Goal: Task Accomplishment & Management: Manage account settings

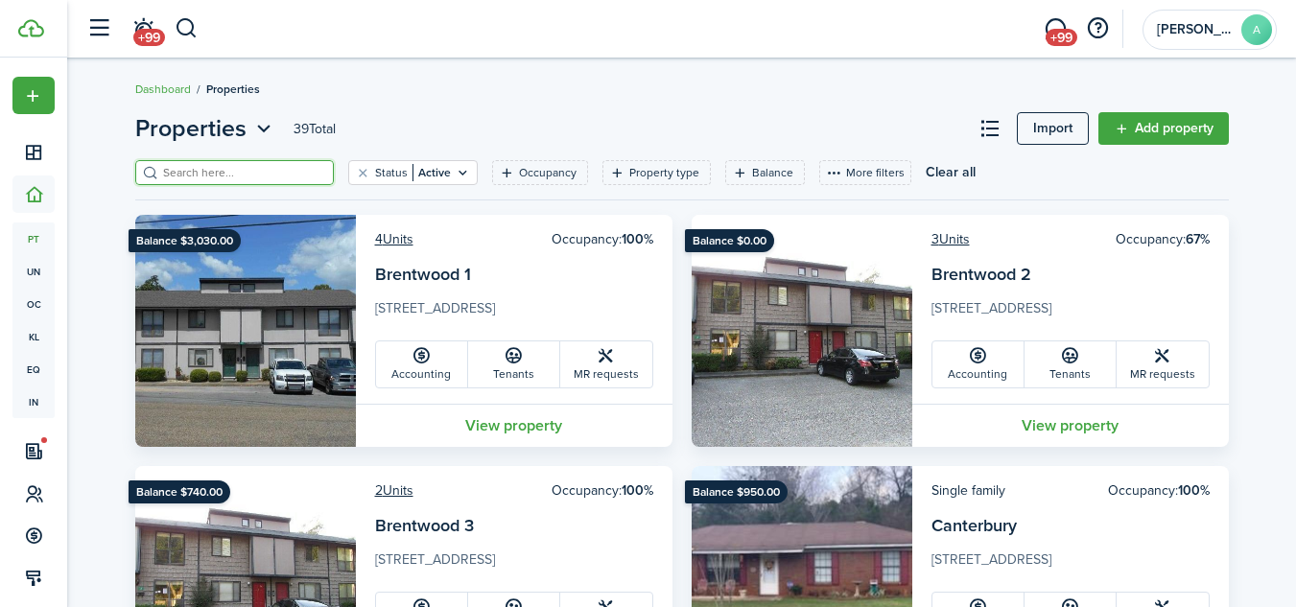
click at [255, 175] on input "search" at bounding box center [242, 173] width 169 height 18
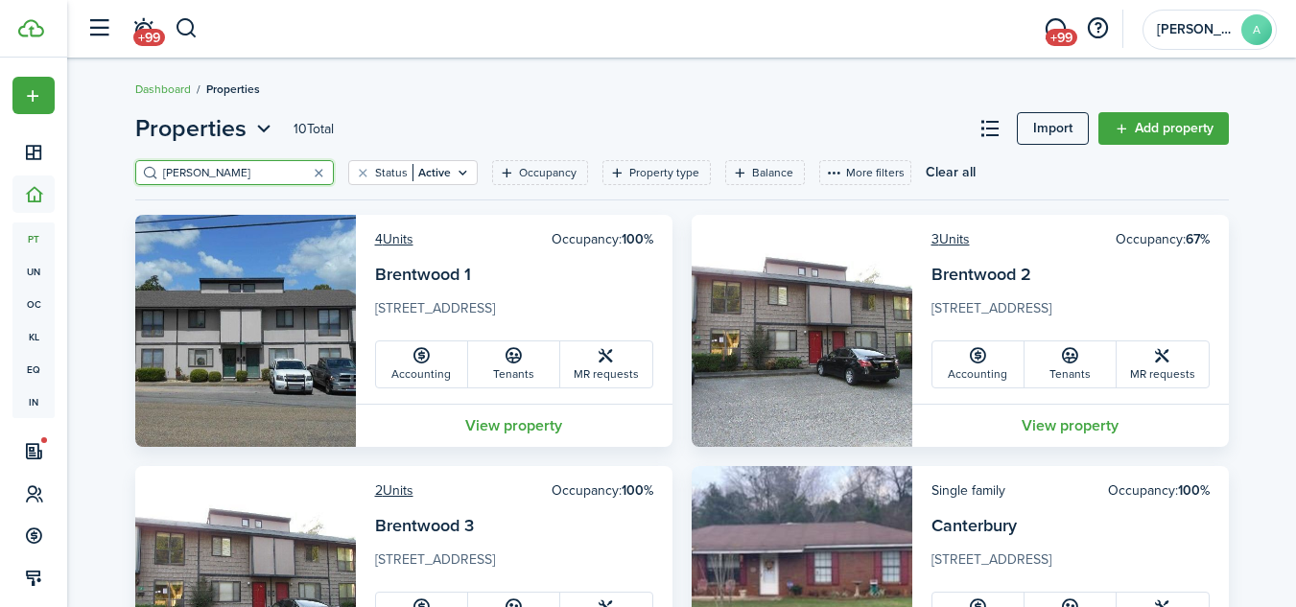
type input "[PERSON_NAME]"
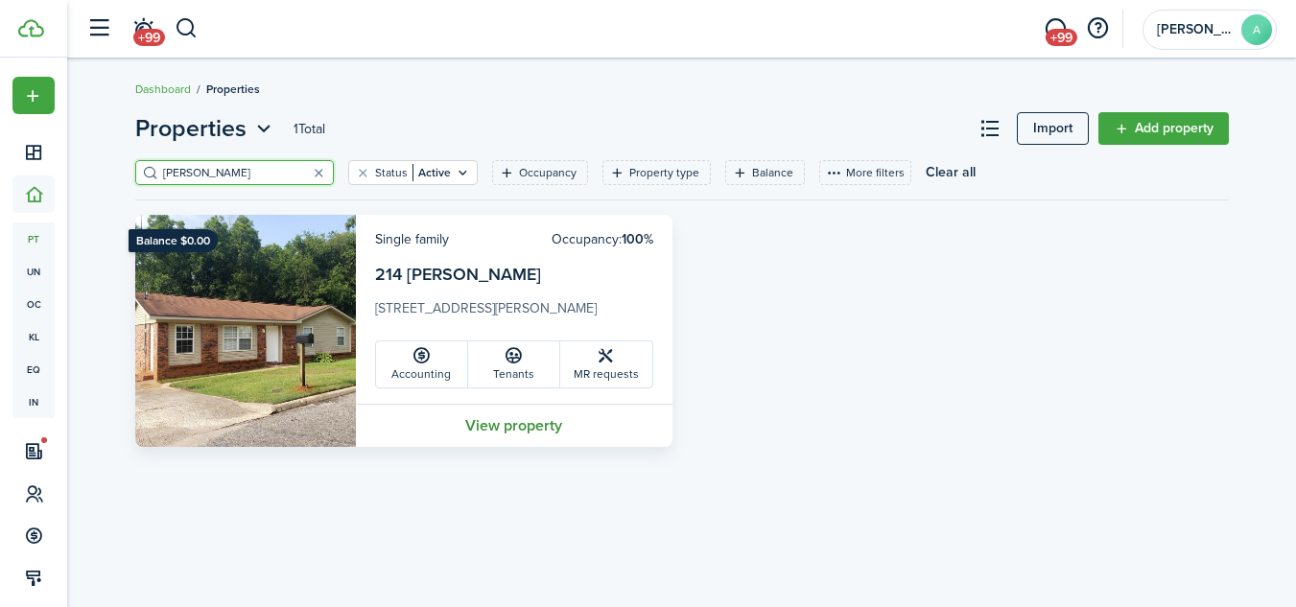
click at [510, 426] on link "View property" at bounding box center [514, 425] width 317 height 43
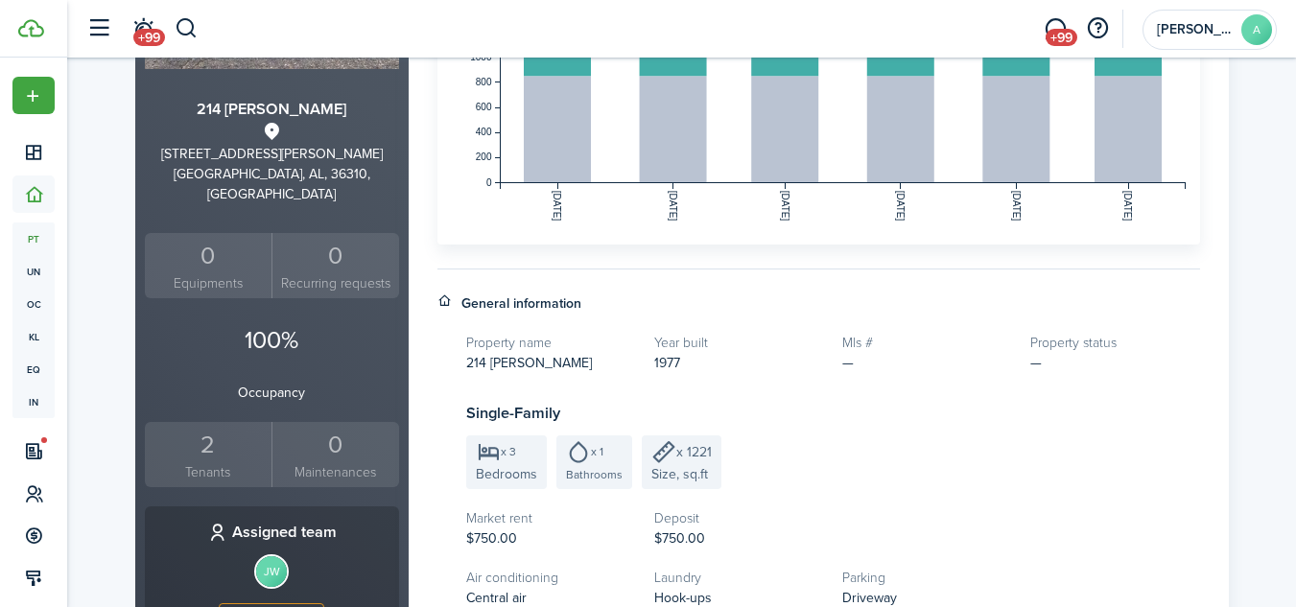
scroll to position [492, 0]
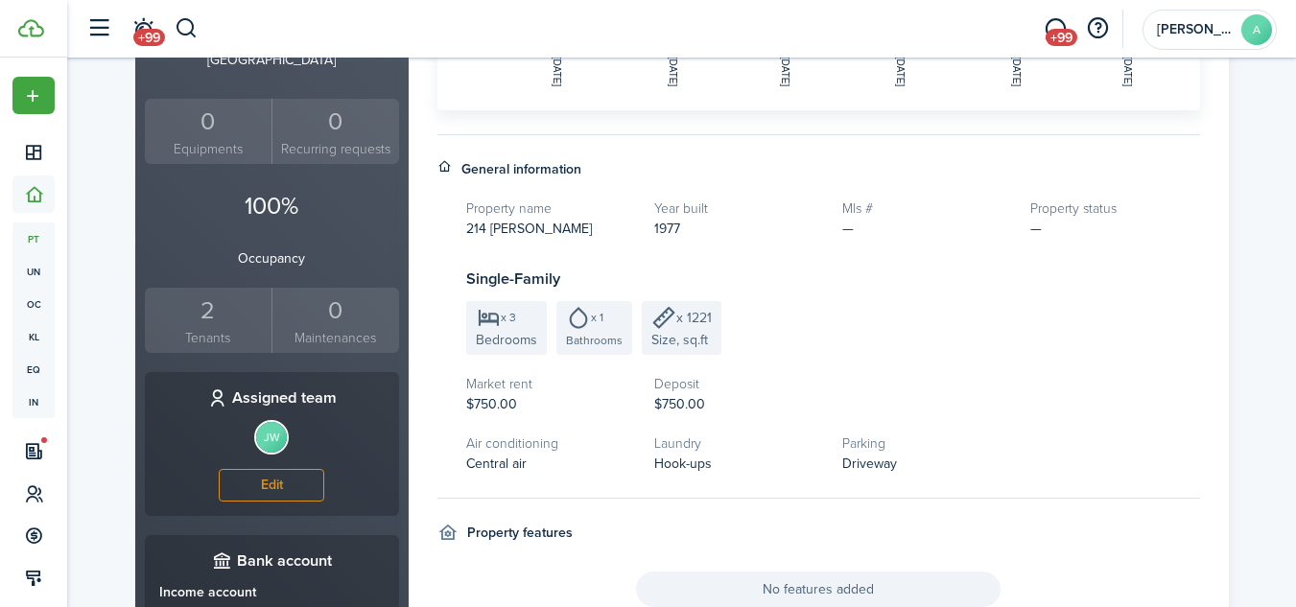
click at [199, 328] on small "Tenants" at bounding box center [209, 338] width 118 height 20
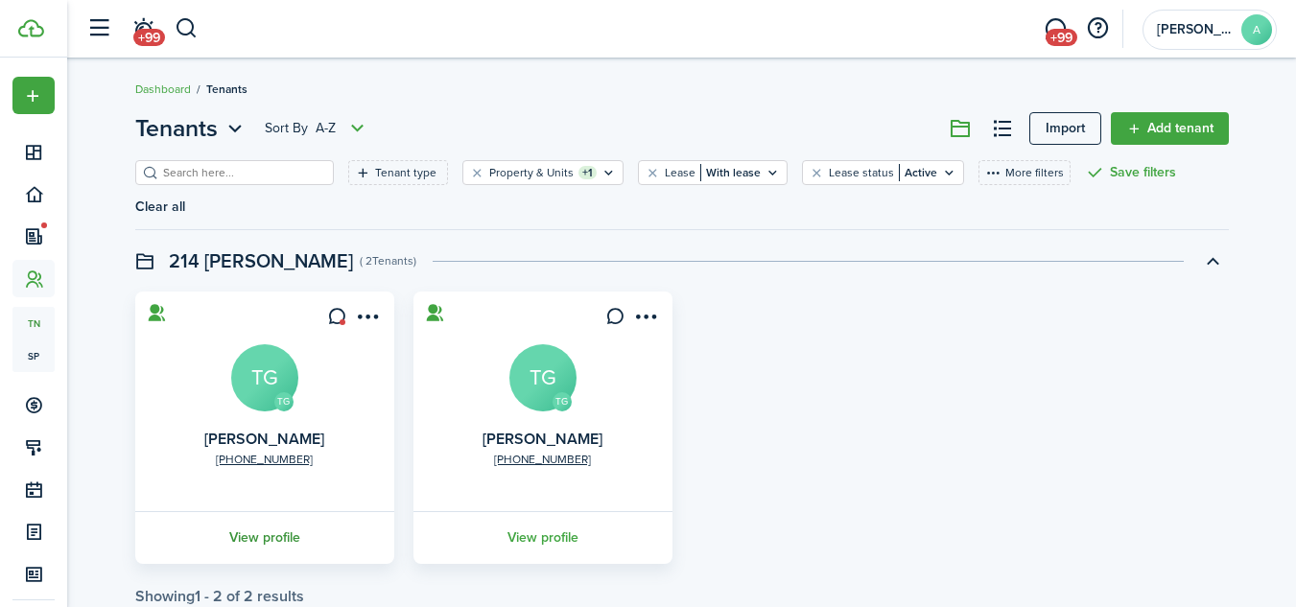
click at [268, 511] on link "View profile" at bounding box center [264, 537] width 265 height 53
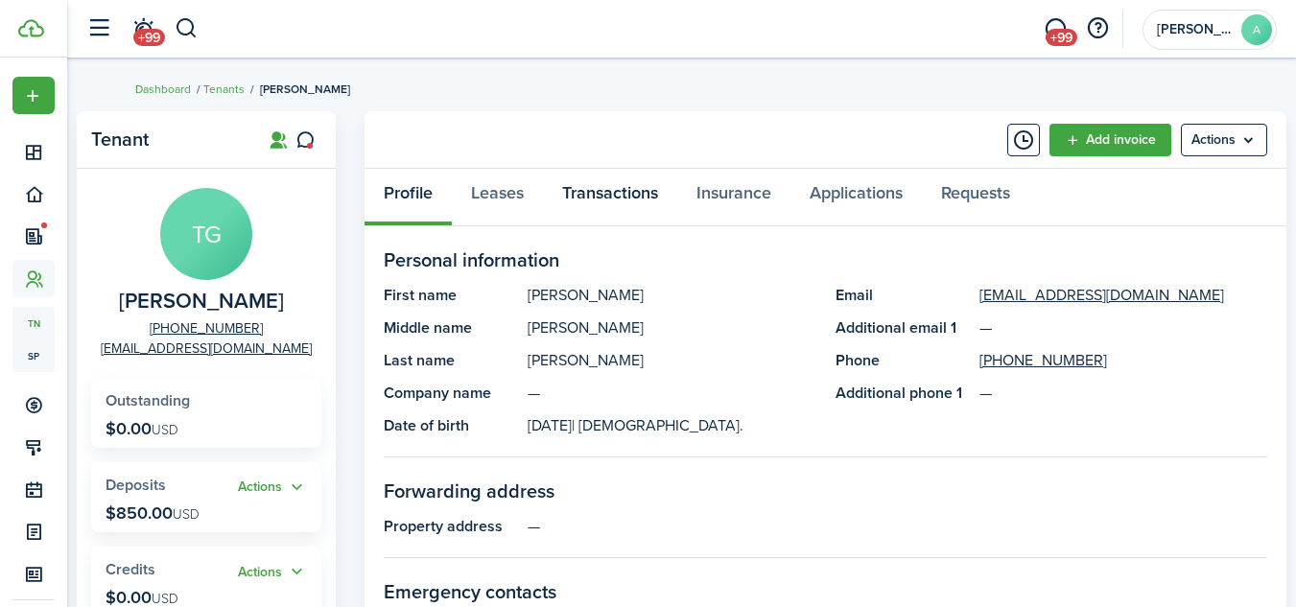
click at [618, 181] on link "Transactions" at bounding box center [610, 198] width 134 height 58
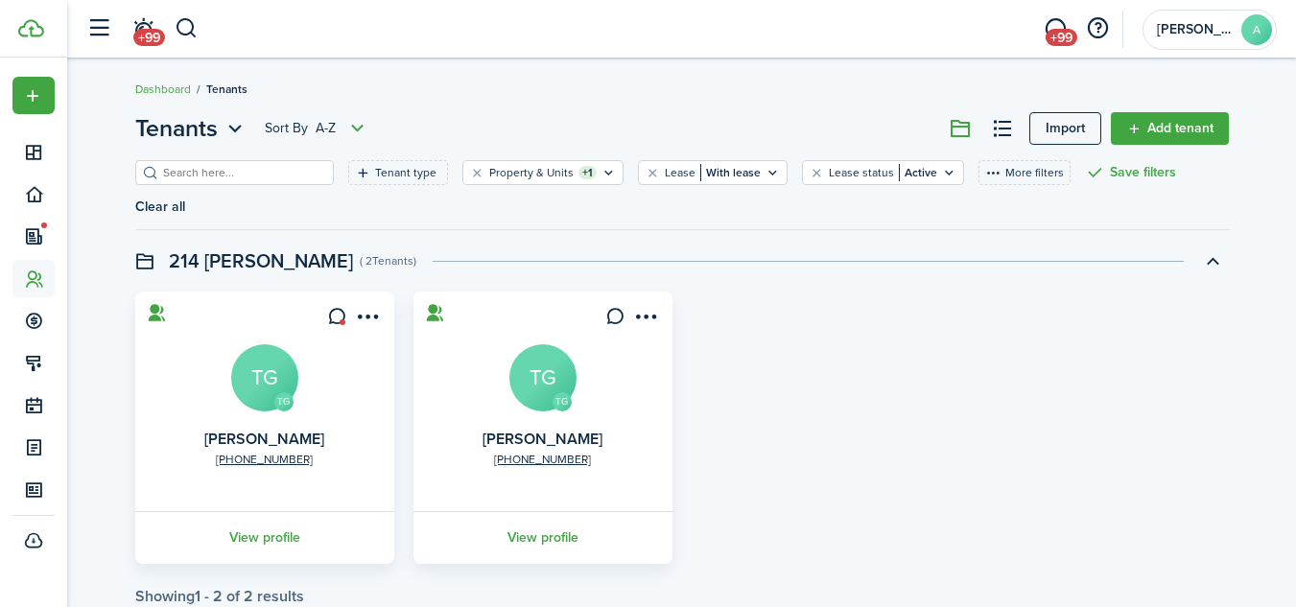
scroll to position [20, 0]
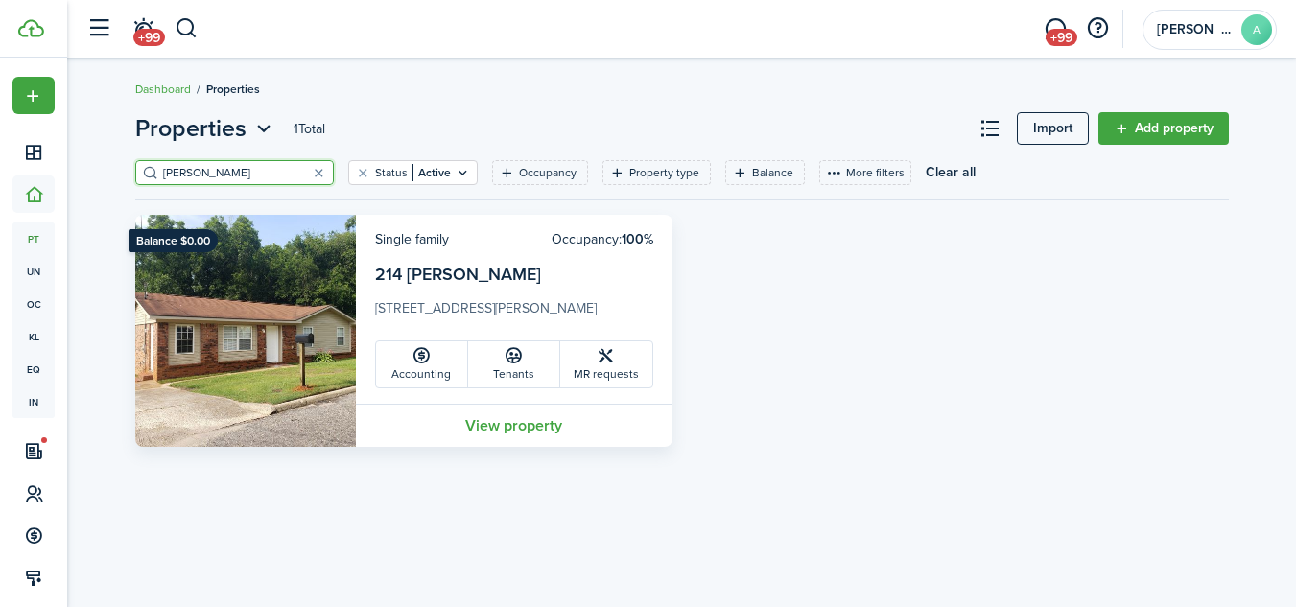
scroll to position [20, 0]
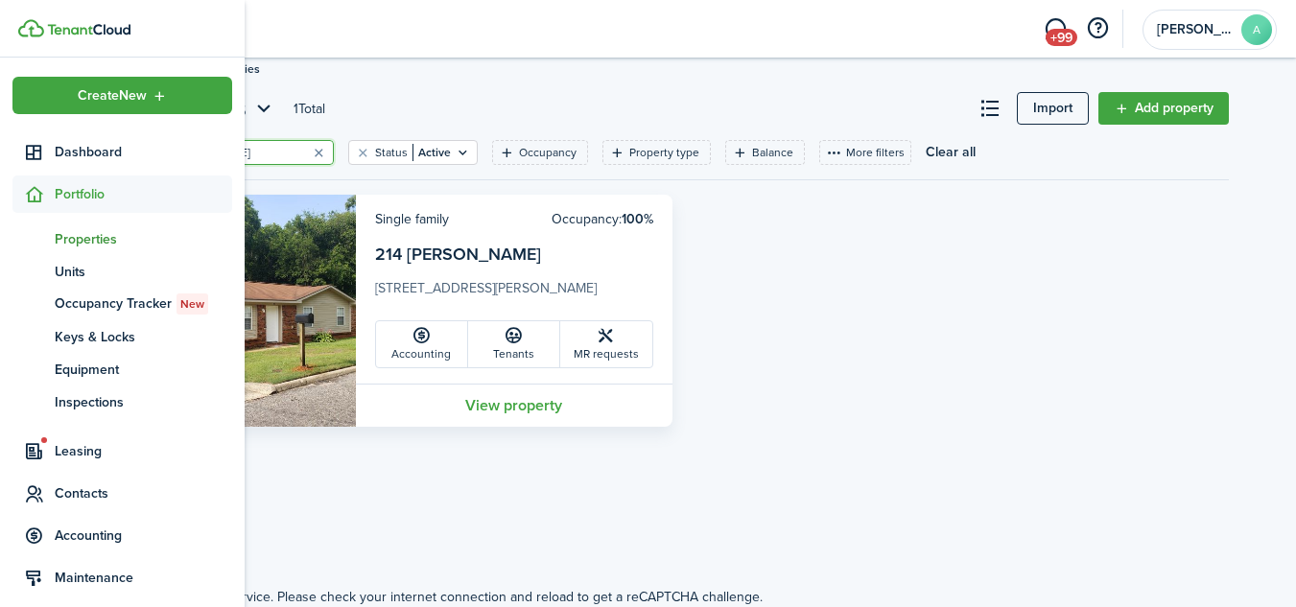
click at [86, 239] on span "Properties" at bounding box center [143, 239] width 177 height 20
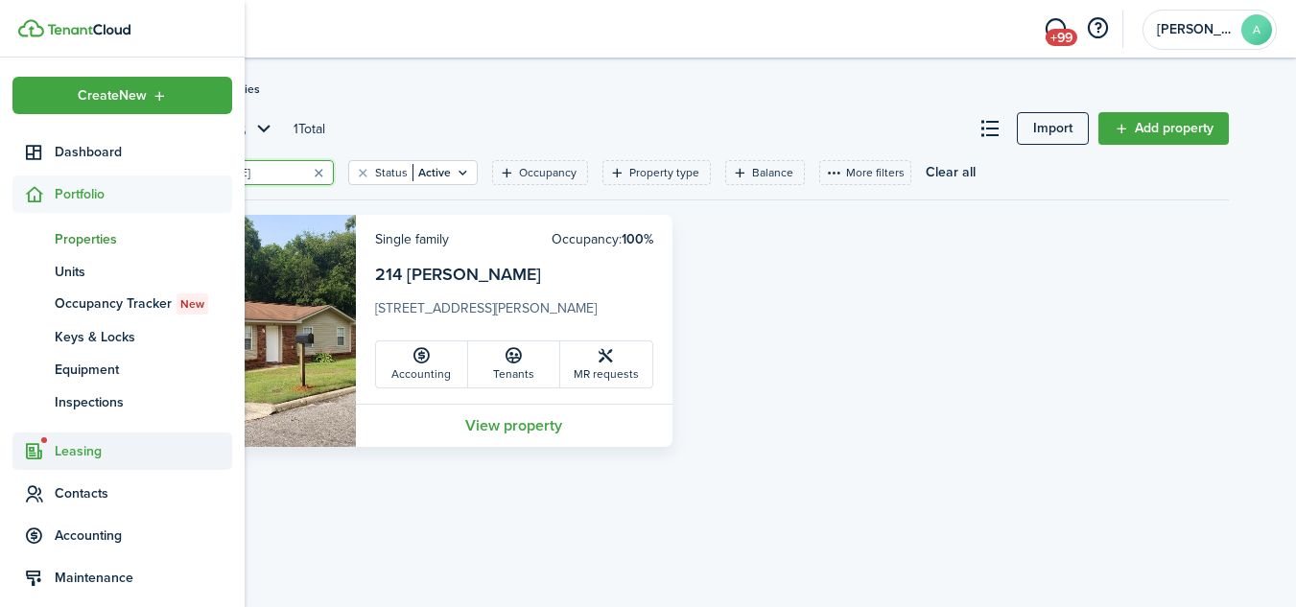
click at [69, 452] on span "Leasing" at bounding box center [143, 451] width 177 height 20
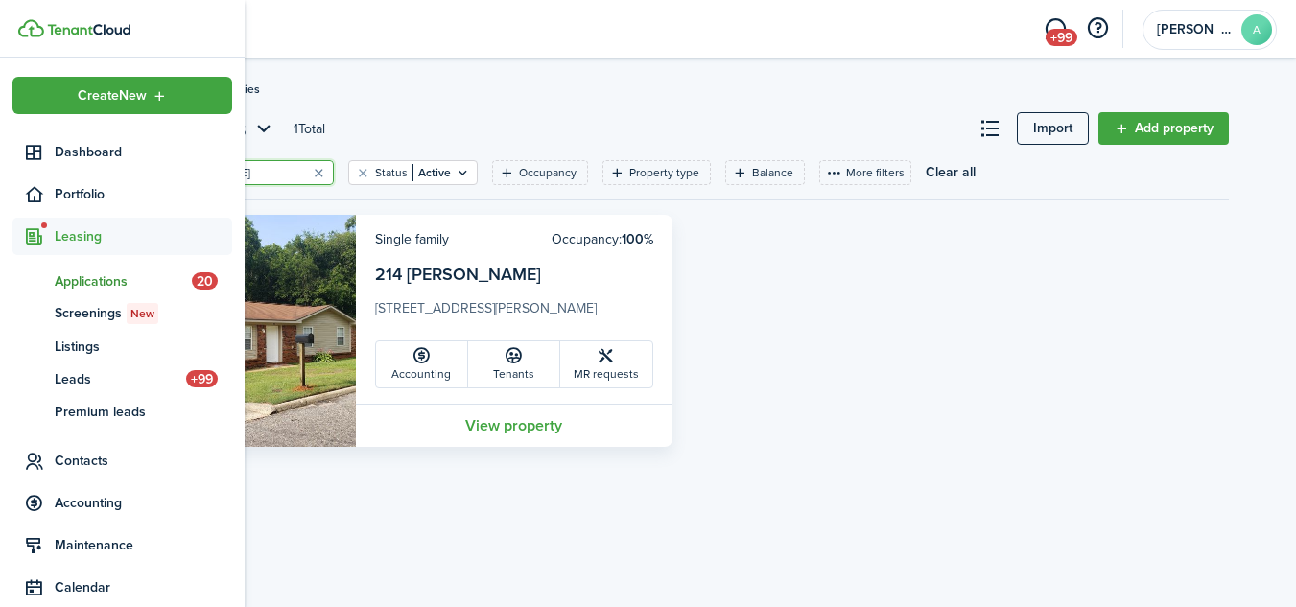
click at [89, 275] on span "Applications" at bounding box center [123, 282] width 137 height 20
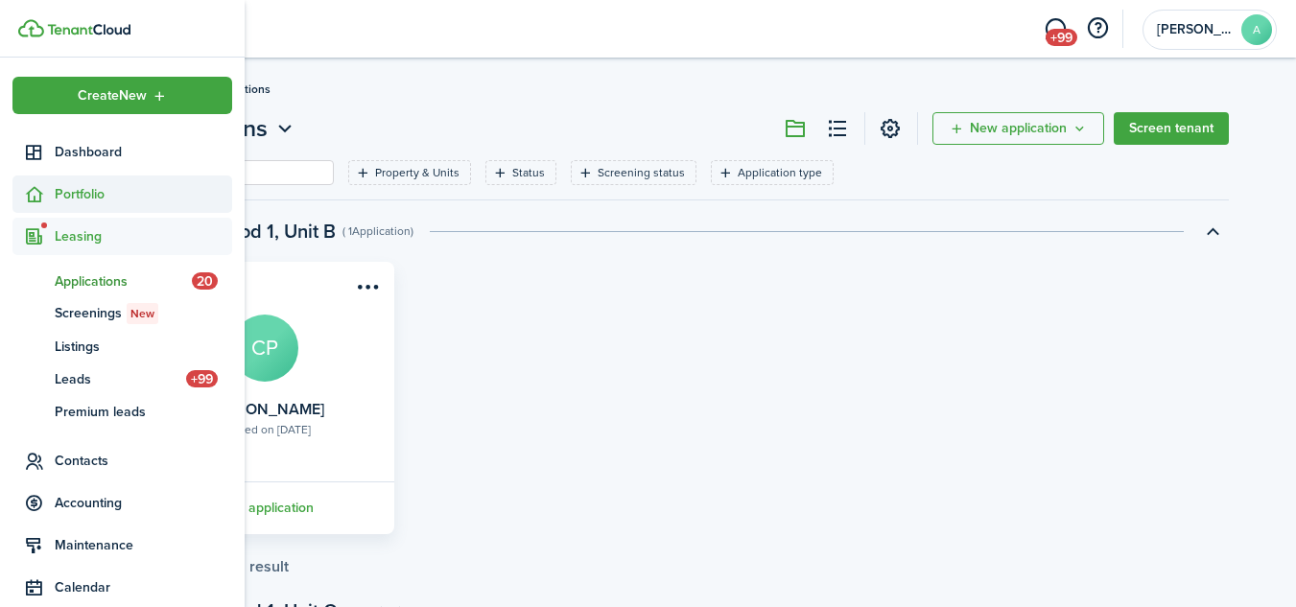
click at [80, 190] on span "Portfolio" at bounding box center [143, 194] width 177 height 20
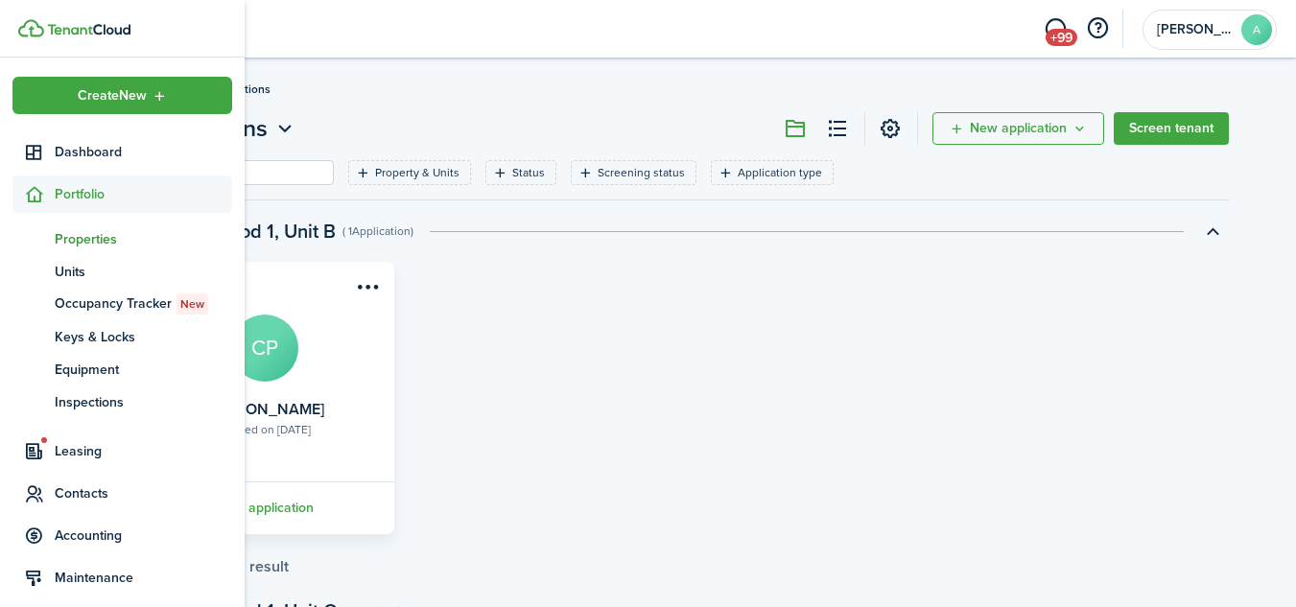
click at [83, 235] on span "Properties" at bounding box center [143, 239] width 177 height 20
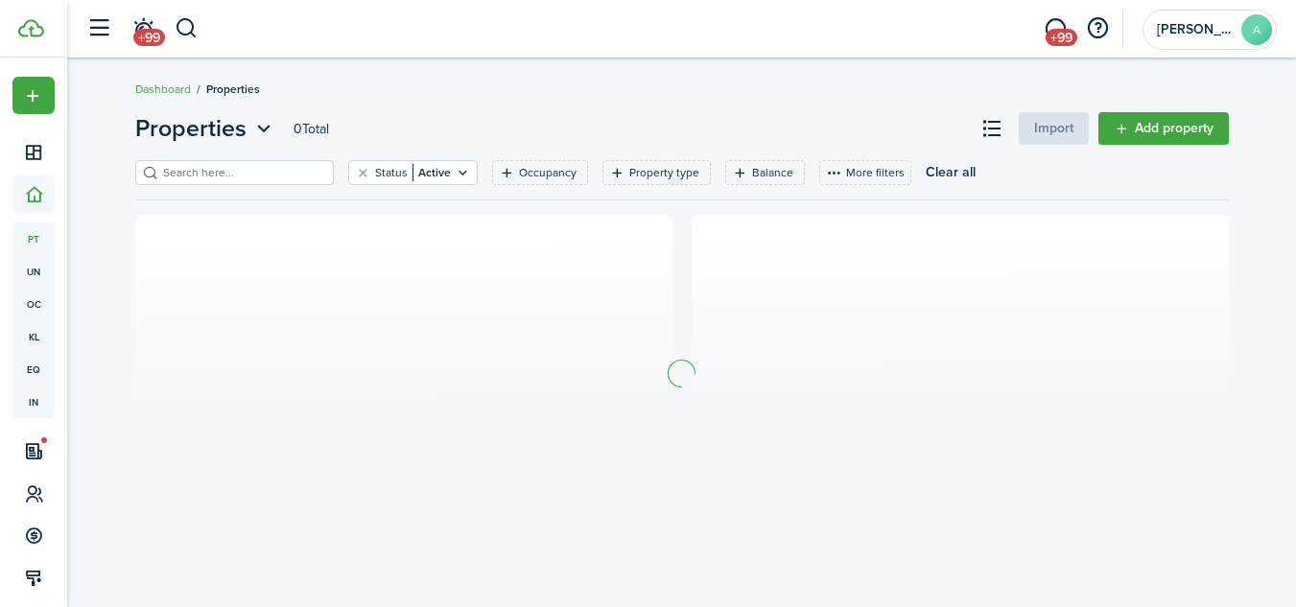
click at [269, 171] on input "search" at bounding box center [242, 173] width 169 height 18
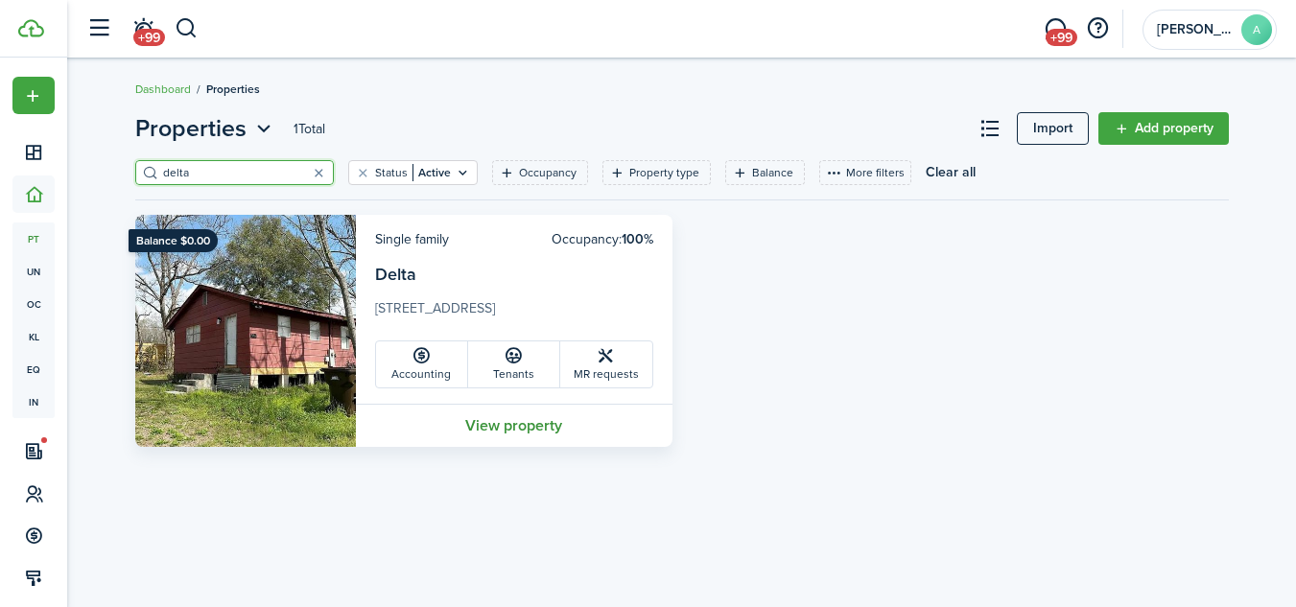
type input "delta"
click at [522, 425] on link "View property" at bounding box center [514, 425] width 317 height 43
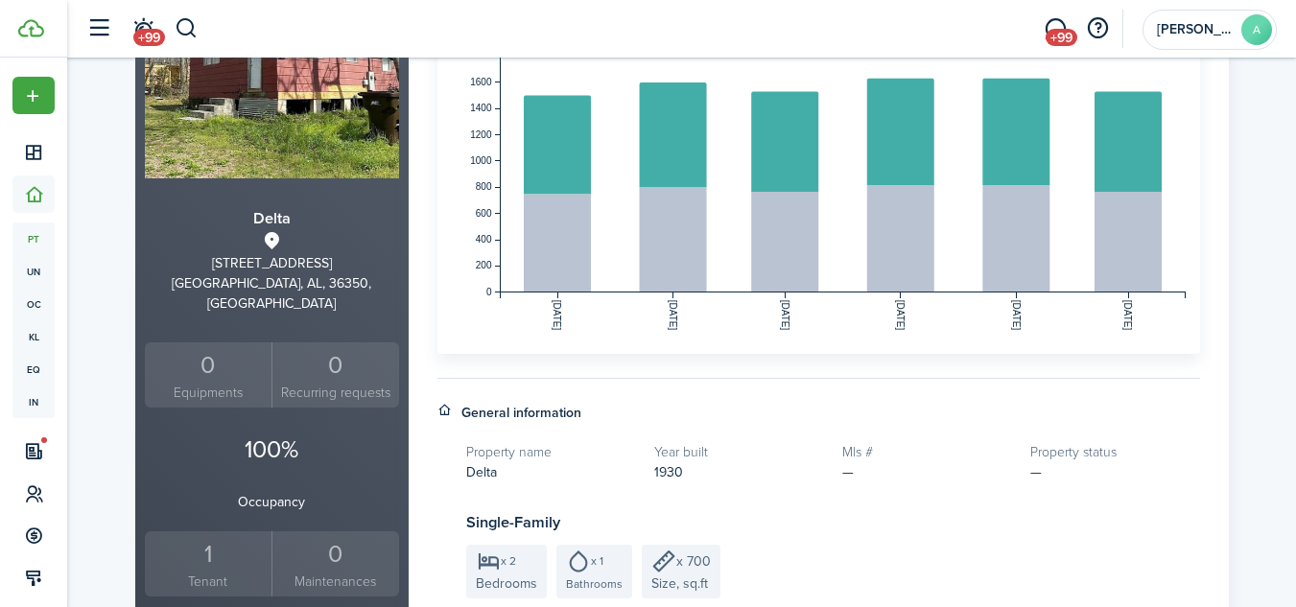
scroll to position [296, 0]
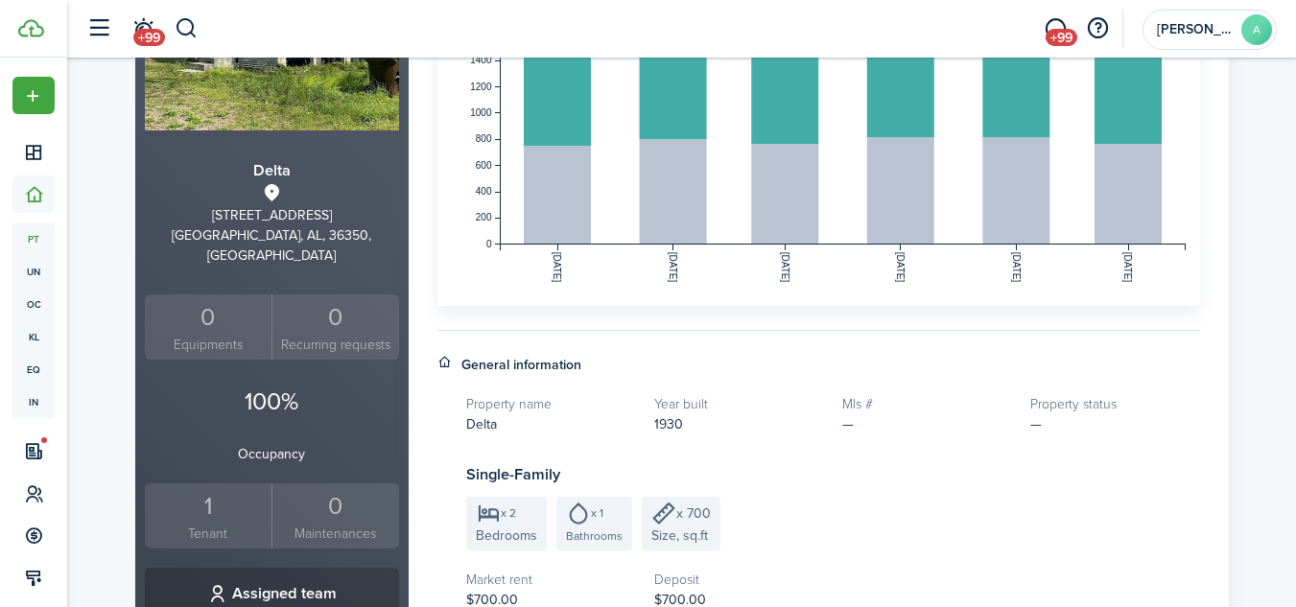
click at [1286, 316] on div "Delta List Move in Actions Delta [STREET_ADDRESS] Equipments 0 Recurring reques…" at bounding box center [681, 458] width 1229 height 1307
click at [197, 503] on div "1" at bounding box center [209, 506] width 118 height 36
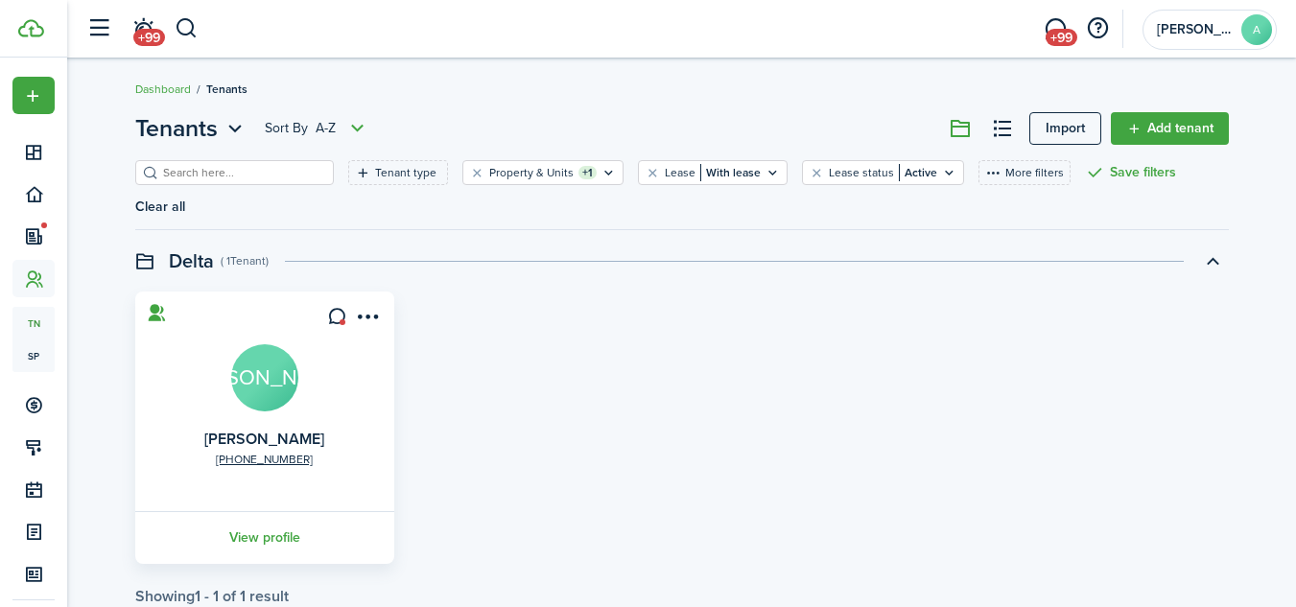
scroll to position [21, 0]
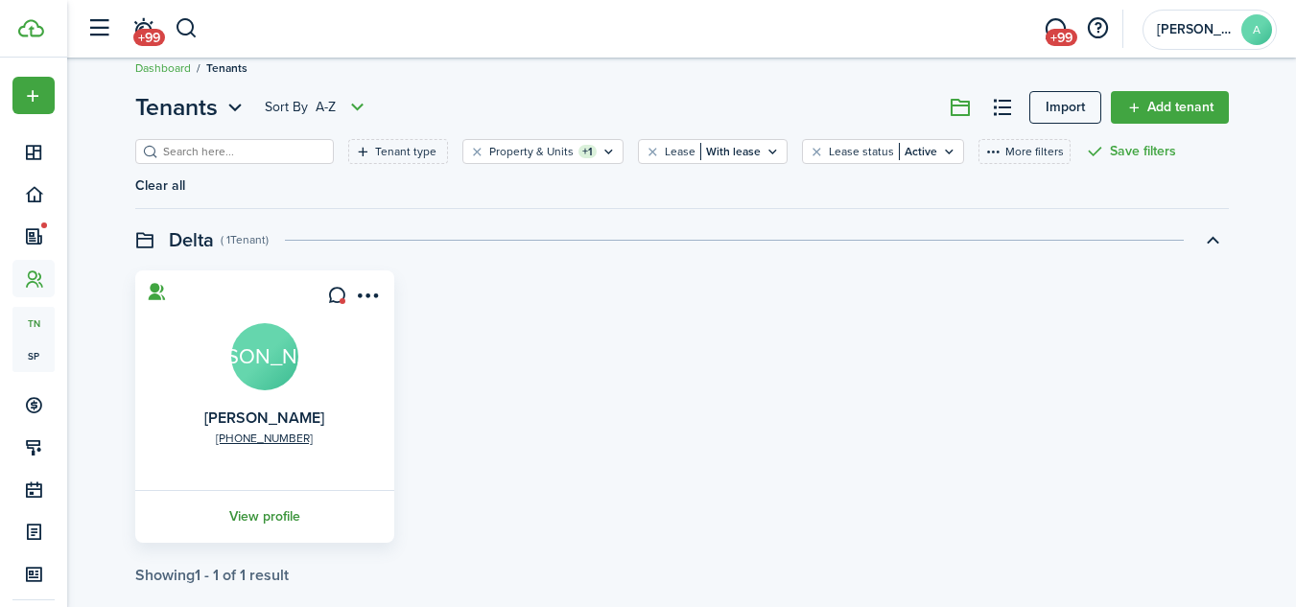
click at [250, 490] on link "View profile" at bounding box center [264, 516] width 265 height 53
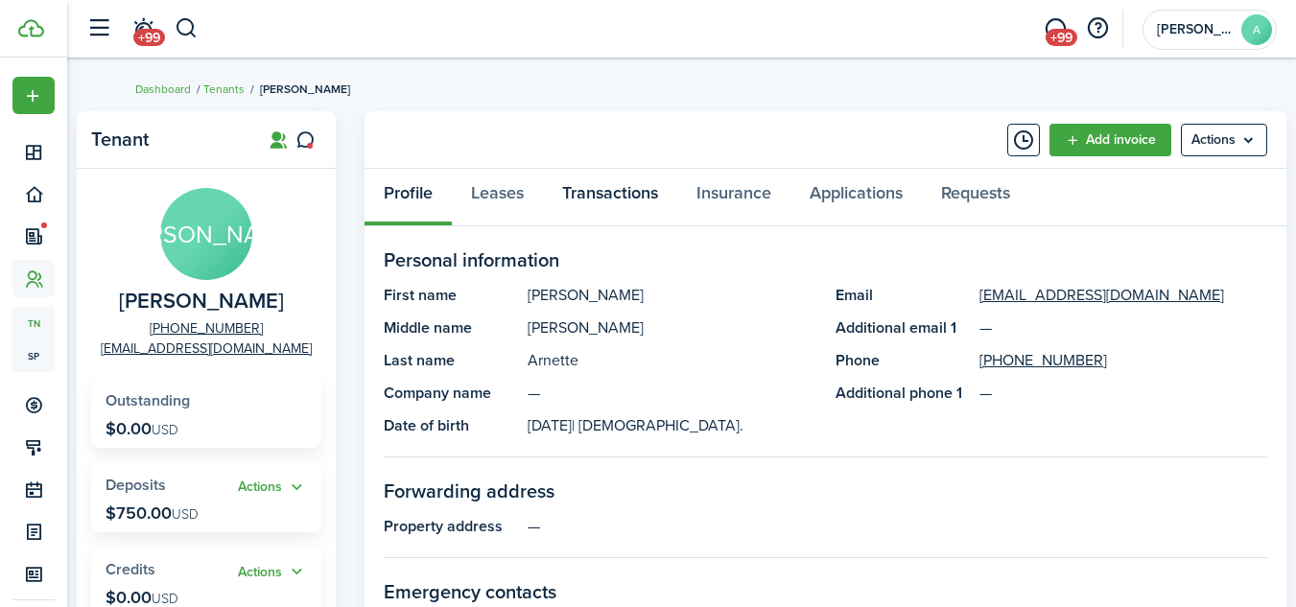
click at [589, 188] on link "Transactions" at bounding box center [610, 198] width 134 height 58
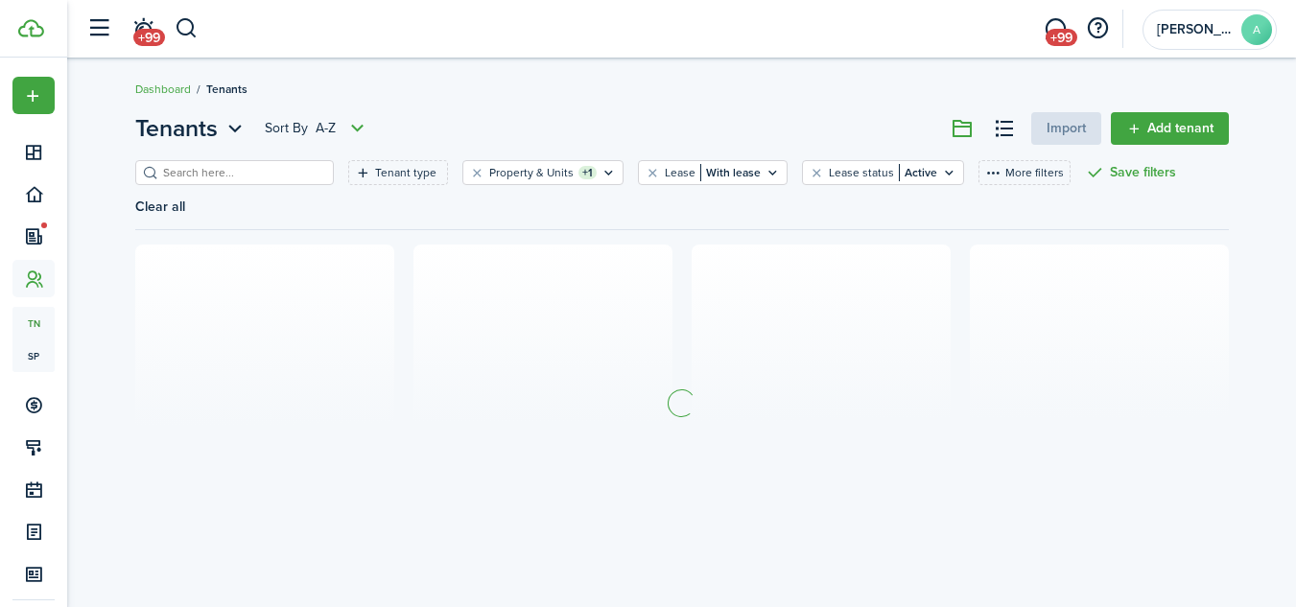
scroll to position [20, 0]
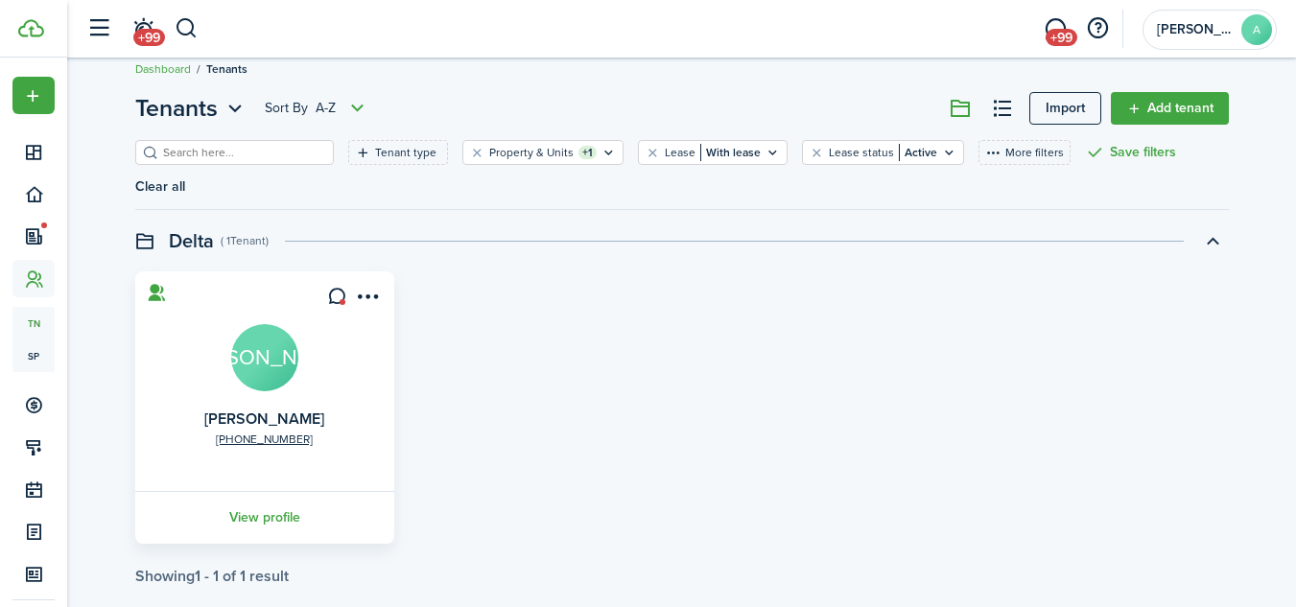
click at [213, 151] on input "search" at bounding box center [242, 153] width 169 height 18
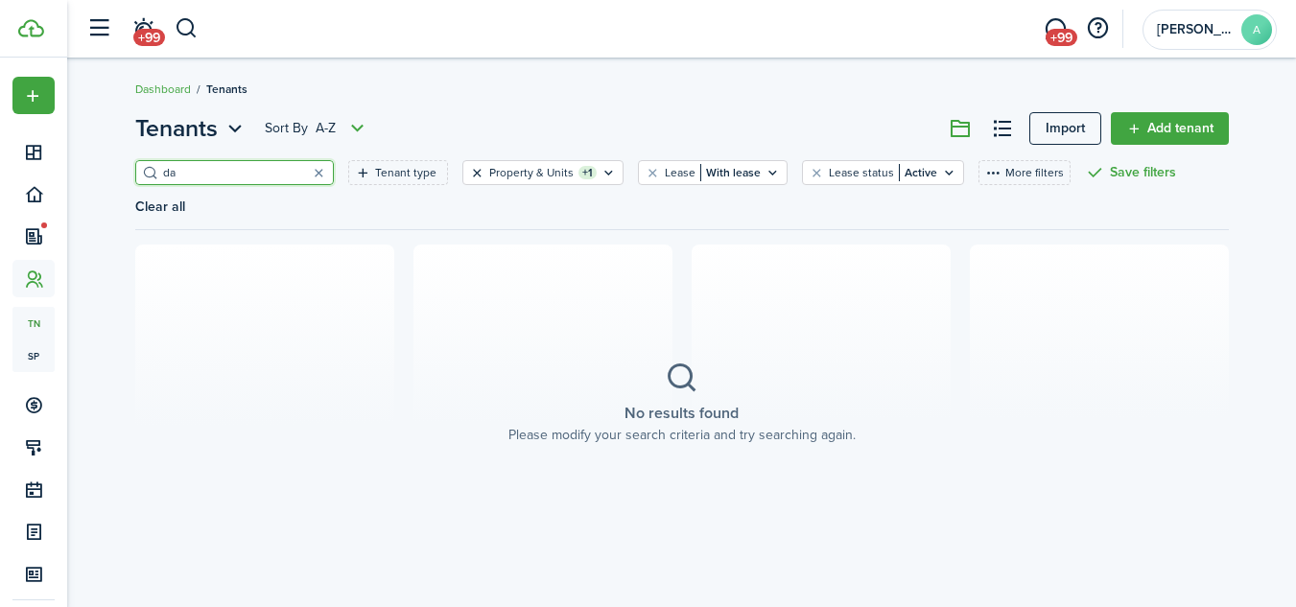
click at [469, 172] on button "Clear filter" at bounding box center [477, 172] width 16 height 15
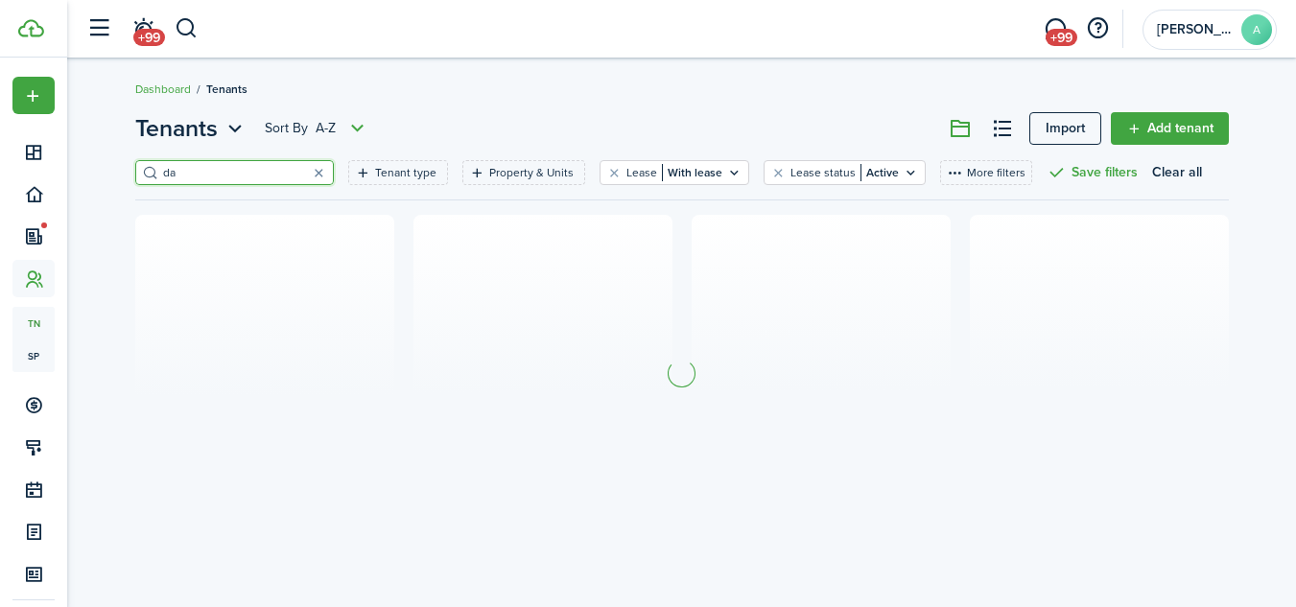
click at [258, 172] on input "da" at bounding box center [242, 173] width 169 height 18
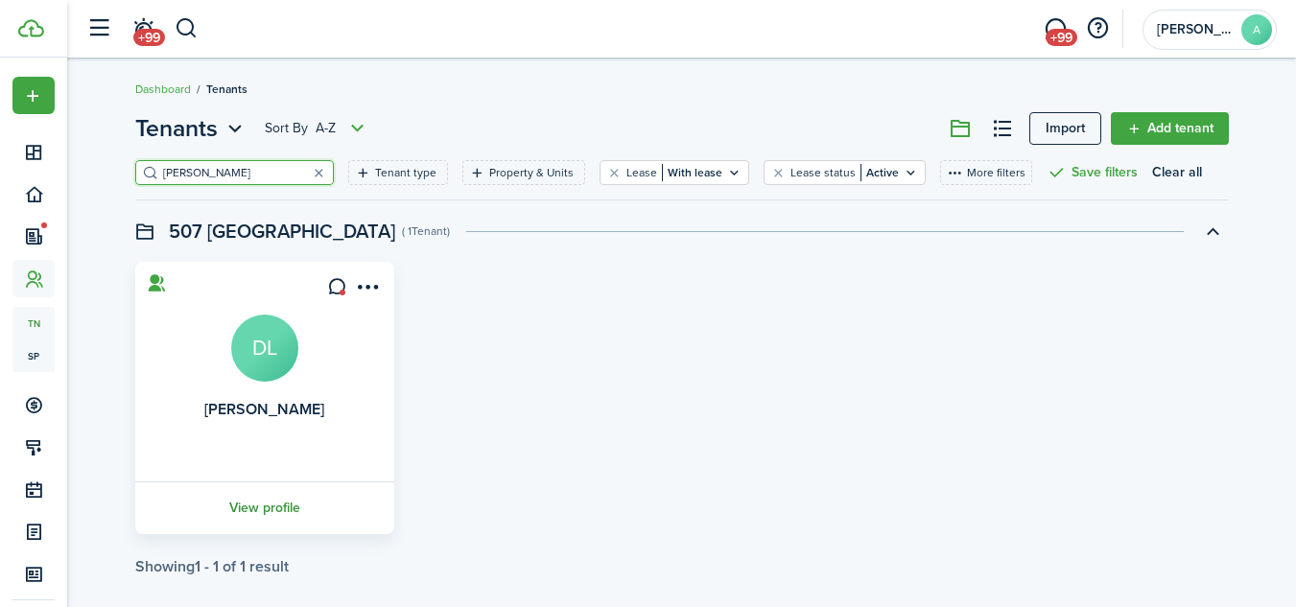
type input "[PERSON_NAME]"
click at [265, 504] on link "View profile" at bounding box center [264, 508] width 265 height 53
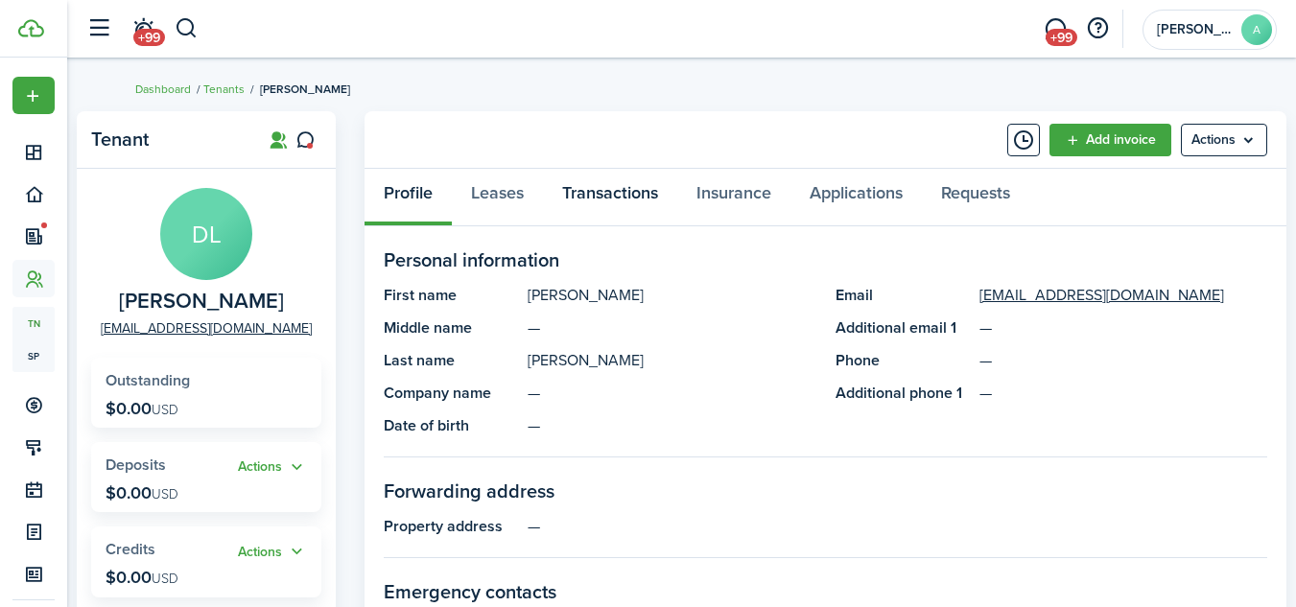
click at [591, 190] on link "Transactions" at bounding box center [610, 198] width 134 height 58
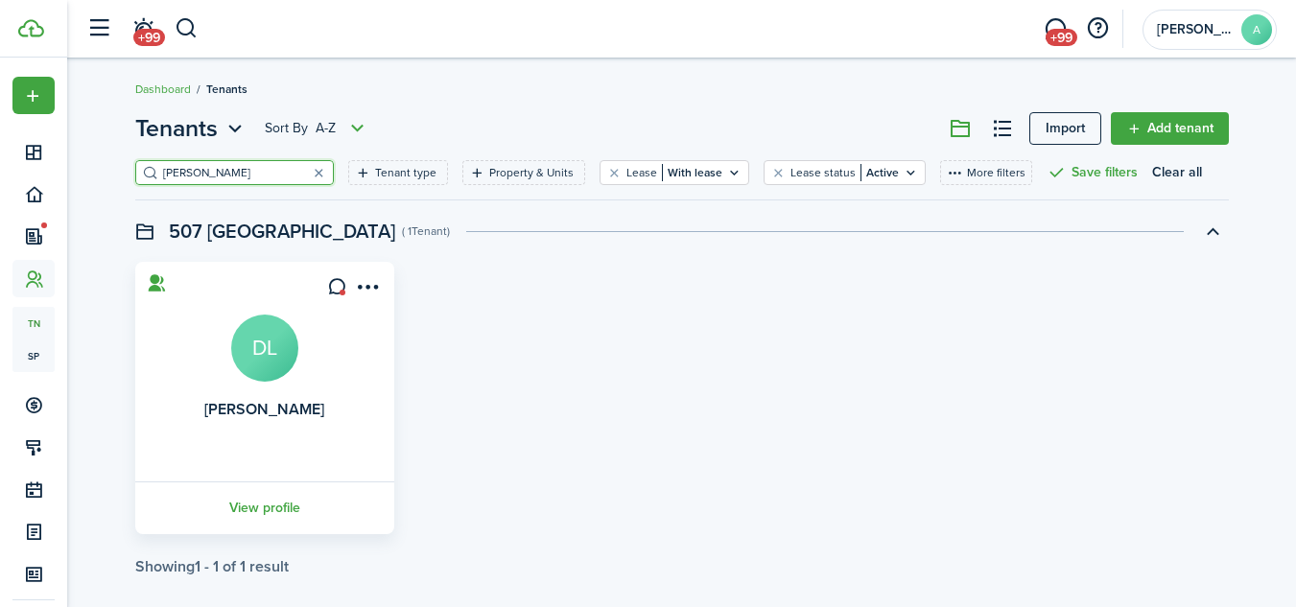
drag, startPoint x: 152, startPoint y: 167, endPoint x: 111, endPoint y: 168, distance: 40.3
click at [111, 168] on div "Tenants Sort by A-Z Import Add tenant [PERSON_NAME] Tenant type Property & Unit…" at bounding box center [681, 344] width 1229 height 484
type input "clar"
click at [262, 503] on link "View profile" at bounding box center [264, 508] width 265 height 53
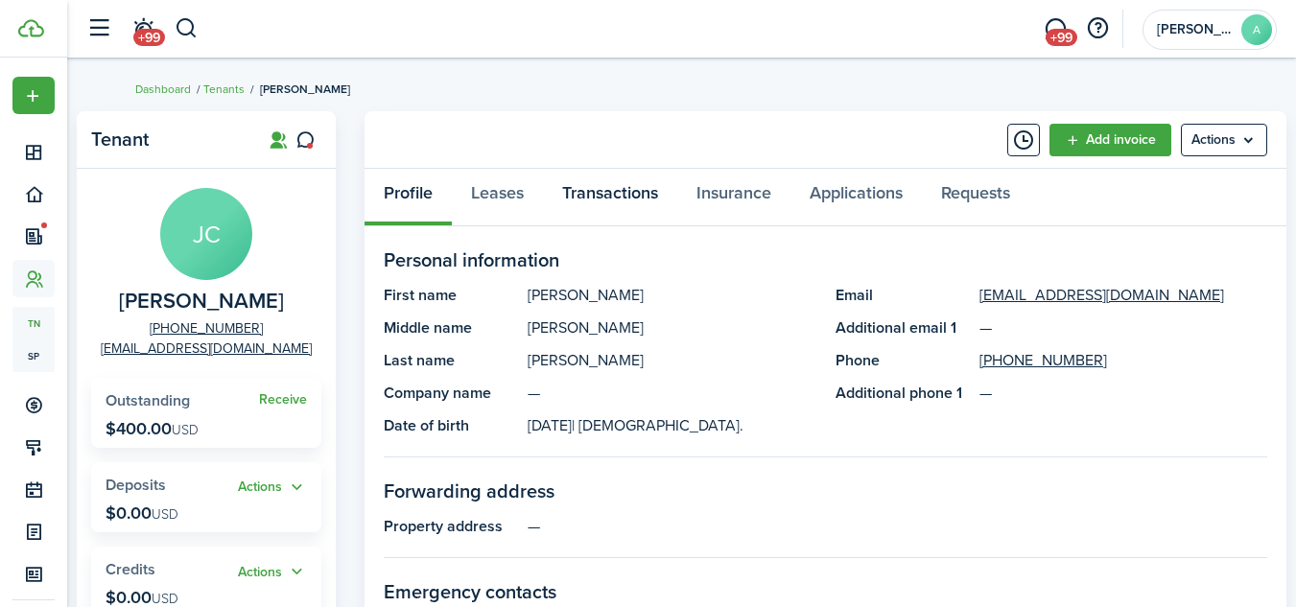
click at [605, 193] on link "Transactions" at bounding box center [610, 198] width 134 height 58
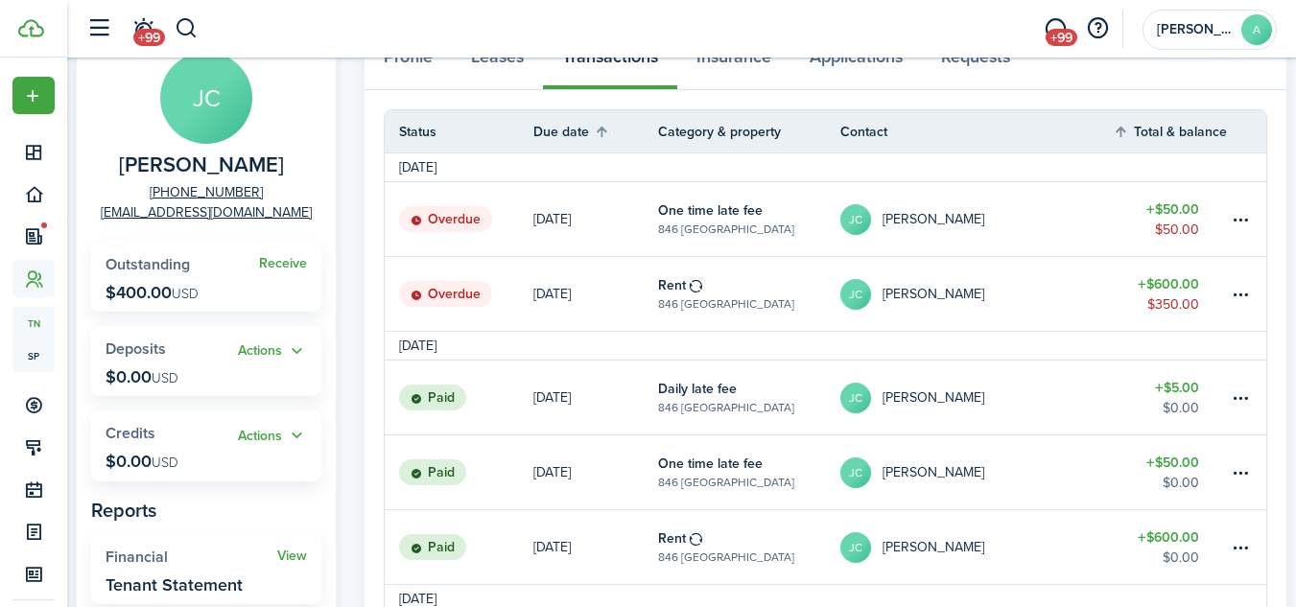
scroll to position [128, 0]
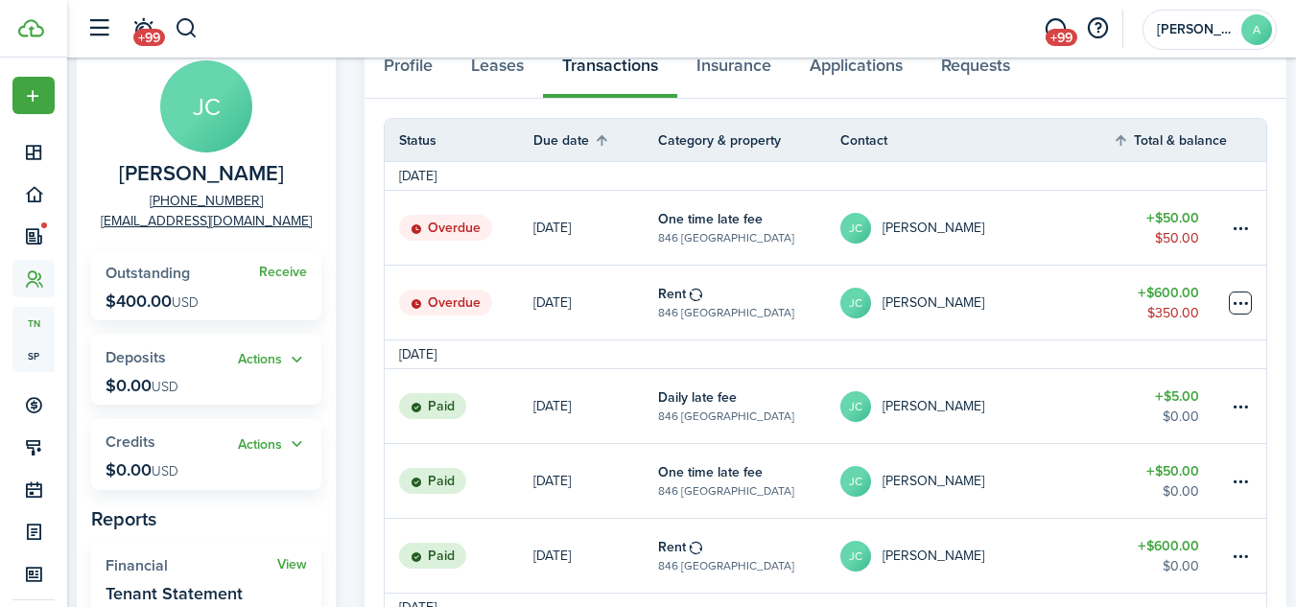
click at [1242, 301] on table-menu-btn-icon at bounding box center [1240, 303] width 23 height 23
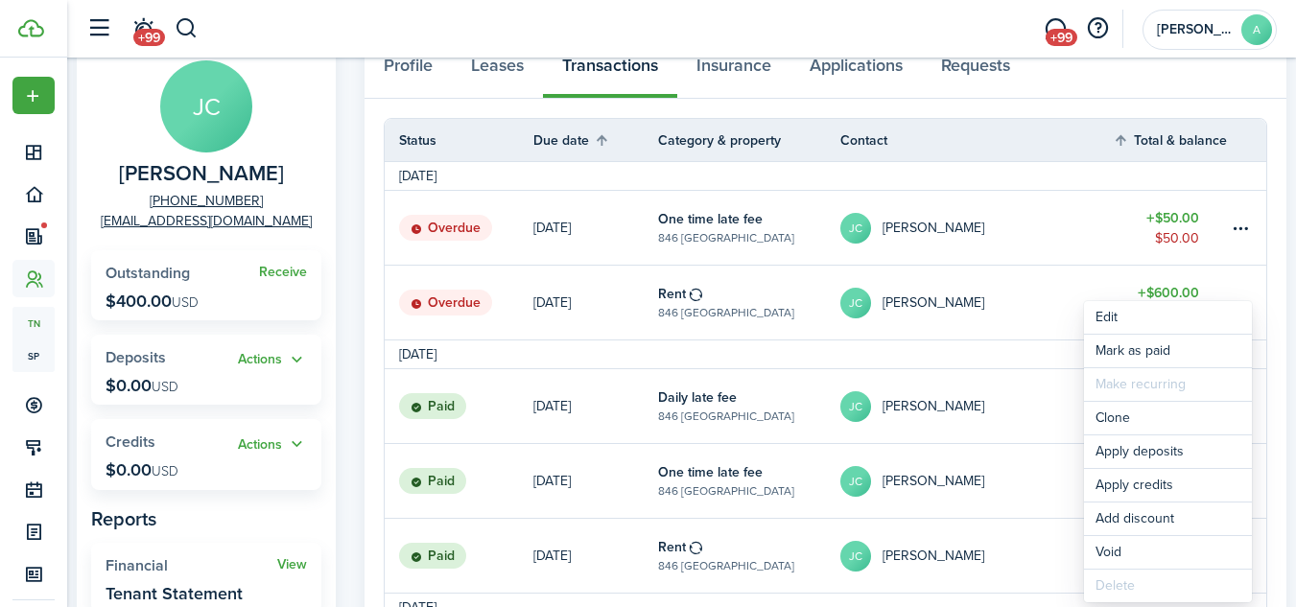
click at [1089, 283] on link "[PERSON_NAME] [PERSON_NAME]" at bounding box center [976, 303] width 272 height 74
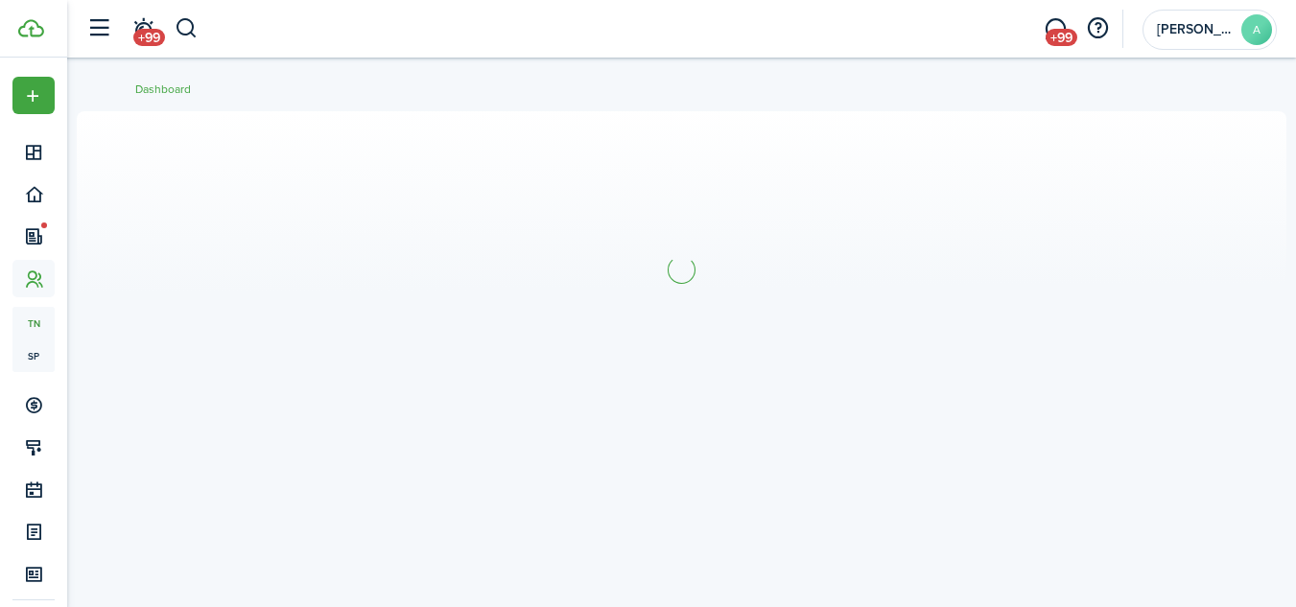
scroll to position [20, 0]
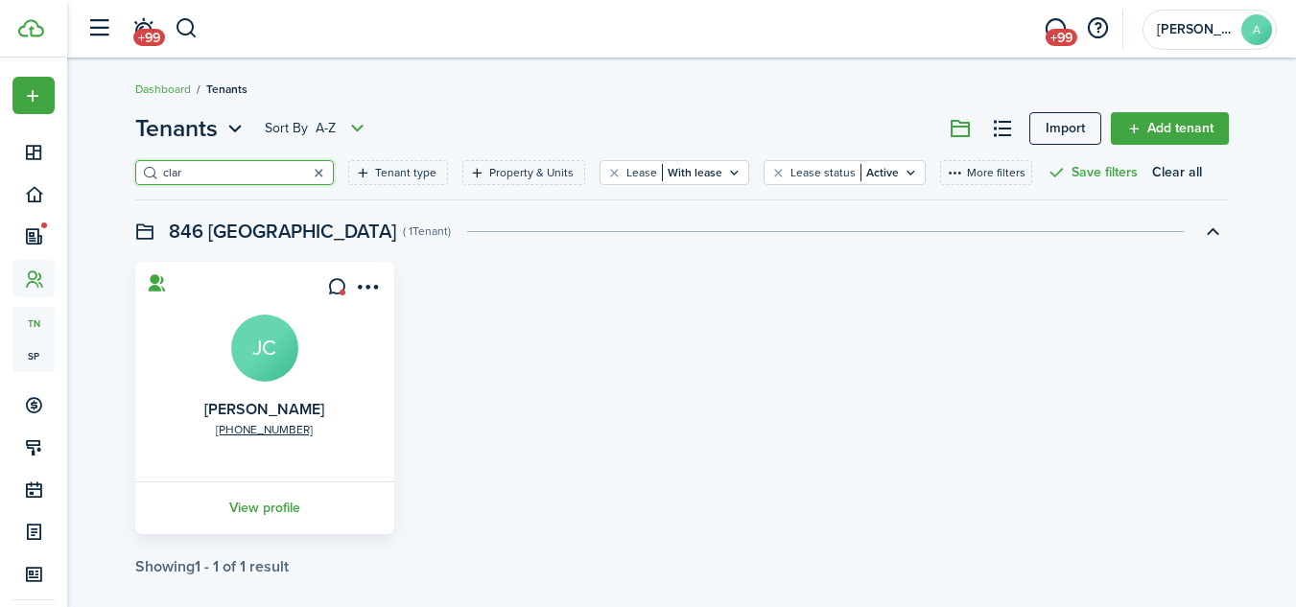
click at [306, 174] on button "button" at bounding box center [319, 172] width 27 height 27
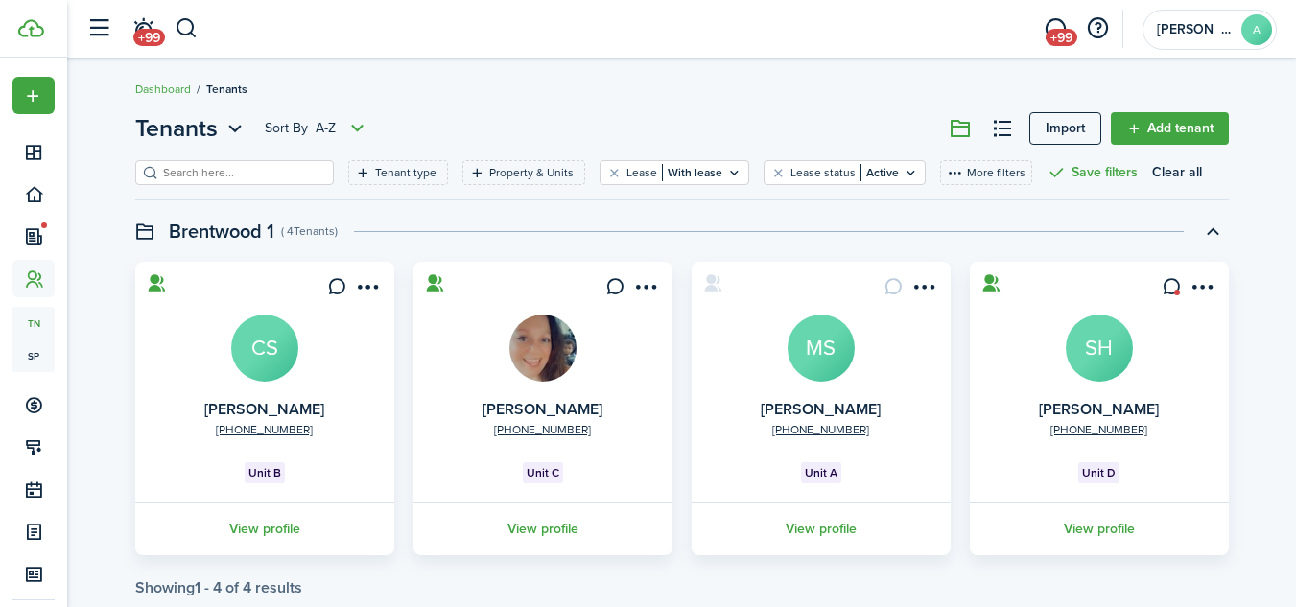
click at [227, 175] on input "search" at bounding box center [242, 173] width 169 height 18
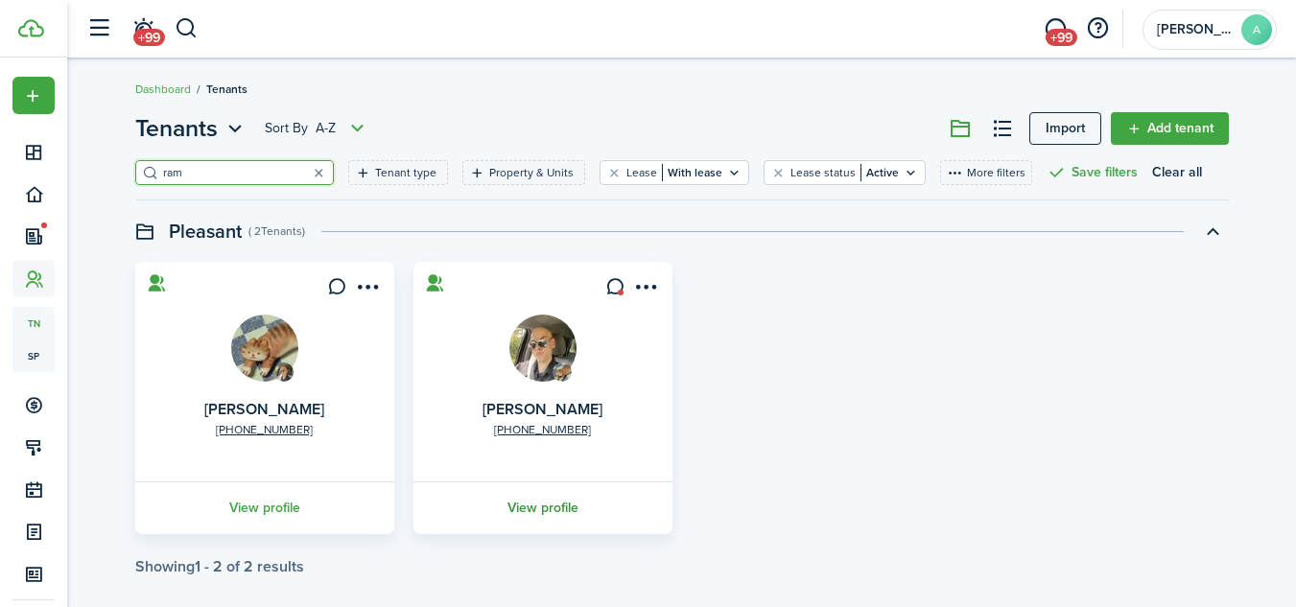
type input "ram"
click at [523, 504] on link "View profile" at bounding box center [543, 508] width 265 height 53
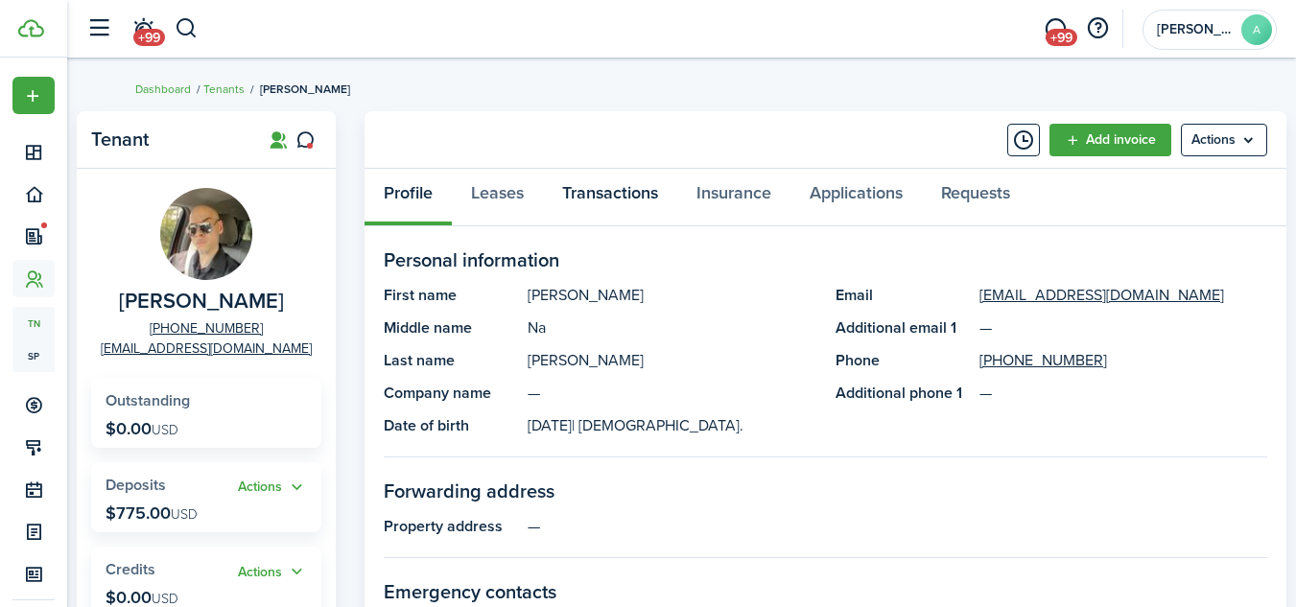
click at [623, 198] on link "Transactions" at bounding box center [610, 198] width 134 height 58
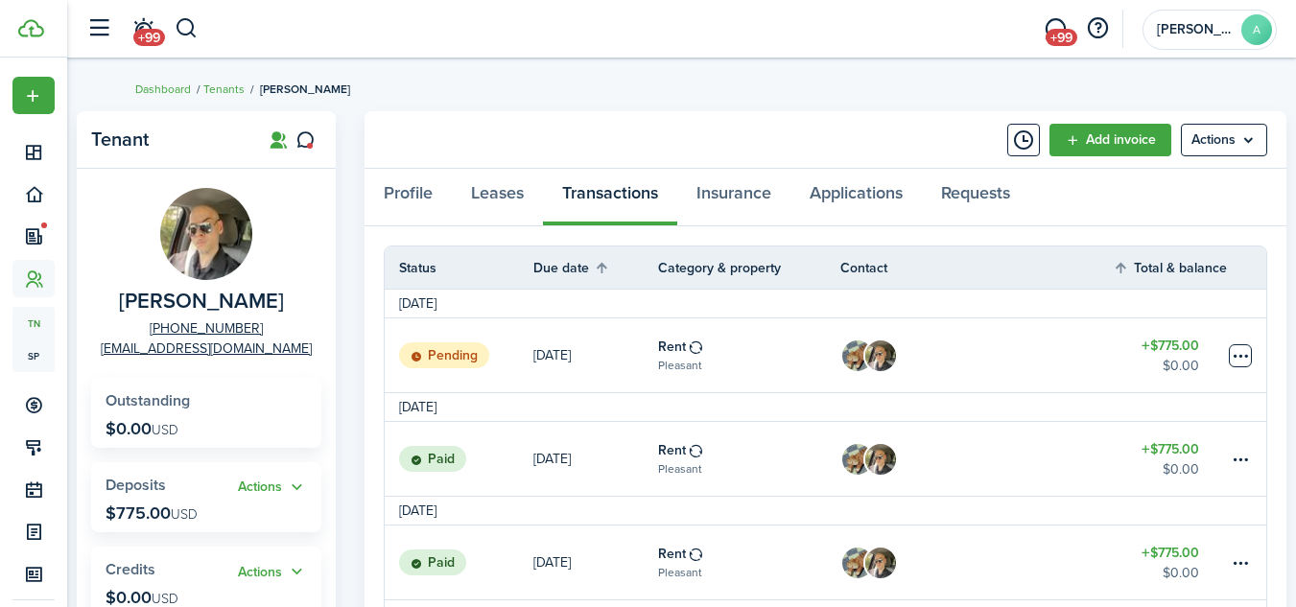
click at [1240, 354] on table-menu-btn-icon at bounding box center [1240, 355] width 23 height 23
click at [470, 354] on status "Pending" at bounding box center [444, 355] width 90 height 27
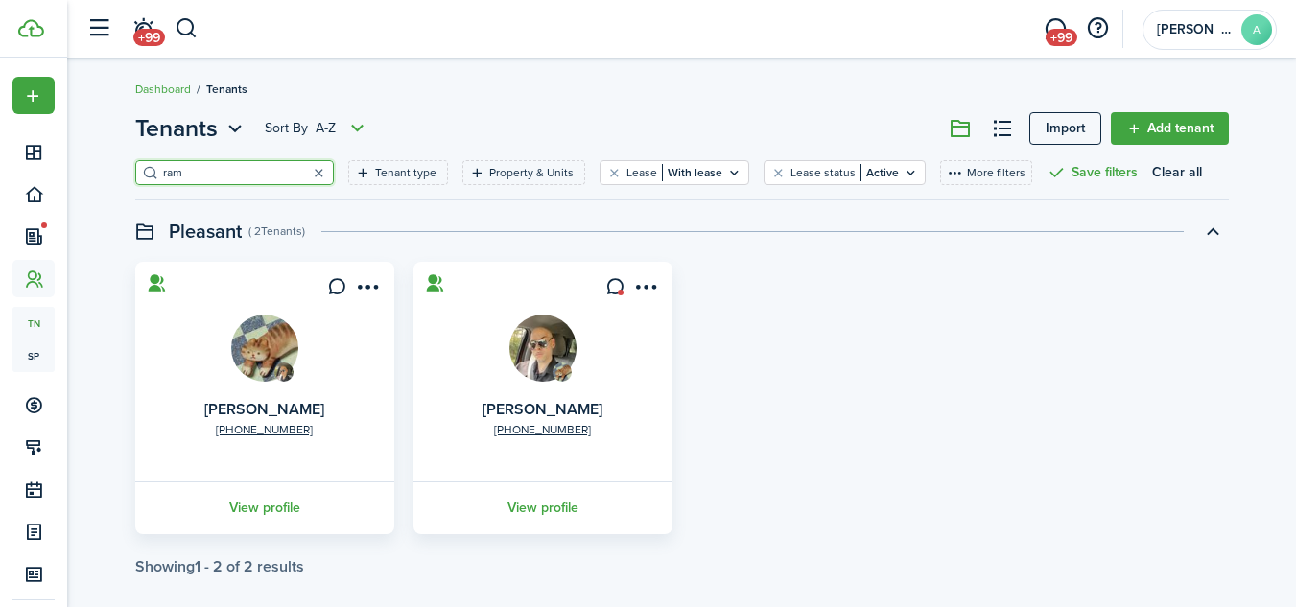
click at [306, 171] on button "button" at bounding box center [319, 172] width 27 height 27
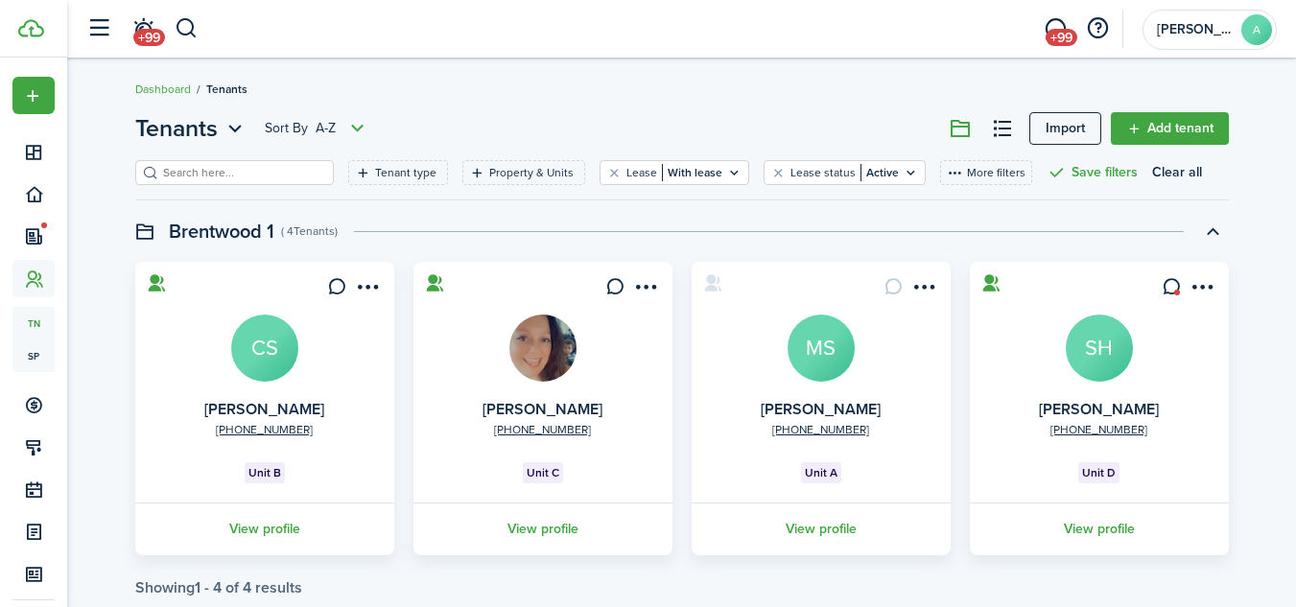
click at [256, 170] on input "search" at bounding box center [242, 173] width 169 height 18
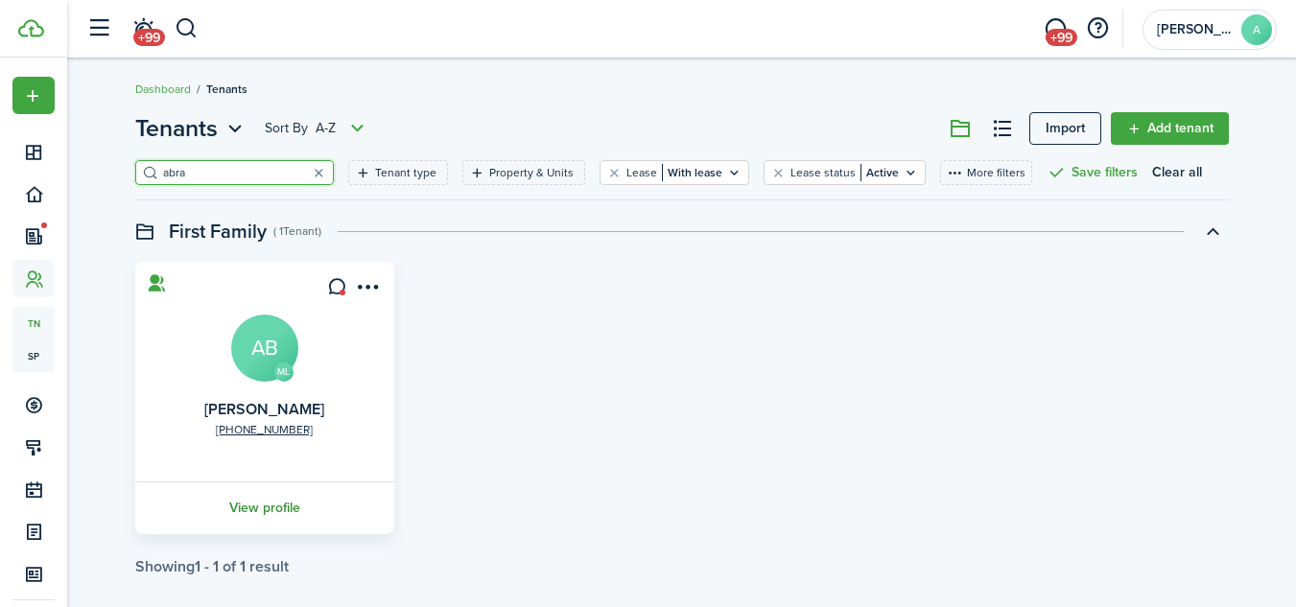
type input "abra"
click at [278, 505] on link "View profile" at bounding box center [264, 508] width 265 height 53
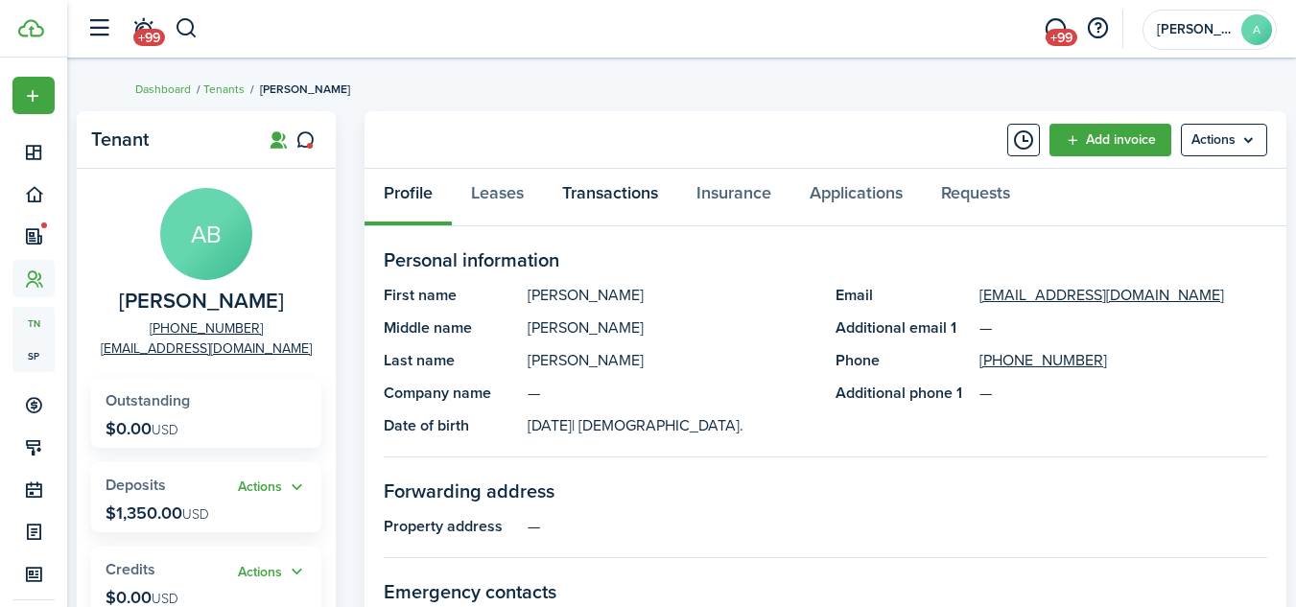
click at [592, 197] on link "Transactions" at bounding box center [610, 198] width 134 height 58
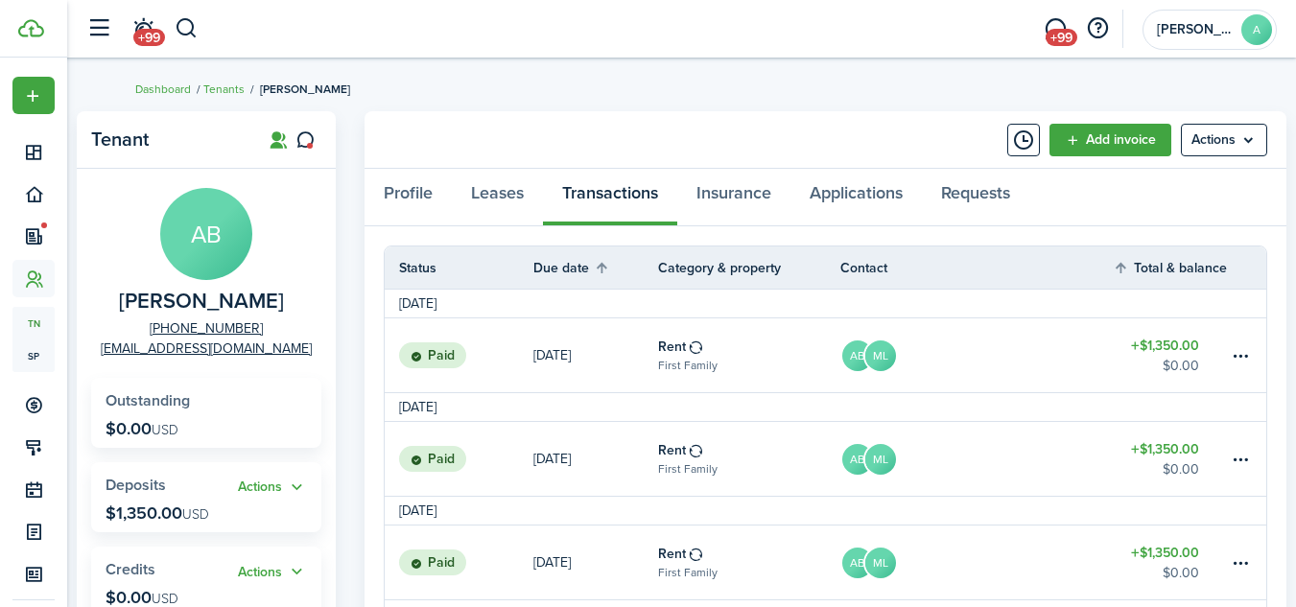
click at [675, 358] on table-subtitle "First Family" at bounding box center [687, 365] width 59 height 17
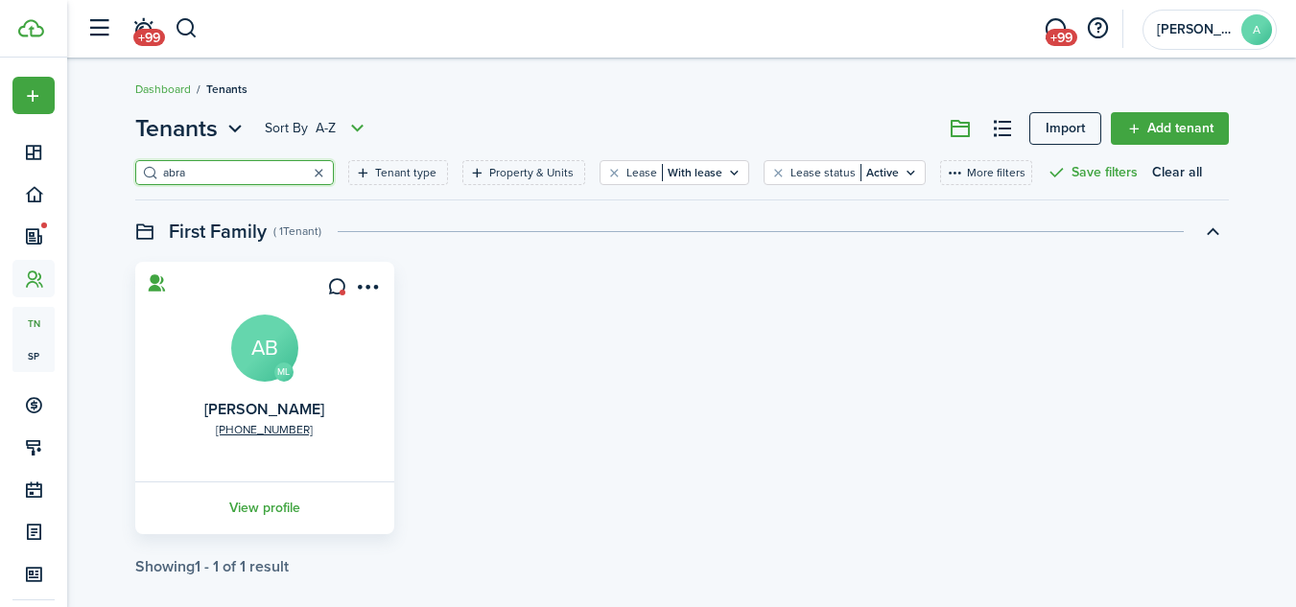
click at [306, 173] on button "button" at bounding box center [319, 172] width 27 height 27
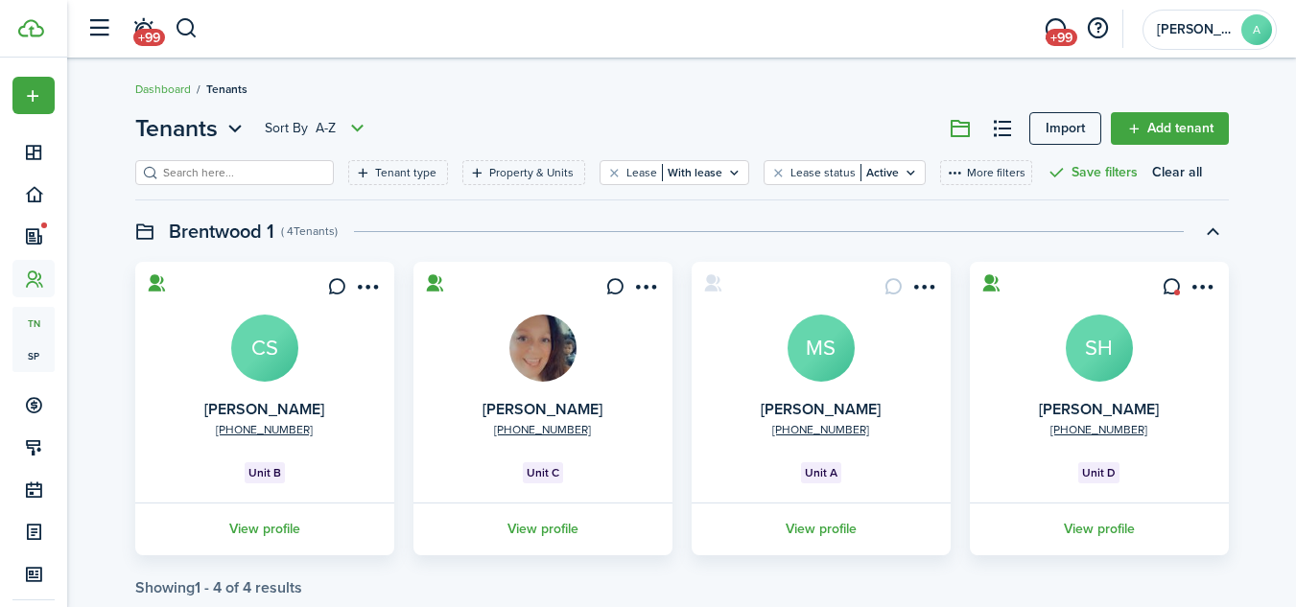
click at [301, 173] on input "search" at bounding box center [242, 173] width 169 height 18
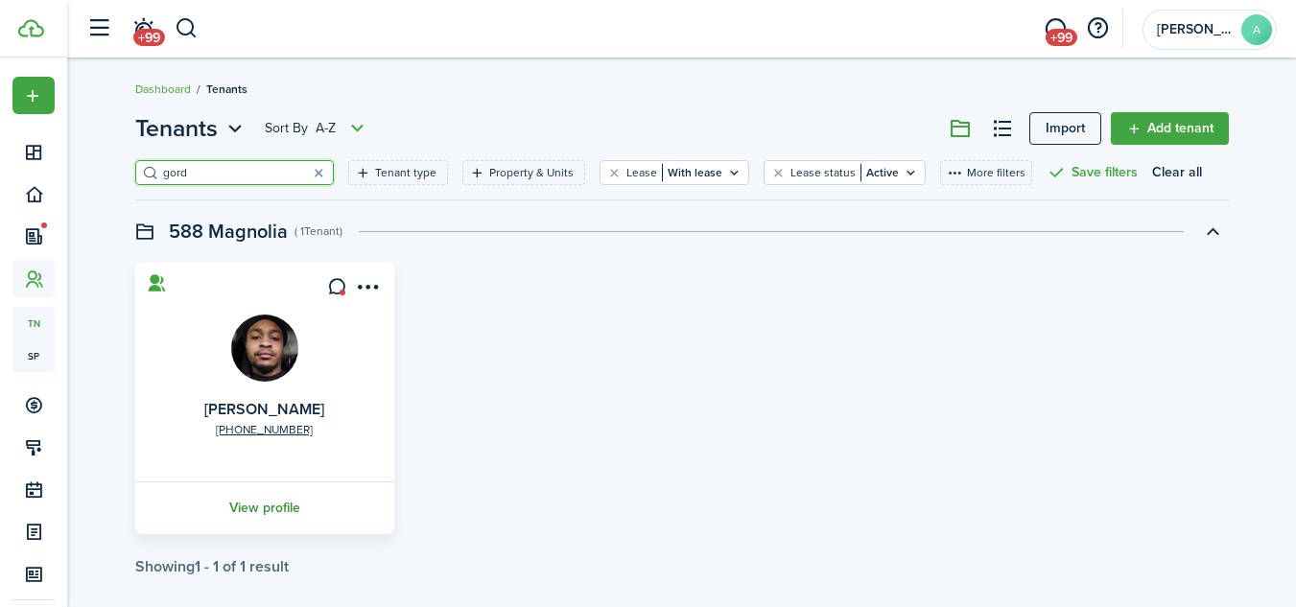
type input "gord"
click at [267, 509] on link "View profile" at bounding box center [264, 508] width 265 height 53
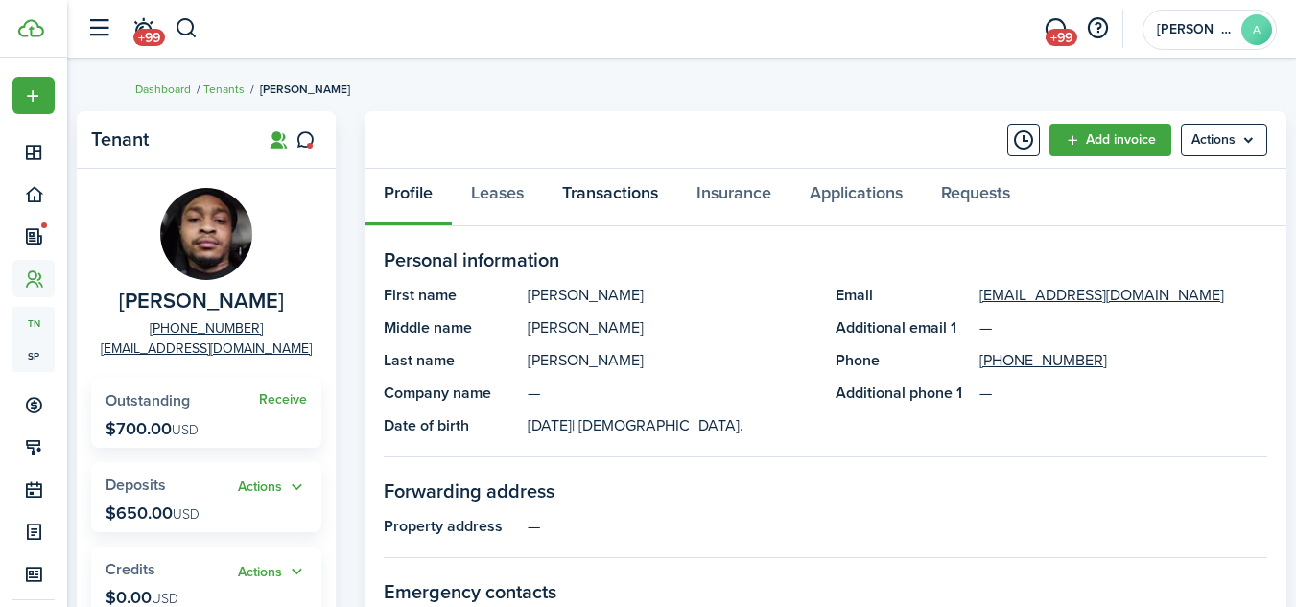
click at [620, 196] on link "Transactions" at bounding box center [610, 198] width 134 height 58
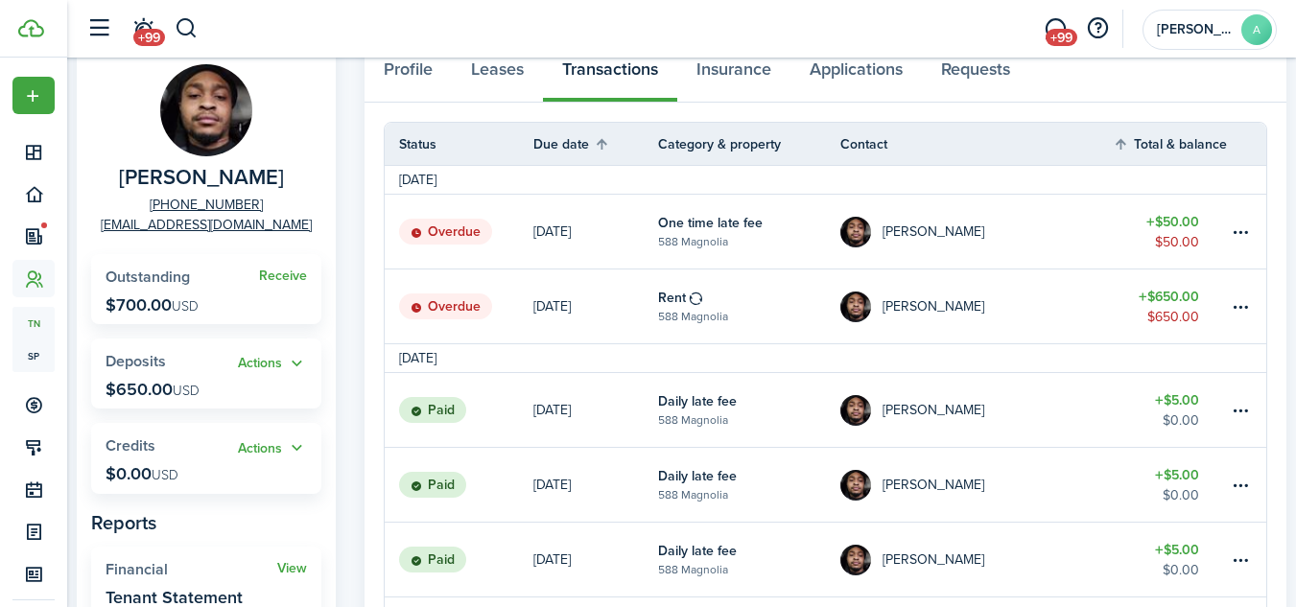
scroll to position [127, 0]
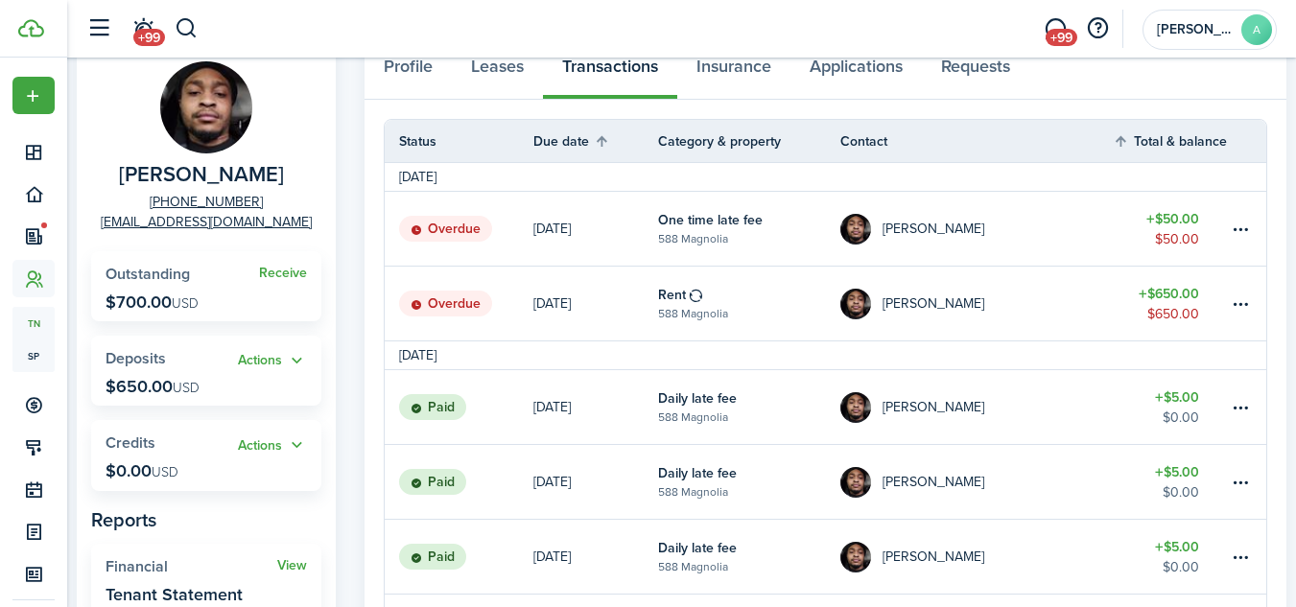
click at [921, 306] on table-profile-info-text "[PERSON_NAME]" at bounding box center [934, 303] width 102 height 15
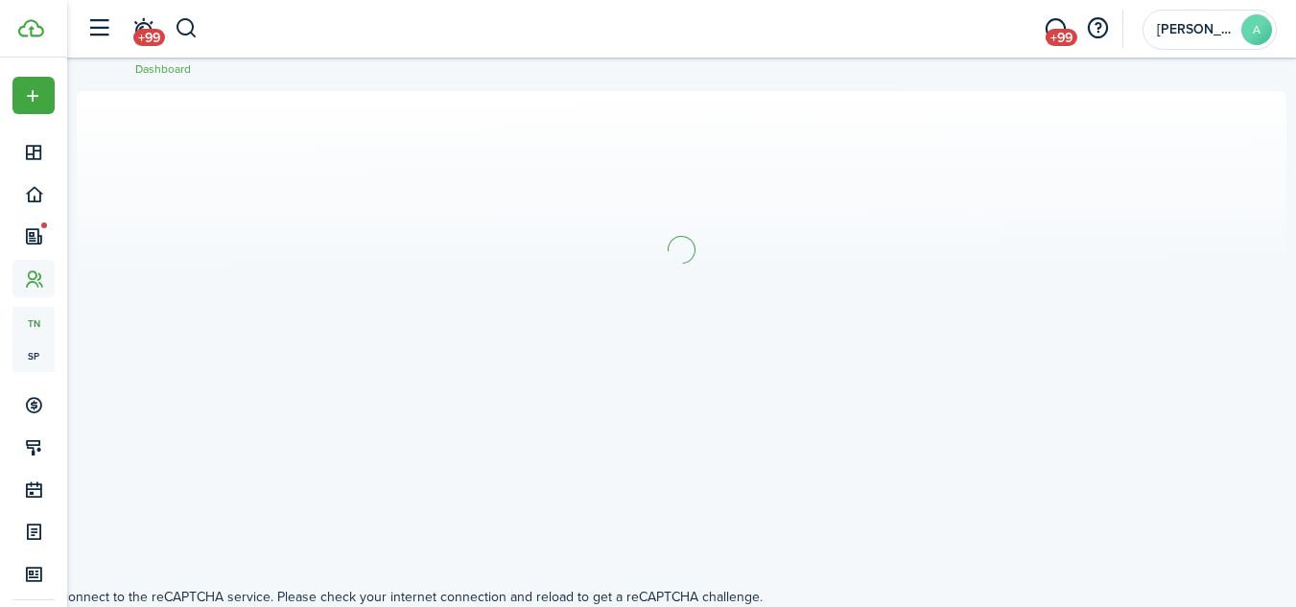
scroll to position [127, 0]
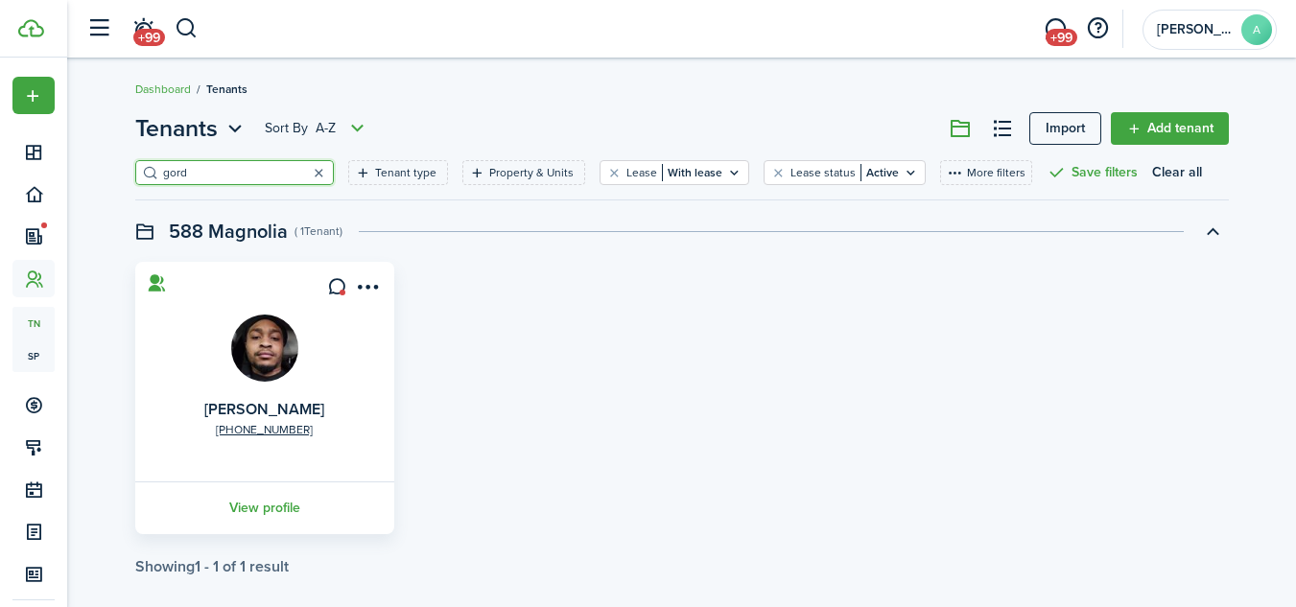
click at [306, 172] on button "button" at bounding box center [319, 172] width 27 height 27
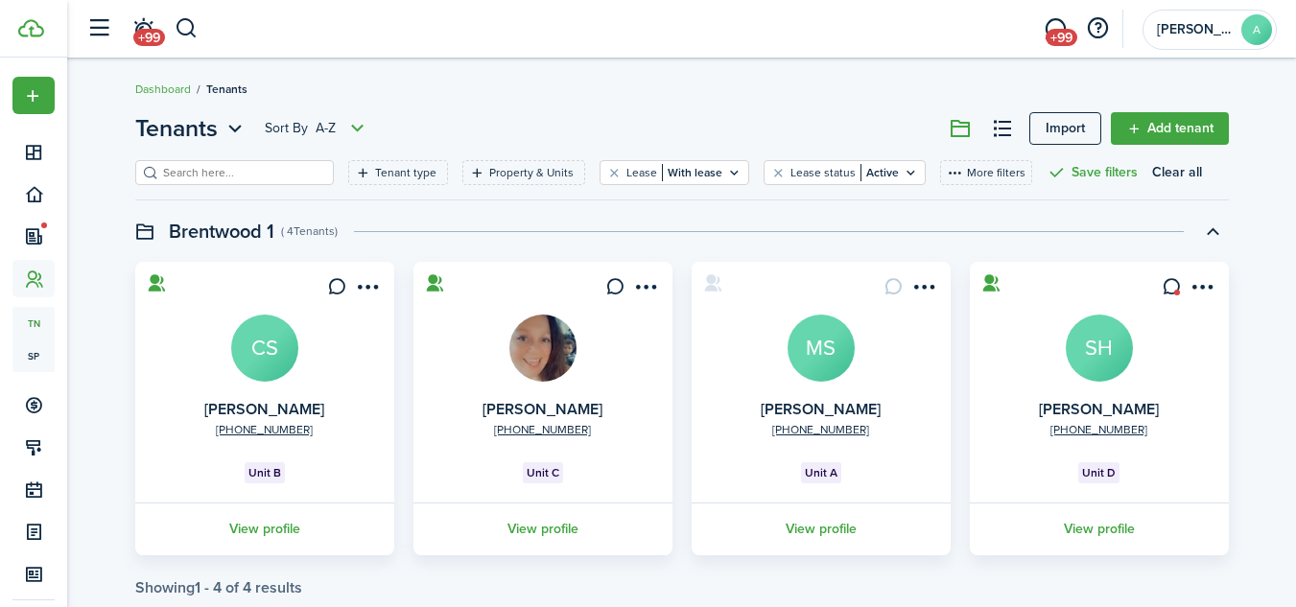
click at [263, 164] on input "search" at bounding box center [242, 173] width 169 height 18
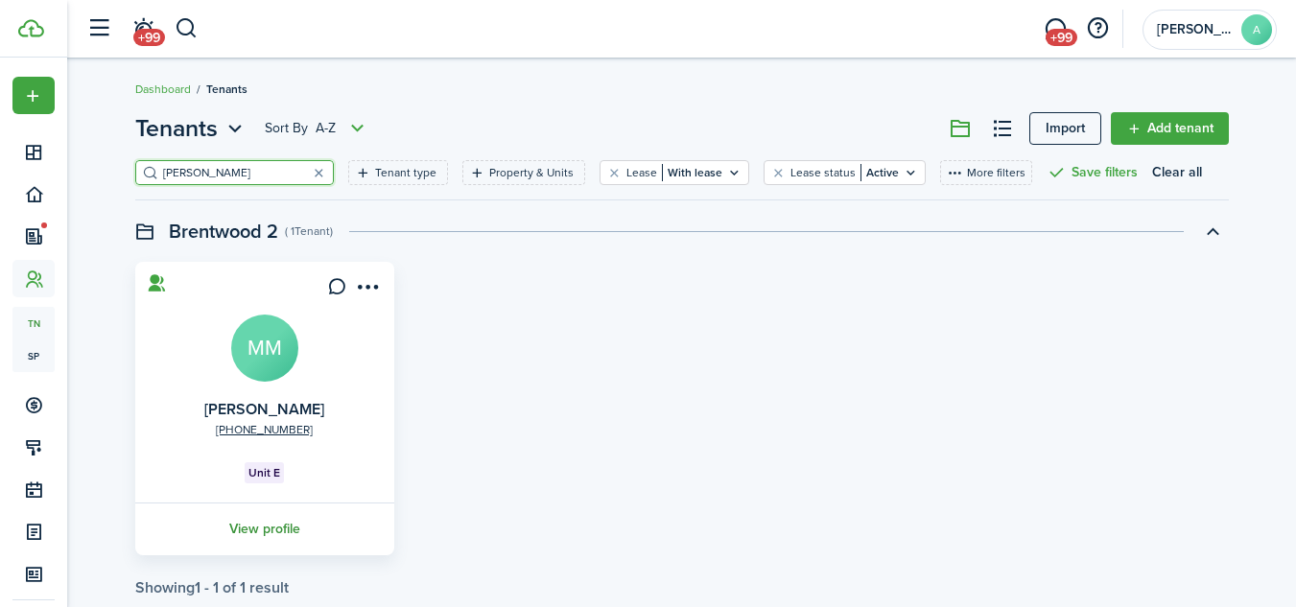
type input "[PERSON_NAME]"
click at [262, 528] on link "View profile" at bounding box center [264, 529] width 265 height 53
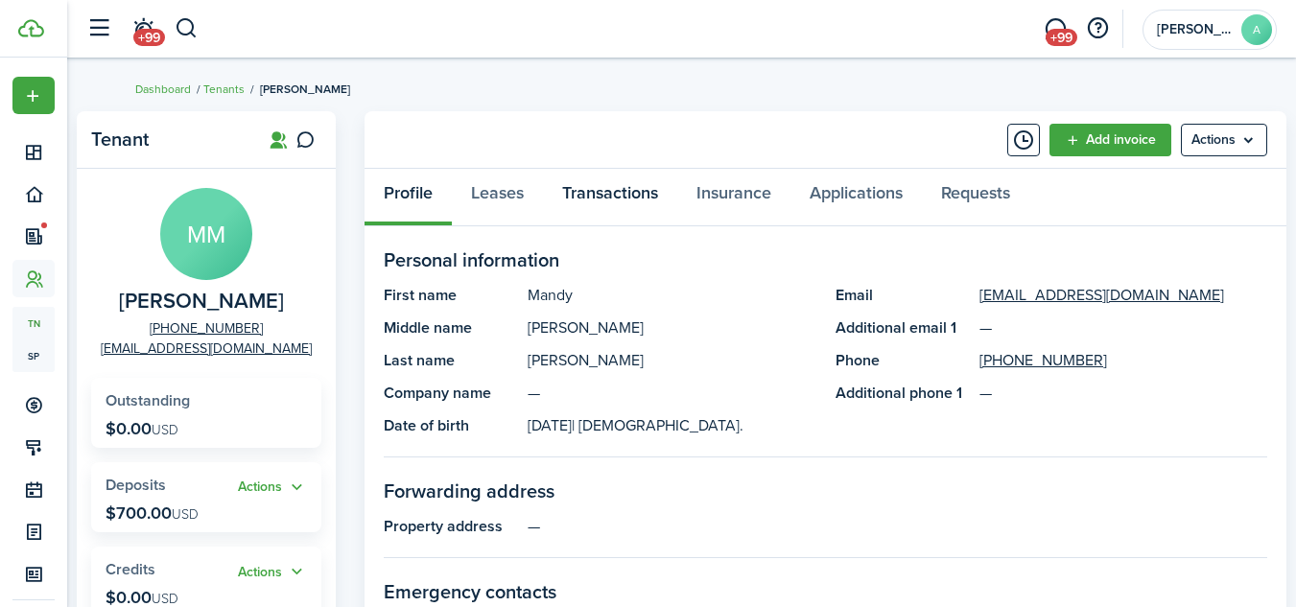
click at [591, 193] on link "Transactions" at bounding box center [610, 198] width 134 height 58
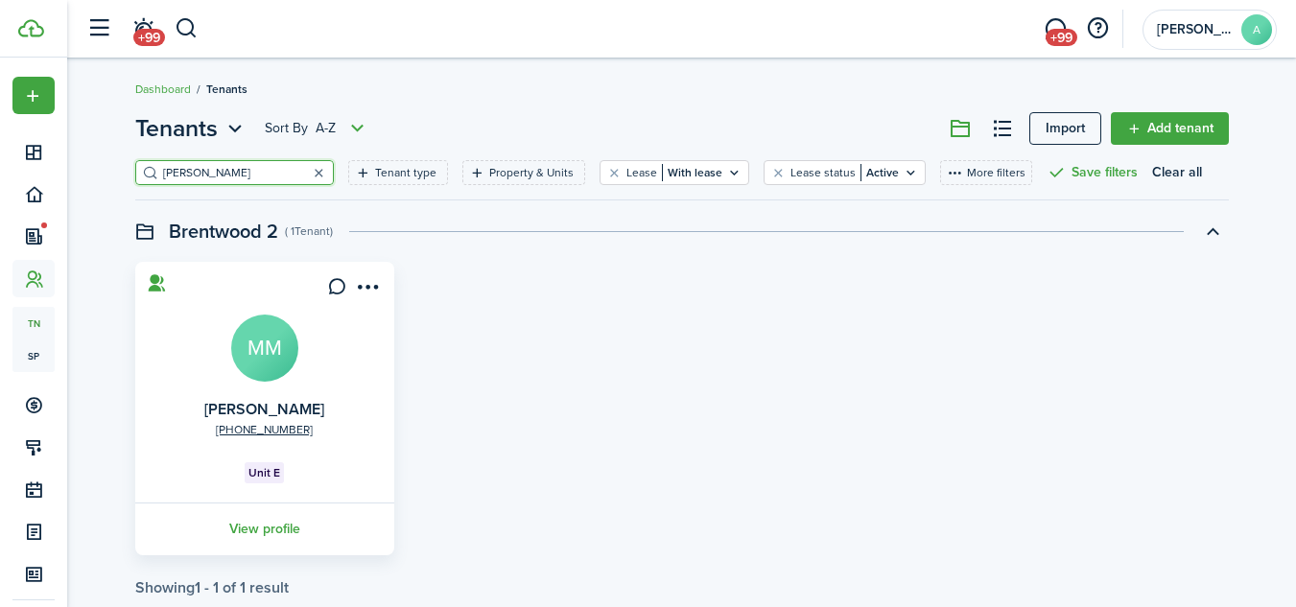
click at [306, 175] on button "button" at bounding box center [319, 172] width 27 height 27
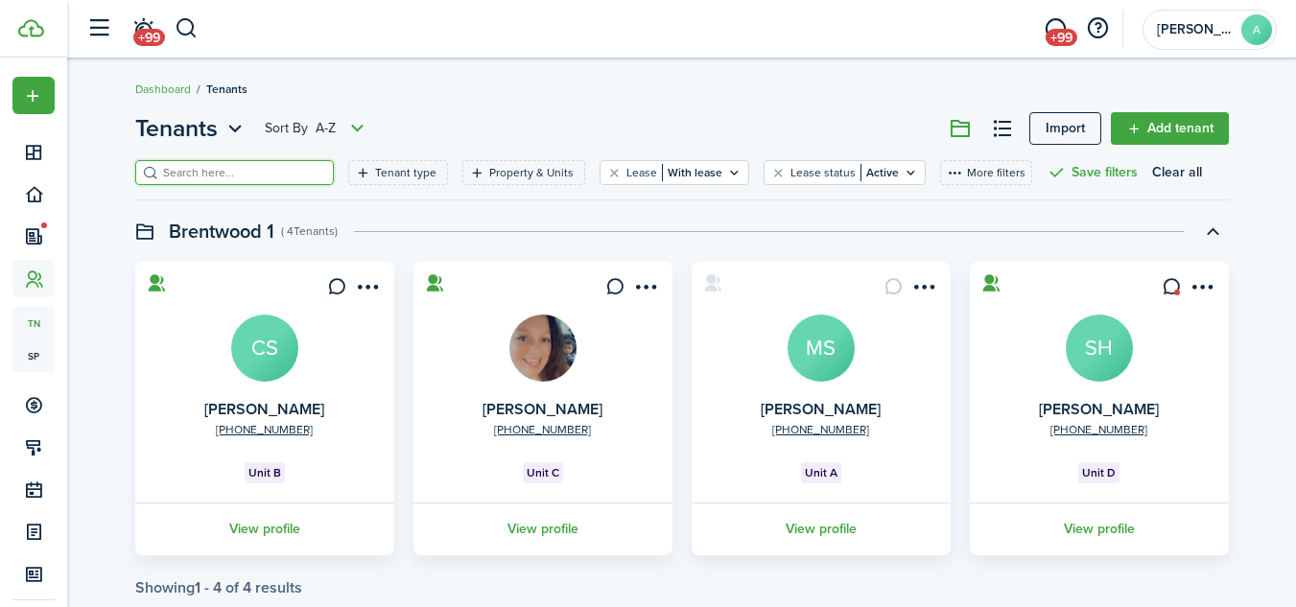
click at [232, 171] on input "search" at bounding box center [242, 173] width 169 height 18
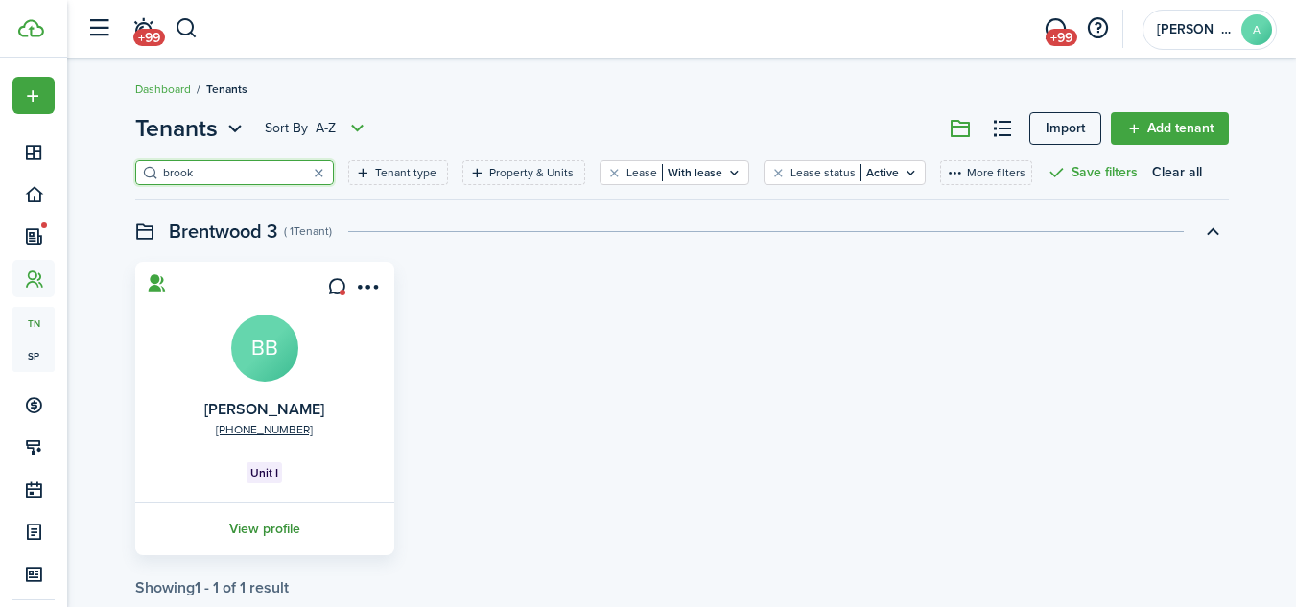
type input "brook"
click at [274, 526] on link "View profile" at bounding box center [264, 529] width 265 height 53
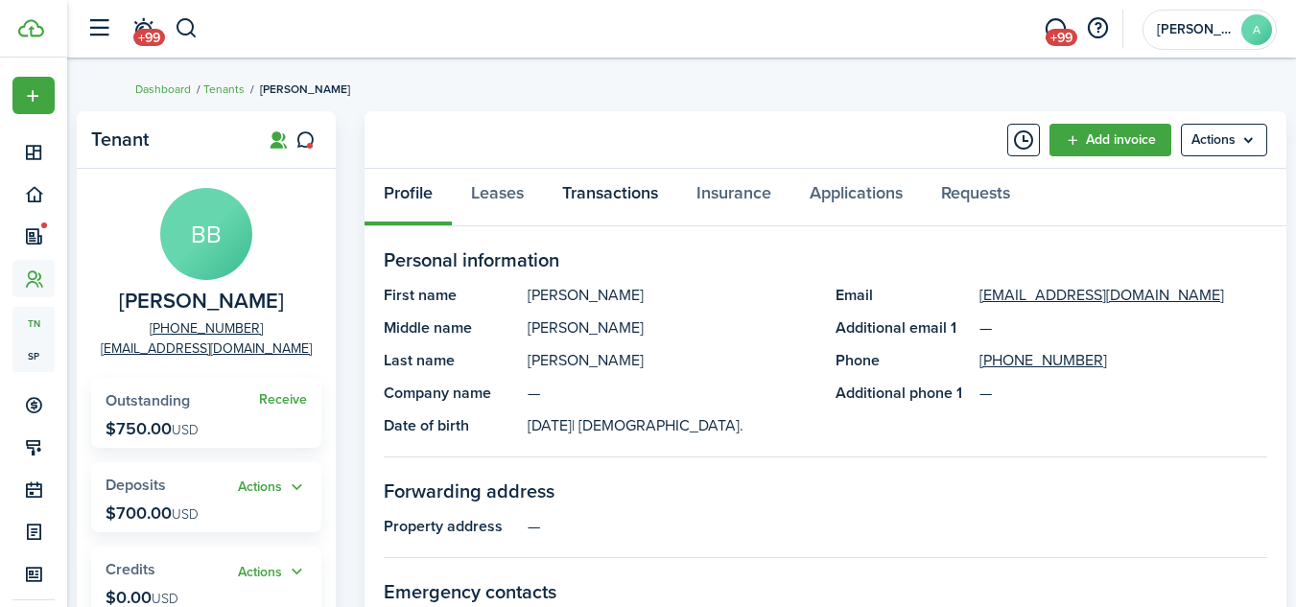
click at [596, 192] on link "Transactions" at bounding box center [610, 198] width 134 height 58
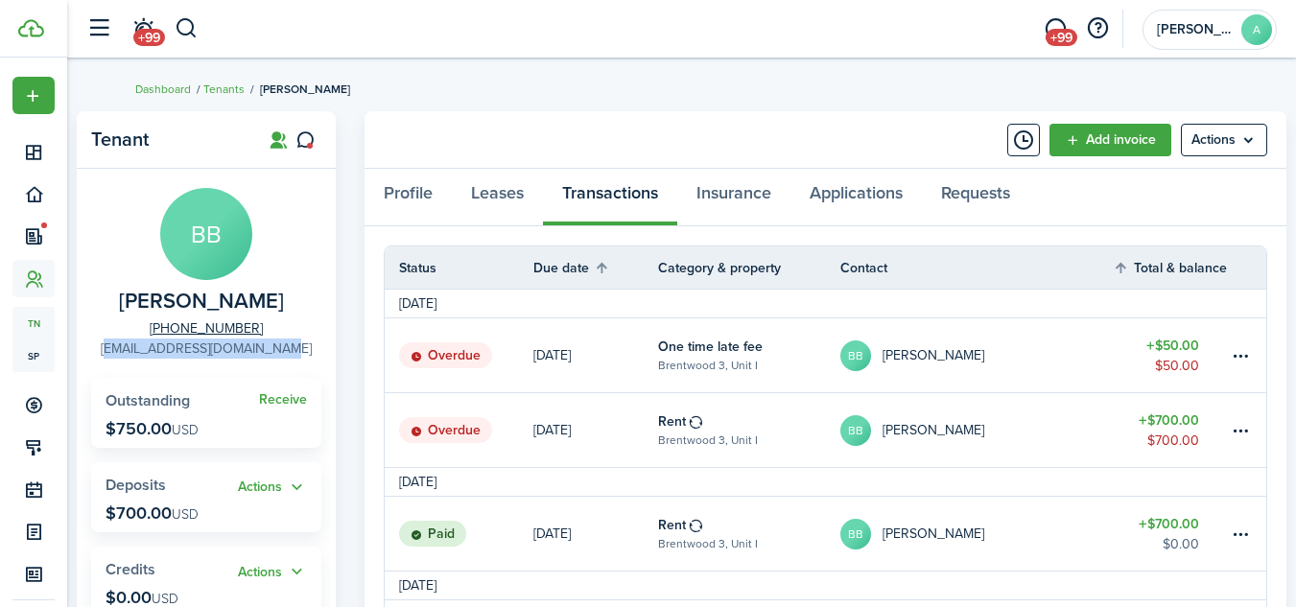
drag, startPoint x: 307, startPoint y: 349, endPoint x: 120, endPoint y: 354, distance: 187.1
click at [120, 354] on panel-main-group "BB [PERSON_NAME] [PHONE_NUMBER] [EMAIL_ADDRESS][DOMAIN_NAME]" at bounding box center [206, 273] width 230 height 171
copy link "[EMAIL_ADDRESS][DOMAIN_NAME]"
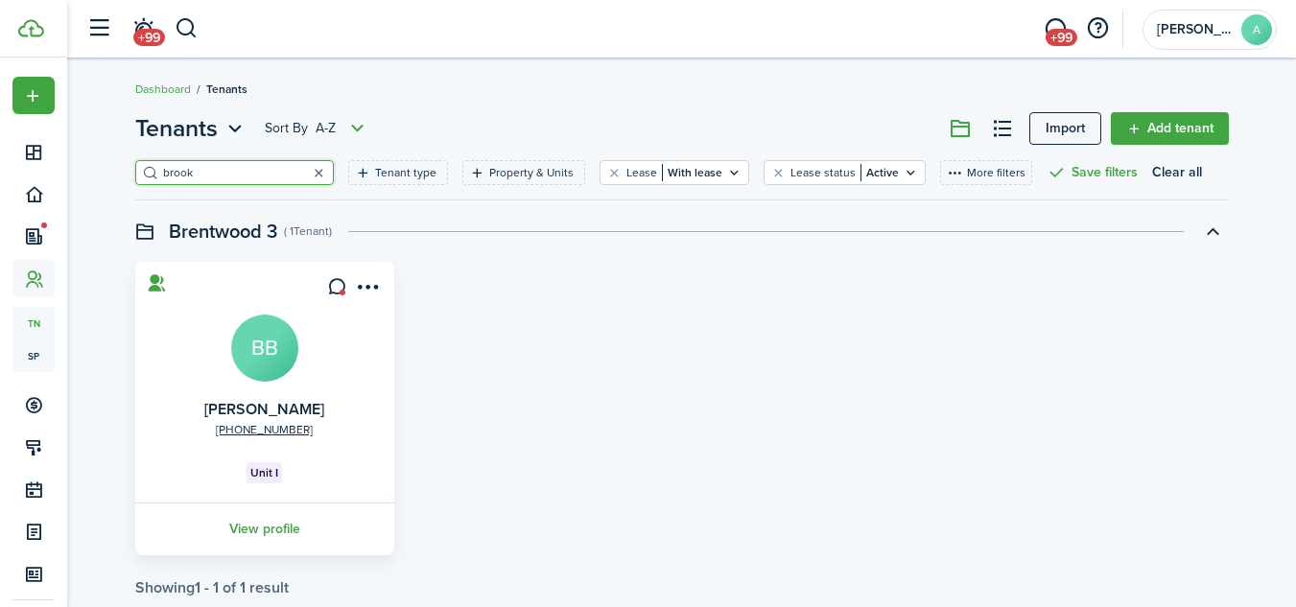
click at [306, 172] on button "button" at bounding box center [319, 172] width 27 height 27
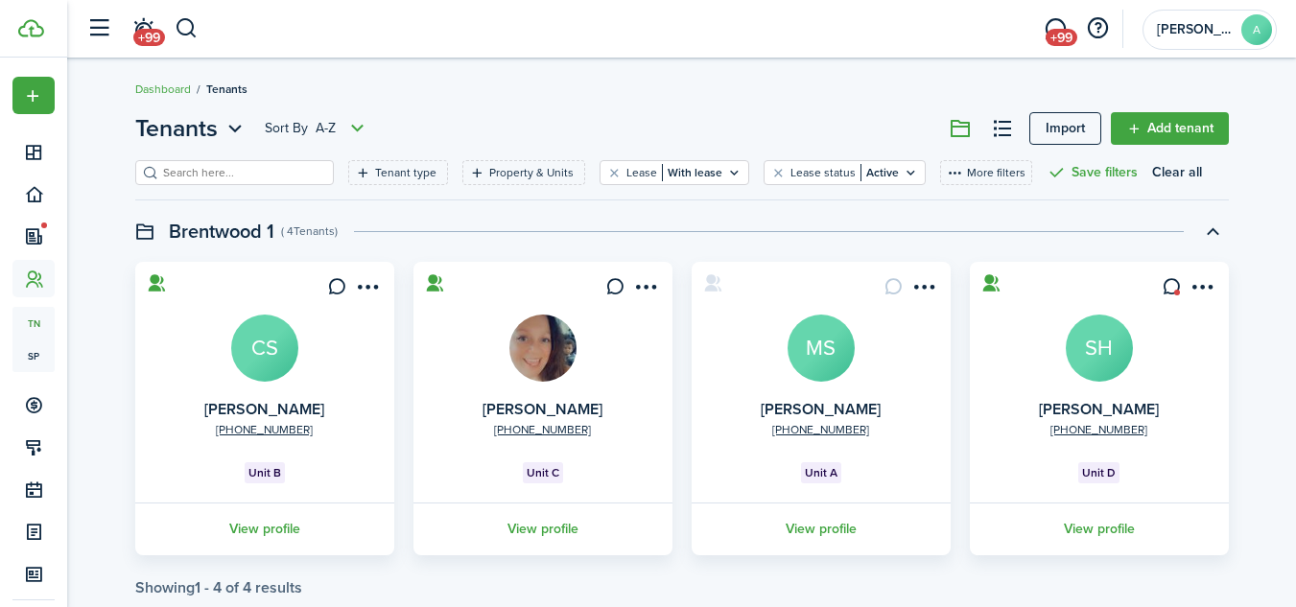
click at [265, 172] on input "search" at bounding box center [242, 173] width 169 height 18
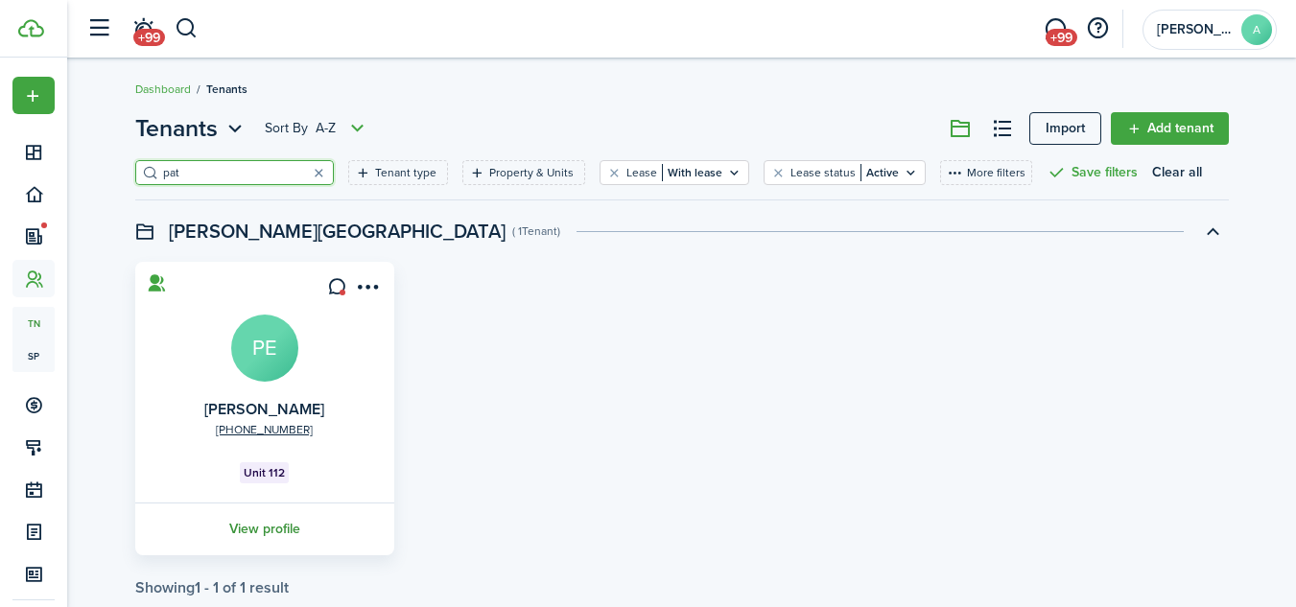
type input "pat"
click at [280, 531] on link "View profile" at bounding box center [264, 529] width 265 height 53
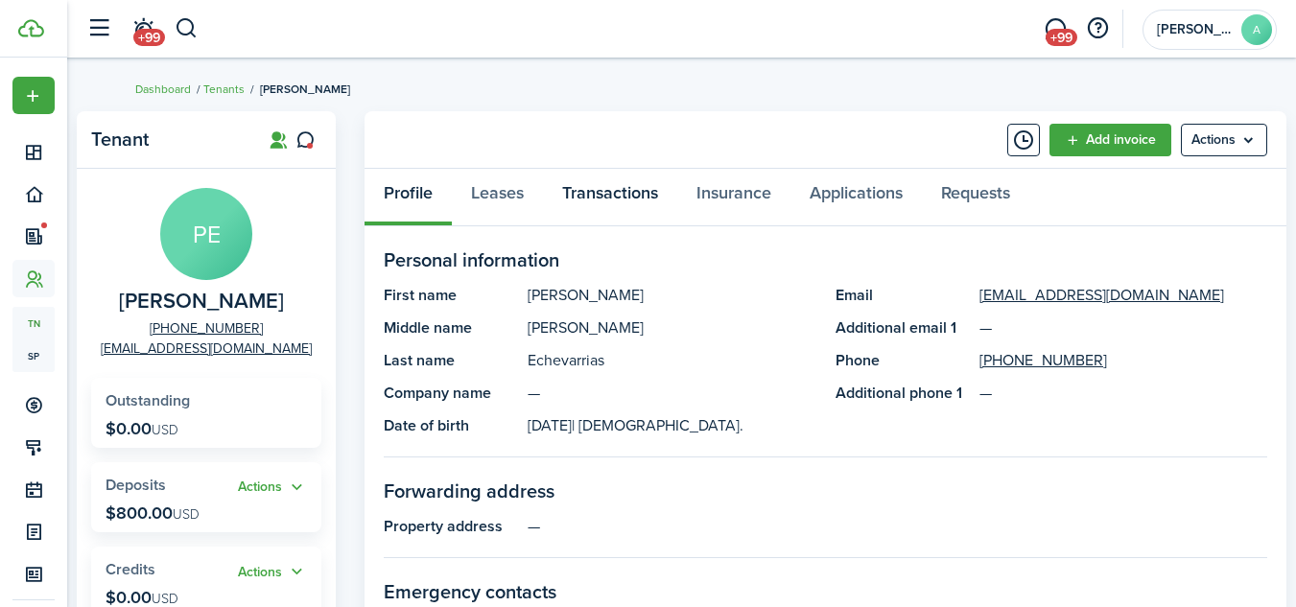
click at [619, 191] on link "Transactions" at bounding box center [610, 198] width 134 height 58
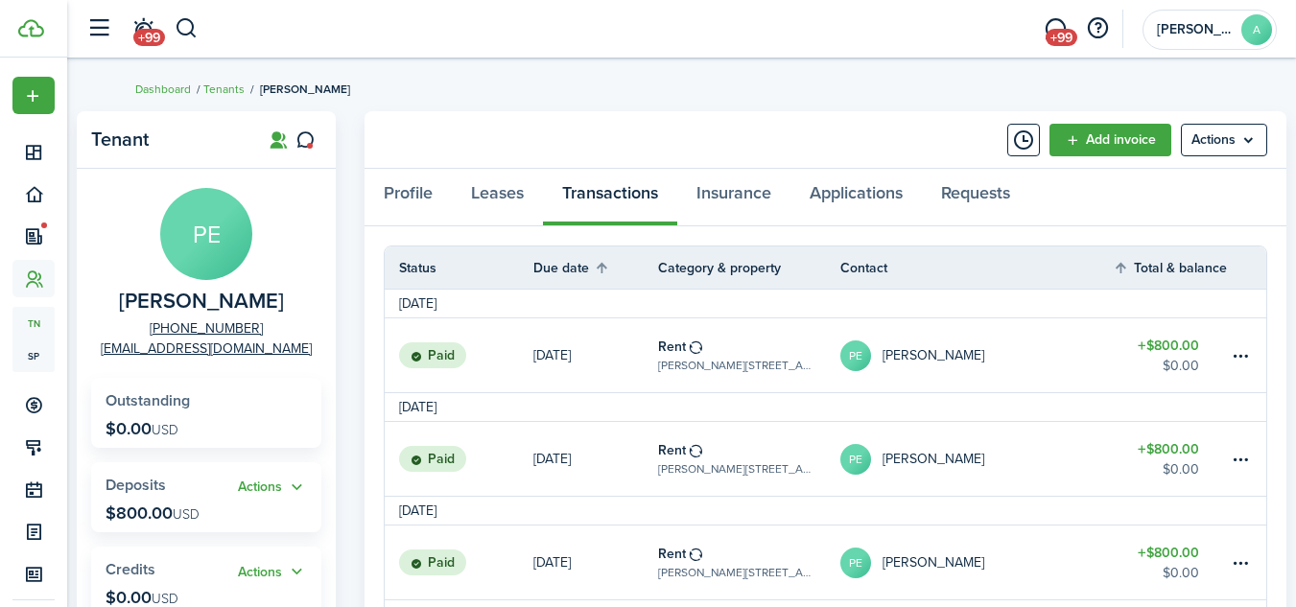
click at [559, 352] on p "[DATE]" at bounding box center [551, 355] width 37 height 20
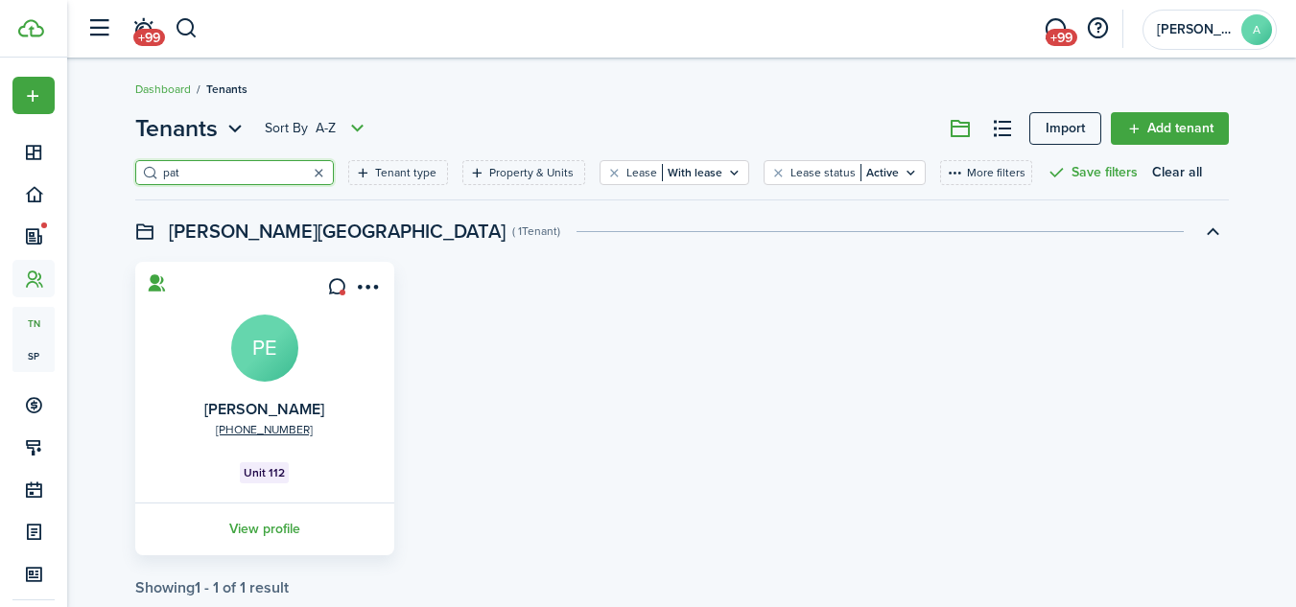
click at [306, 175] on button "button" at bounding box center [319, 172] width 27 height 27
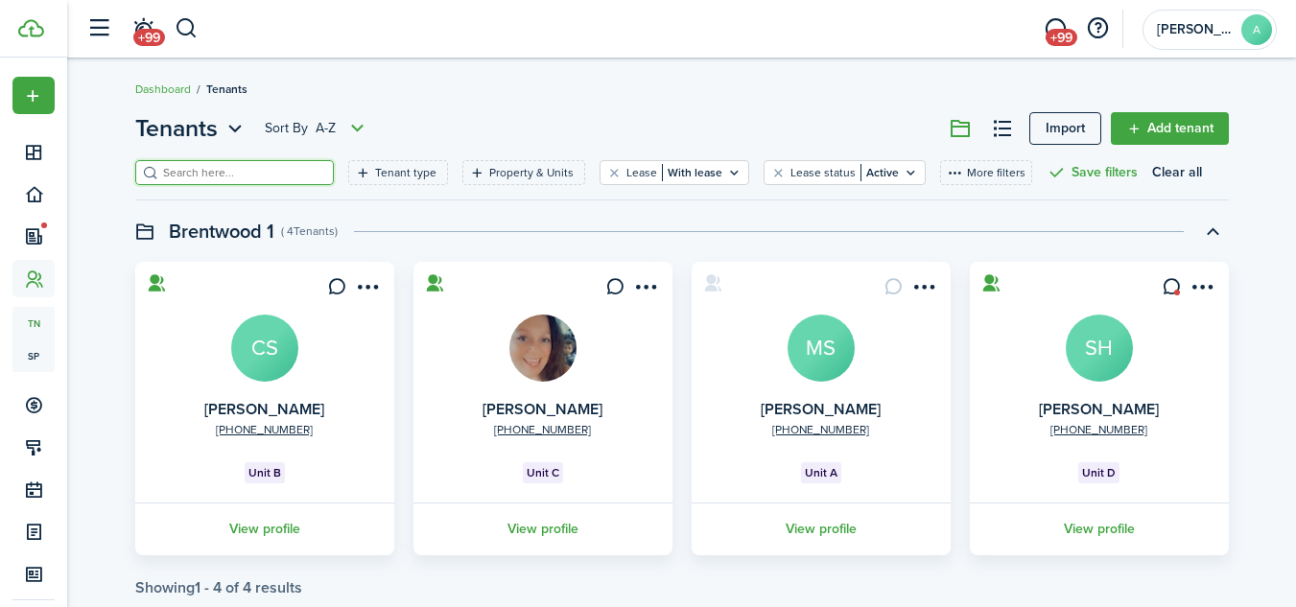
click at [247, 169] on input "search" at bounding box center [242, 173] width 169 height 18
type input "jacks"
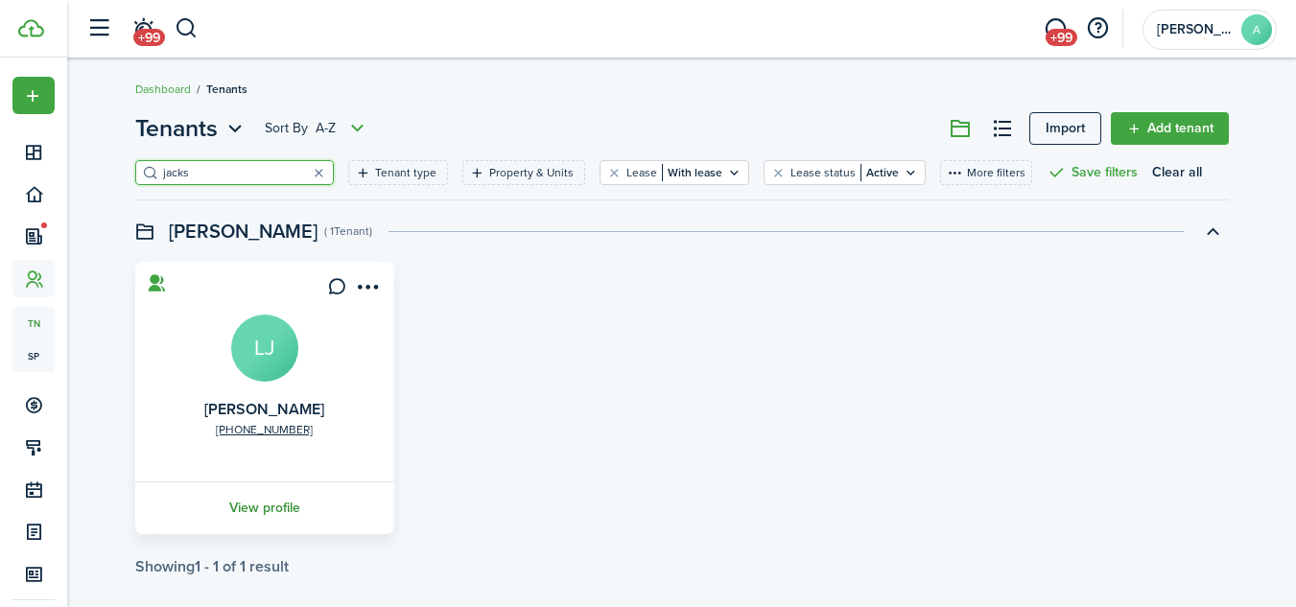
click at [265, 508] on link "View profile" at bounding box center [264, 508] width 265 height 53
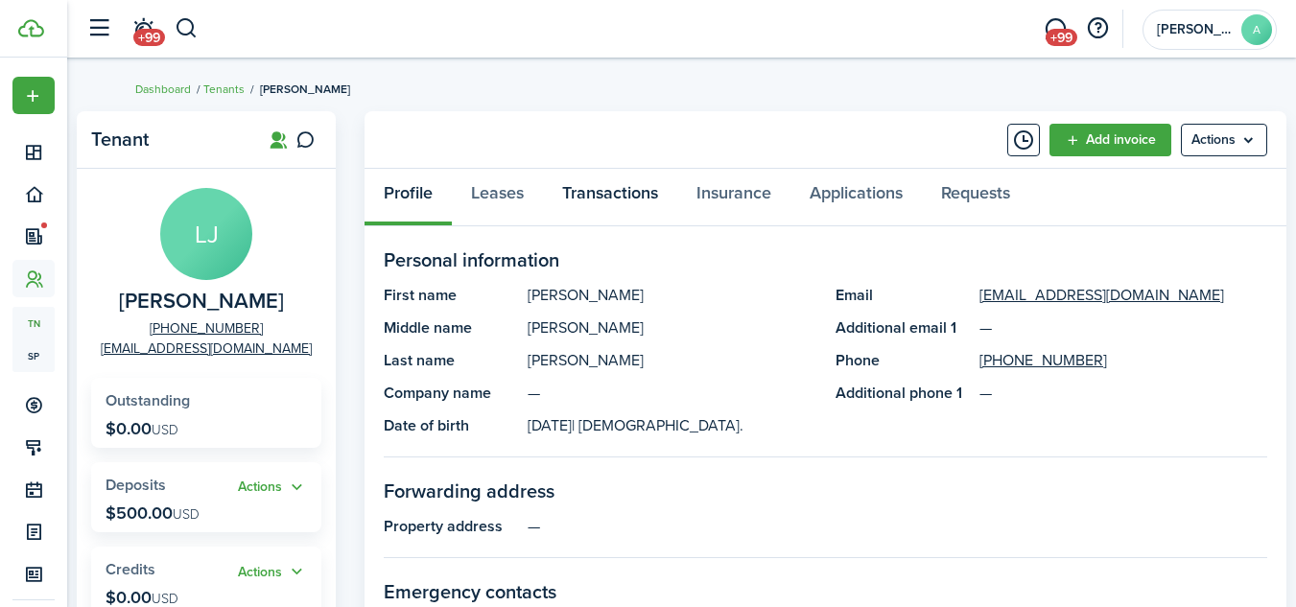
click at [624, 184] on link "Transactions" at bounding box center [610, 198] width 134 height 58
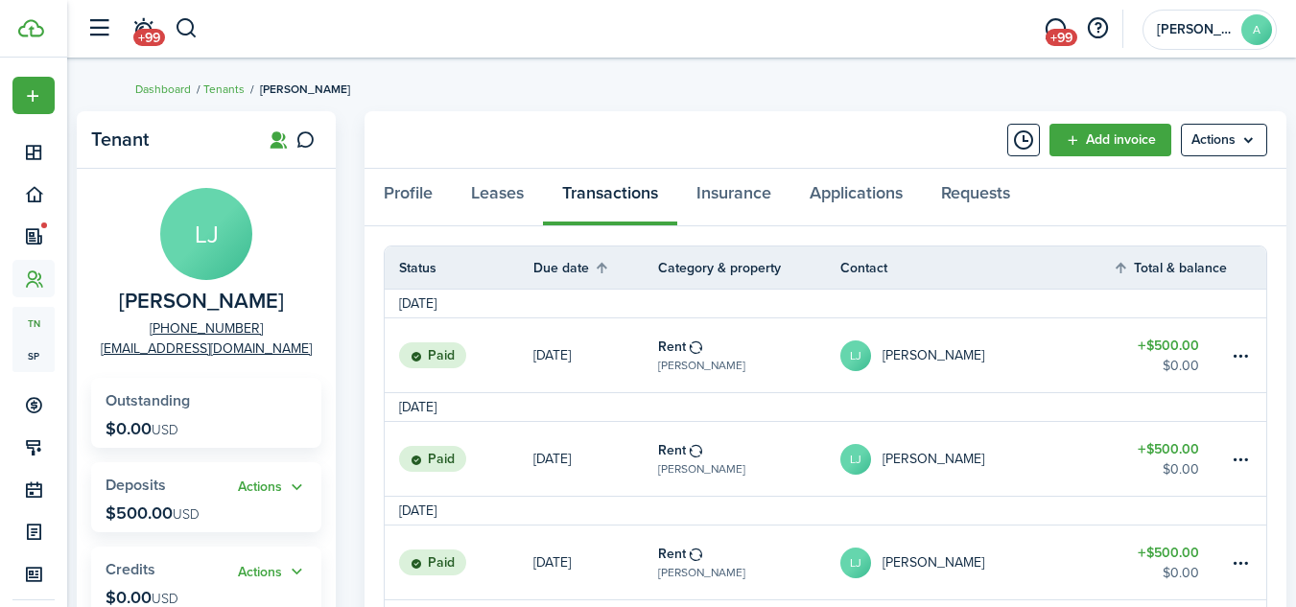
click at [555, 360] on p "[DATE]" at bounding box center [551, 355] width 37 height 20
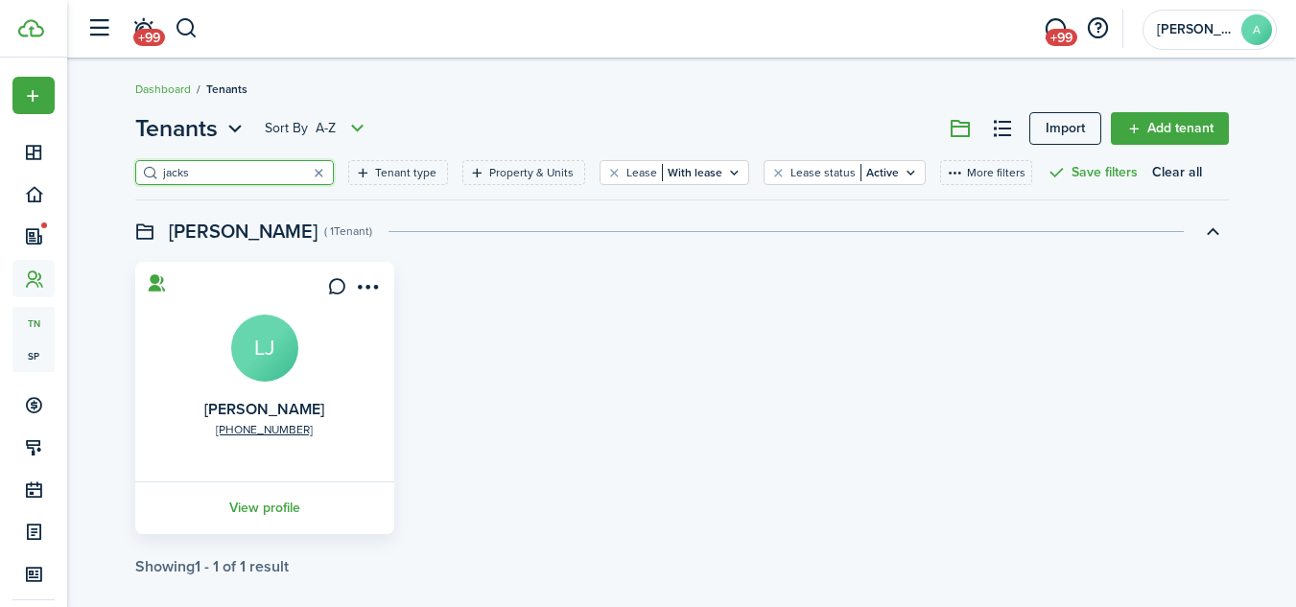
click at [277, 173] on input "jacks" at bounding box center [242, 173] width 169 height 18
type input "j"
type input "n"
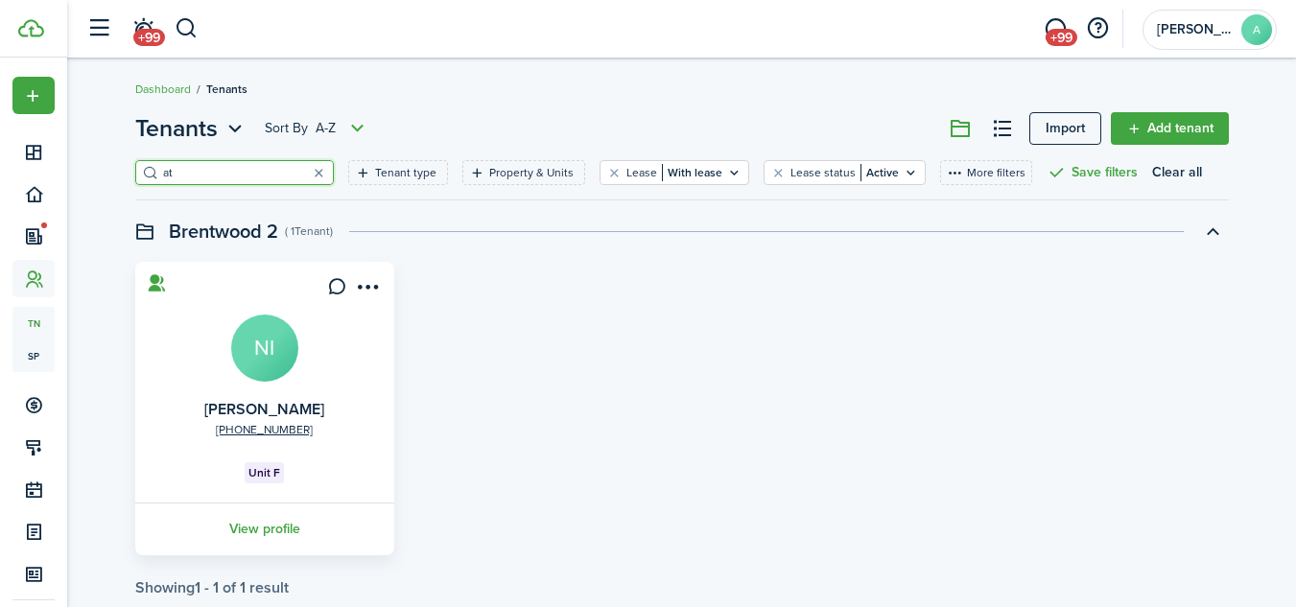
type input "a"
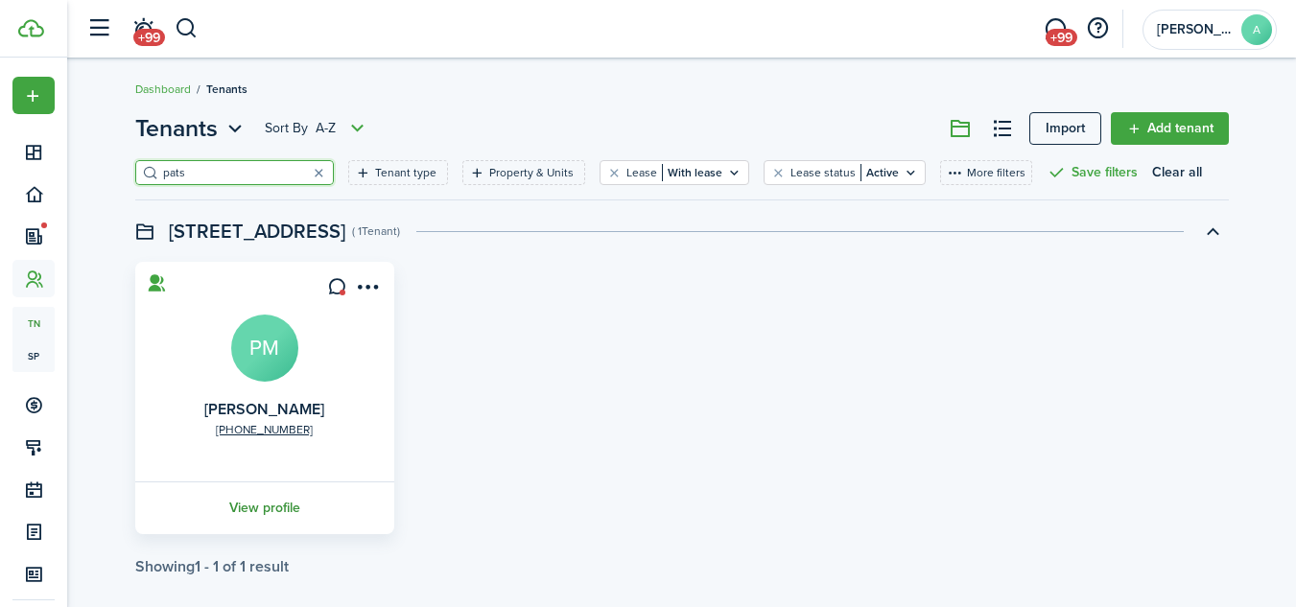
type input "pats"
click at [256, 505] on link "View profile" at bounding box center [264, 508] width 265 height 53
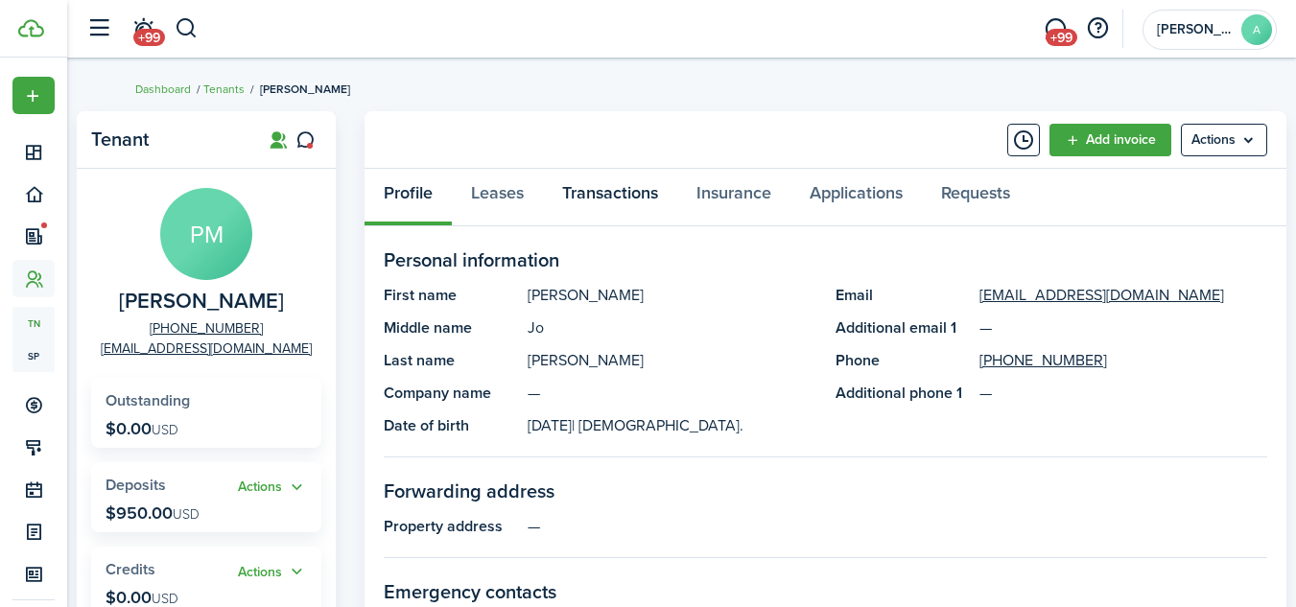
click at [602, 186] on link "Transactions" at bounding box center [610, 198] width 134 height 58
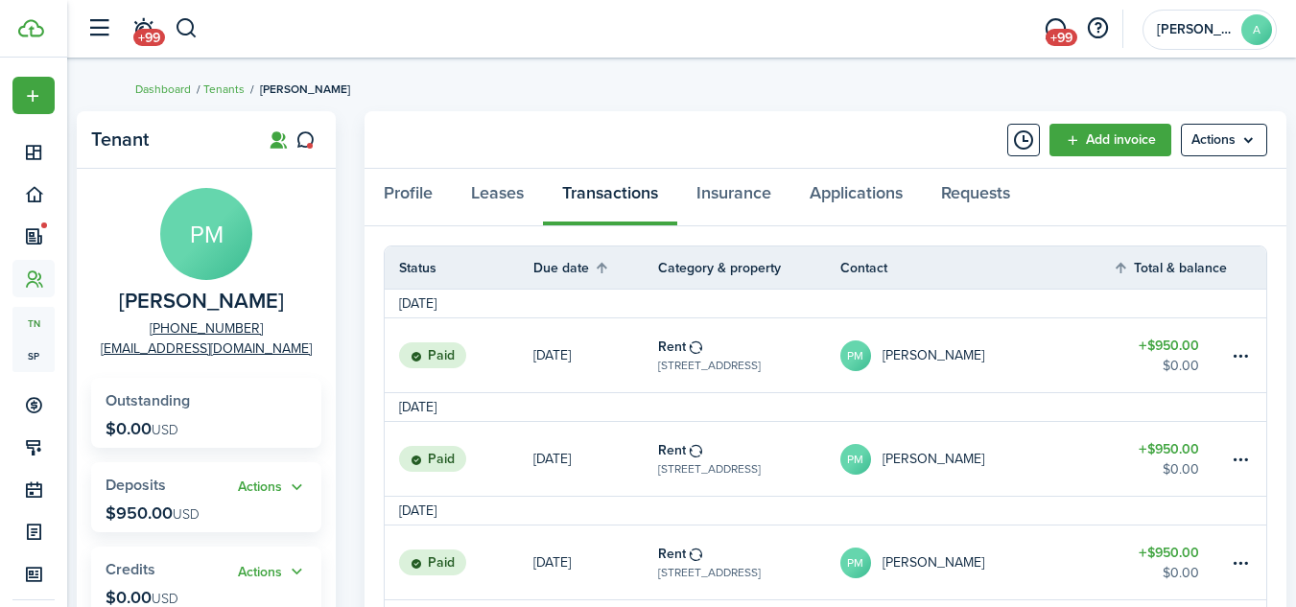
click at [702, 365] on table-subtitle "[STREET_ADDRESS]" at bounding box center [709, 365] width 103 height 17
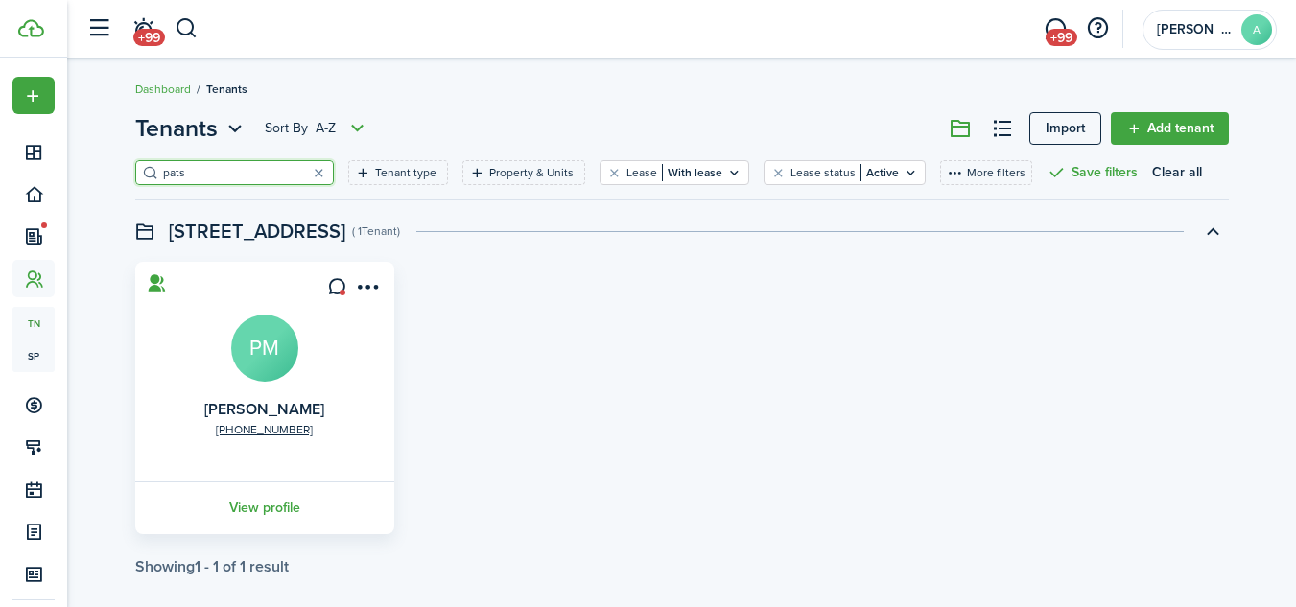
click at [270, 169] on input "pats" at bounding box center [242, 173] width 169 height 18
type input "p"
type input "brid"
click at [252, 503] on link "View profile" at bounding box center [264, 508] width 265 height 53
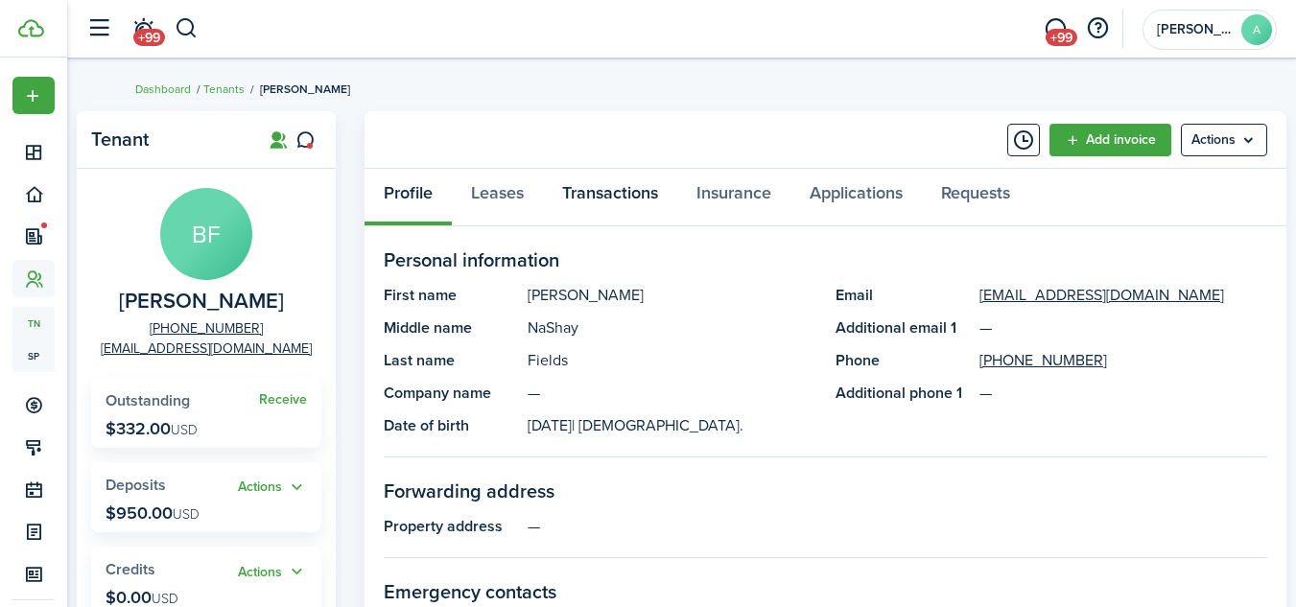
click at [632, 186] on link "Transactions" at bounding box center [610, 198] width 134 height 58
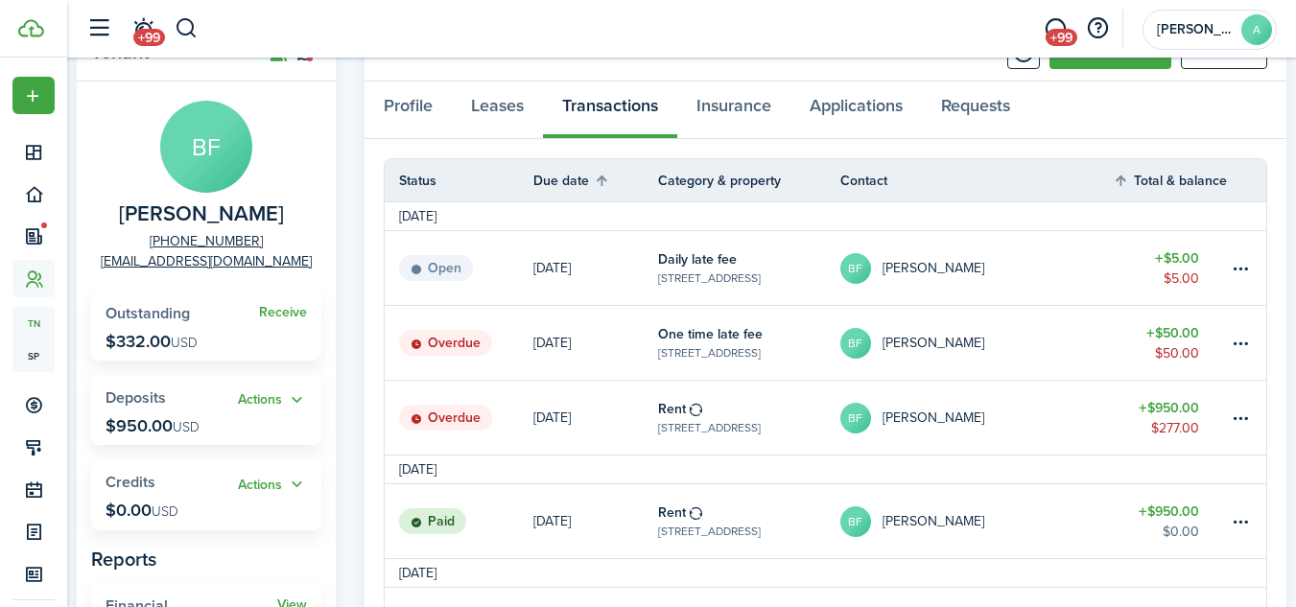
scroll to position [107, 0]
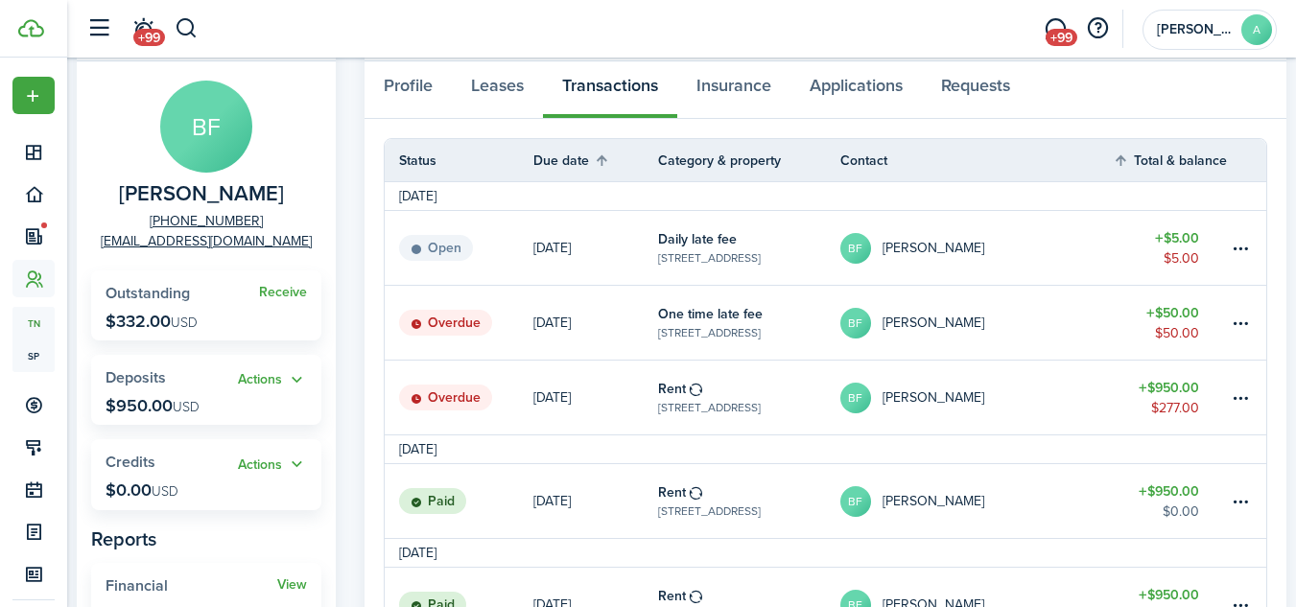
click at [724, 402] on table-subtitle "[STREET_ADDRESS]" at bounding box center [709, 407] width 103 height 17
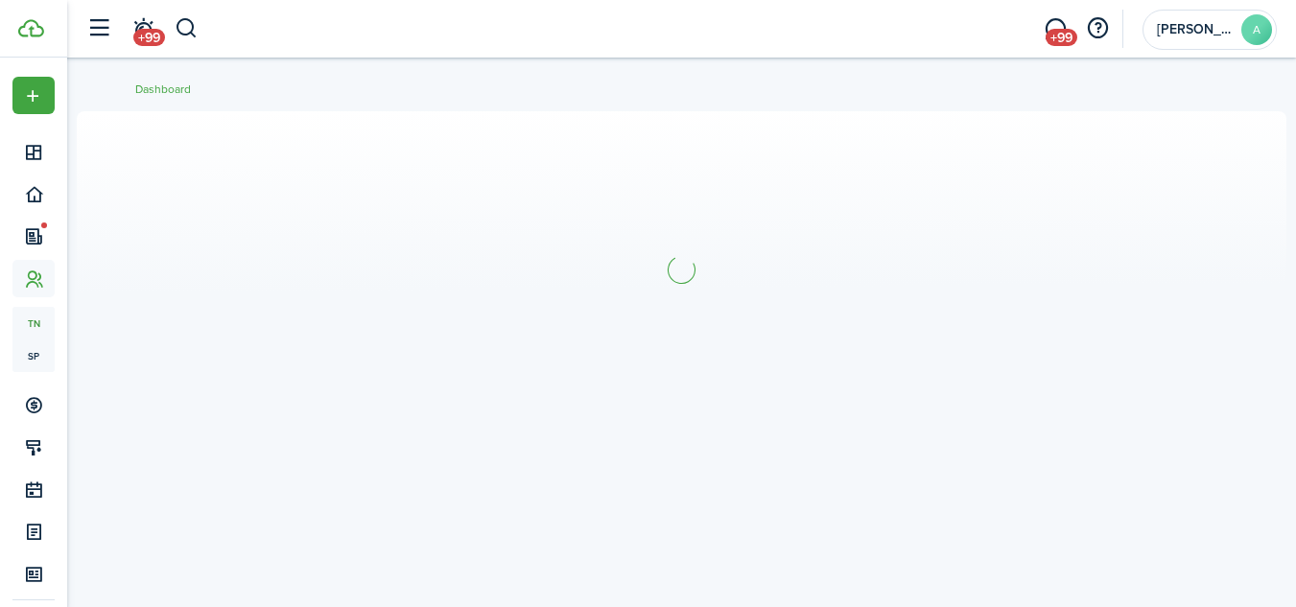
scroll to position [20, 0]
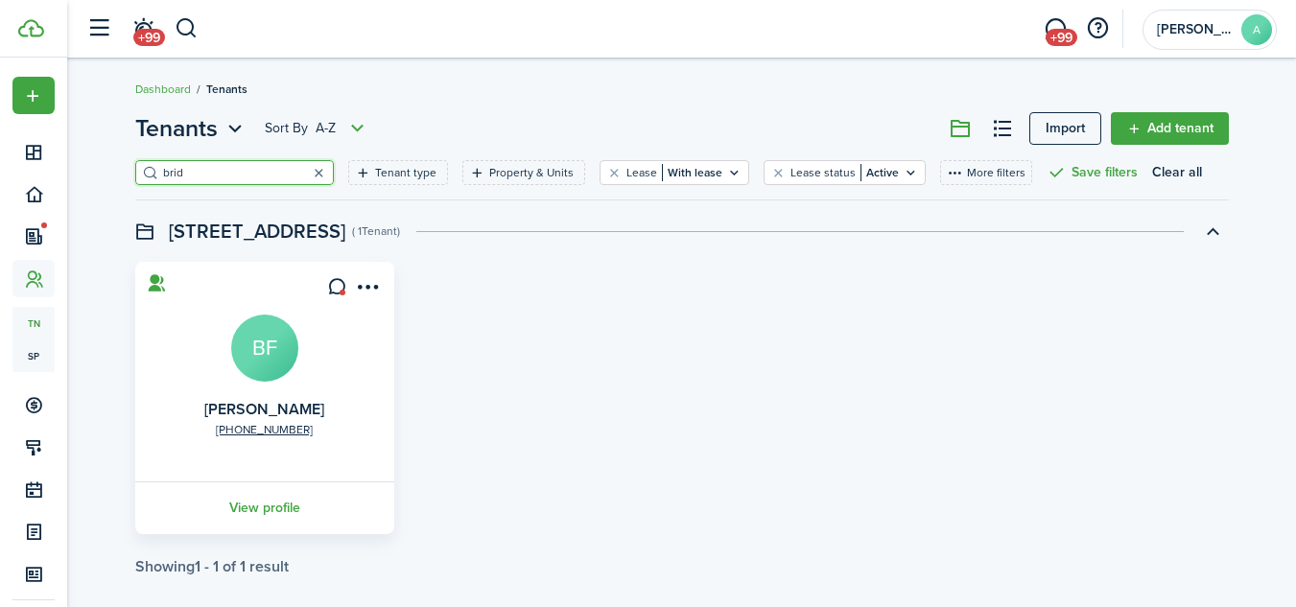
click at [306, 172] on button "button" at bounding box center [319, 172] width 27 height 27
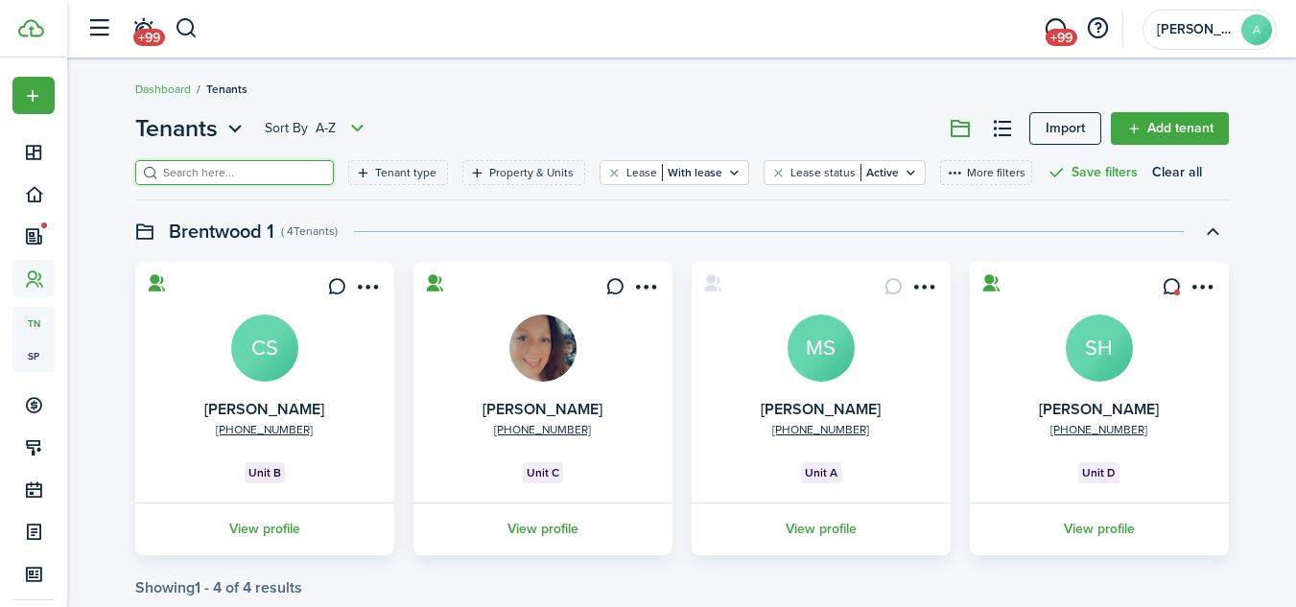
click at [232, 173] on input "search" at bounding box center [242, 173] width 169 height 18
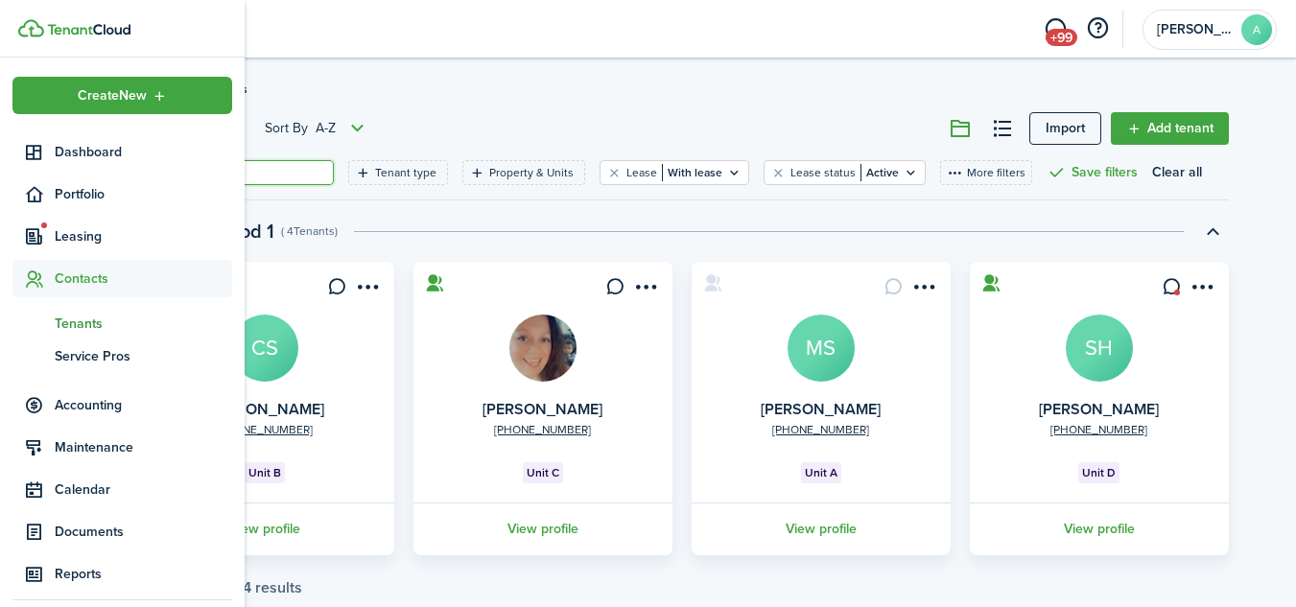
click at [67, 272] on span "Contacts" at bounding box center [143, 279] width 177 height 20
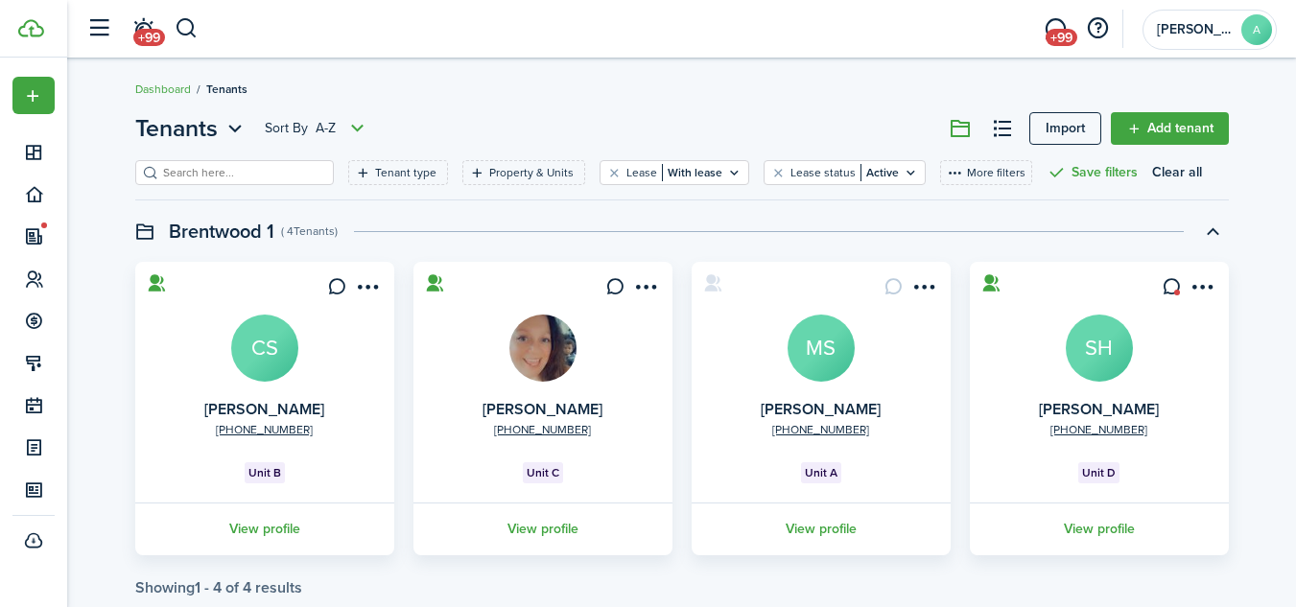
click at [255, 172] on input "search" at bounding box center [242, 173] width 169 height 18
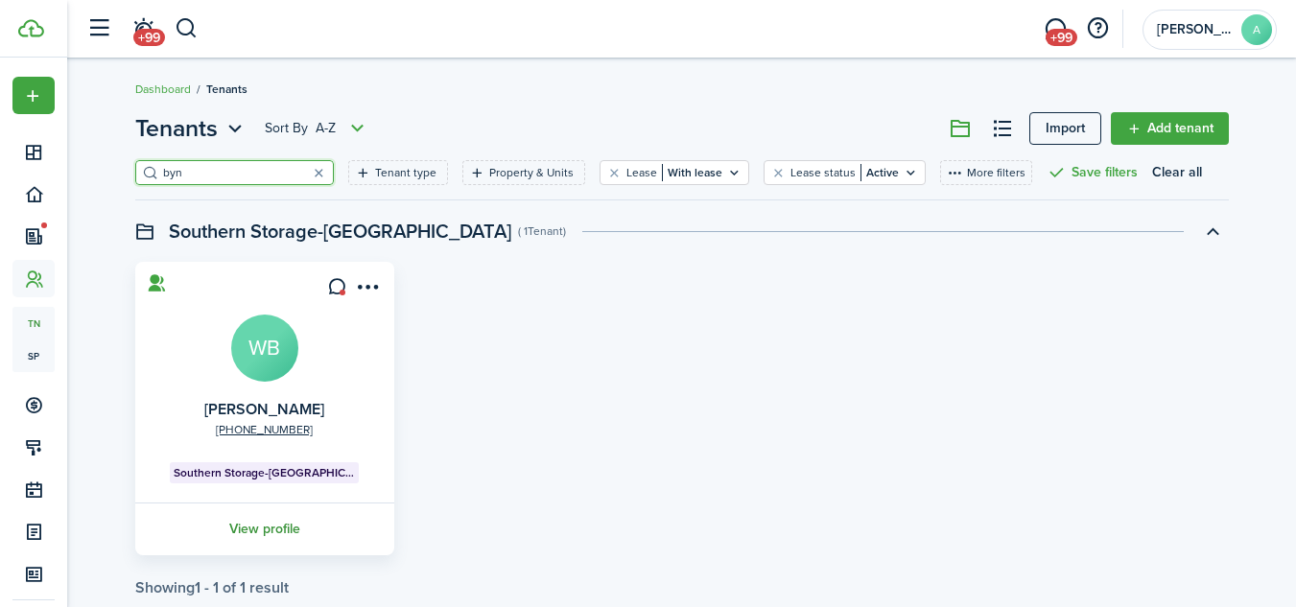
type input "byn"
click at [272, 524] on link "View profile" at bounding box center [264, 529] width 265 height 53
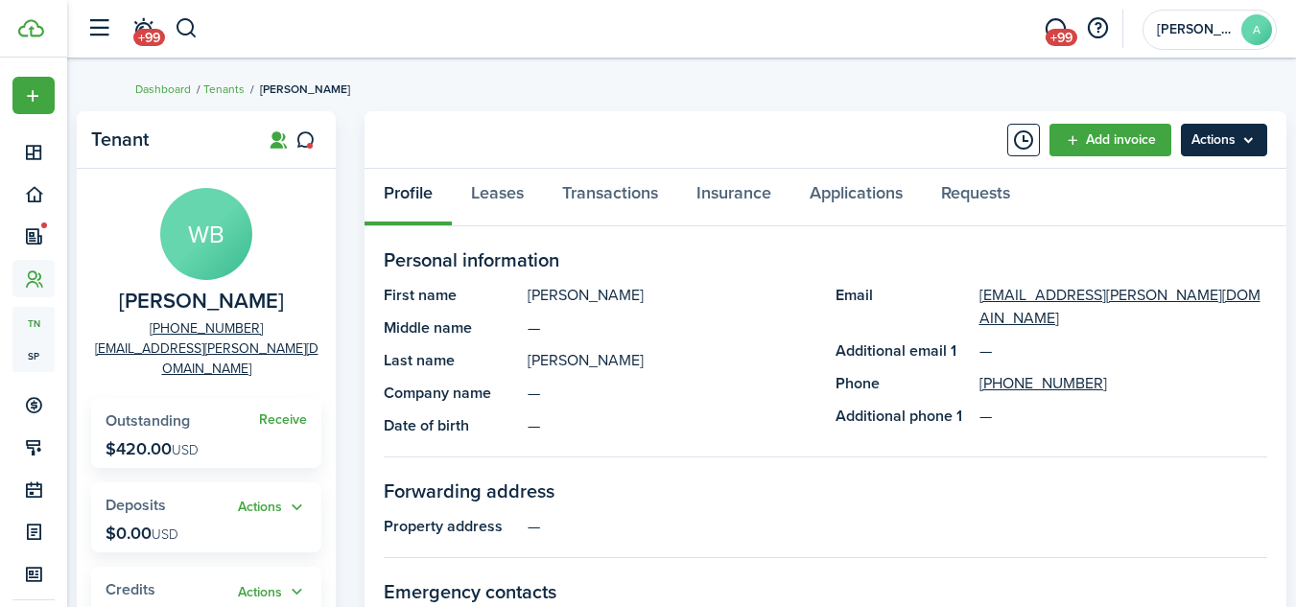
click at [1226, 147] on menu-btn "Actions" at bounding box center [1224, 140] width 86 height 33
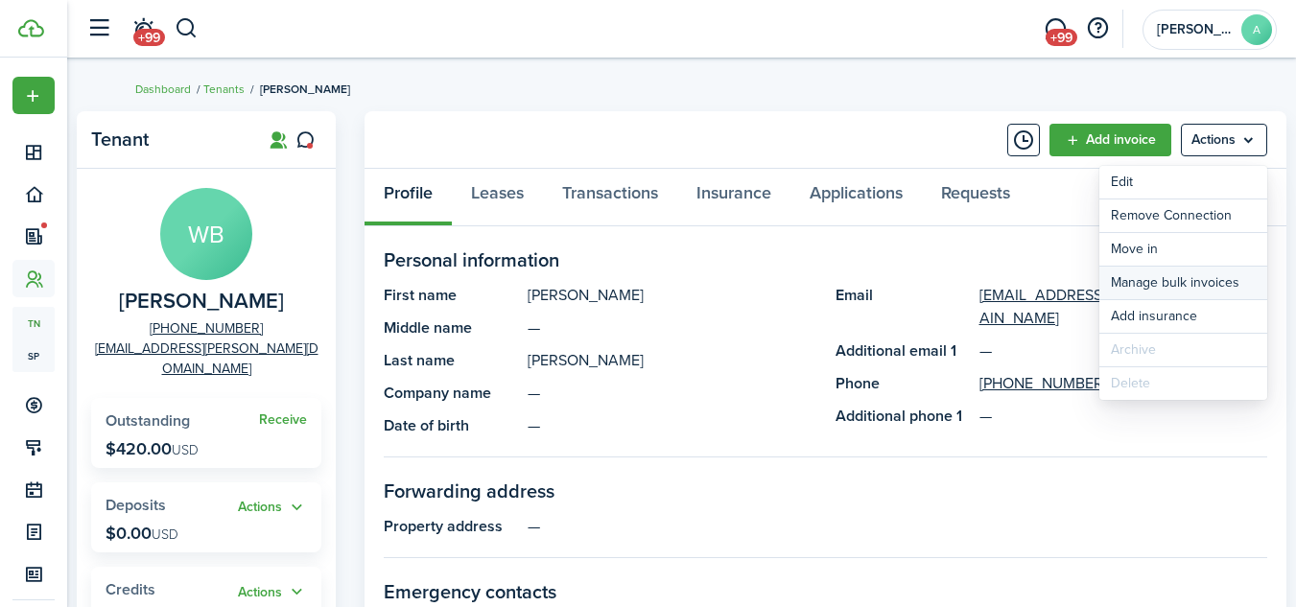
click at [1201, 277] on link "Manage bulk invoices" at bounding box center [1183, 283] width 168 height 33
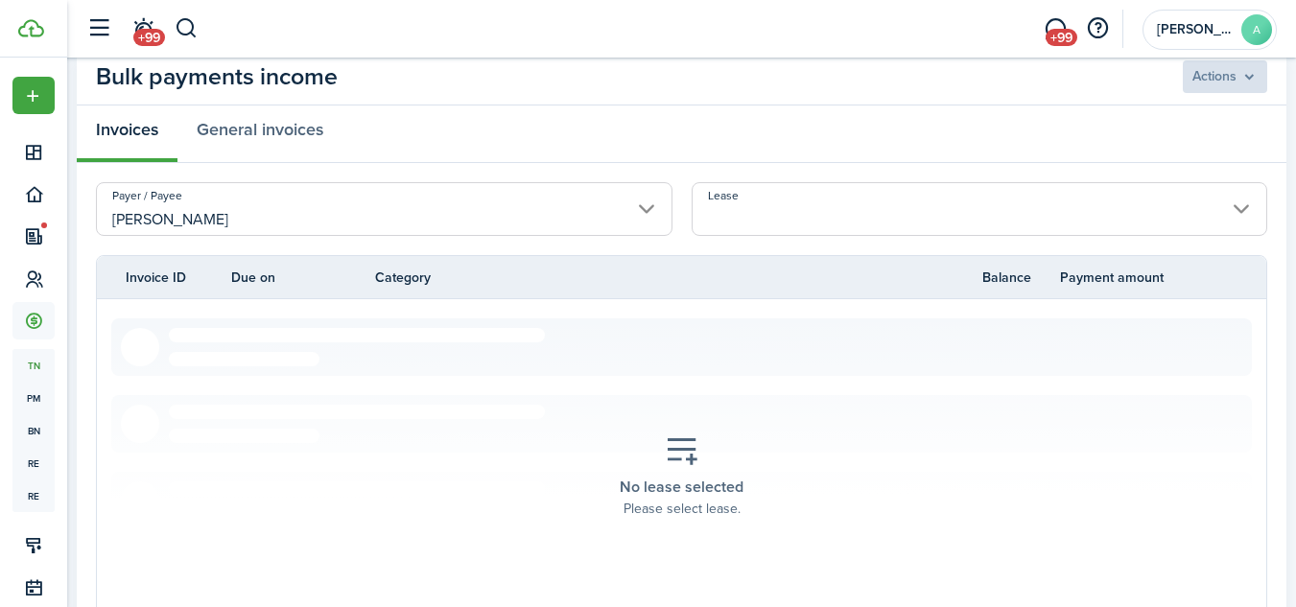
scroll to position [71, 0]
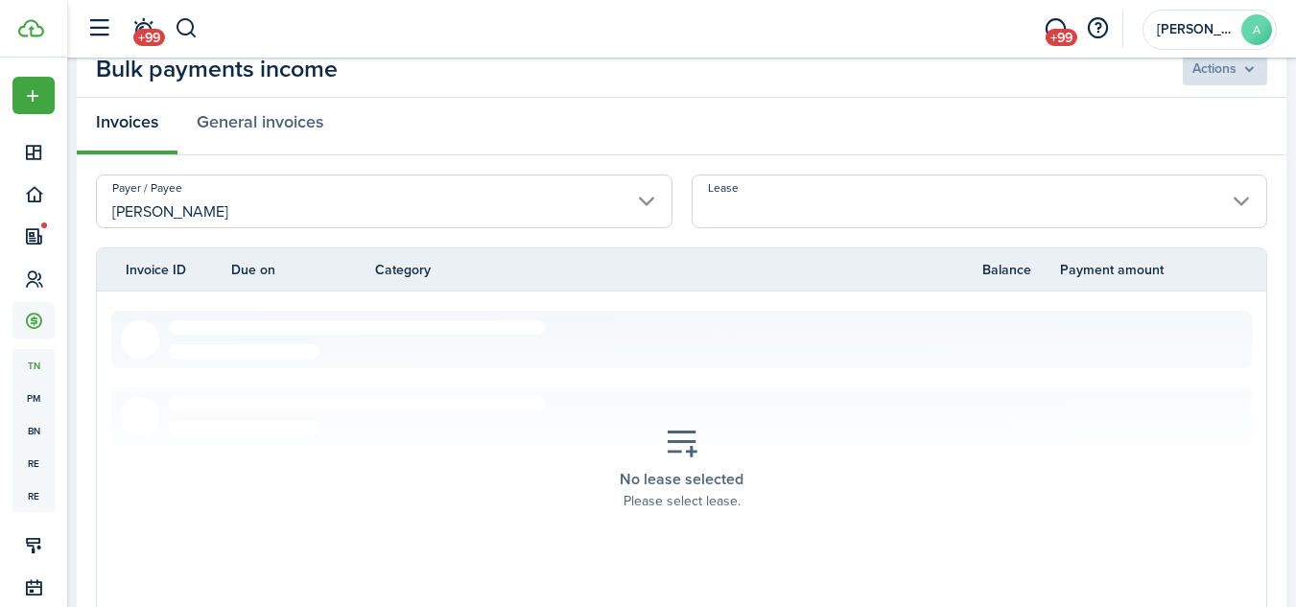
click at [1241, 202] on input "Lease" at bounding box center [980, 202] width 577 height 54
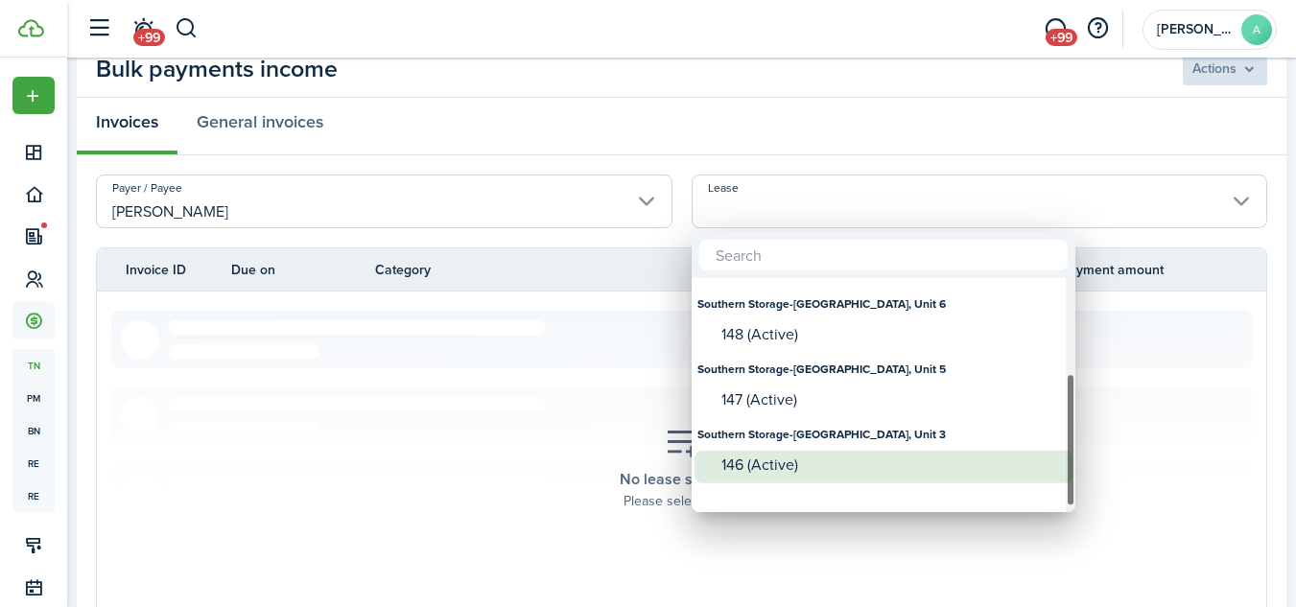
drag, startPoint x: 1071, startPoint y: 366, endPoint x: 1060, endPoint y: 471, distance: 106.1
click at [1060, 471] on mbsc-scrollview-base "Southern Storage-[GEOGRAPHIC_DATA], Unit 18 151 (Active) Southern Storage-[GEOG…" at bounding box center [884, 395] width 384 height 230
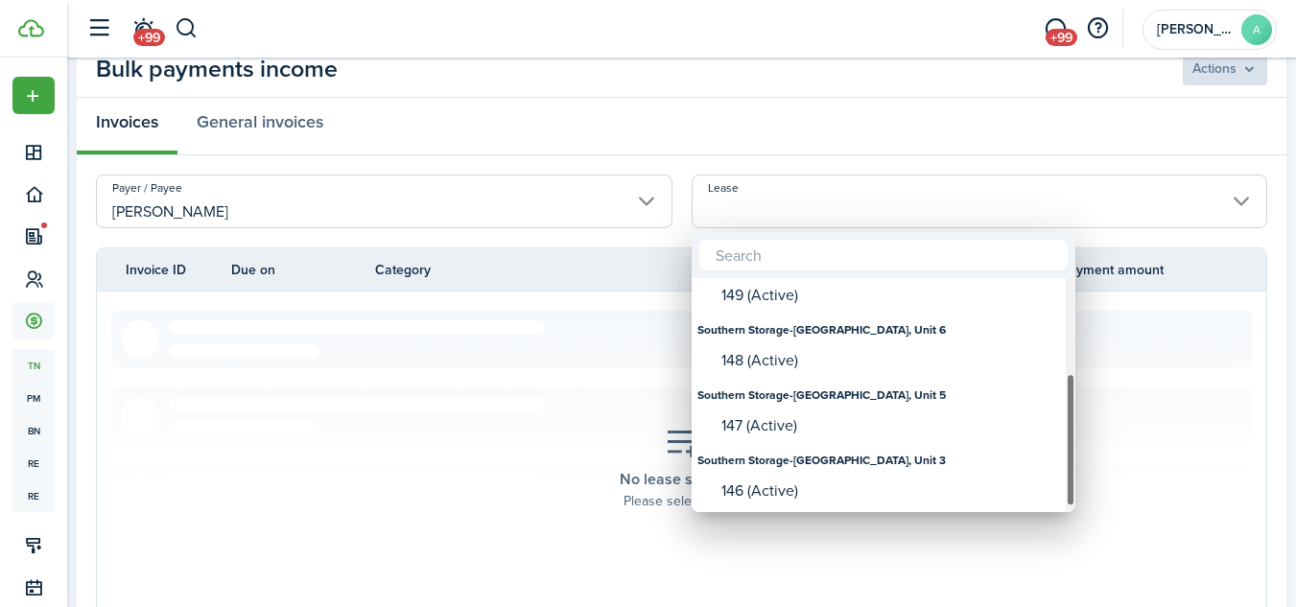
click at [885, 476] on div "Southern Storage-[GEOGRAPHIC_DATA], Unit 3" at bounding box center [883, 460] width 372 height 33
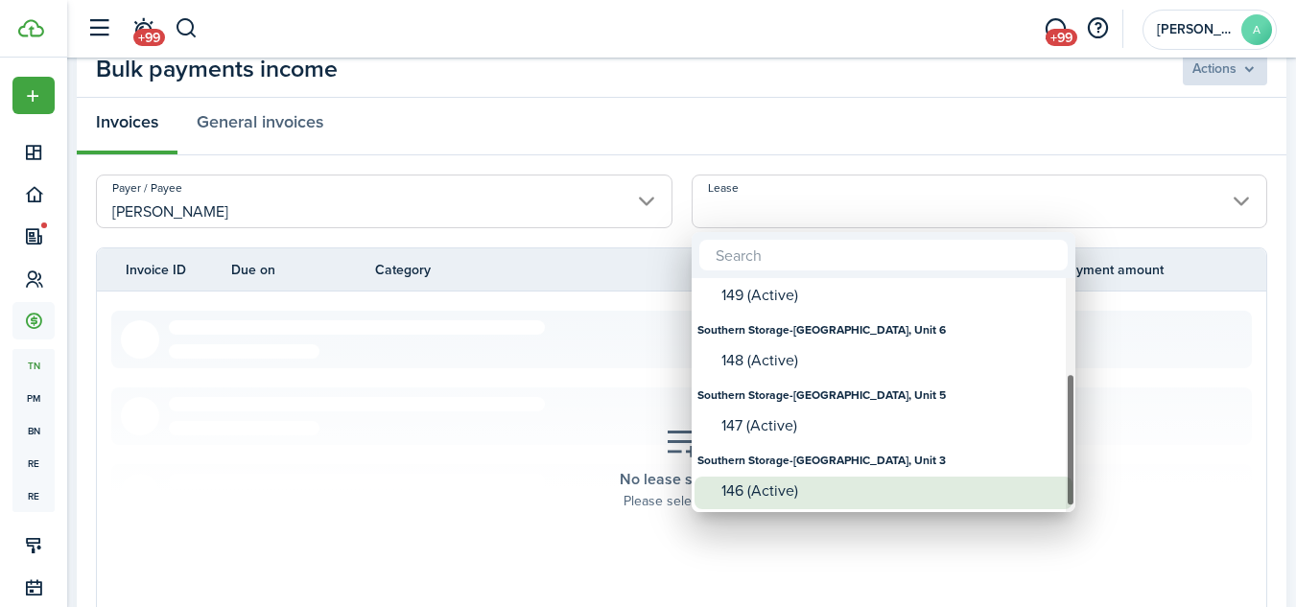
click at [776, 484] on div "146 (Active)" at bounding box center [891, 491] width 340 height 17
type input "Southern Storage-[GEOGRAPHIC_DATA], Unit 3. Lease #146 (Active)"
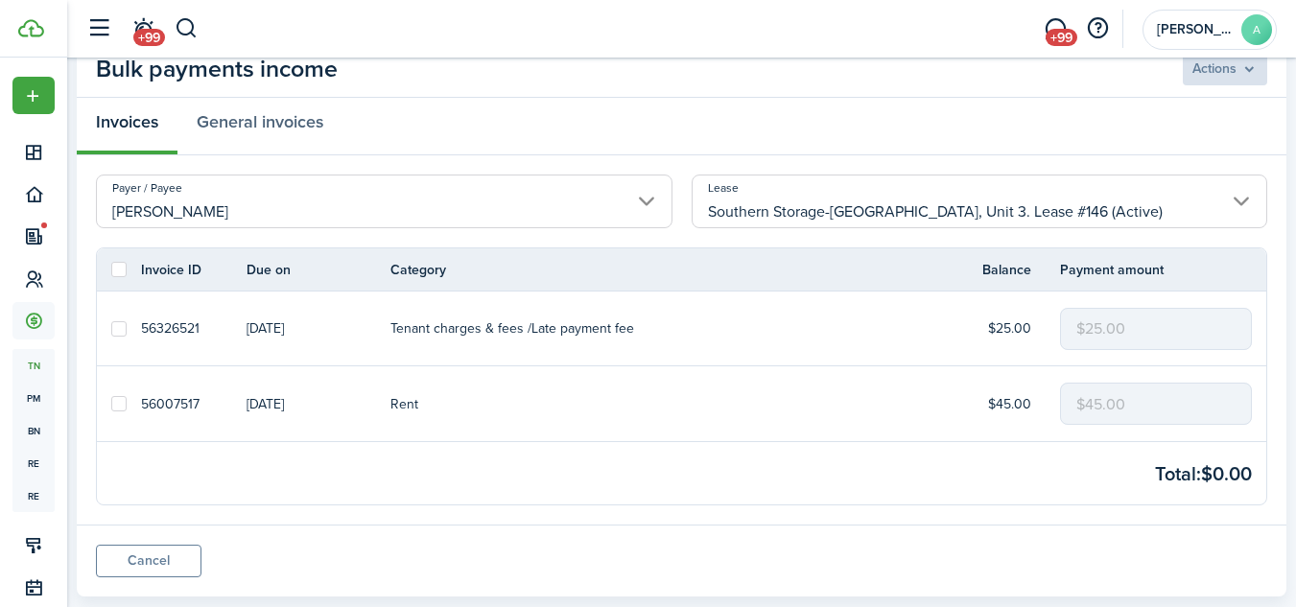
click at [116, 325] on label at bounding box center [118, 328] width 15 height 15
click at [111, 328] on input "checkbox" at bounding box center [110, 328] width 1 height 1
checkbox input "true"
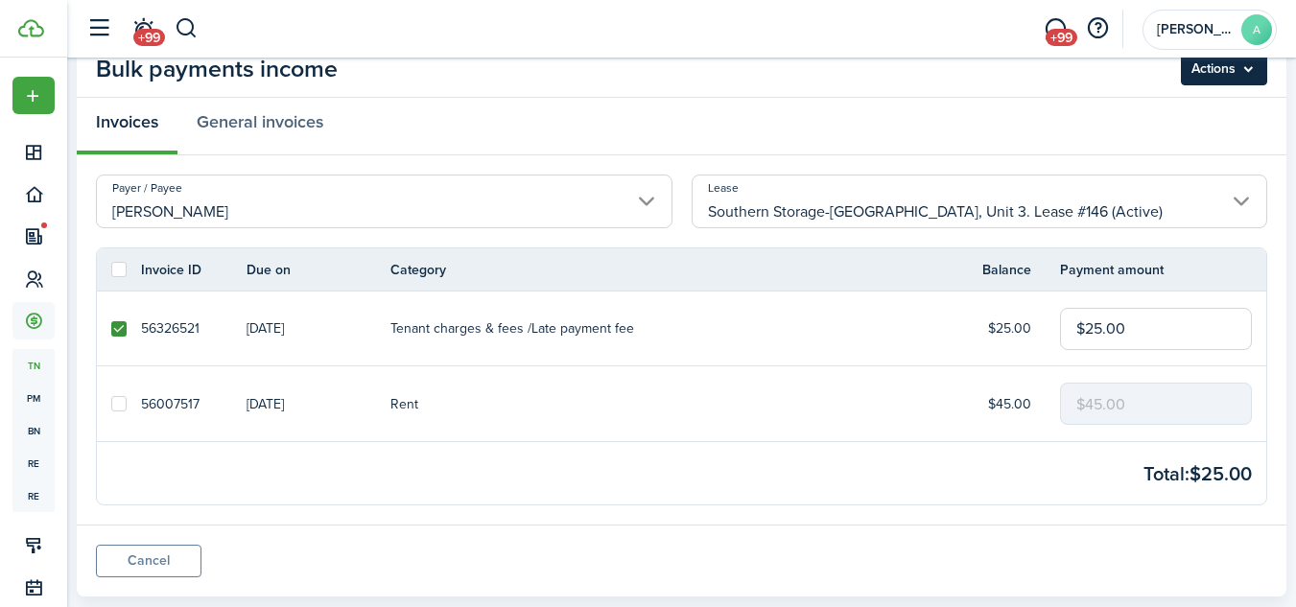
click at [1228, 68] on menu-btn "Actions" at bounding box center [1224, 69] width 86 height 33
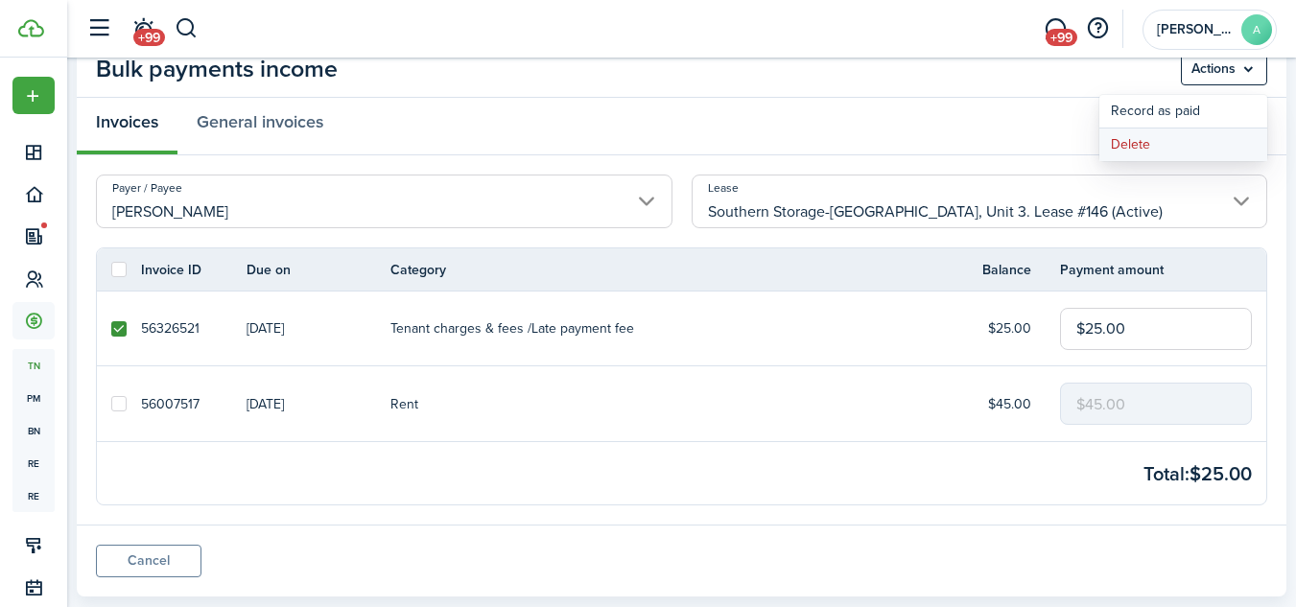
click at [1144, 145] on button "Delete" at bounding box center [1183, 145] width 168 height 33
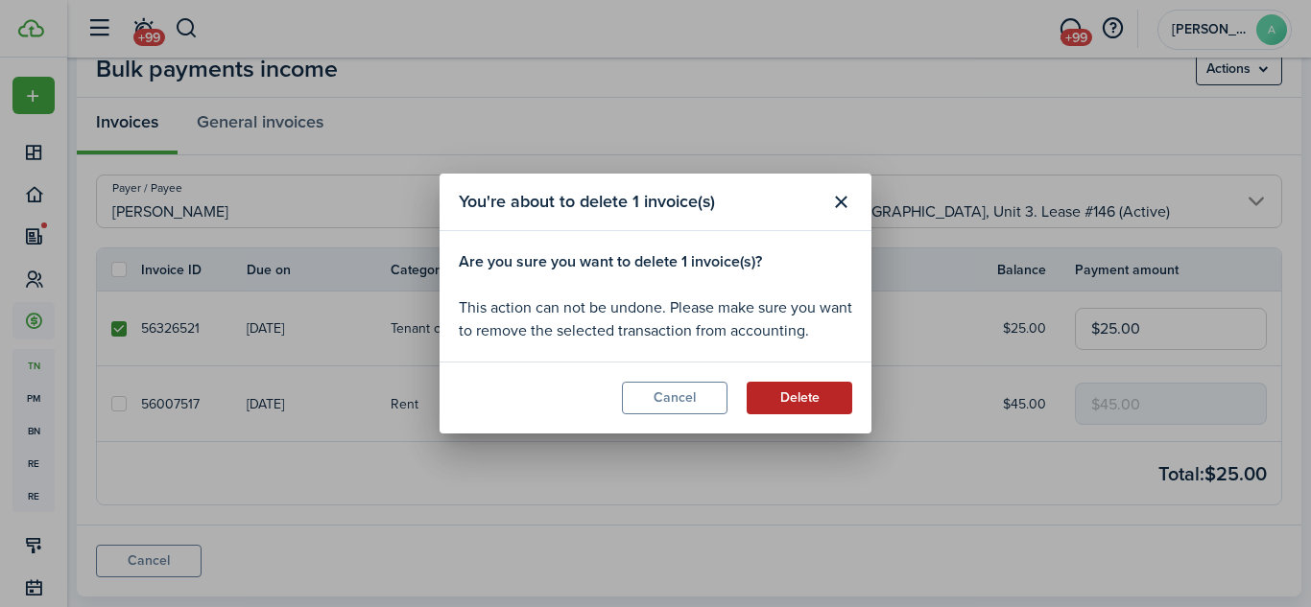
click at [806, 402] on button "Delete" at bounding box center [799, 398] width 106 height 33
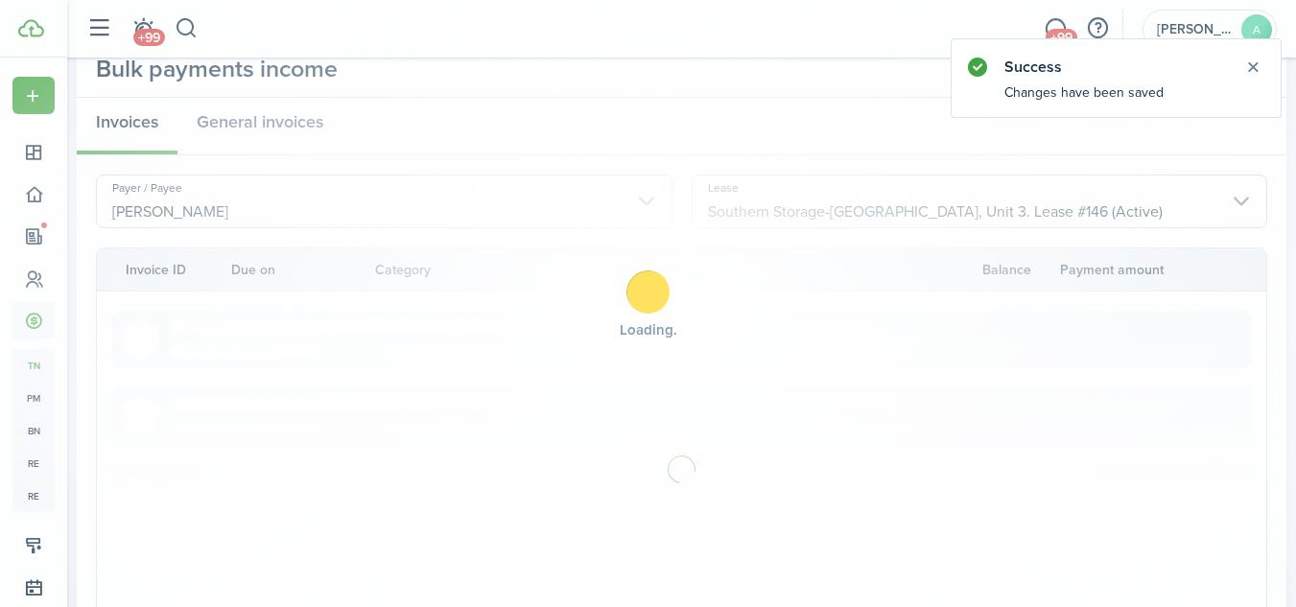
scroll to position [38, 0]
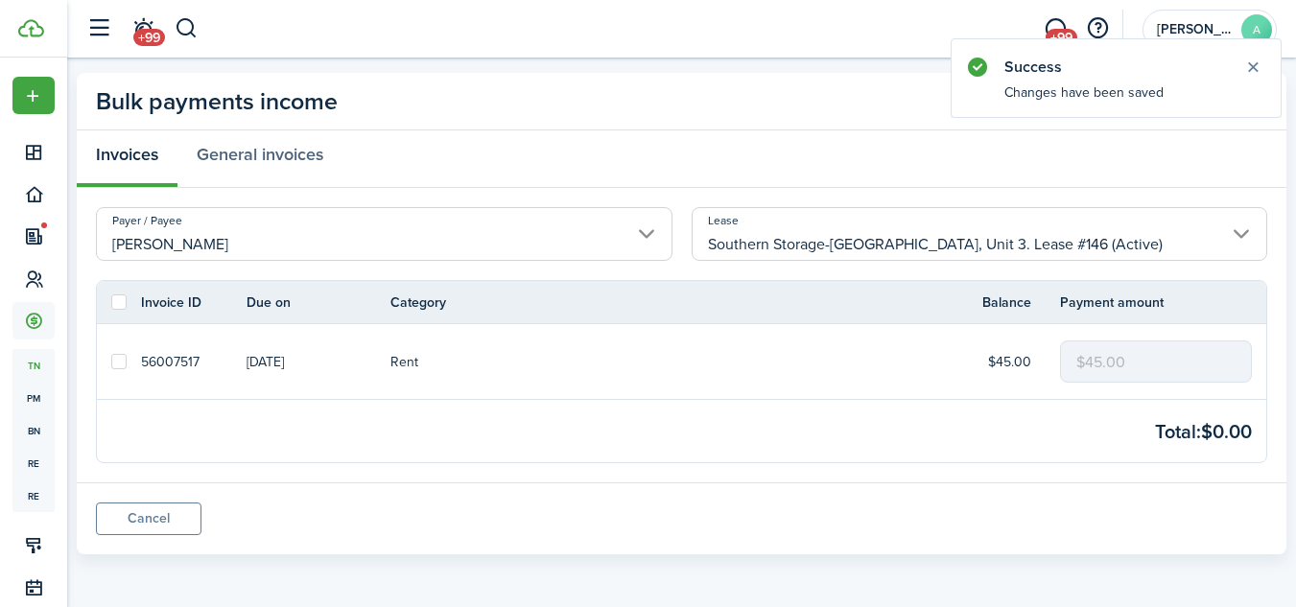
click at [111, 358] on label at bounding box center [118, 361] width 15 height 15
click at [111, 362] on input "checkbox" at bounding box center [110, 362] width 1 height 1
checkbox input "true"
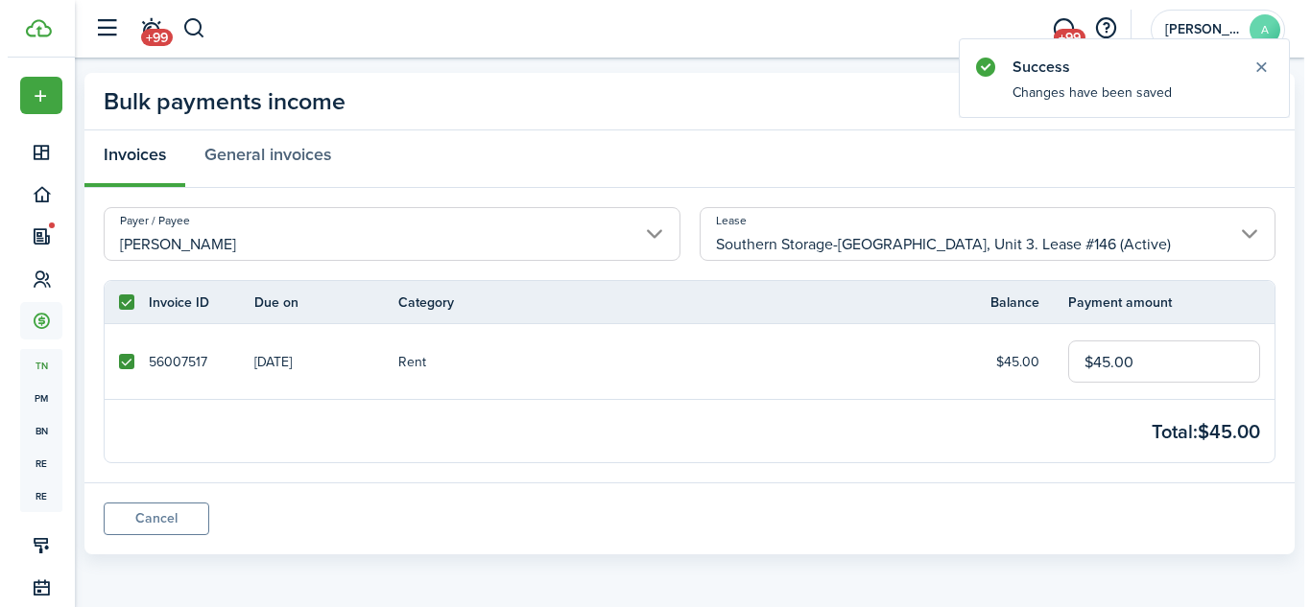
scroll to position [0, 0]
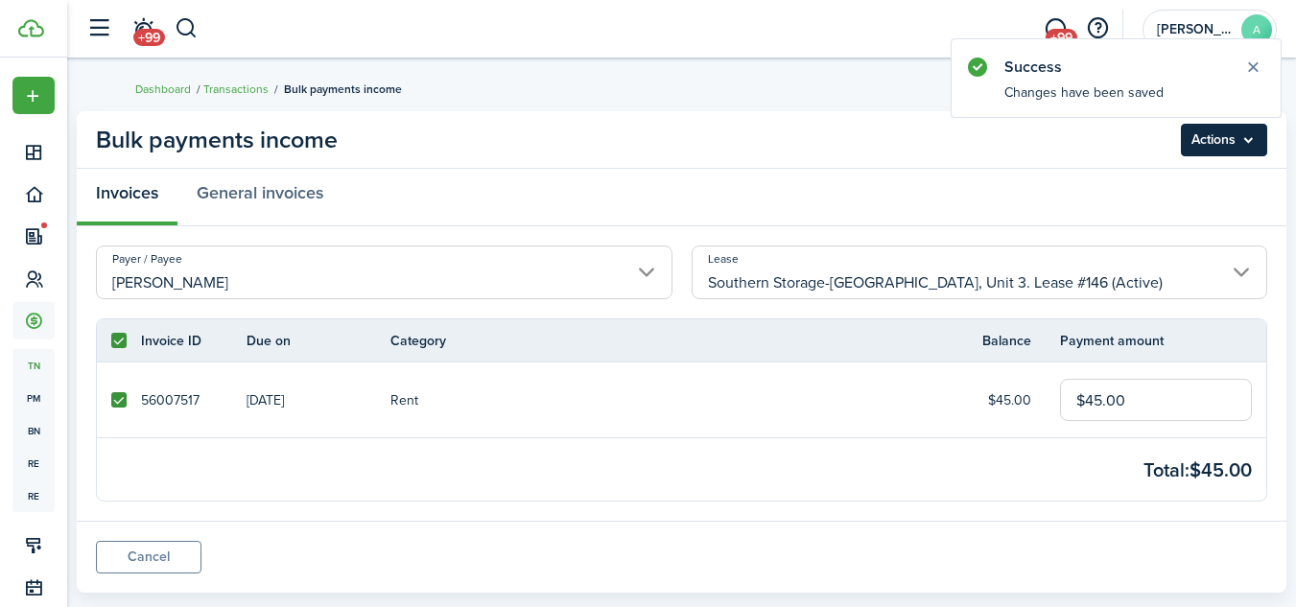
click at [1251, 134] on menu-btn "Actions" at bounding box center [1224, 140] width 86 height 33
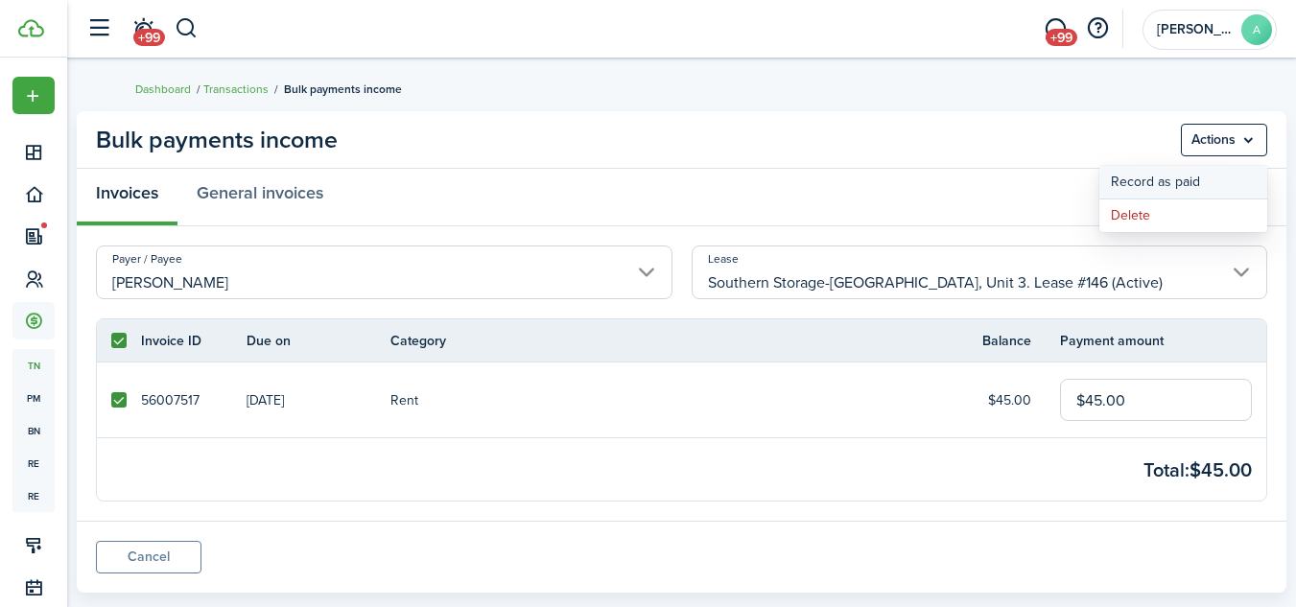
click at [1198, 184] on button "Record as paid" at bounding box center [1183, 182] width 168 height 33
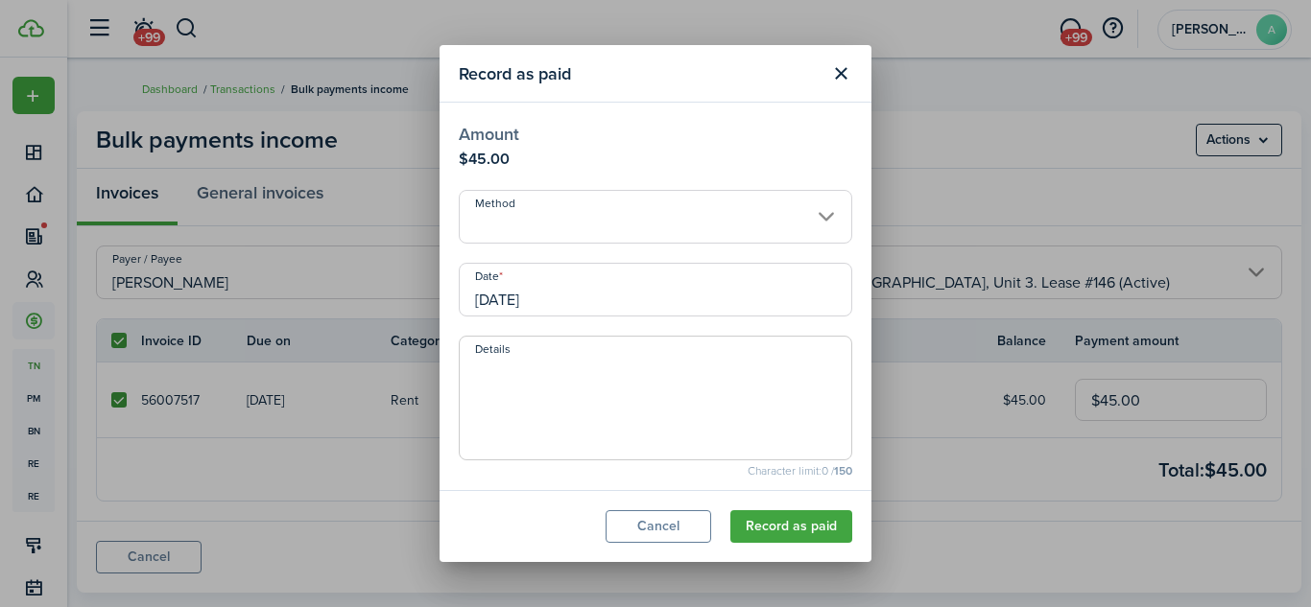
click at [791, 220] on input "Method" at bounding box center [655, 217] width 393 height 54
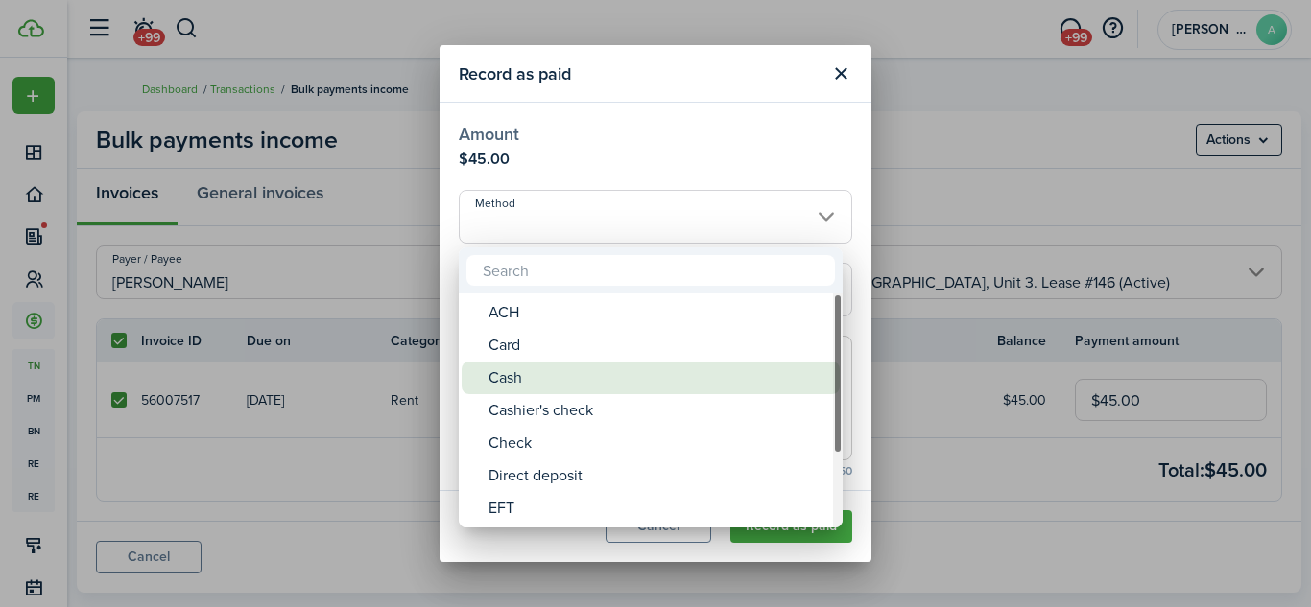
click at [629, 374] on div "Cash" at bounding box center [658, 378] width 340 height 33
type input "Cash"
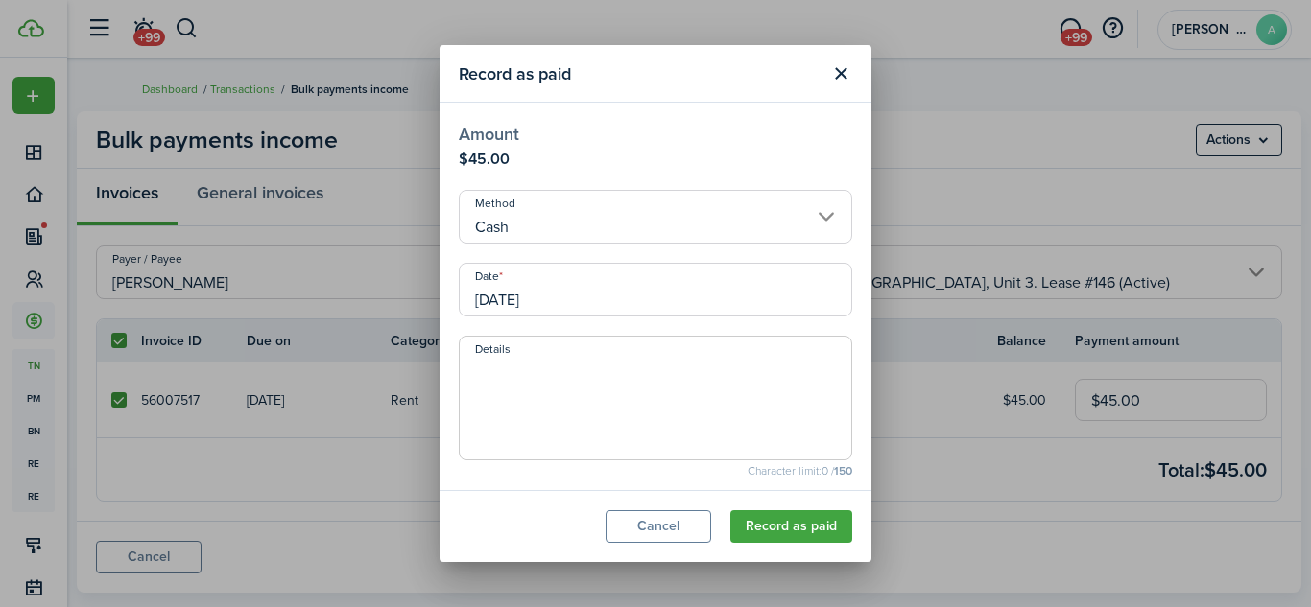
click at [764, 290] on input "[DATE]" at bounding box center [655, 290] width 393 height 54
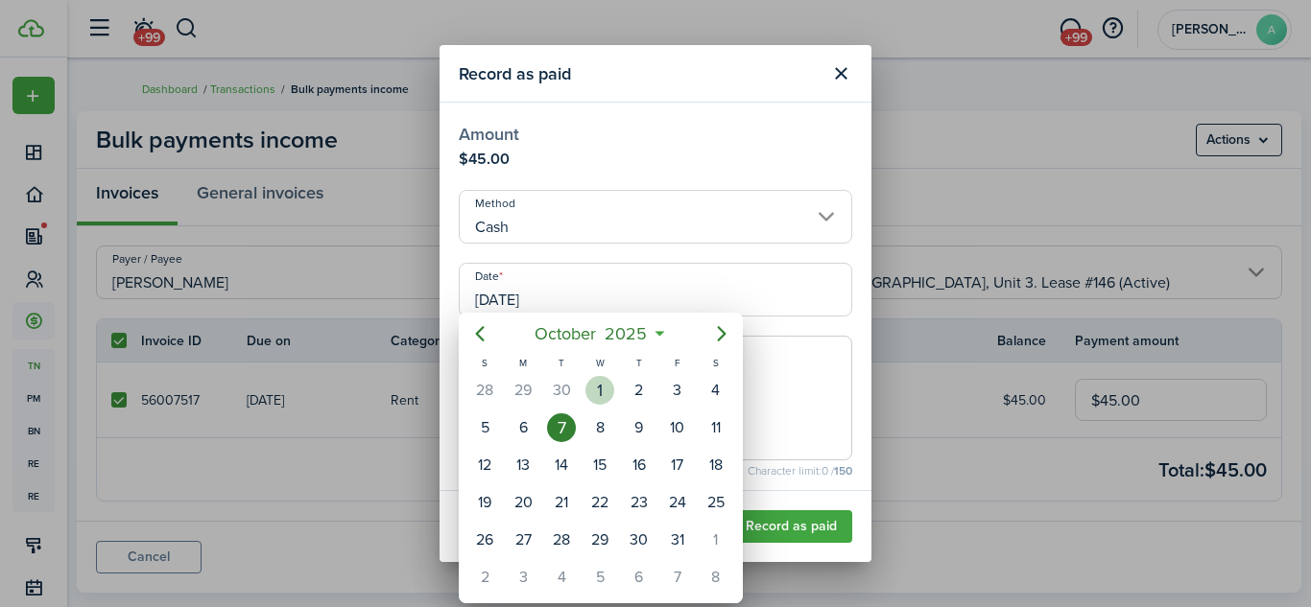
click at [603, 390] on div "1" at bounding box center [599, 390] width 29 height 29
type input "[DATE]"
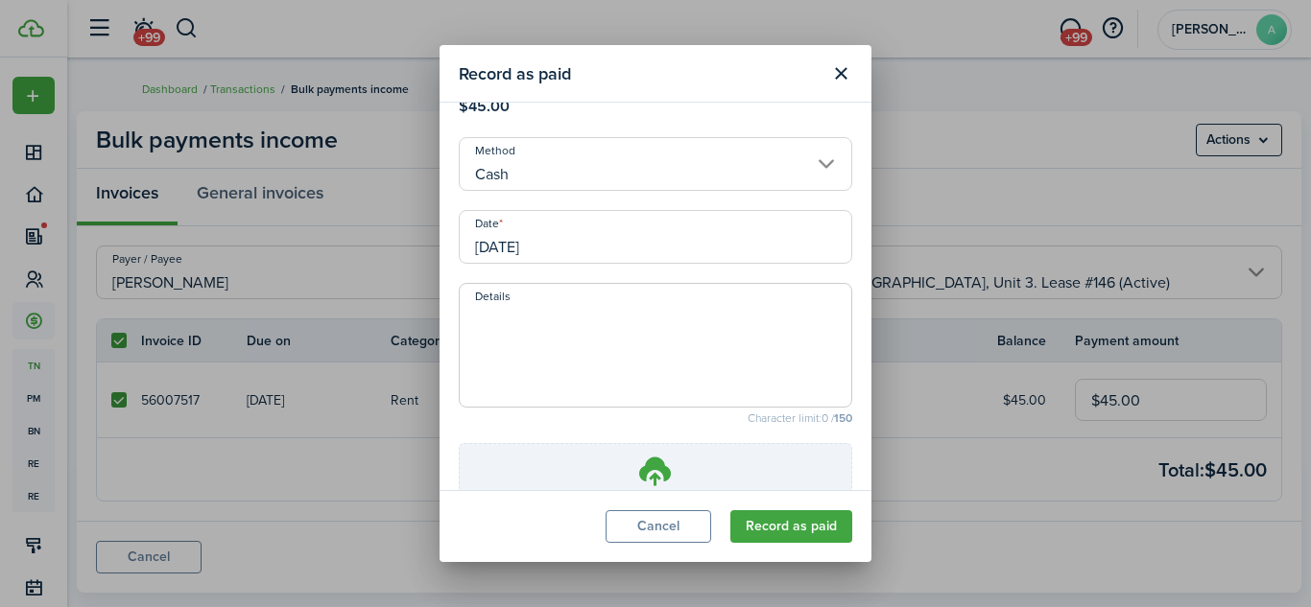
scroll to position [201, 0]
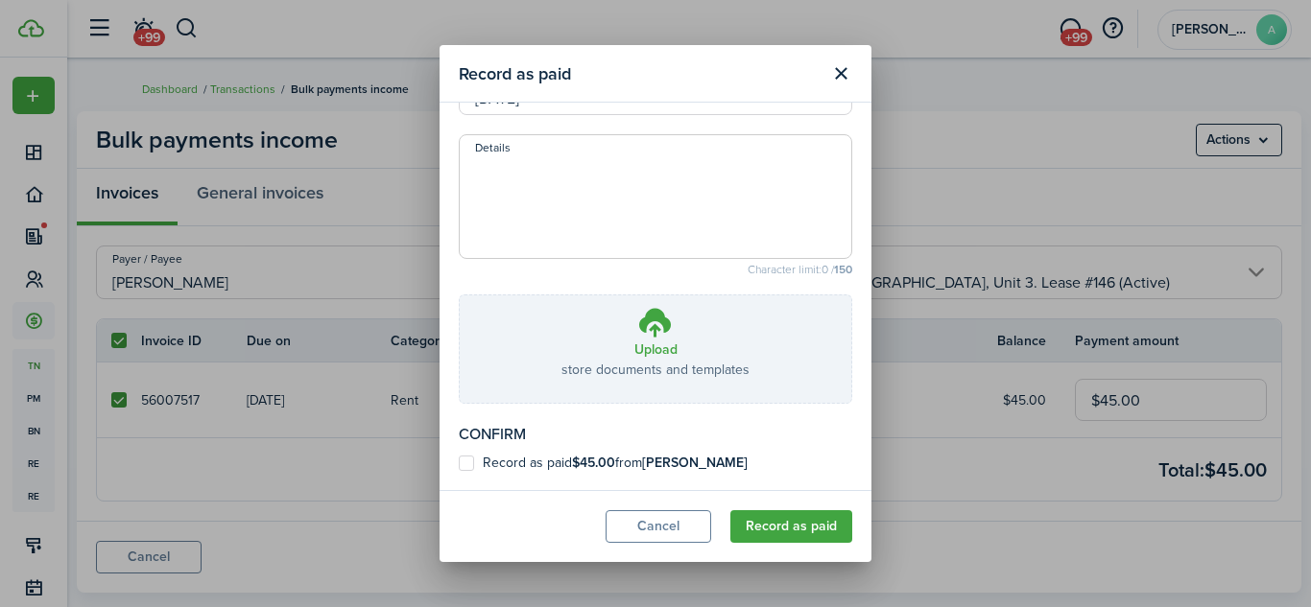
click at [639, 460] on label "Record as paid $45.00 from [PERSON_NAME]" at bounding box center [603, 463] width 289 height 15
checkbox input "true"
click at [768, 522] on button "Record as paid" at bounding box center [791, 526] width 122 height 33
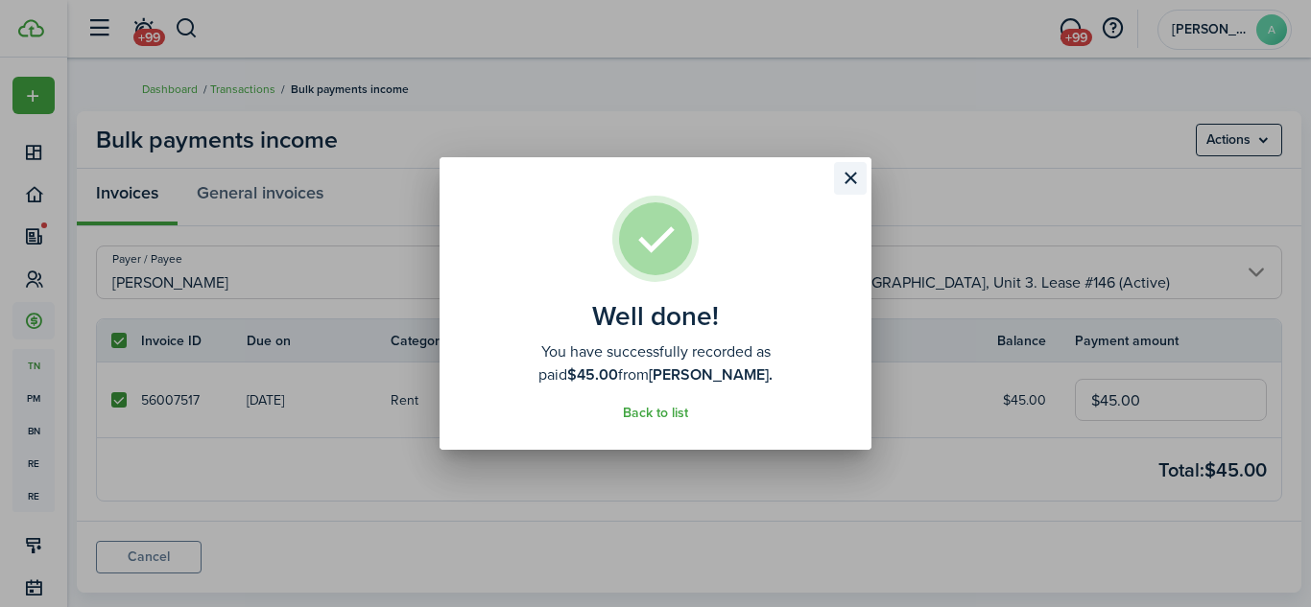
click at [850, 171] on button "Close modal" at bounding box center [850, 178] width 33 height 33
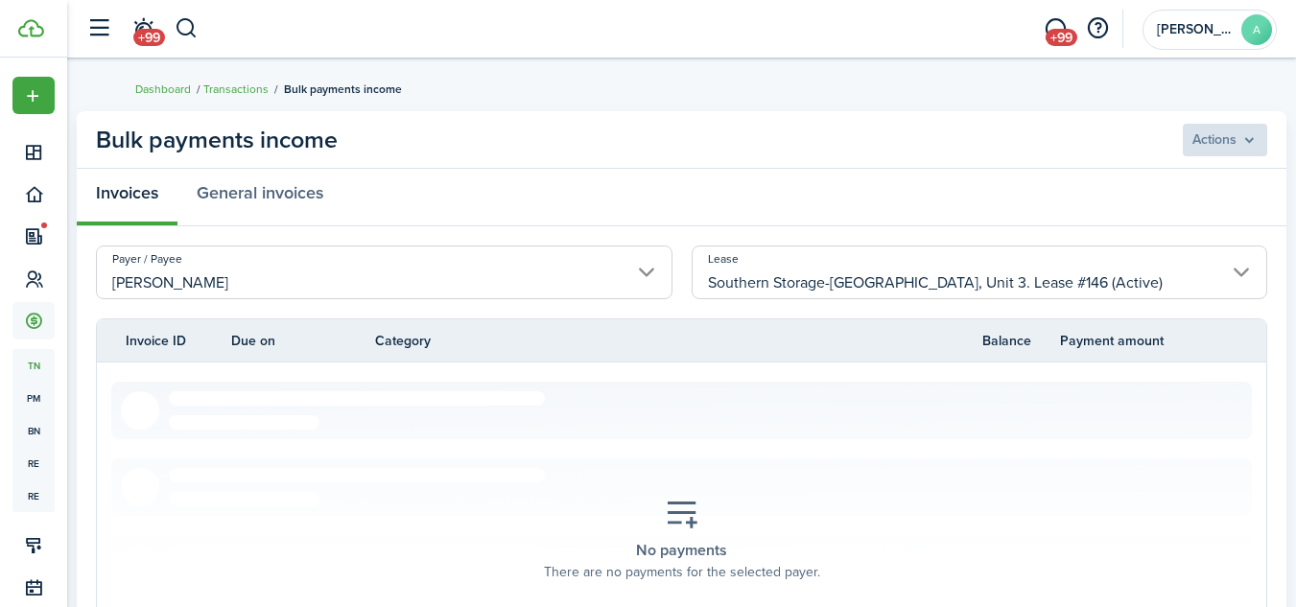
click at [1116, 272] on input "Southern Storage-[GEOGRAPHIC_DATA], Unit 3. Lease #146 (Active)" at bounding box center [980, 273] width 577 height 54
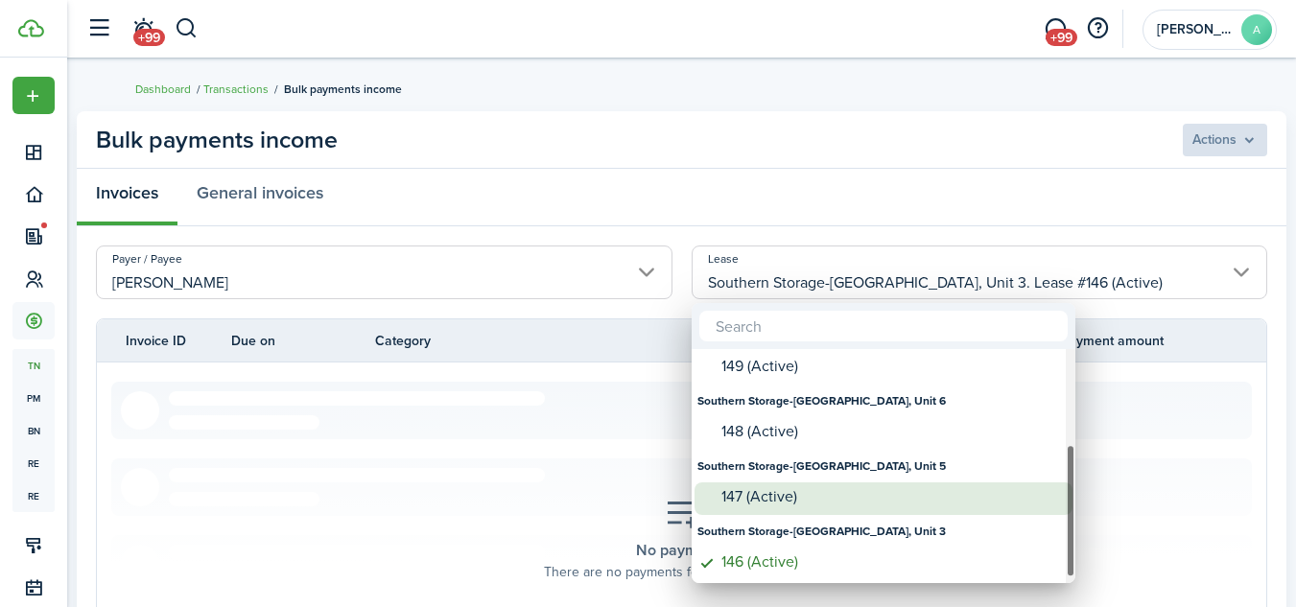
click at [790, 497] on div "147 (Active)" at bounding box center [891, 496] width 340 height 17
type input "Southern Storage-[GEOGRAPHIC_DATA], Unit 5. Lease #147 (Active)"
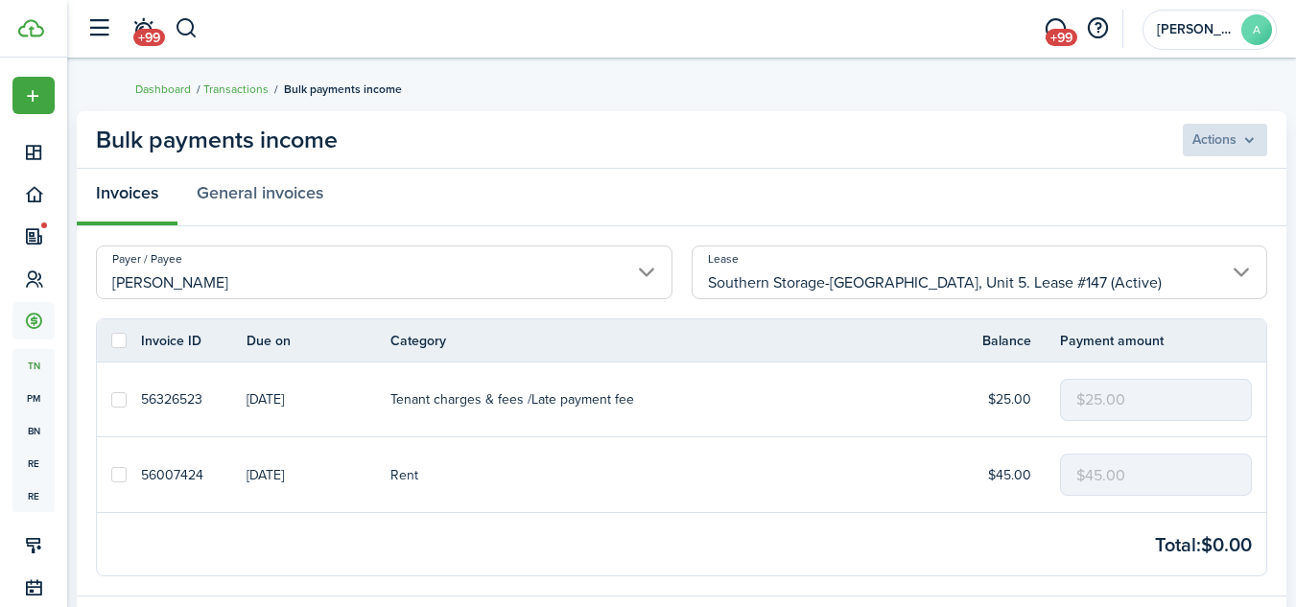
click at [119, 402] on label at bounding box center [118, 399] width 15 height 15
click at [111, 400] on input "checkbox" at bounding box center [110, 399] width 1 height 1
checkbox input "true"
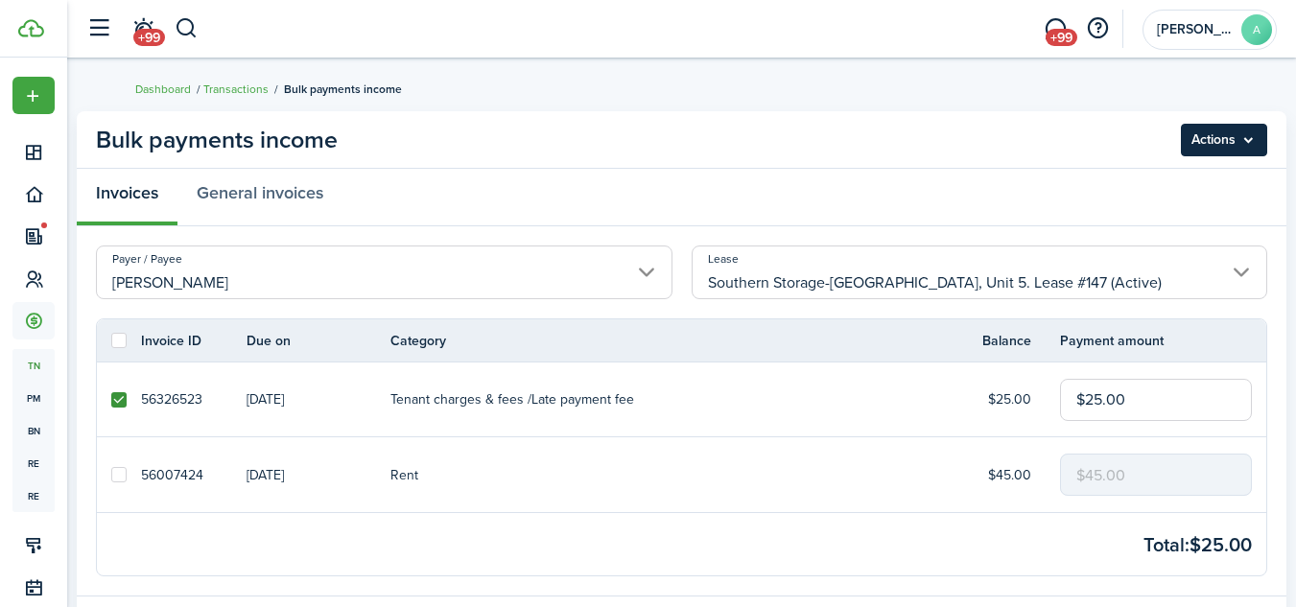
click at [1203, 130] on menu-btn "Actions" at bounding box center [1224, 140] width 86 height 33
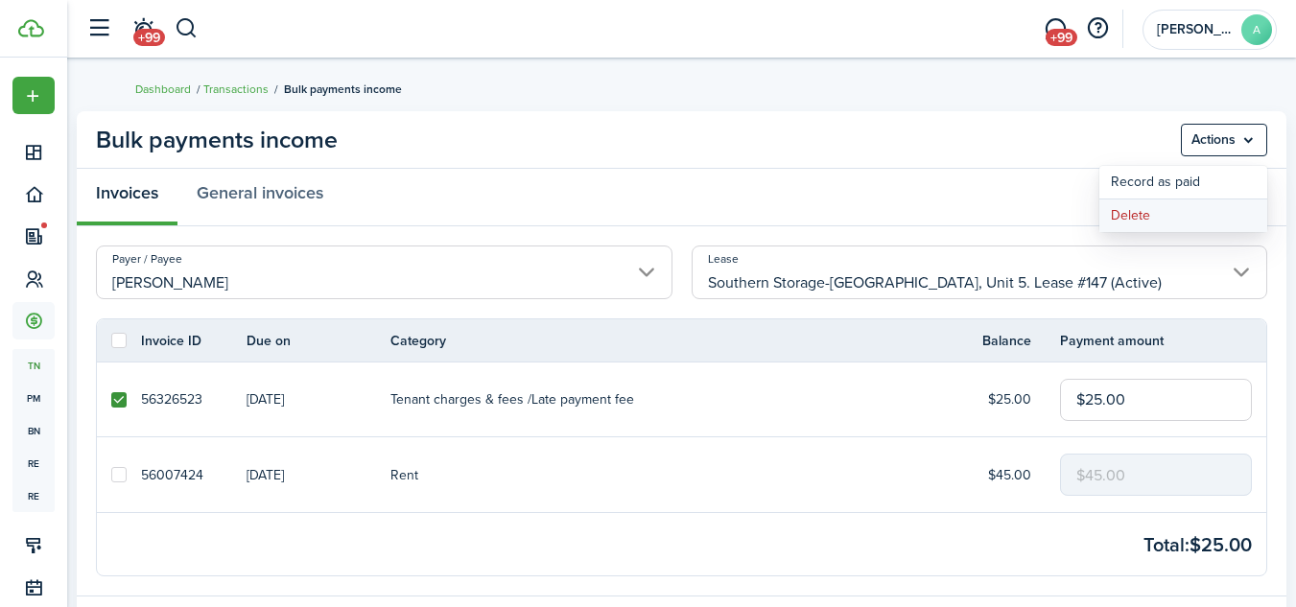
click at [1140, 211] on button "Delete" at bounding box center [1183, 216] width 168 height 33
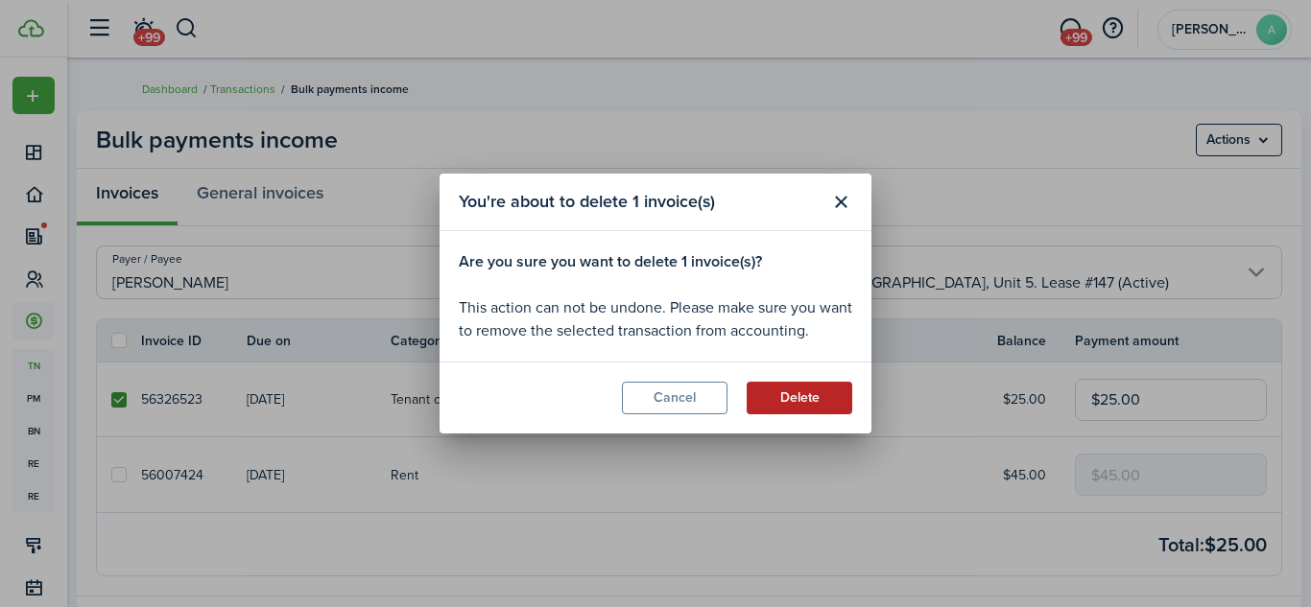
click at [817, 403] on button "Delete" at bounding box center [799, 398] width 106 height 33
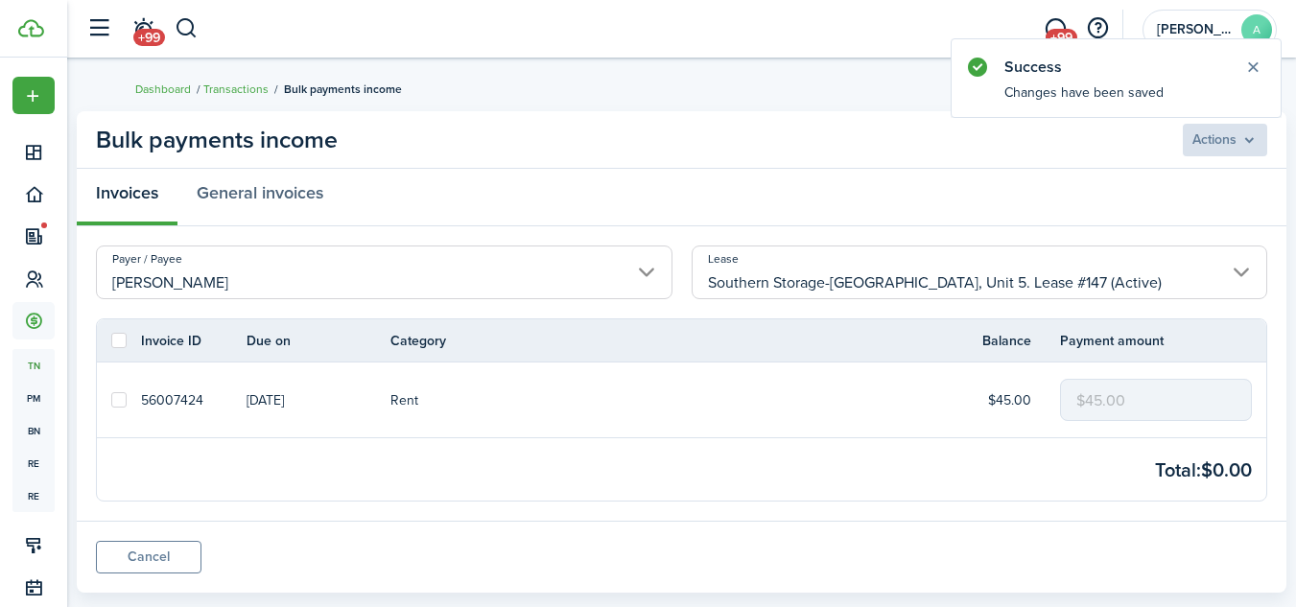
click at [117, 402] on label at bounding box center [118, 399] width 15 height 15
click at [111, 401] on input "checkbox" at bounding box center [110, 400] width 1 height 1
checkbox input "true"
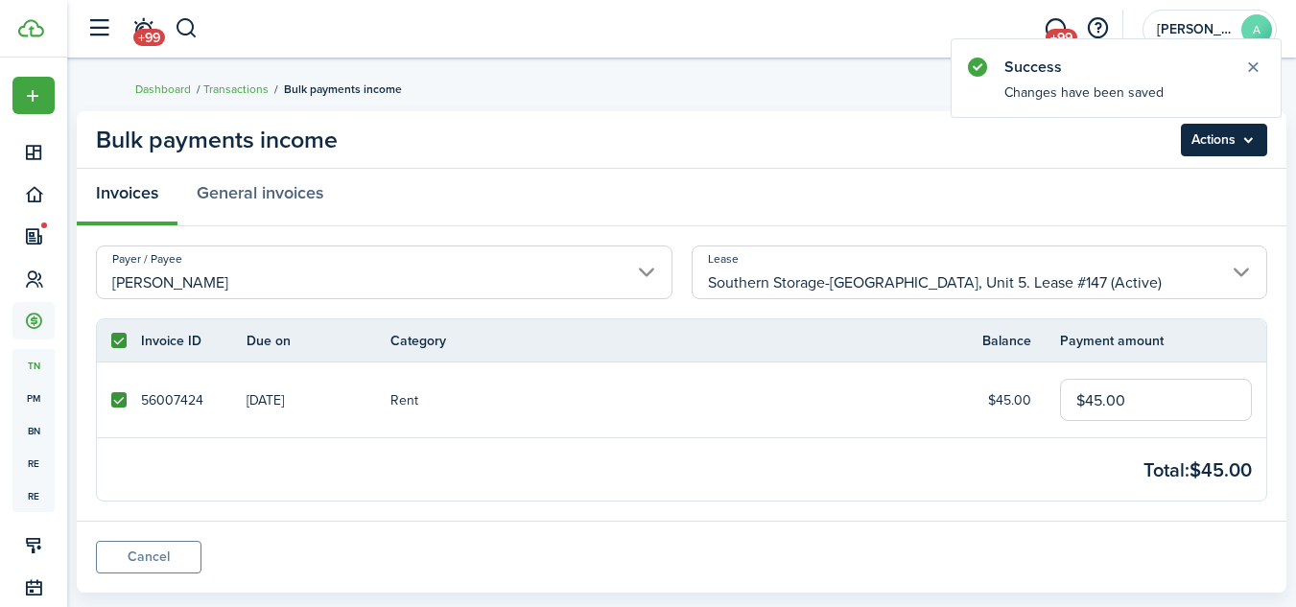
click at [1232, 145] on menu-btn "Actions" at bounding box center [1224, 140] width 86 height 33
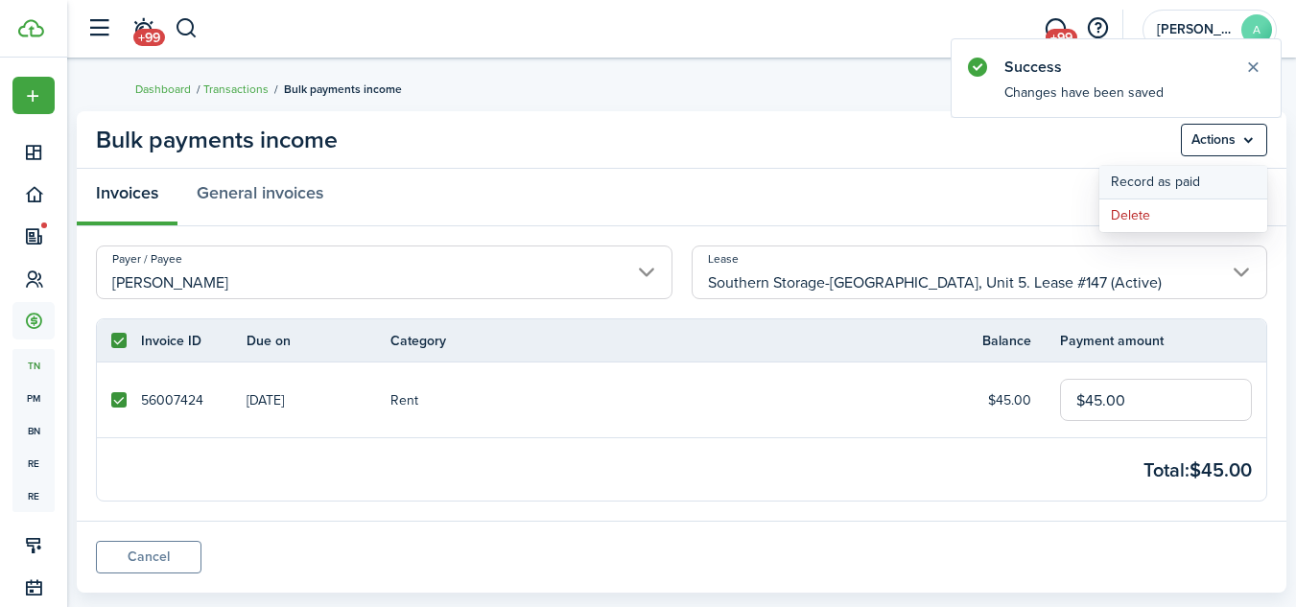
click at [1170, 180] on button "Record as paid" at bounding box center [1183, 182] width 168 height 33
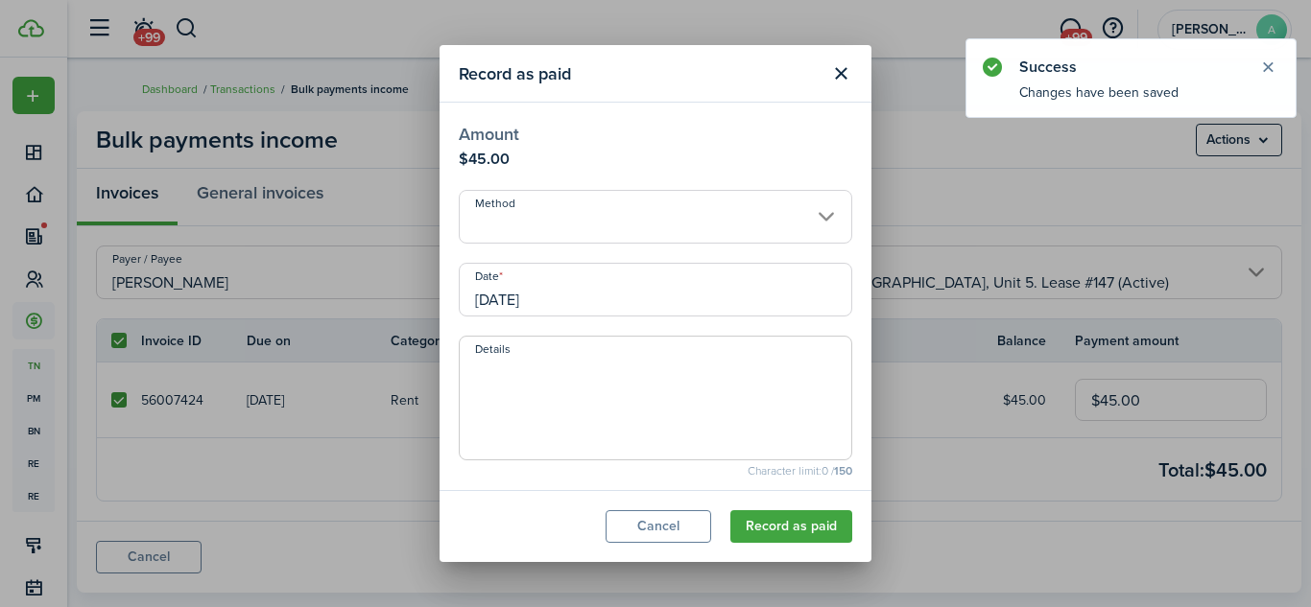
click at [792, 223] on input "Method" at bounding box center [655, 217] width 393 height 54
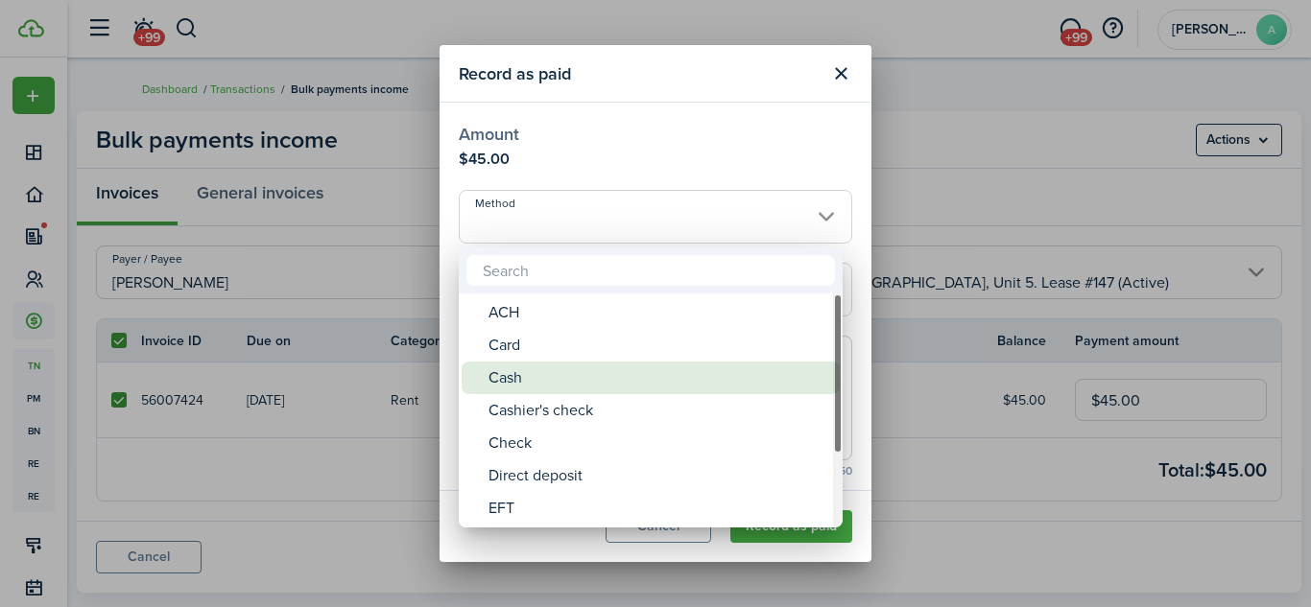
click at [633, 365] on div "Cash" at bounding box center [658, 378] width 340 height 33
type input "Cash"
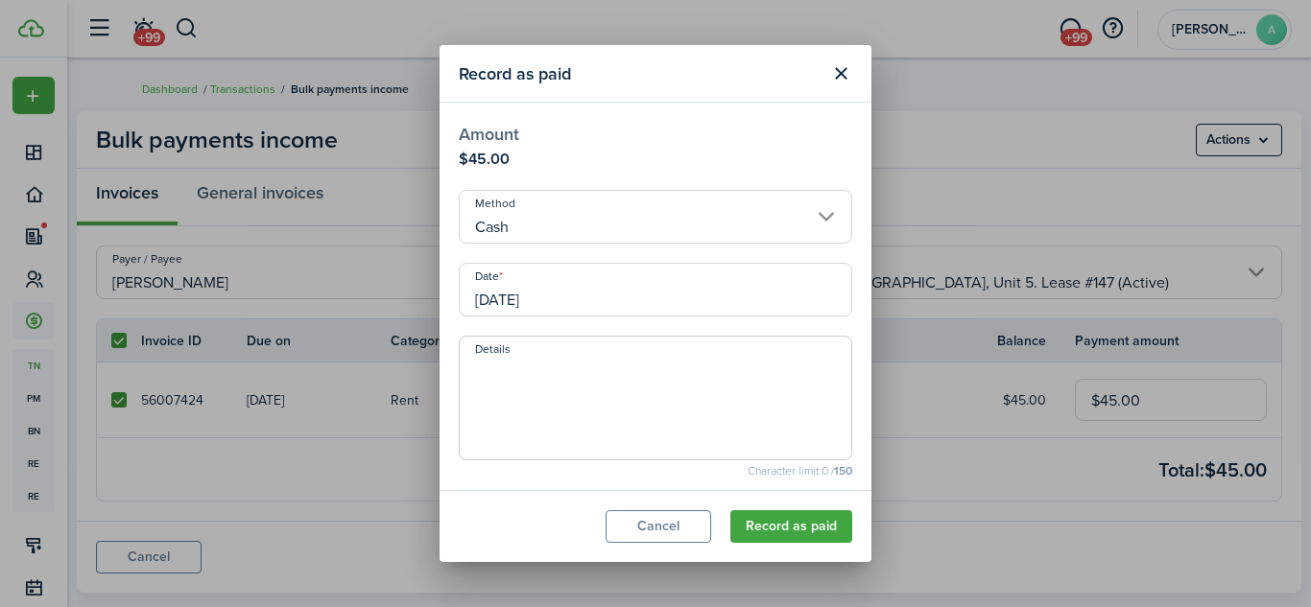
click at [784, 290] on input "[DATE]" at bounding box center [655, 290] width 393 height 54
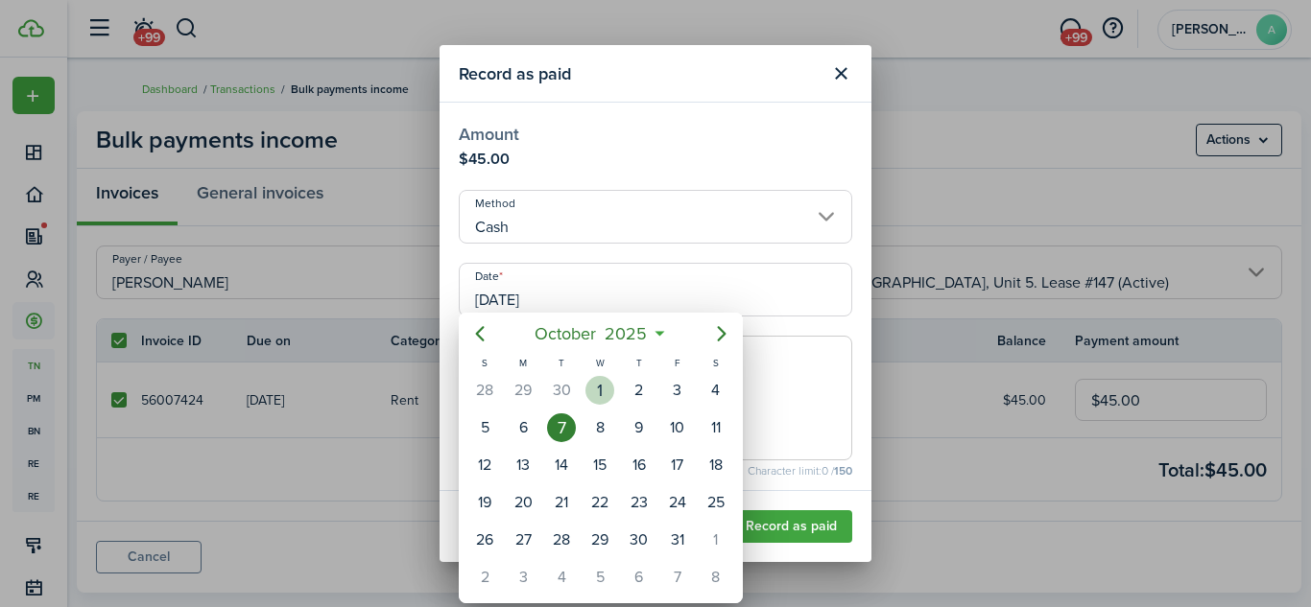
click at [602, 391] on div "1" at bounding box center [599, 390] width 29 height 29
type input "[DATE]"
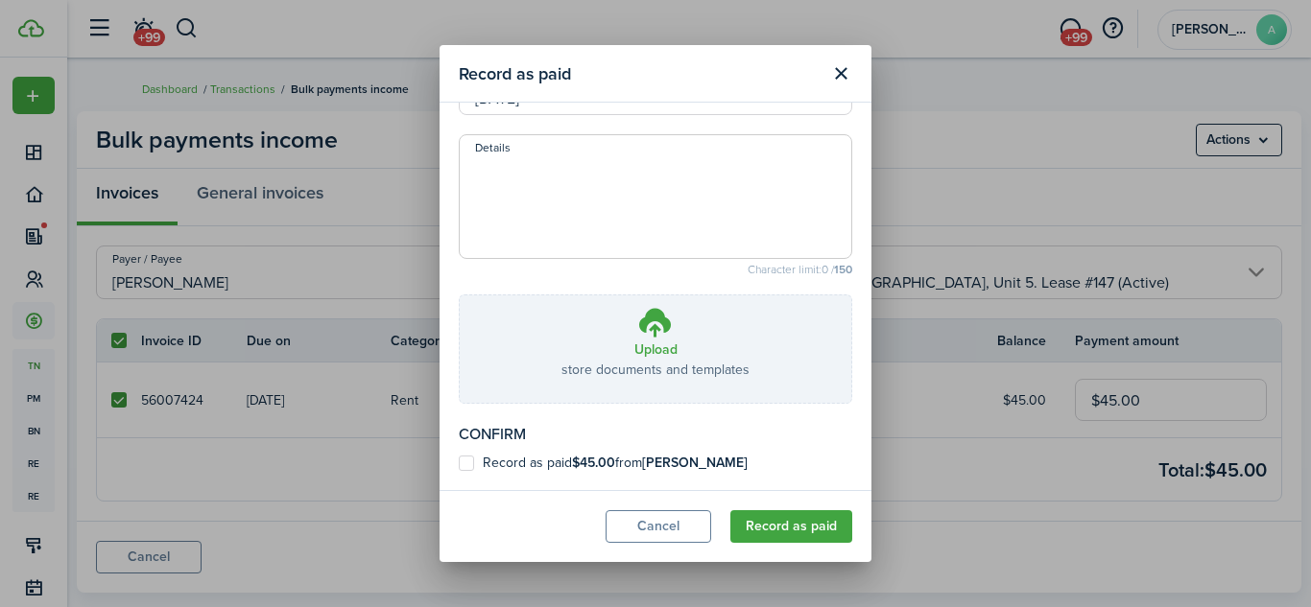
click at [546, 462] on label "Record as paid $45.00 from [PERSON_NAME]" at bounding box center [603, 463] width 289 height 15
checkbox input "true"
click at [767, 520] on button "Record as paid" at bounding box center [791, 526] width 122 height 33
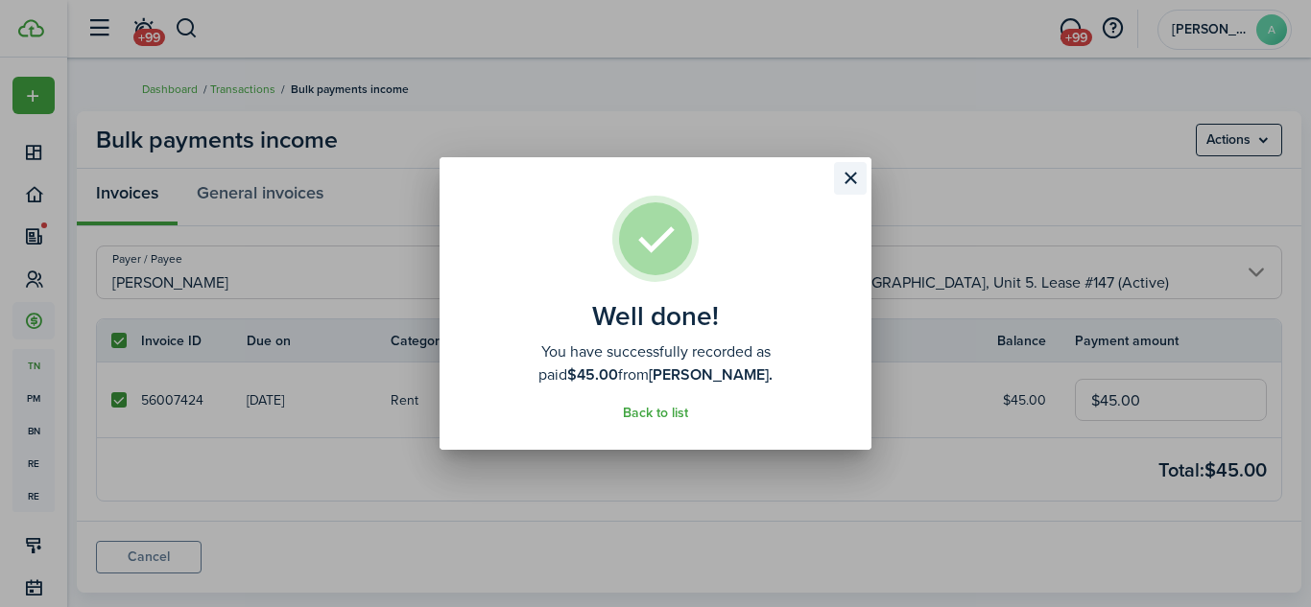
click at [848, 172] on button "Close modal" at bounding box center [850, 178] width 33 height 33
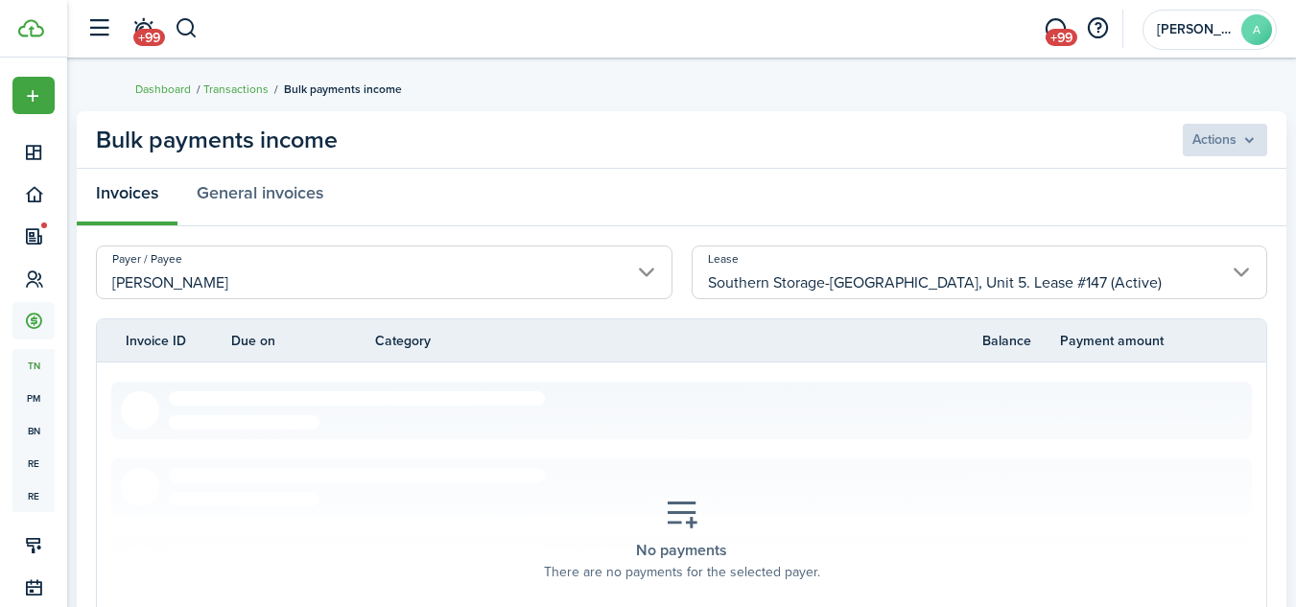
click at [1141, 274] on input "Southern Storage-[GEOGRAPHIC_DATA], Unit 5. Lease #147 (Active)" at bounding box center [980, 273] width 577 height 54
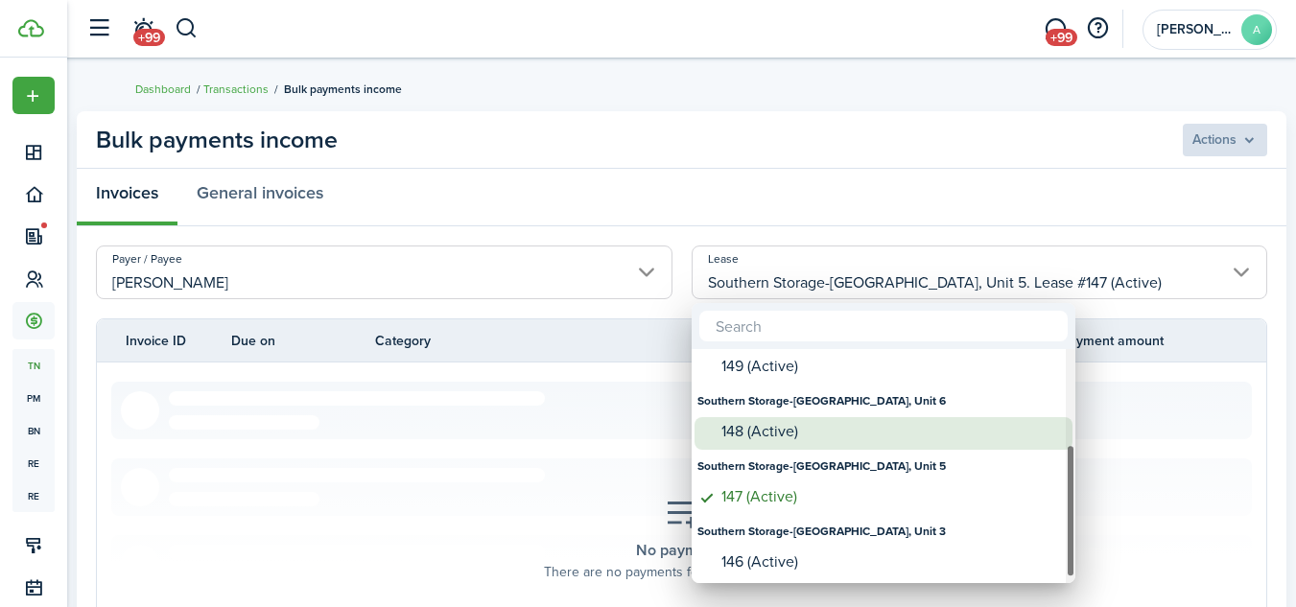
click at [797, 424] on div "148 (Active)" at bounding box center [891, 431] width 340 height 17
type input "Southern Storage-[GEOGRAPHIC_DATA], Unit 6. Lease #148 (Active)"
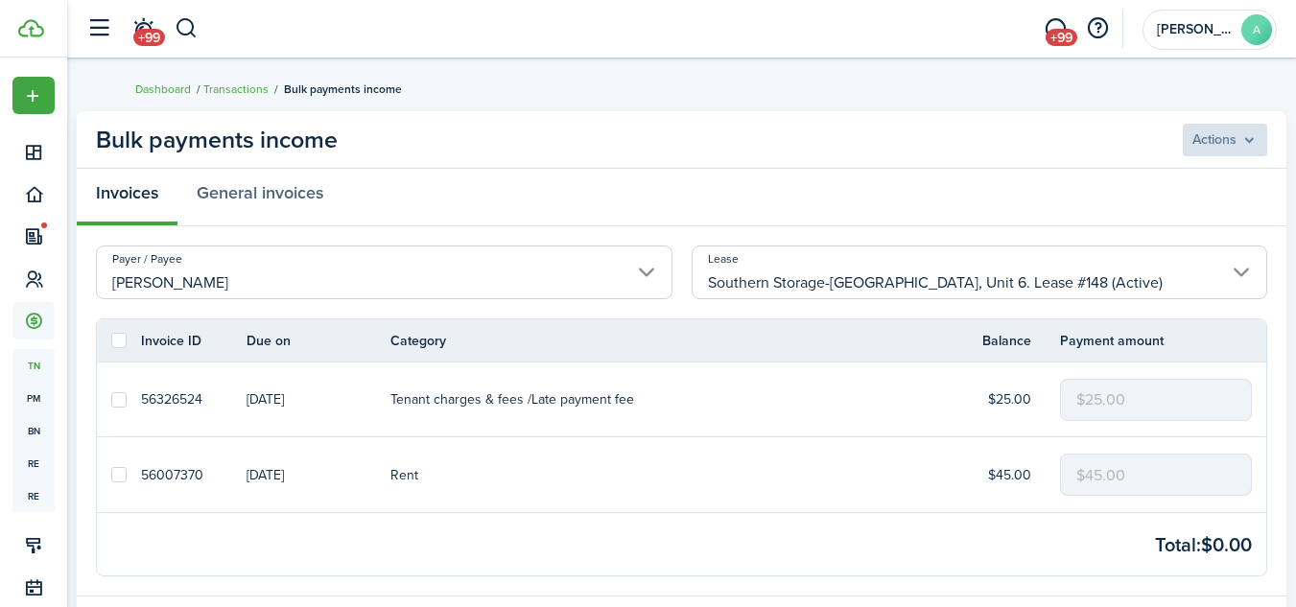
click at [121, 397] on label at bounding box center [118, 399] width 15 height 15
click at [111, 399] on input "checkbox" at bounding box center [110, 399] width 1 height 1
checkbox input "true"
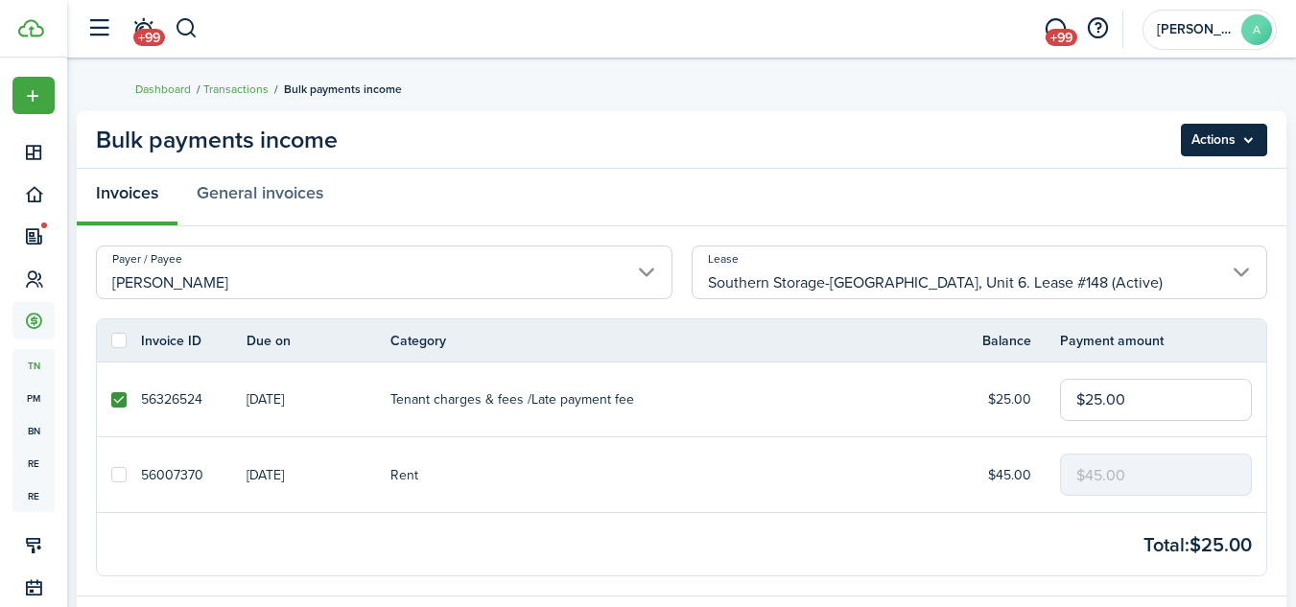
click at [1236, 137] on menu-btn "Actions" at bounding box center [1224, 140] width 86 height 33
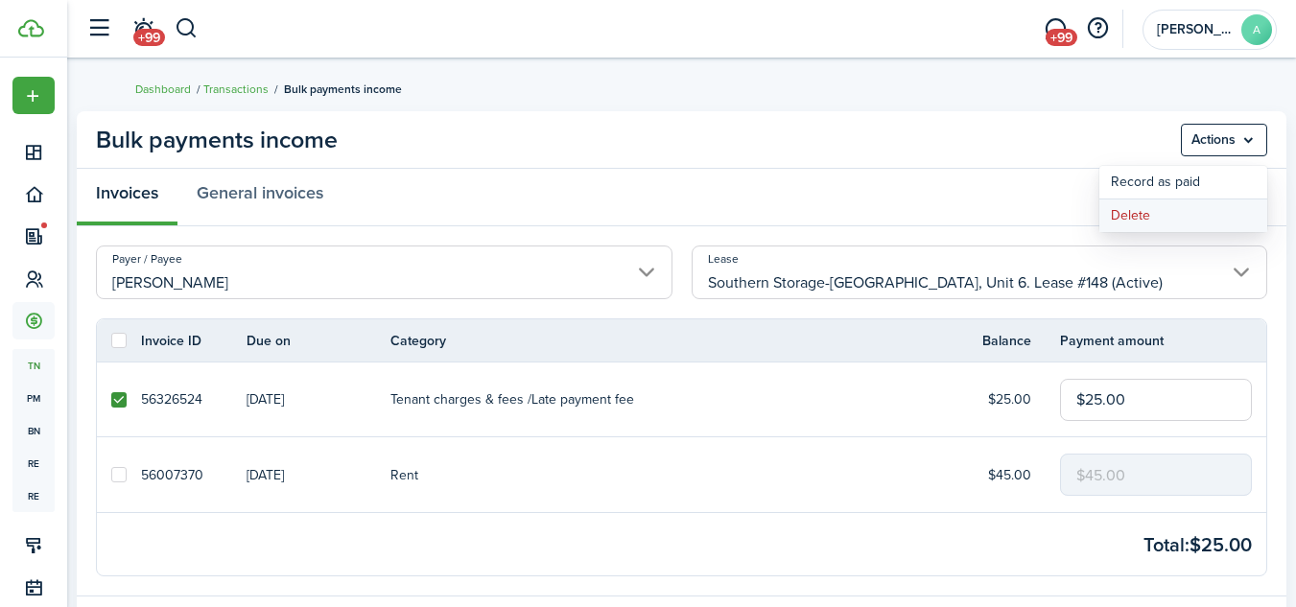
click at [1130, 210] on button "Delete" at bounding box center [1183, 216] width 168 height 33
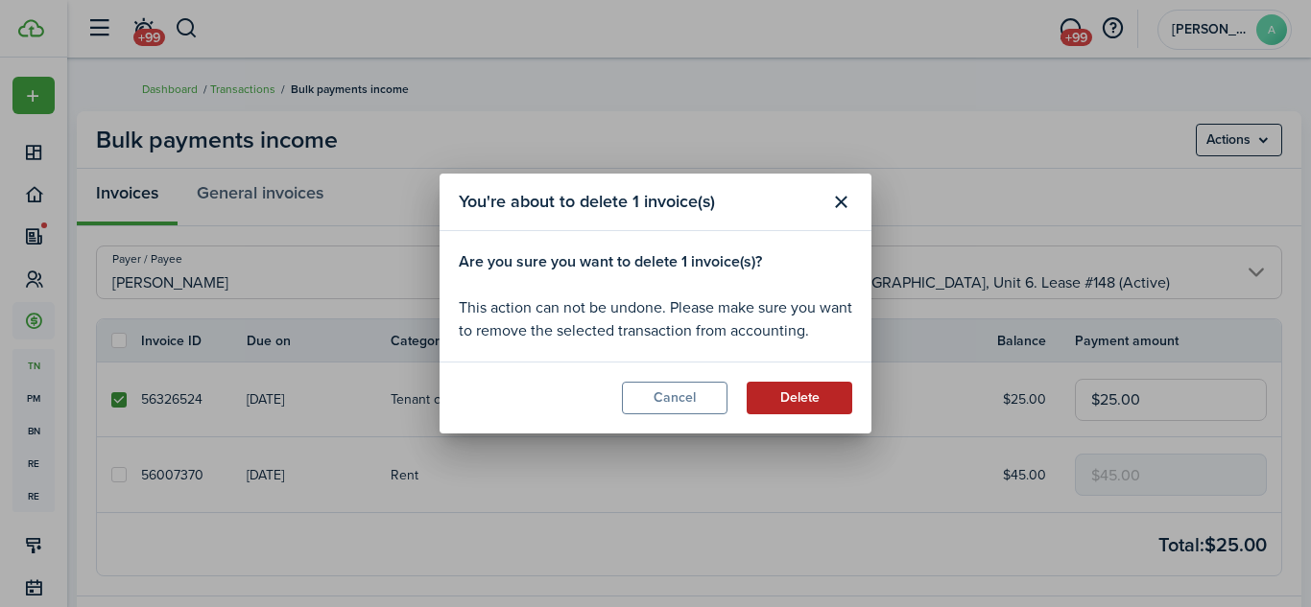
click at [816, 403] on button "Delete" at bounding box center [799, 398] width 106 height 33
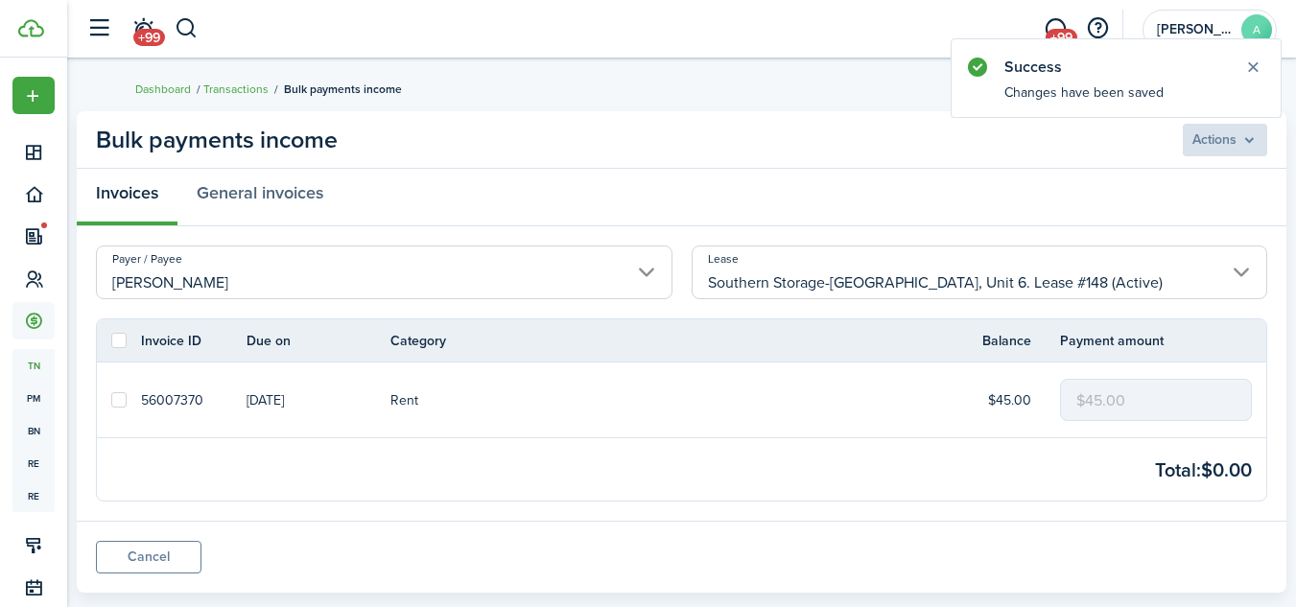
click at [118, 397] on label at bounding box center [118, 399] width 15 height 15
click at [111, 400] on input "checkbox" at bounding box center [110, 400] width 1 height 1
checkbox input "true"
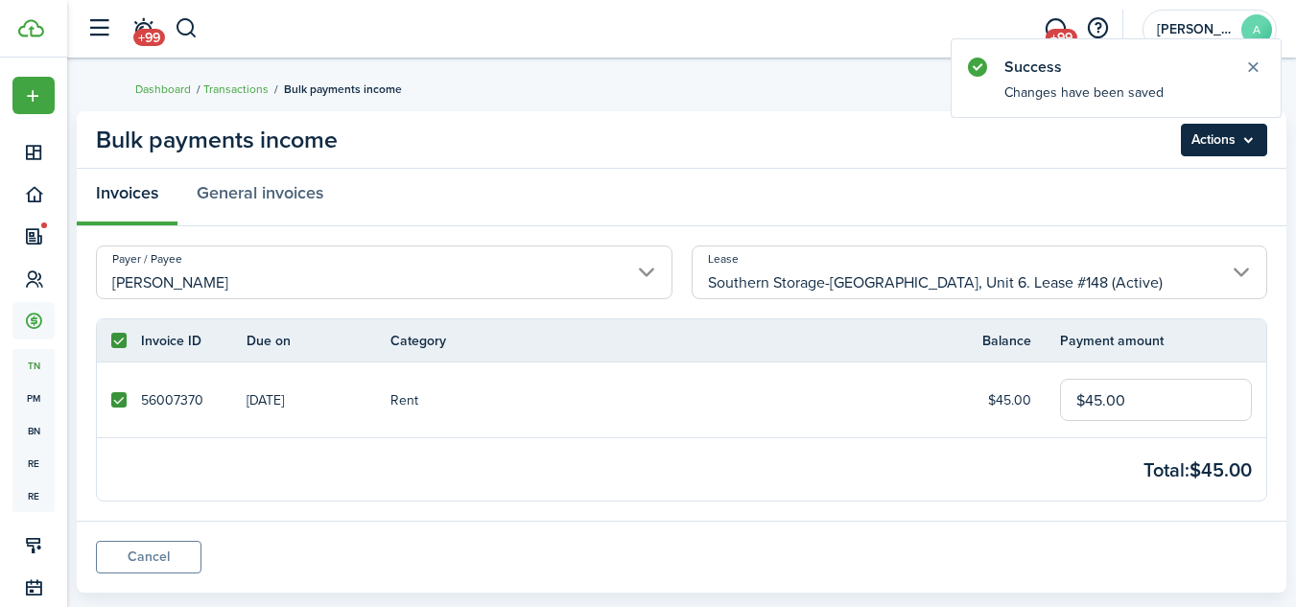
click at [1239, 145] on menu-btn "Actions" at bounding box center [1224, 140] width 86 height 33
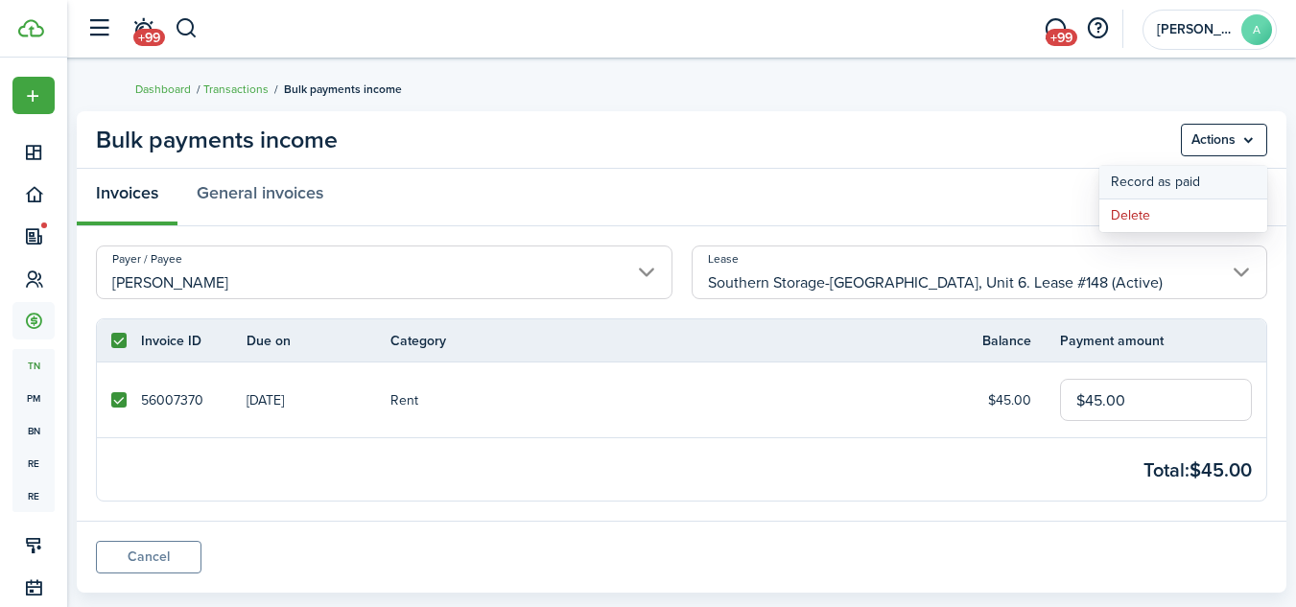
click at [1155, 175] on button "Record as paid" at bounding box center [1183, 182] width 168 height 33
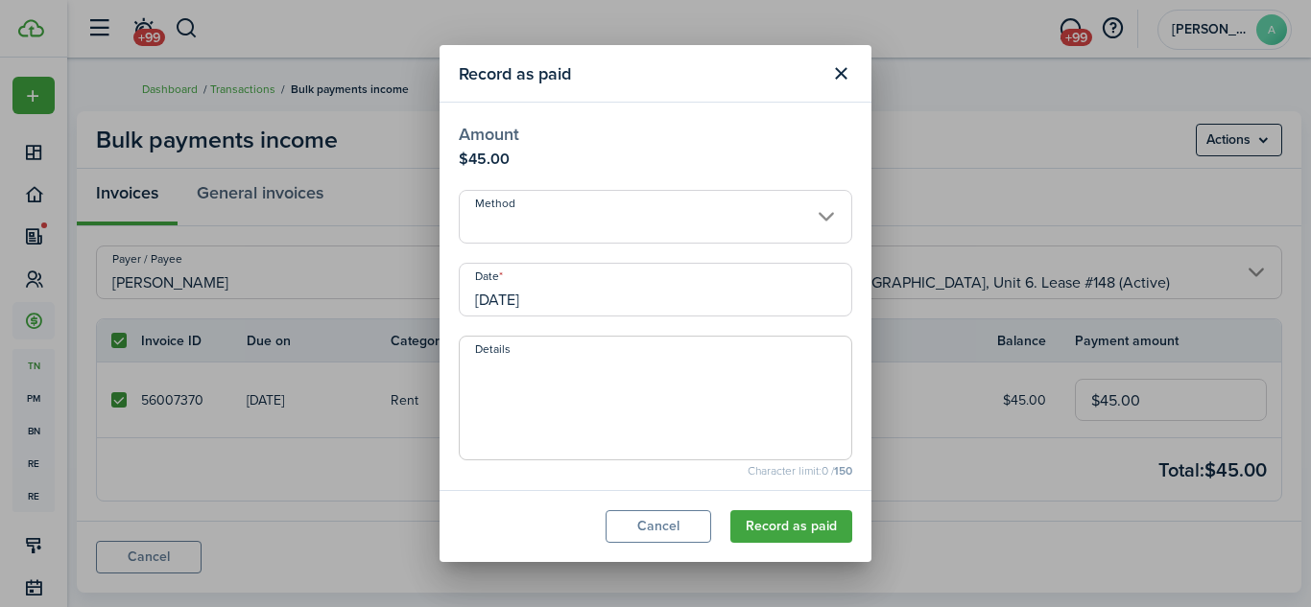
click at [742, 210] on input "Method" at bounding box center [655, 217] width 393 height 54
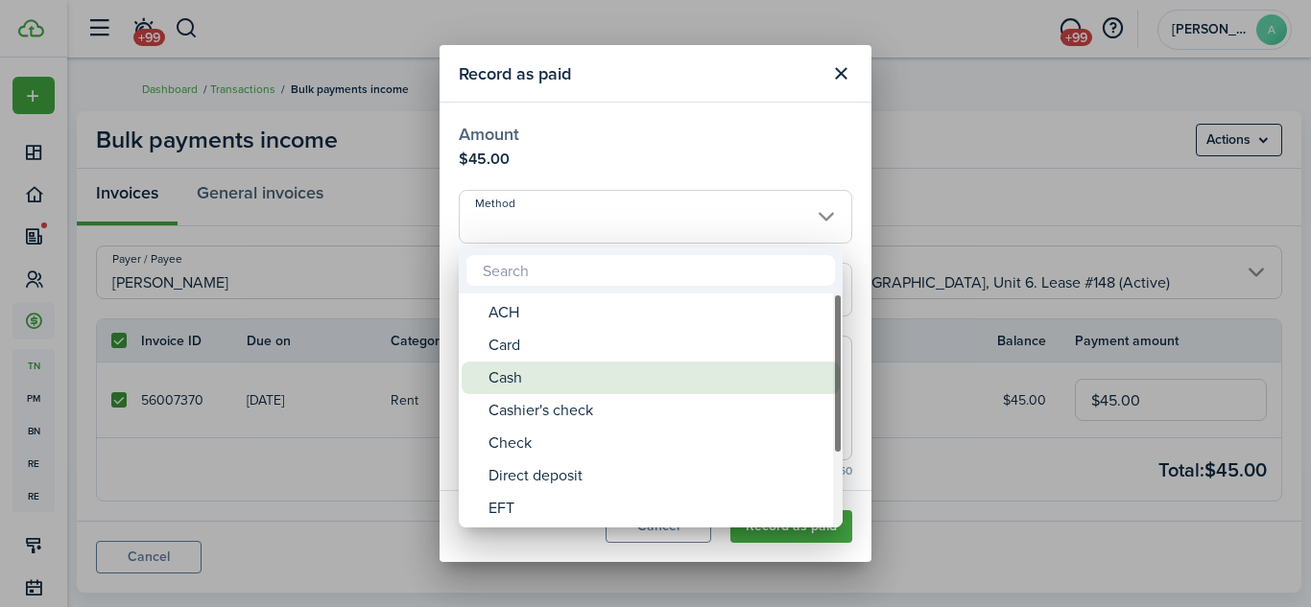
click at [637, 368] on div "Cash" at bounding box center [658, 378] width 340 height 33
type input "Cash"
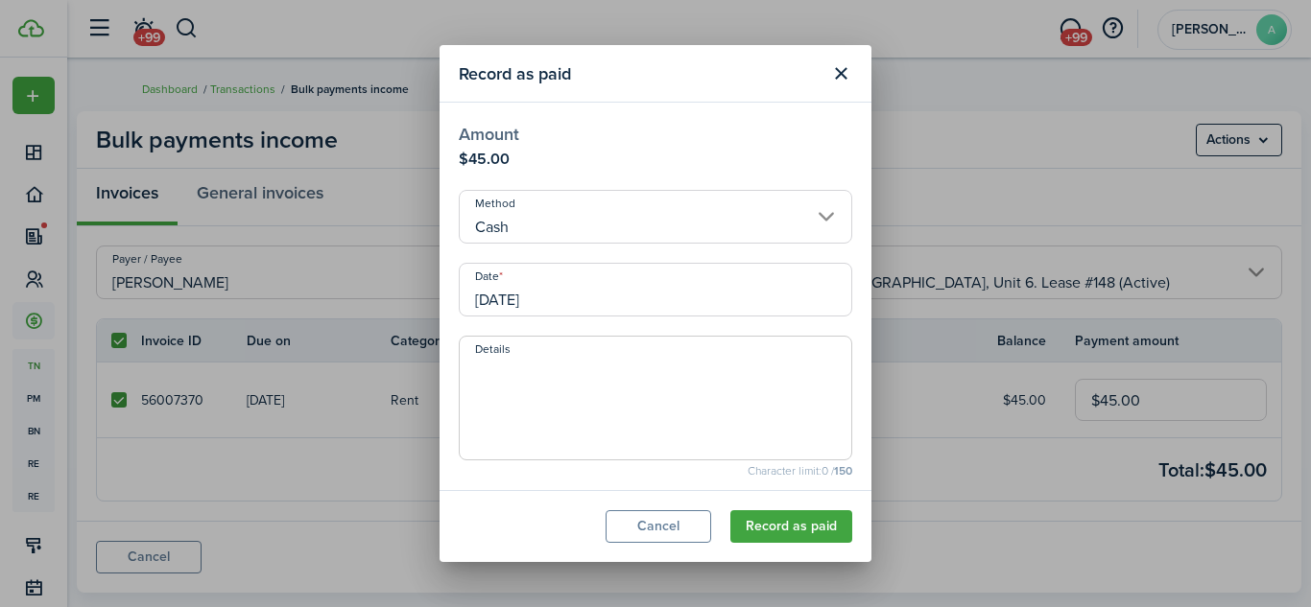
click at [789, 294] on input "[DATE]" at bounding box center [655, 290] width 393 height 54
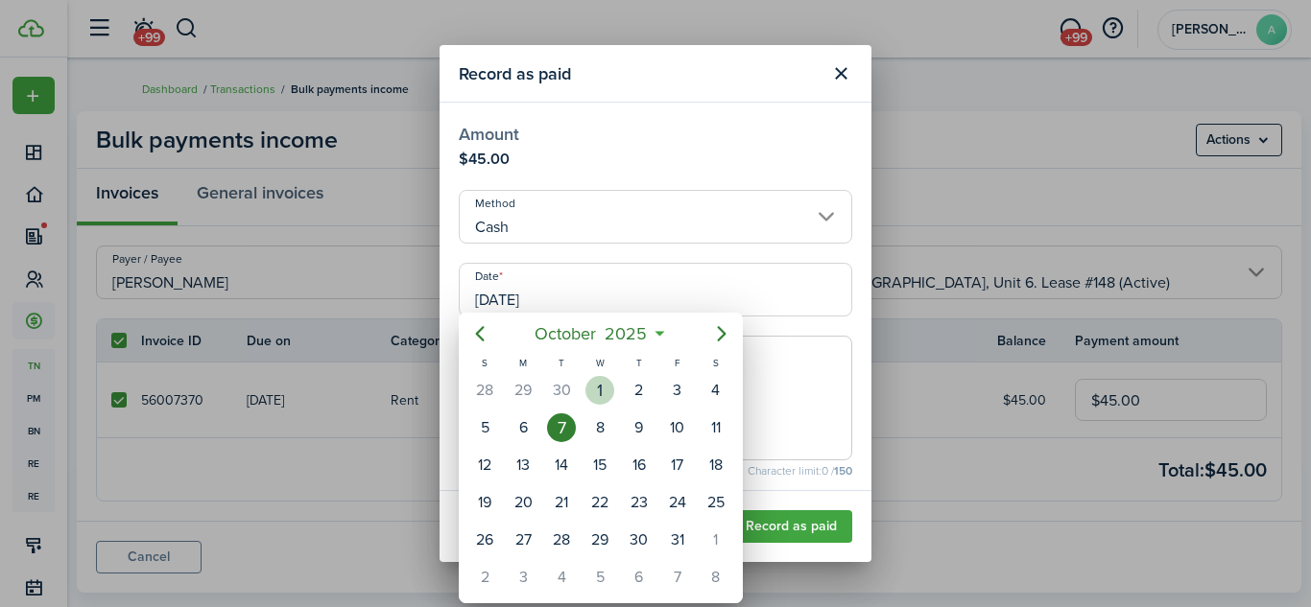
click at [604, 390] on div "1" at bounding box center [599, 390] width 29 height 29
type input "[DATE]"
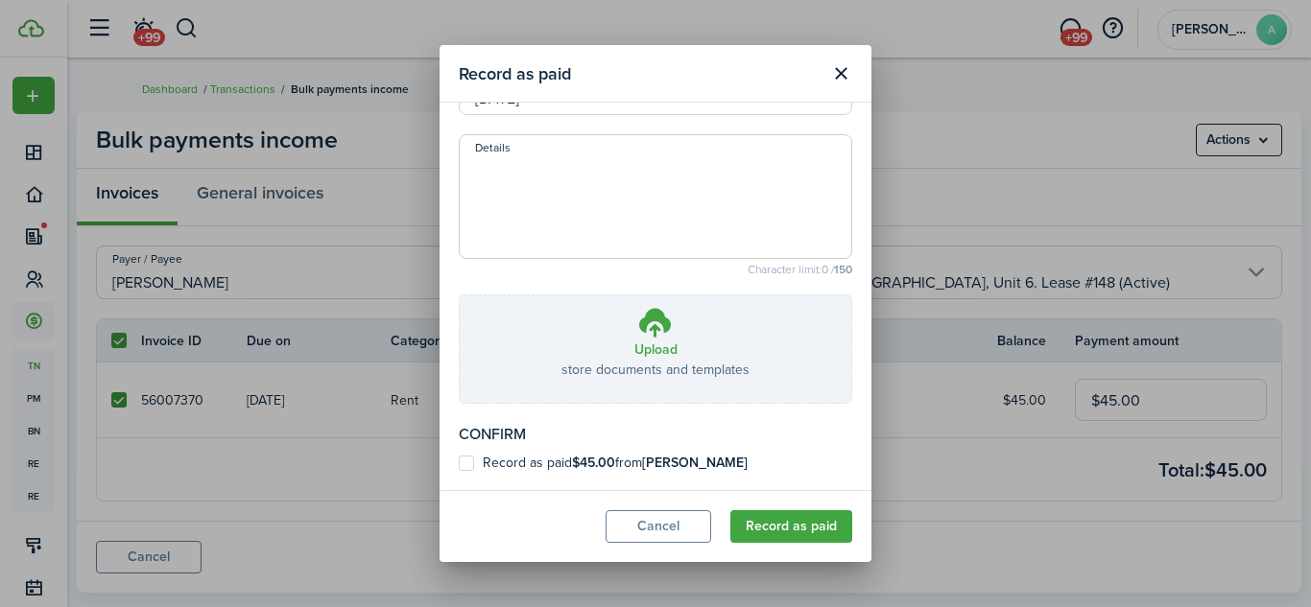
click at [640, 462] on label "Record as paid $45.00 from [PERSON_NAME]" at bounding box center [603, 463] width 289 height 15
checkbox input "true"
click at [784, 528] on button "Record as paid" at bounding box center [791, 526] width 122 height 33
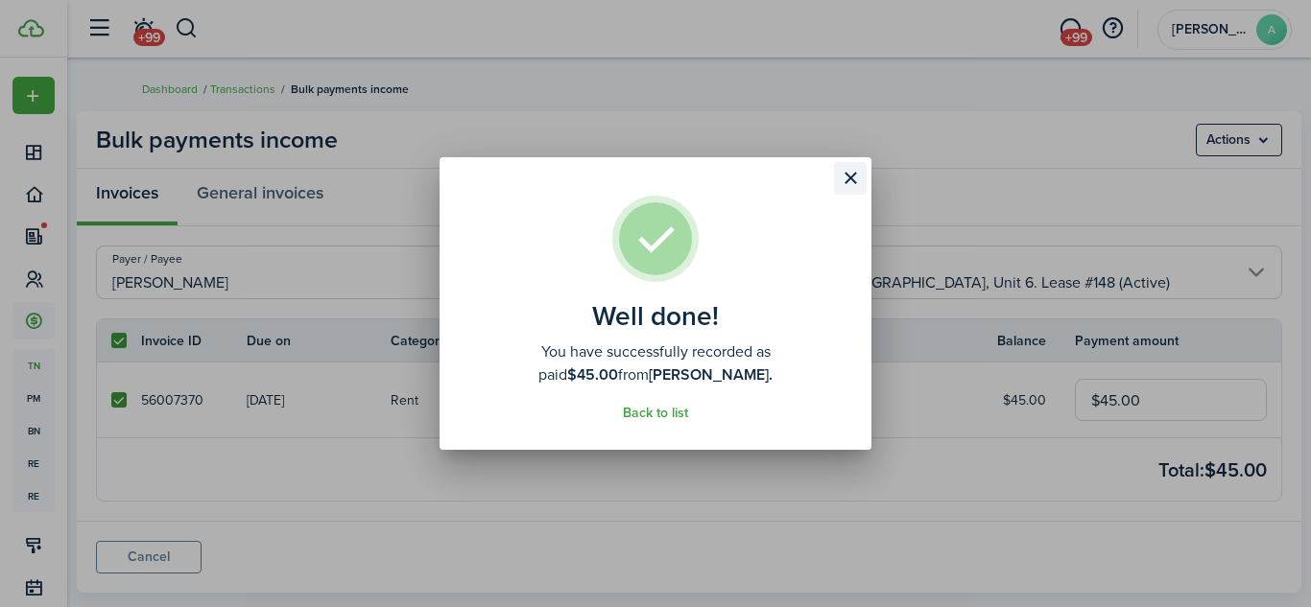
click at [852, 181] on button "Close modal" at bounding box center [850, 178] width 33 height 33
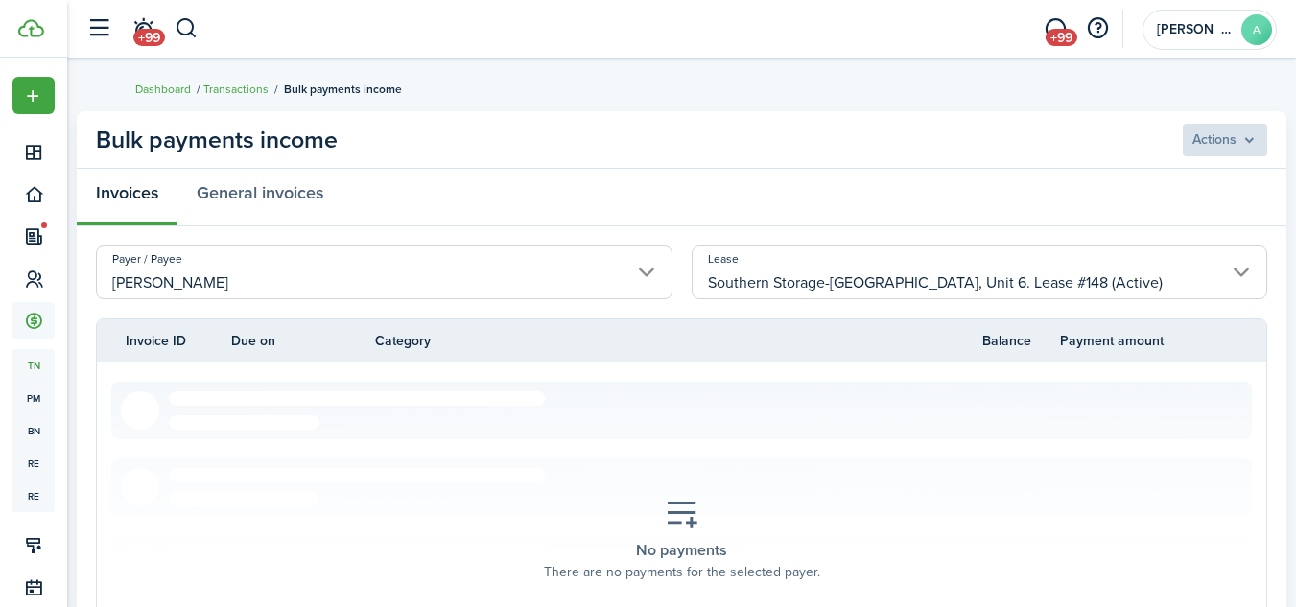
click at [1226, 138] on bulk-payment-actions "Actions" at bounding box center [1225, 140] width 84 height 33
click at [1200, 283] on input "Southern Storage-[GEOGRAPHIC_DATA], Unit 6. Lease #148 (Active)" at bounding box center [980, 273] width 577 height 54
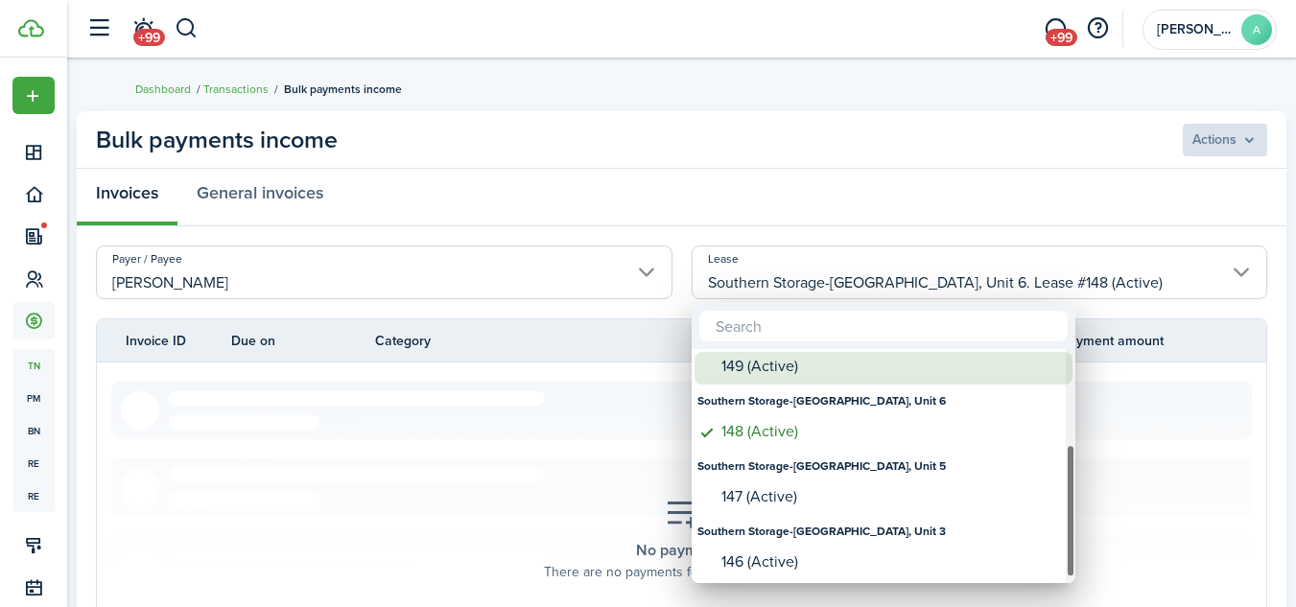
click at [1014, 369] on div "149 (Active)" at bounding box center [891, 366] width 340 height 17
type input "Southern Storage-[GEOGRAPHIC_DATA], Unit 13. Lease #149 (Active)"
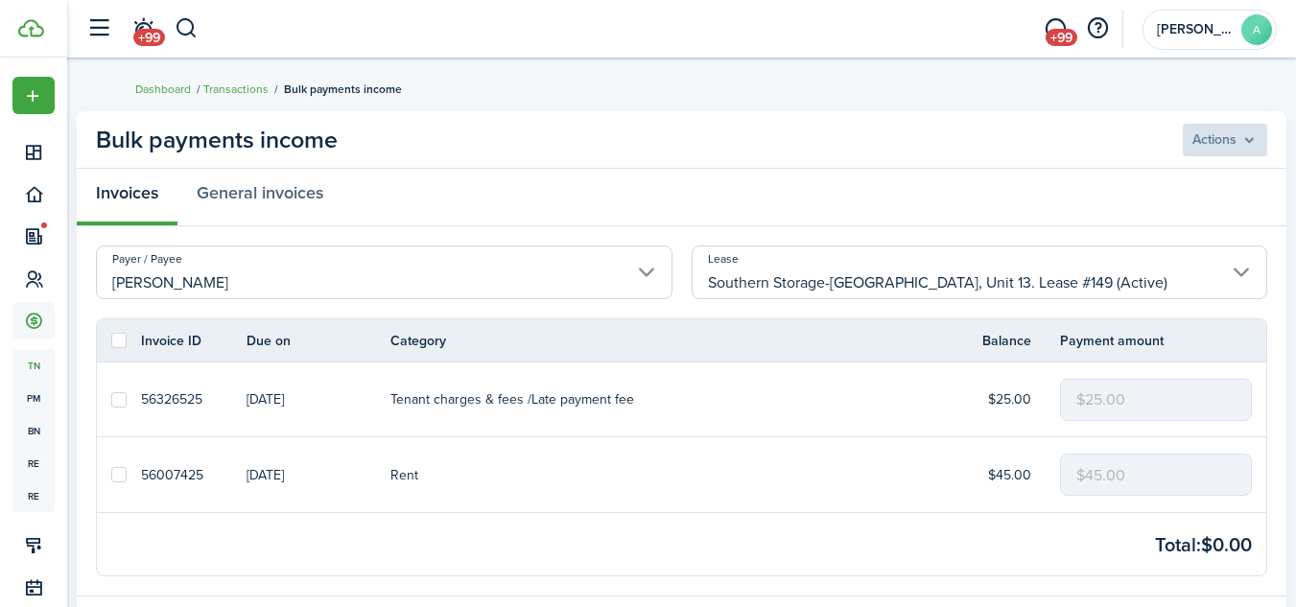
click at [120, 395] on label at bounding box center [118, 399] width 15 height 15
click at [111, 399] on input "checkbox" at bounding box center [110, 399] width 1 height 1
checkbox input "true"
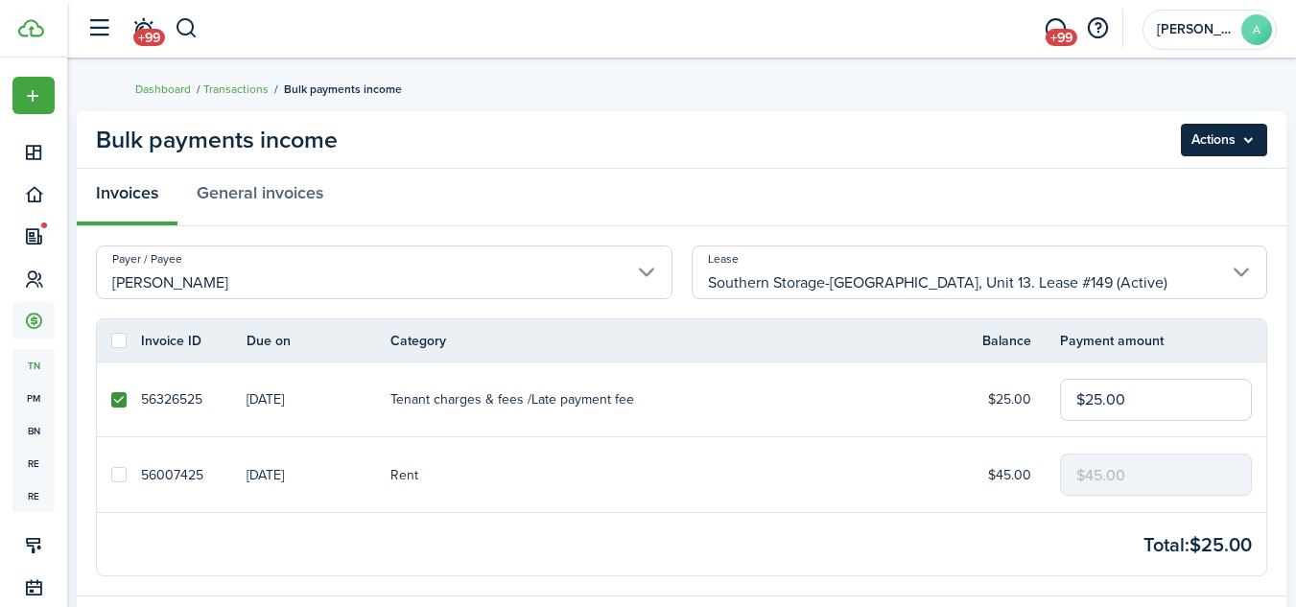
click at [1201, 144] on menu-btn "Actions" at bounding box center [1224, 140] width 86 height 33
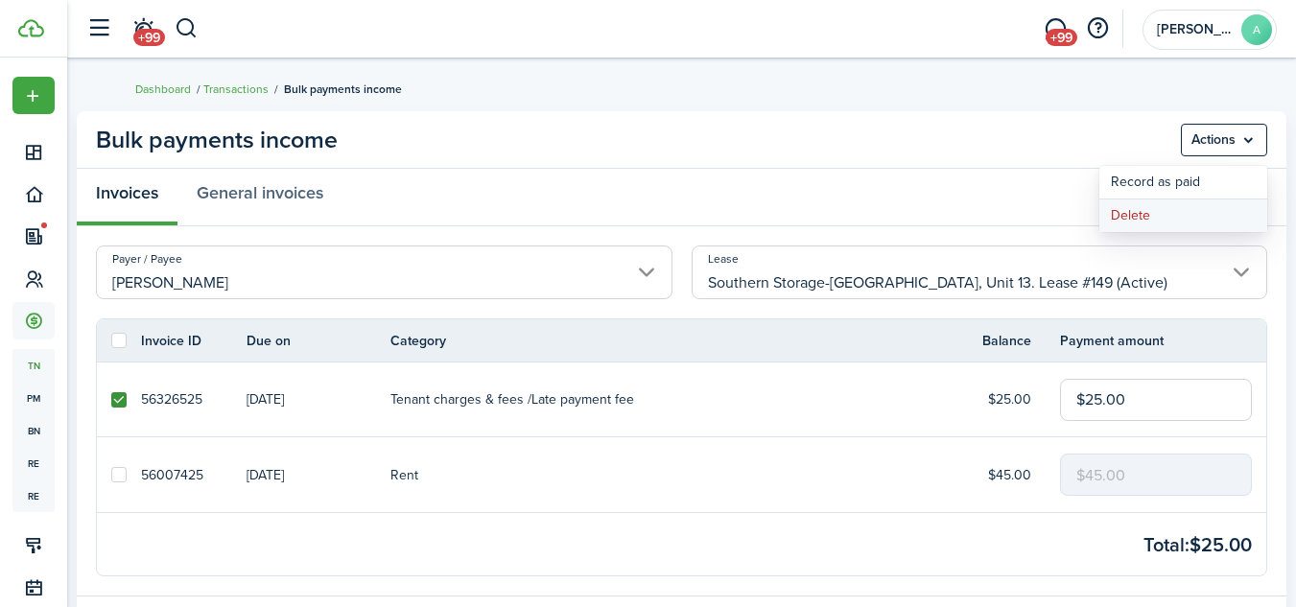
click at [1153, 210] on button "Delete" at bounding box center [1183, 216] width 168 height 33
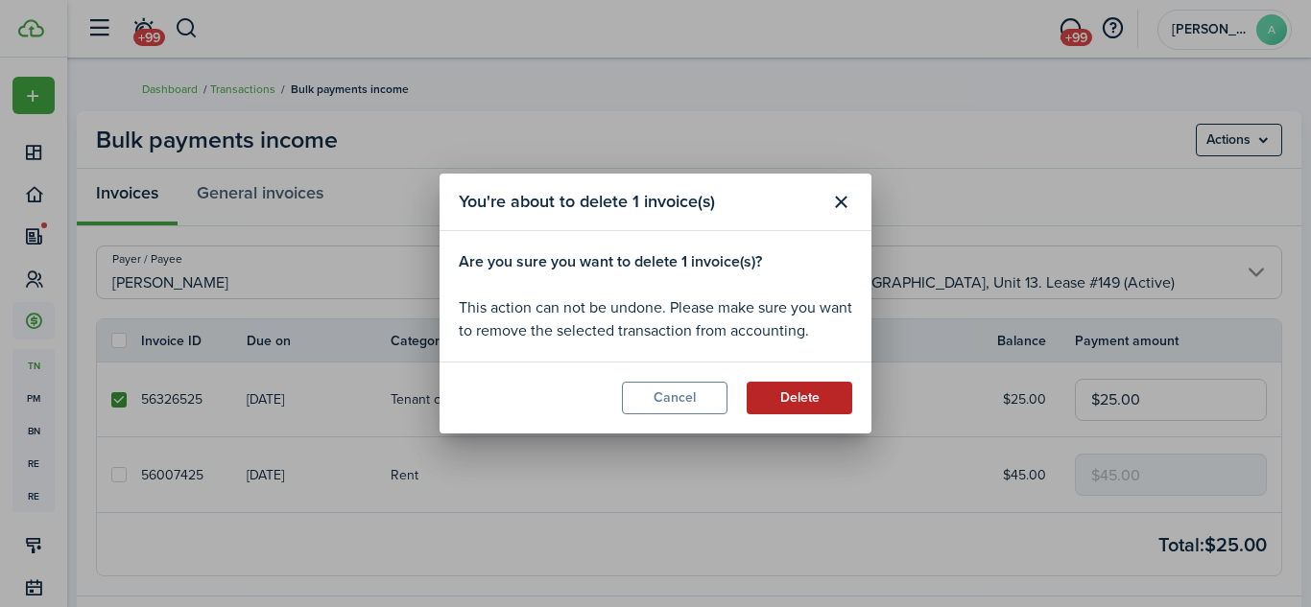
click at [809, 395] on button "Delete" at bounding box center [799, 398] width 106 height 33
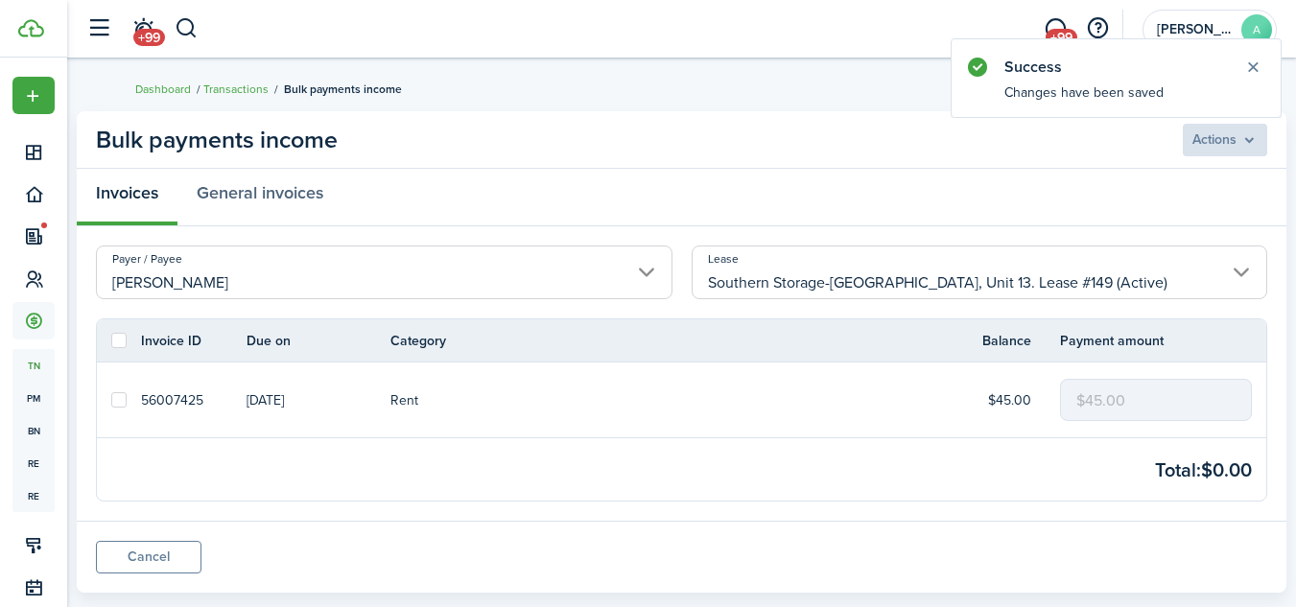
click at [121, 402] on label at bounding box center [118, 399] width 15 height 15
click at [111, 401] on input "checkbox" at bounding box center [110, 400] width 1 height 1
checkbox input "true"
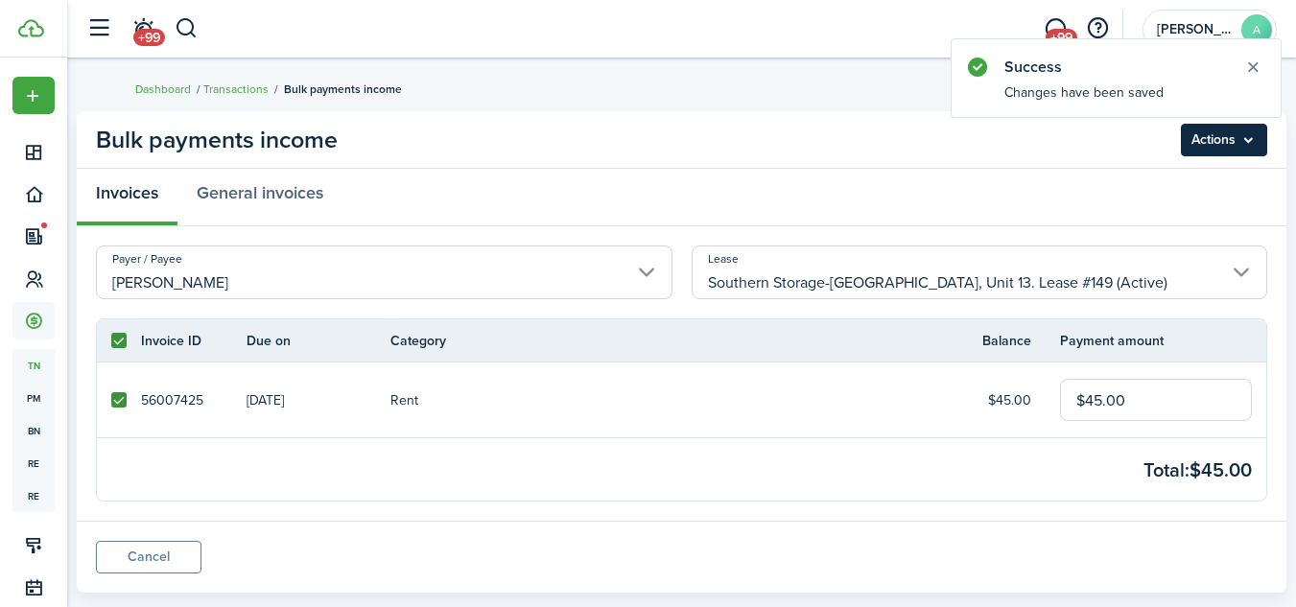
click at [1243, 150] on menu-btn "Actions" at bounding box center [1224, 140] width 86 height 33
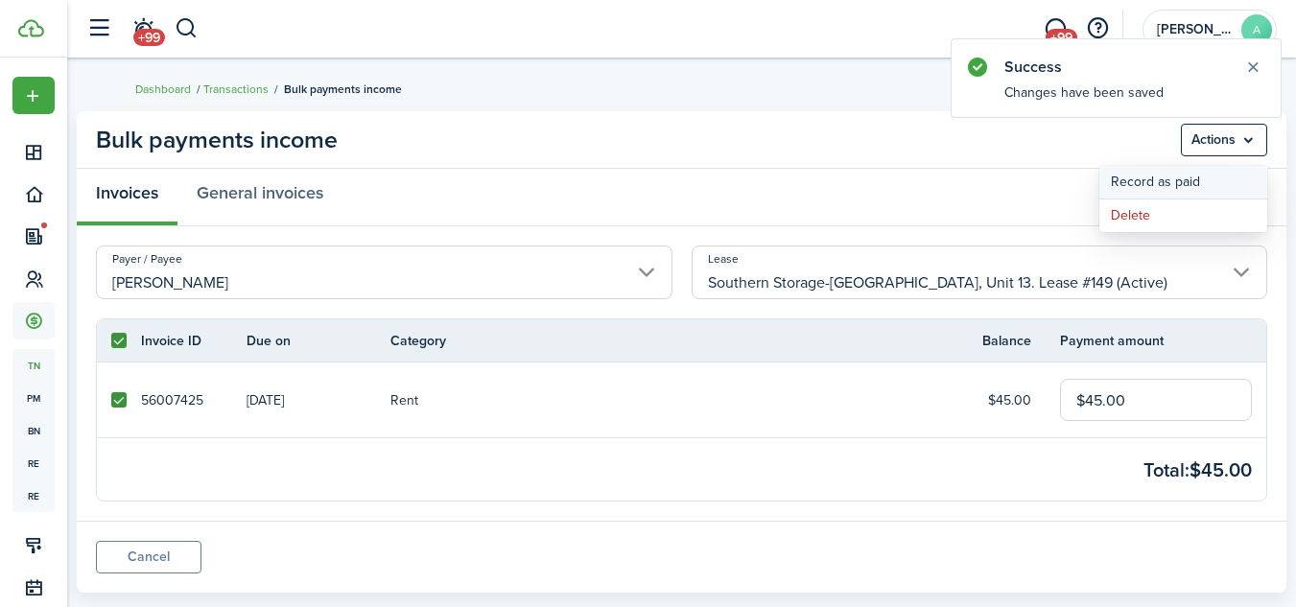
click at [1166, 184] on button "Record as paid" at bounding box center [1183, 182] width 168 height 33
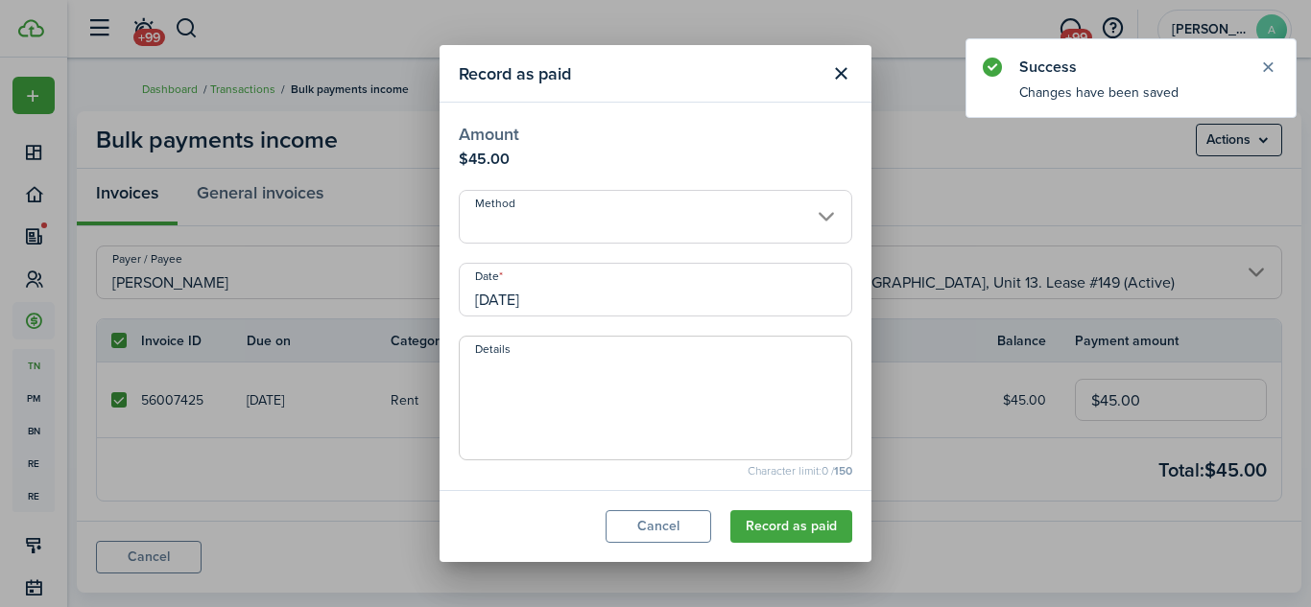
click at [771, 215] on input "Method" at bounding box center [655, 217] width 393 height 54
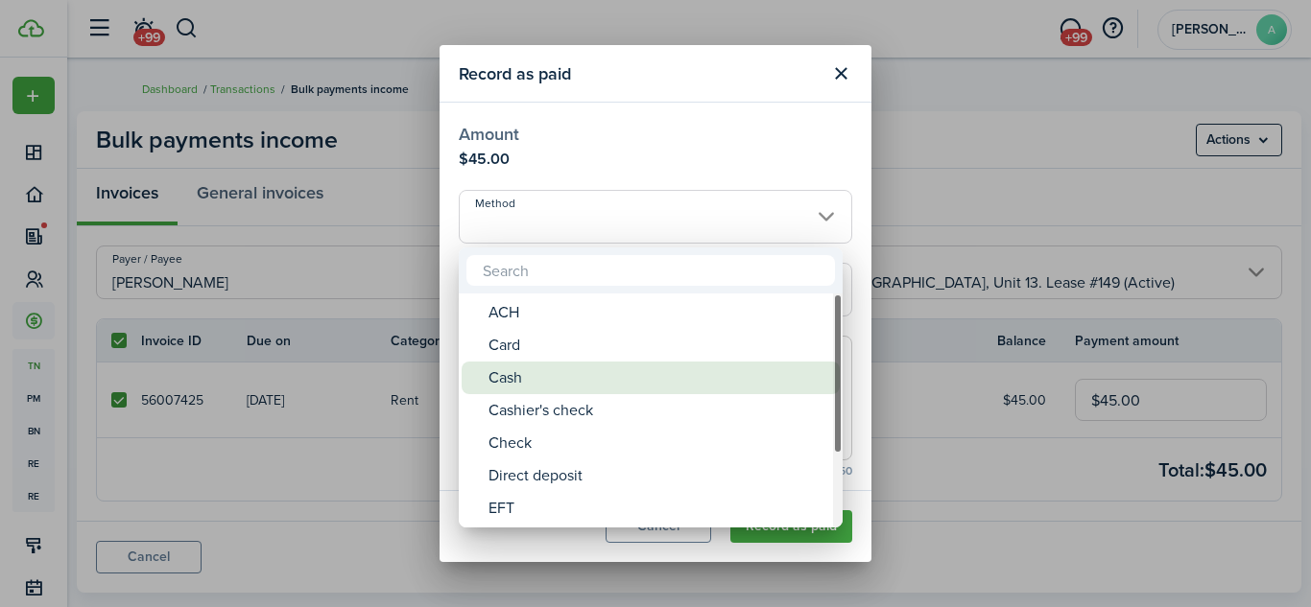
click at [662, 371] on div "Cash" at bounding box center [658, 378] width 340 height 33
type input "Cash"
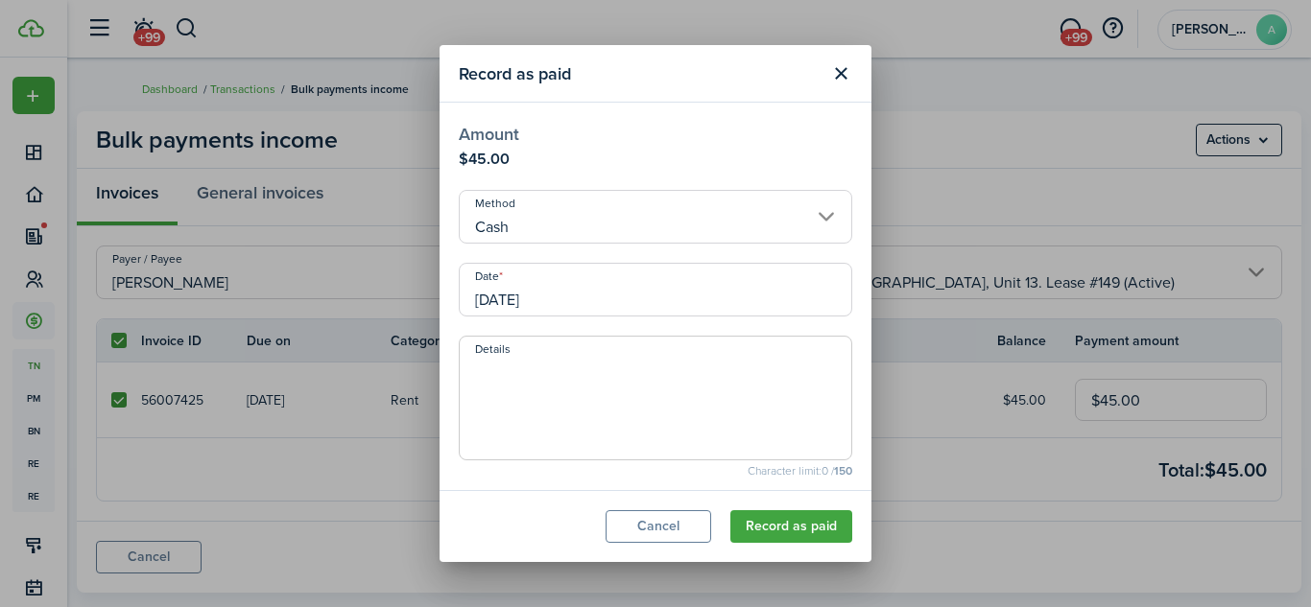
click at [687, 298] on input "[DATE]" at bounding box center [655, 290] width 393 height 54
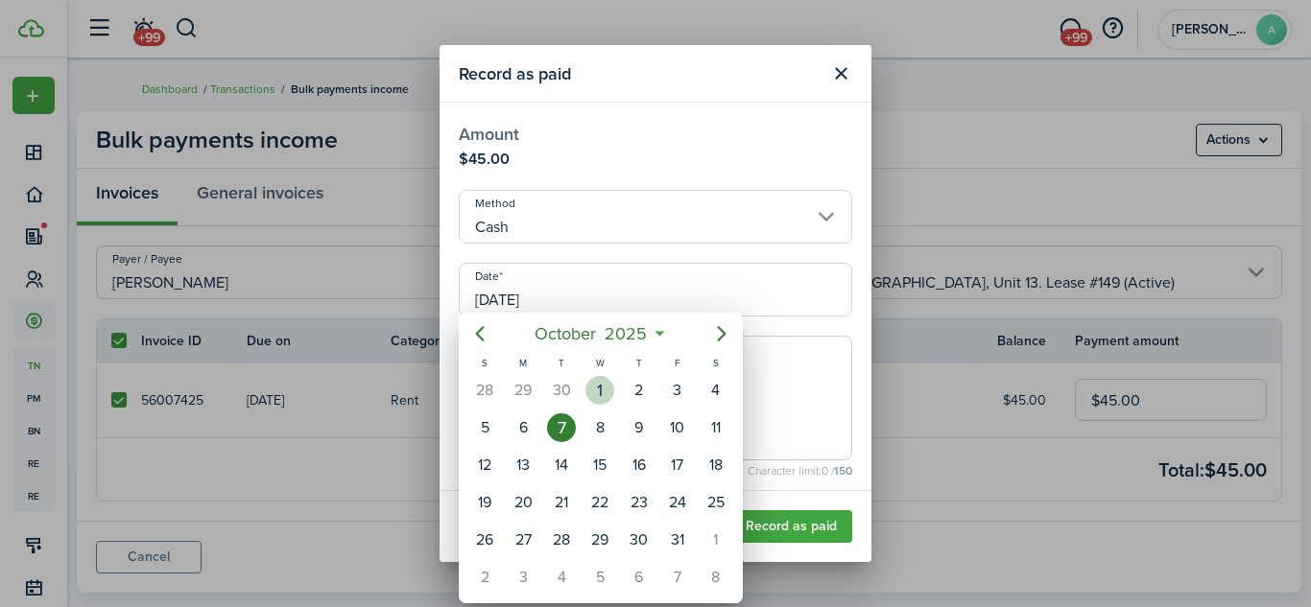
click at [598, 385] on div "1" at bounding box center [599, 390] width 29 height 29
type input "[DATE]"
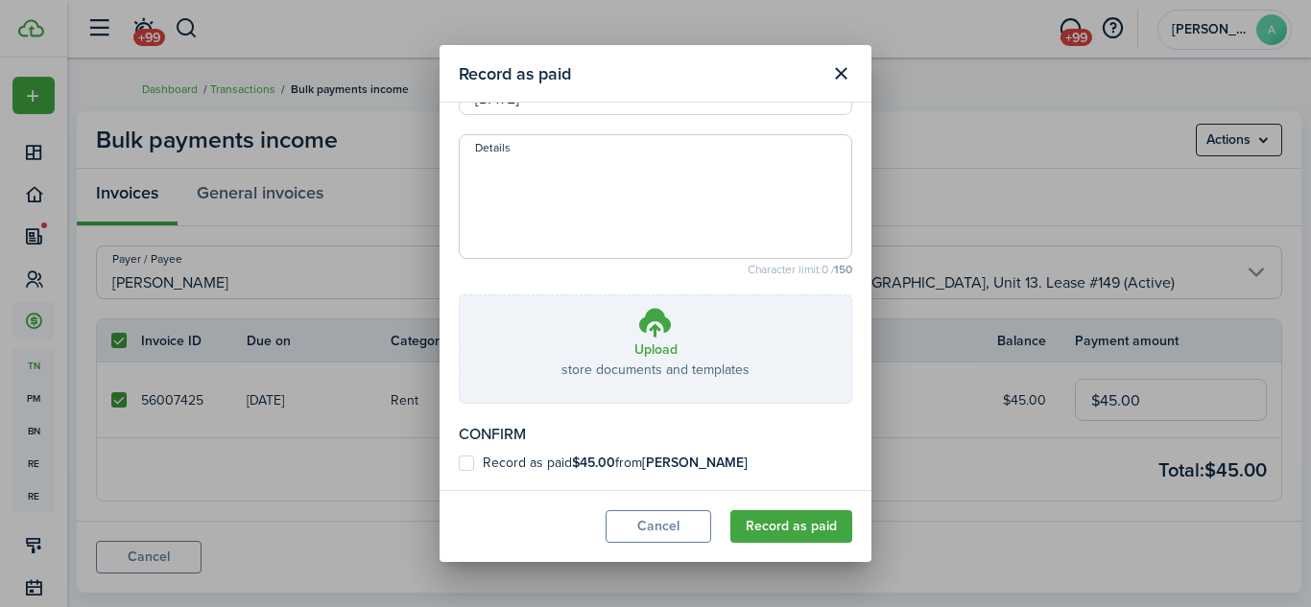
click at [605, 459] on b "$45.00" at bounding box center [593, 463] width 43 height 20
checkbox input "true"
click at [791, 528] on button "Record as paid" at bounding box center [791, 526] width 122 height 33
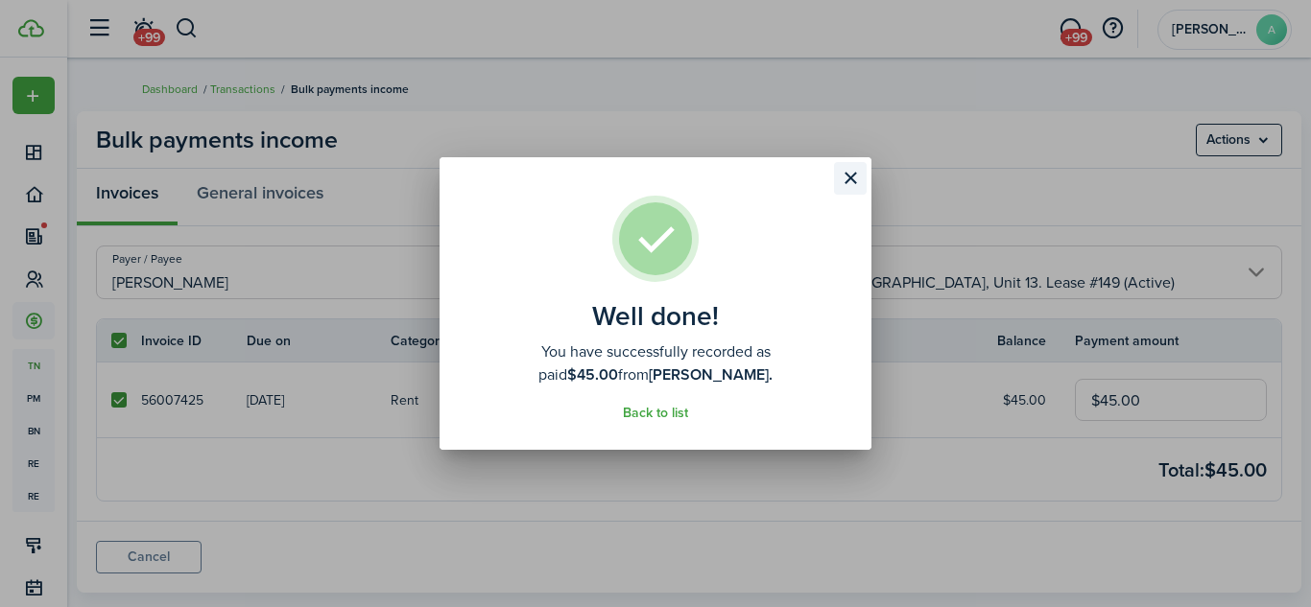
click at [853, 179] on button "Close modal" at bounding box center [850, 178] width 33 height 33
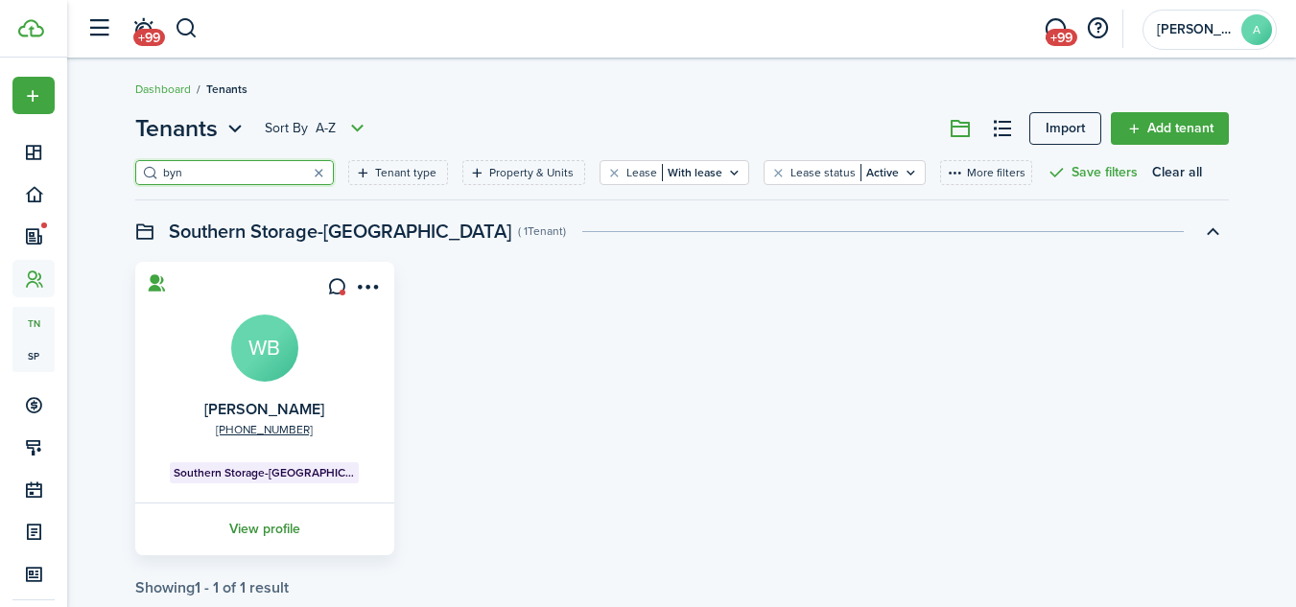
click at [260, 522] on link "View profile" at bounding box center [264, 529] width 265 height 53
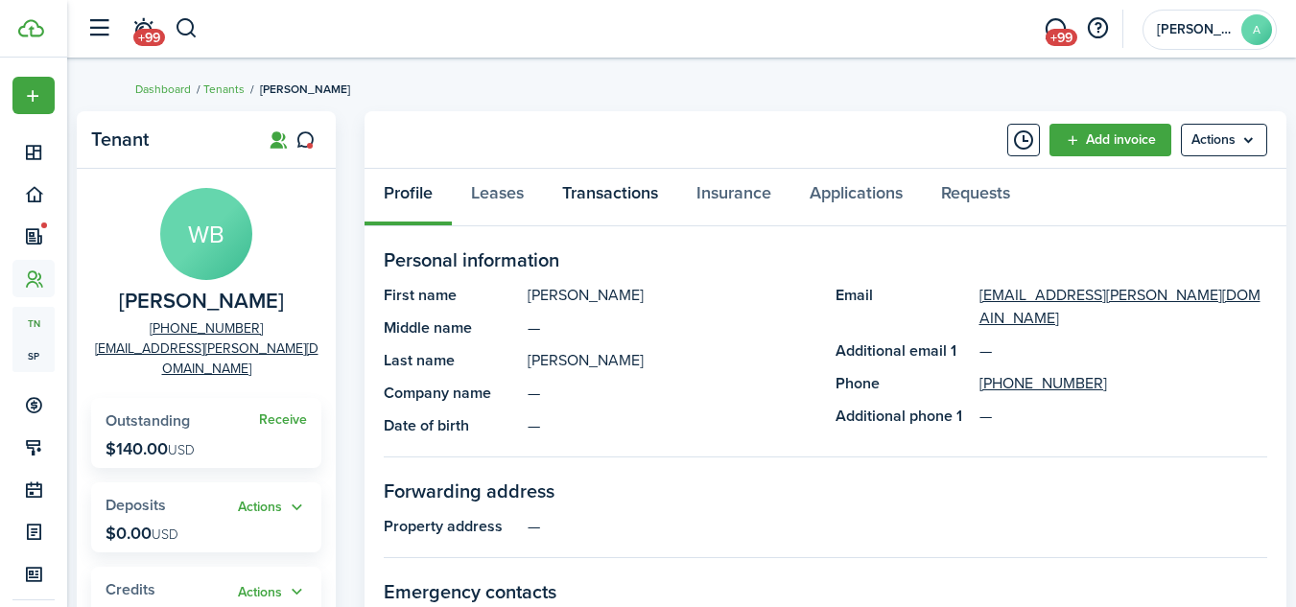
click at [619, 189] on link "Transactions" at bounding box center [610, 198] width 134 height 58
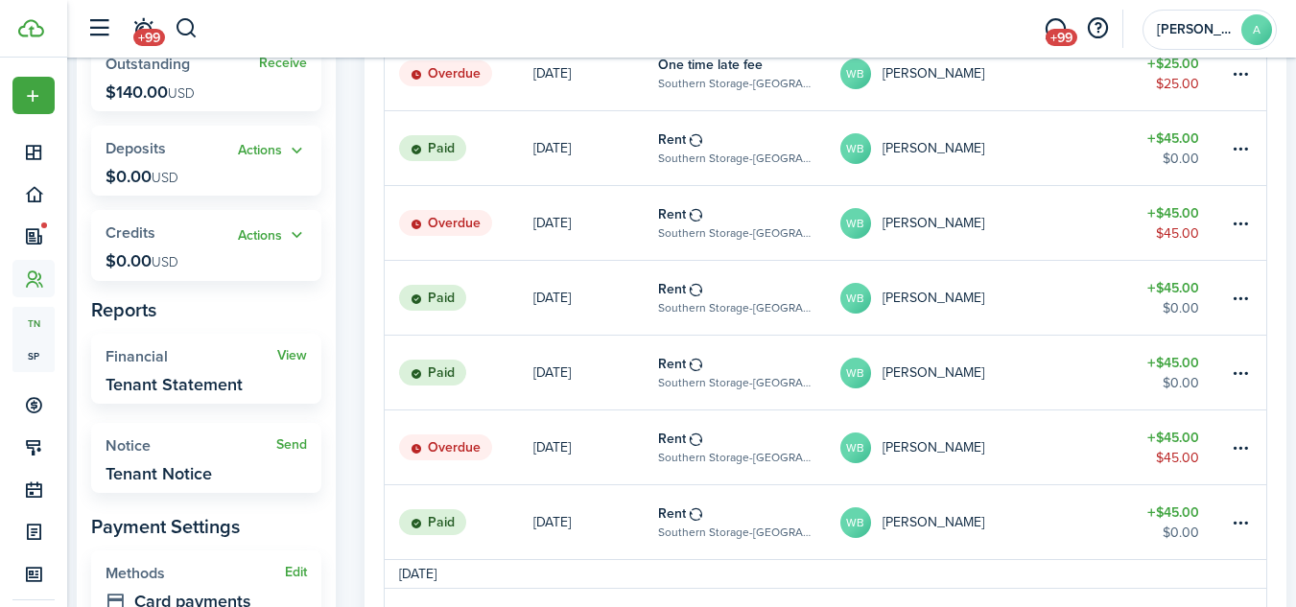
scroll to position [343, 0]
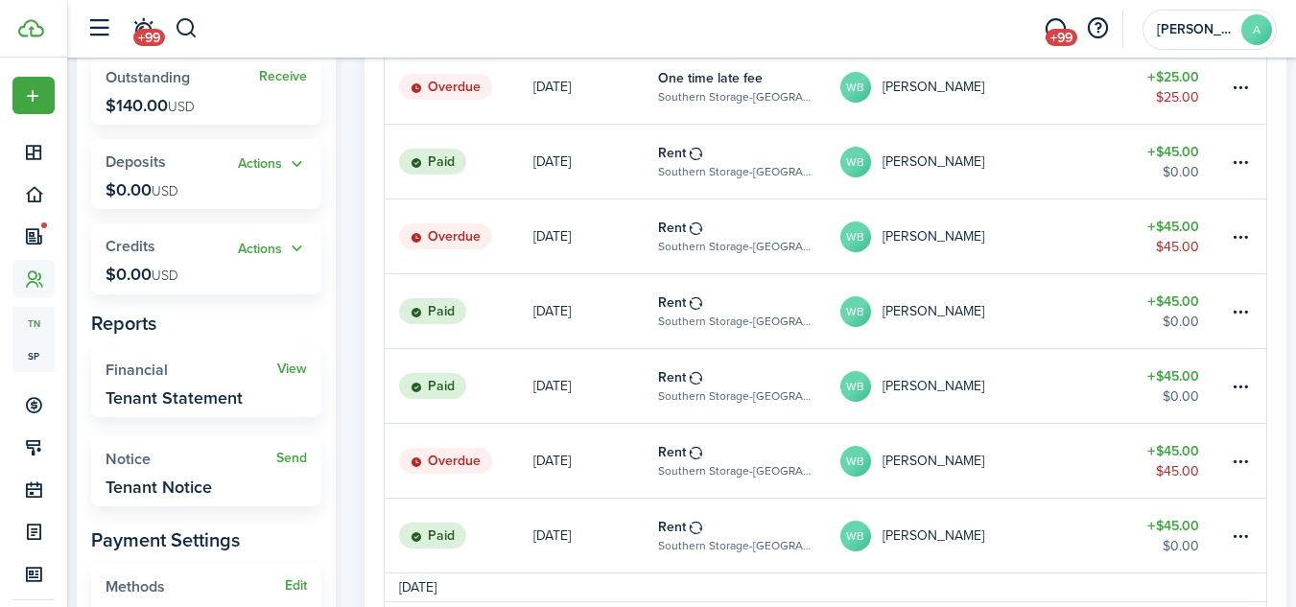
click at [904, 455] on table-profile-info-text "[PERSON_NAME]" at bounding box center [934, 461] width 102 height 15
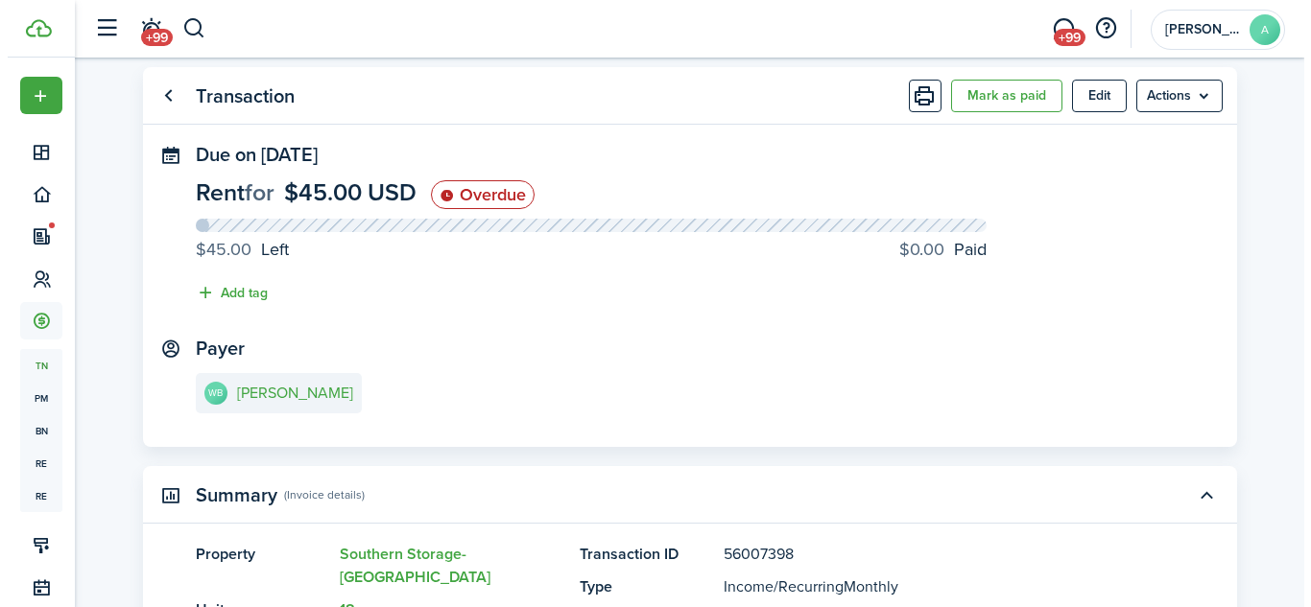
scroll to position [21, 0]
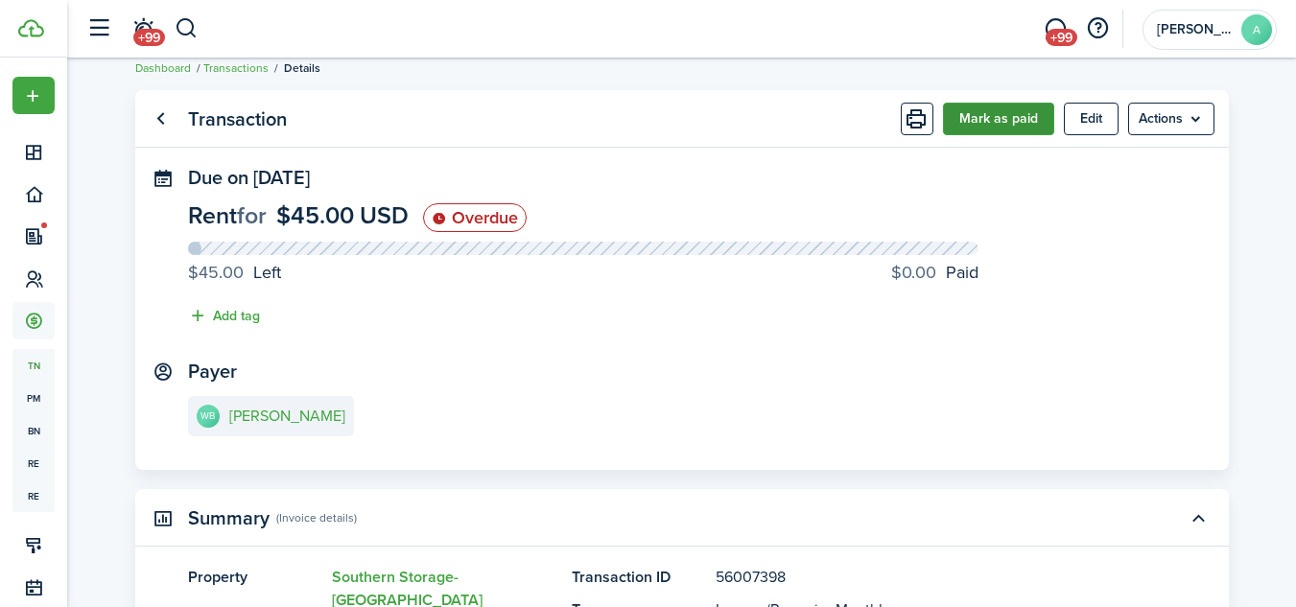
click at [980, 118] on button "Mark as paid" at bounding box center [998, 119] width 111 height 33
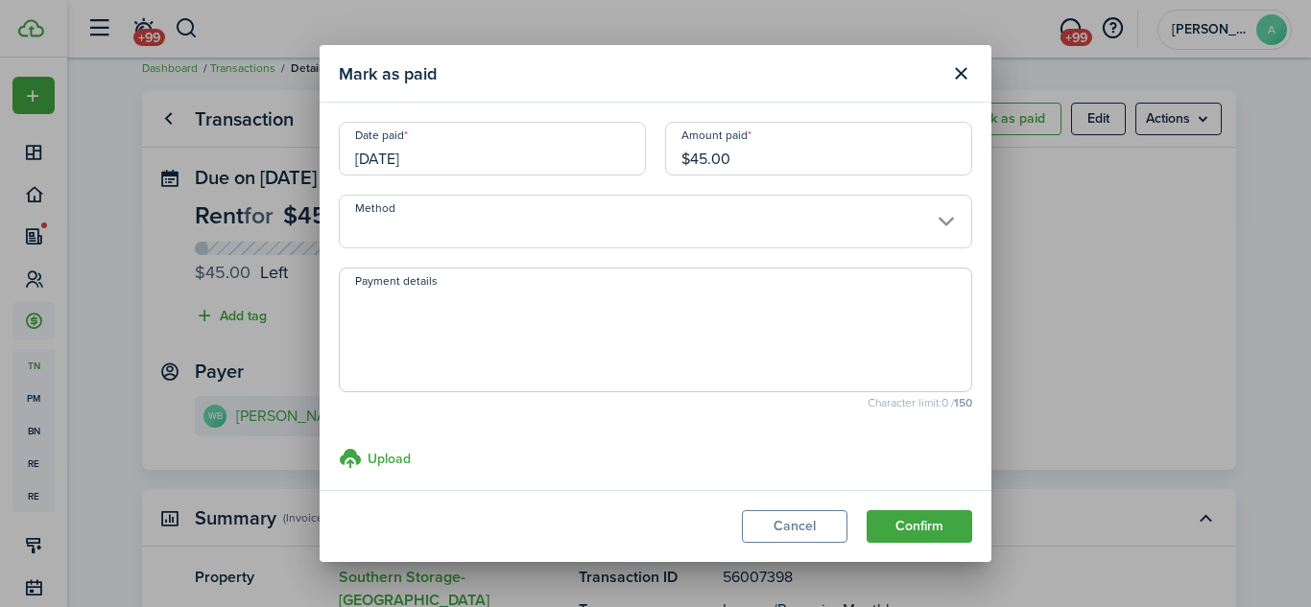
click at [767, 224] on input "Method" at bounding box center [655, 222] width 633 height 54
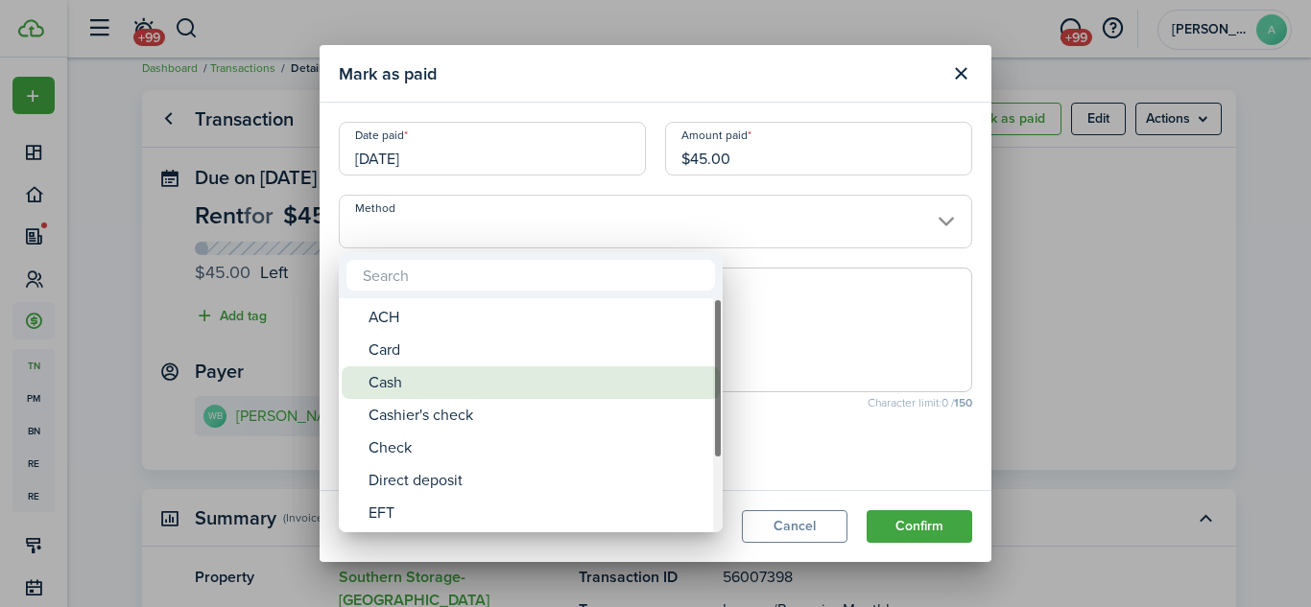
click at [607, 391] on div "Cash" at bounding box center [538, 382] width 340 height 33
type input "Cash"
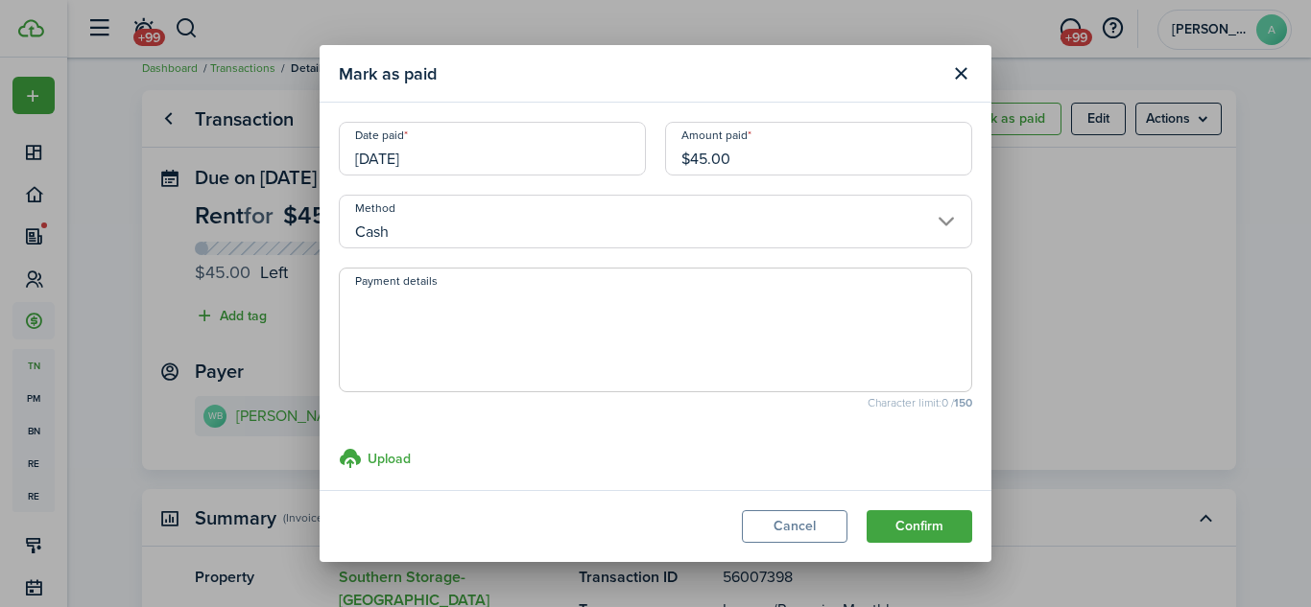
scroll to position [14, 0]
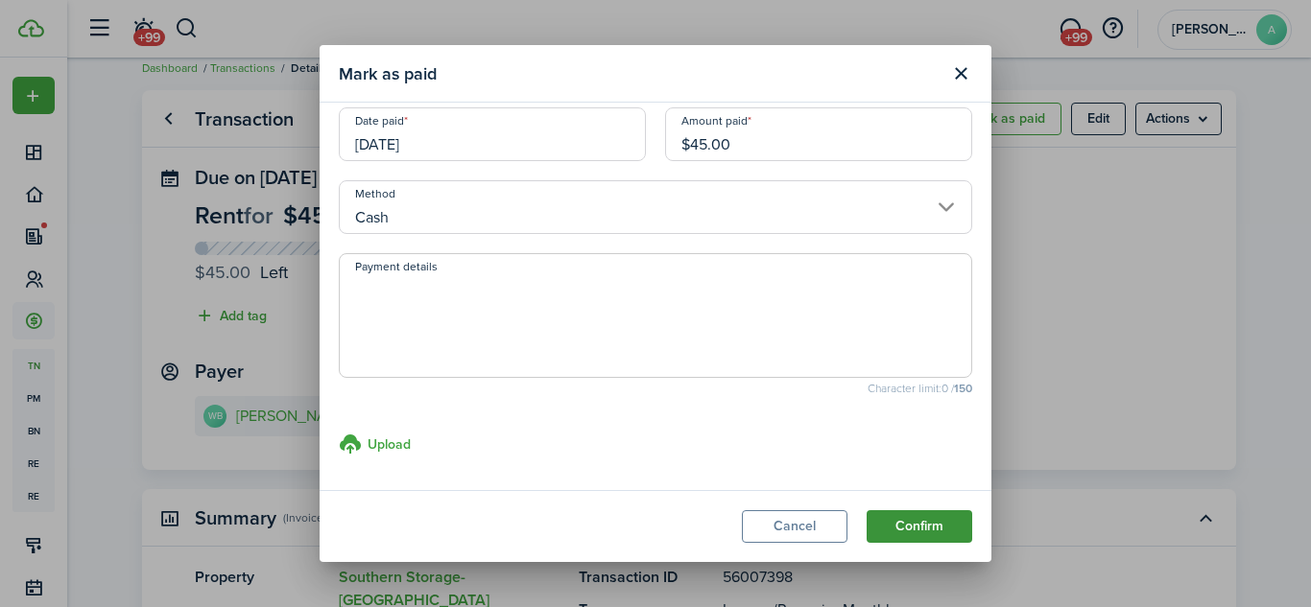
click at [921, 531] on button "Confirm" at bounding box center [919, 526] width 106 height 33
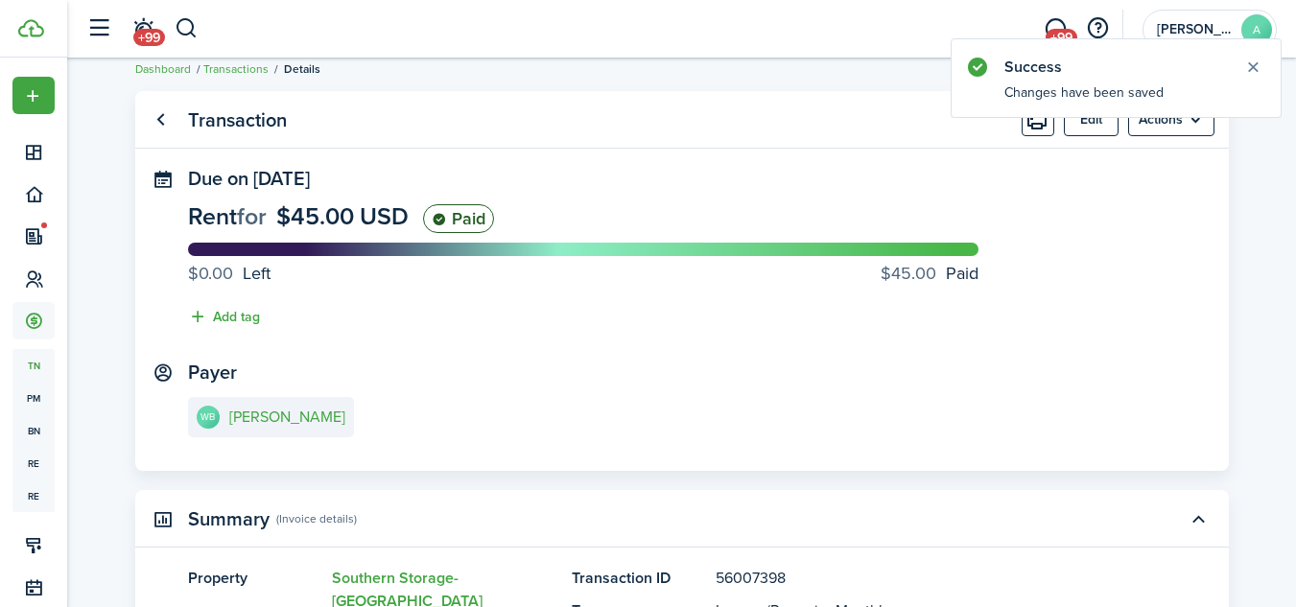
scroll to position [21, 0]
click at [161, 116] on link "Go back" at bounding box center [161, 119] width 33 height 33
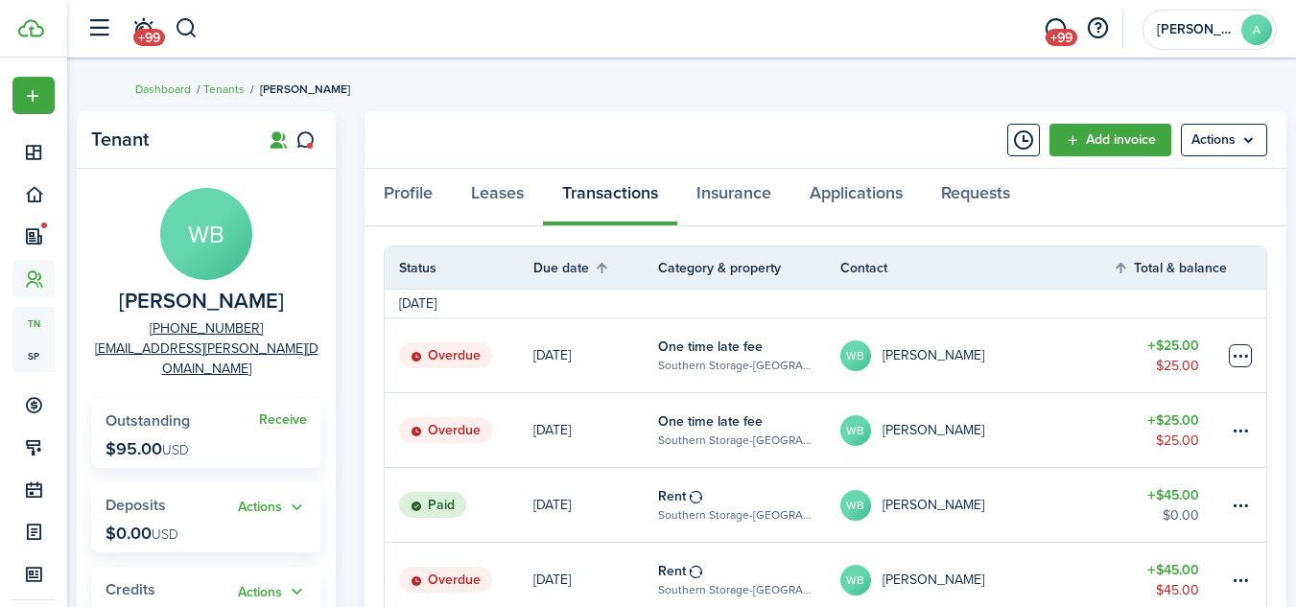
click at [1239, 357] on table-menu-btn-icon at bounding box center [1240, 355] width 23 height 23
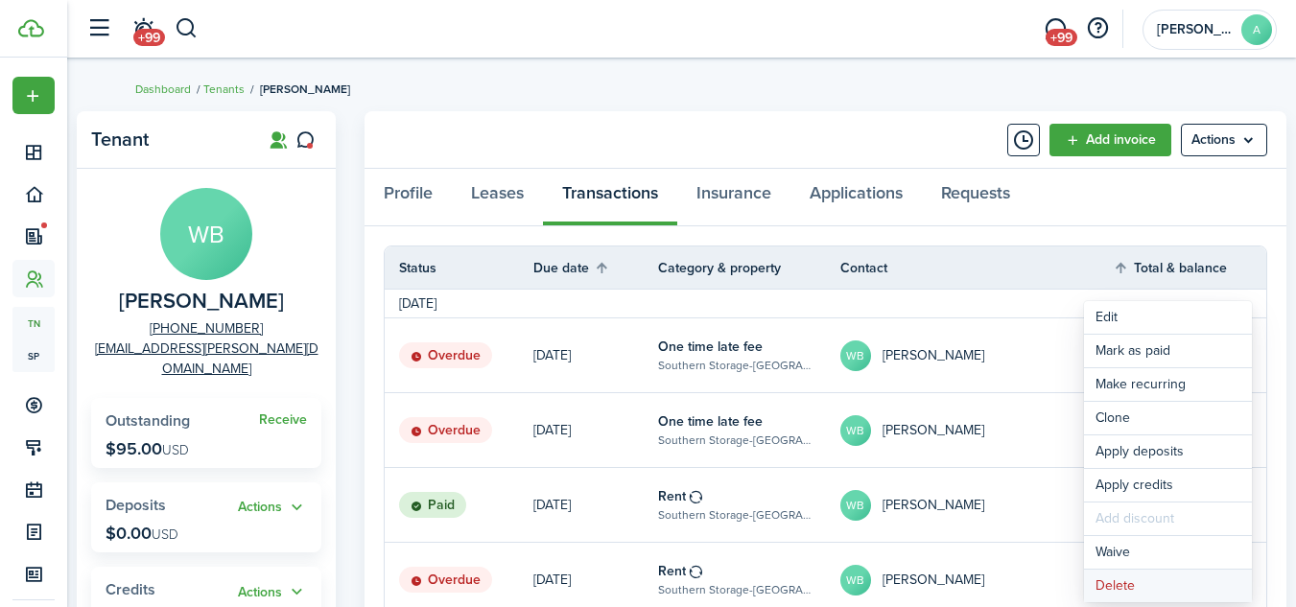
click at [1134, 579] on button "Delete" at bounding box center [1168, 586] width 168 height 33
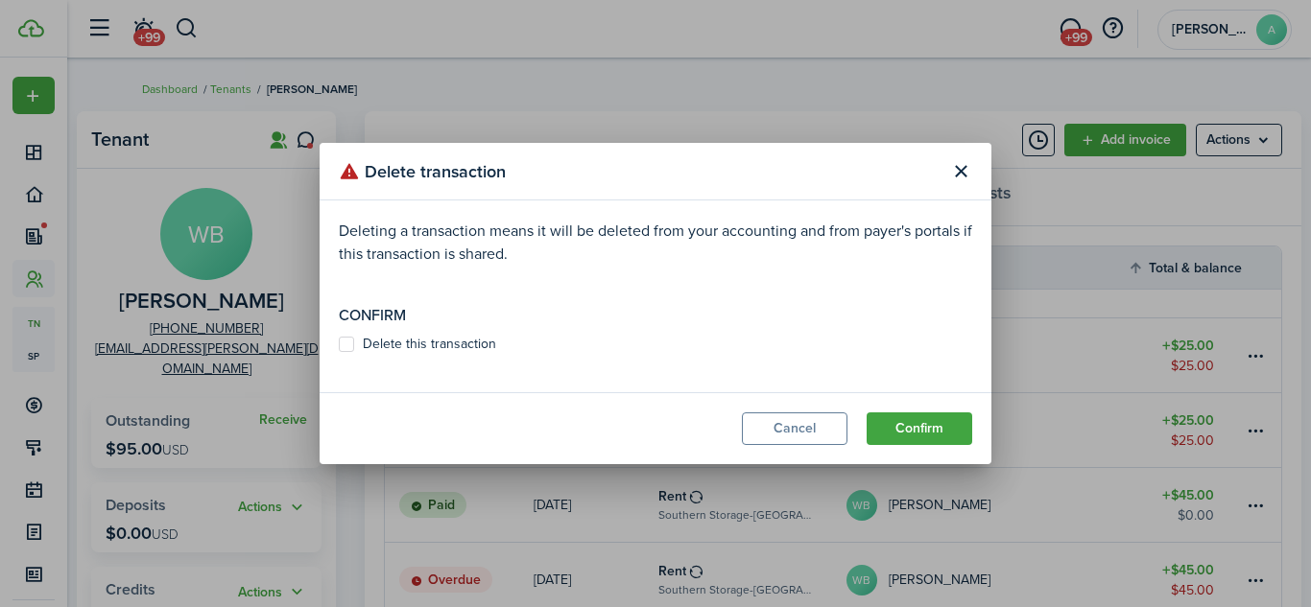
click at [438, 344] on label "Delete this transaction" at bounding box center [417, 344] width 157 height 15
click at [339, 344] on input "Delete this transaction" at bounding box center [338, 344] width 1 height 1
checkbox input "true"
click at [897, 425] on button "Confirm" at bounding box center [919, 429] width 106 height 33
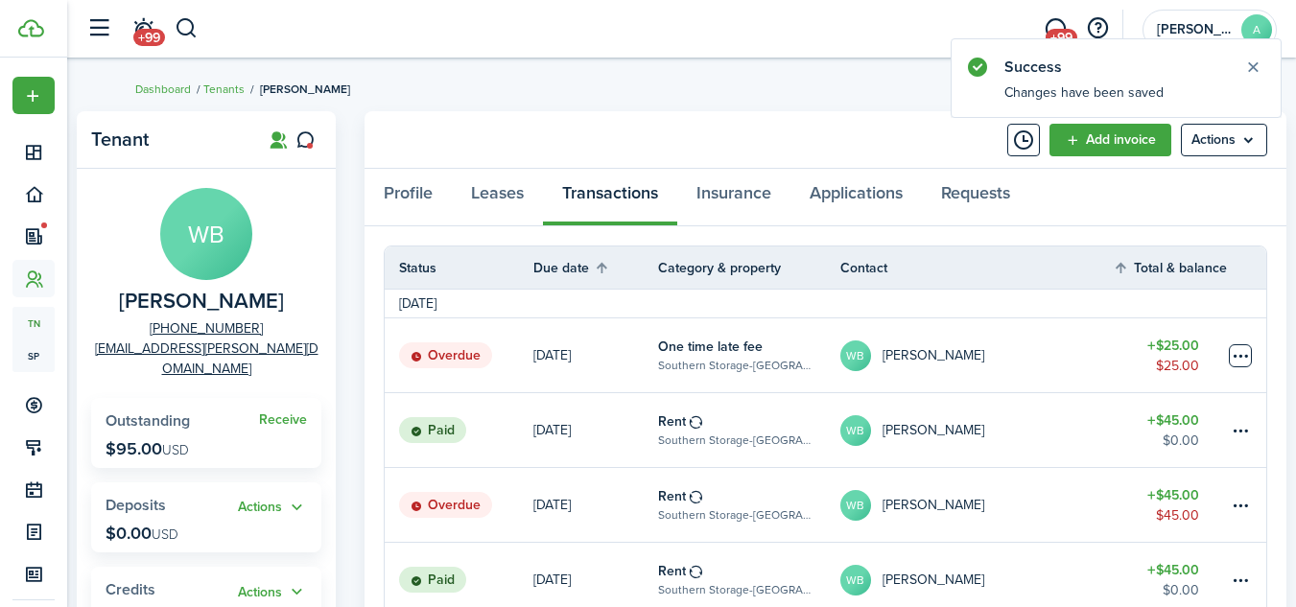
click at [1242, 357] on table-menu-btn-icon at bounding box center [1240, 355] width 23 height 23
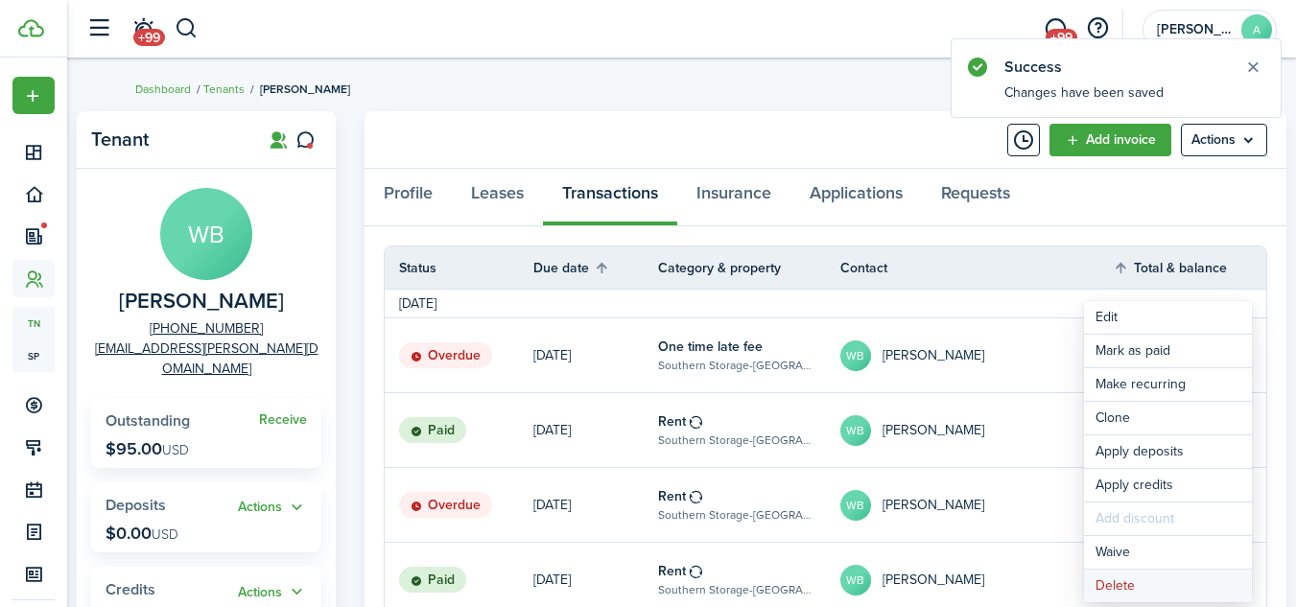
click at [1132, 579] on button "Delete" at bounding box center [1168, 586] width 168 height 33
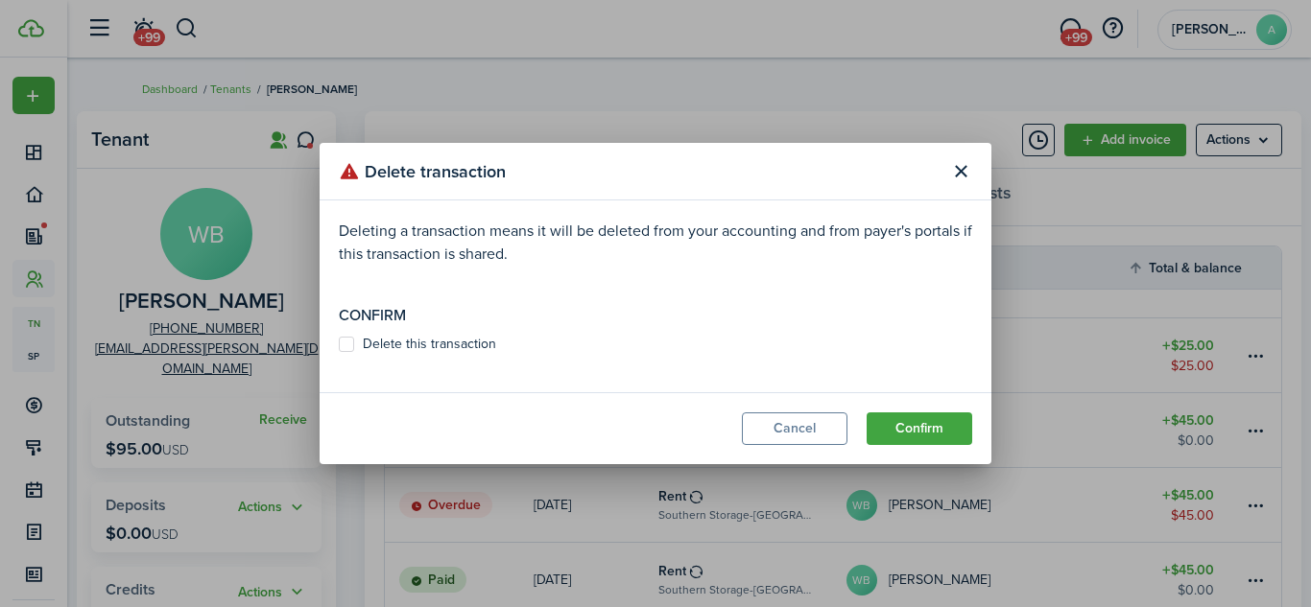
click at [461, 343] on label "Delete this transaction" at bounding box center [417, 344] width 157 height 15
click at [339, 344] on input "Delete this transaction" at bounding box center [338, 344] width 1 height 1
checkbox input "true"
click at [914, 425] on button "Confirm" at bounding box center [919, 429] width 106 height 33
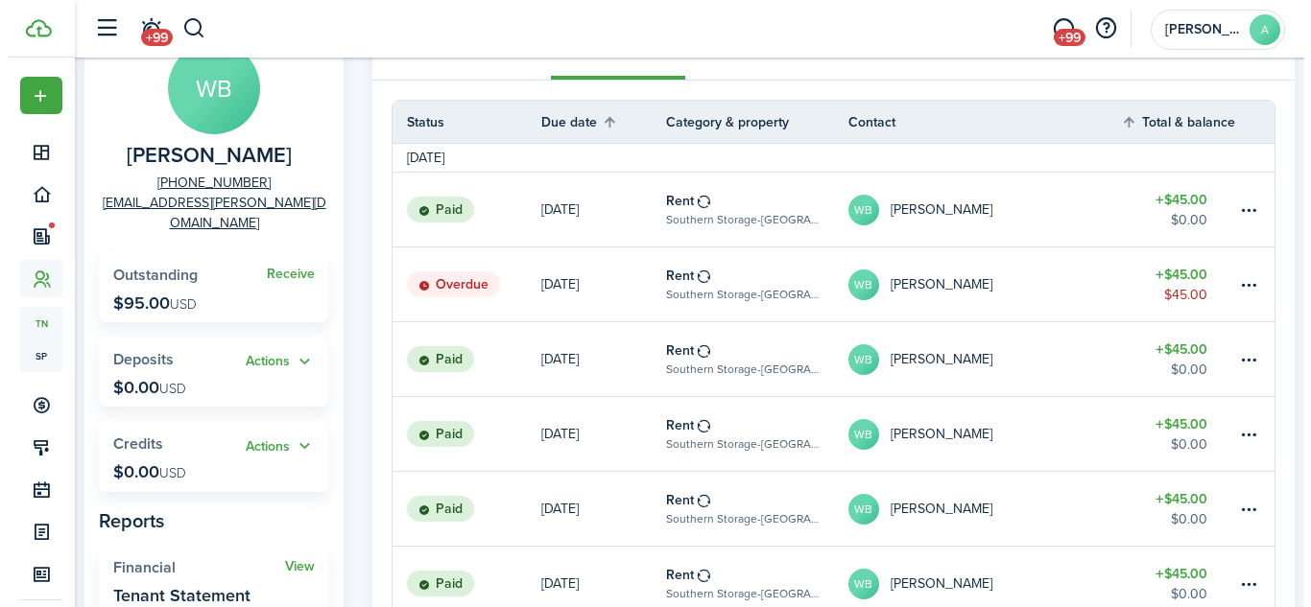
scroll to position [136, 0]
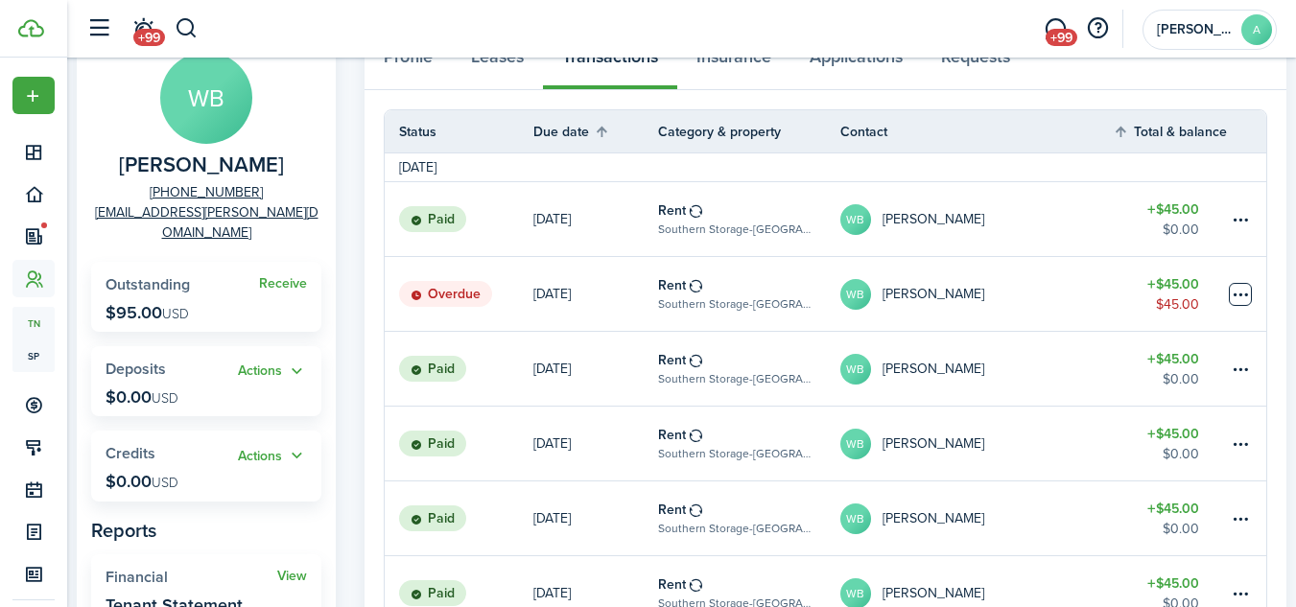
click at [1240, 295] on table-menu-btn-icon at bounding box center [1240, 294] width 23 height 23
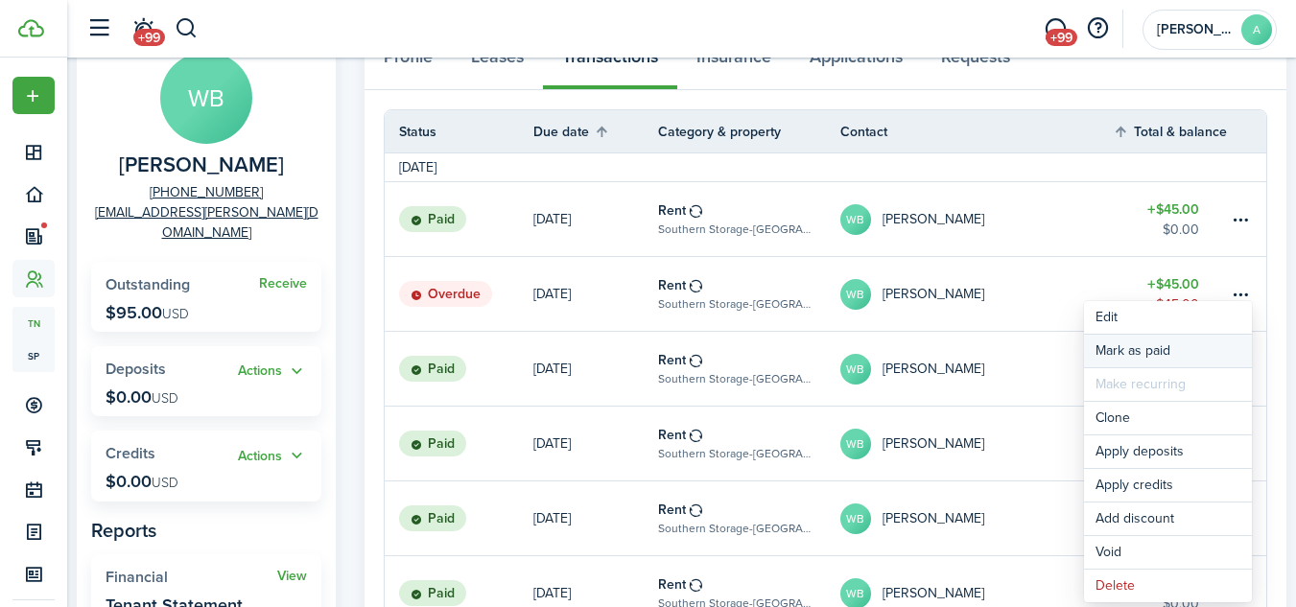
click at [1162, 346] on link "Mark as paid" at bounding box center [1168, 351] width 168 height 33
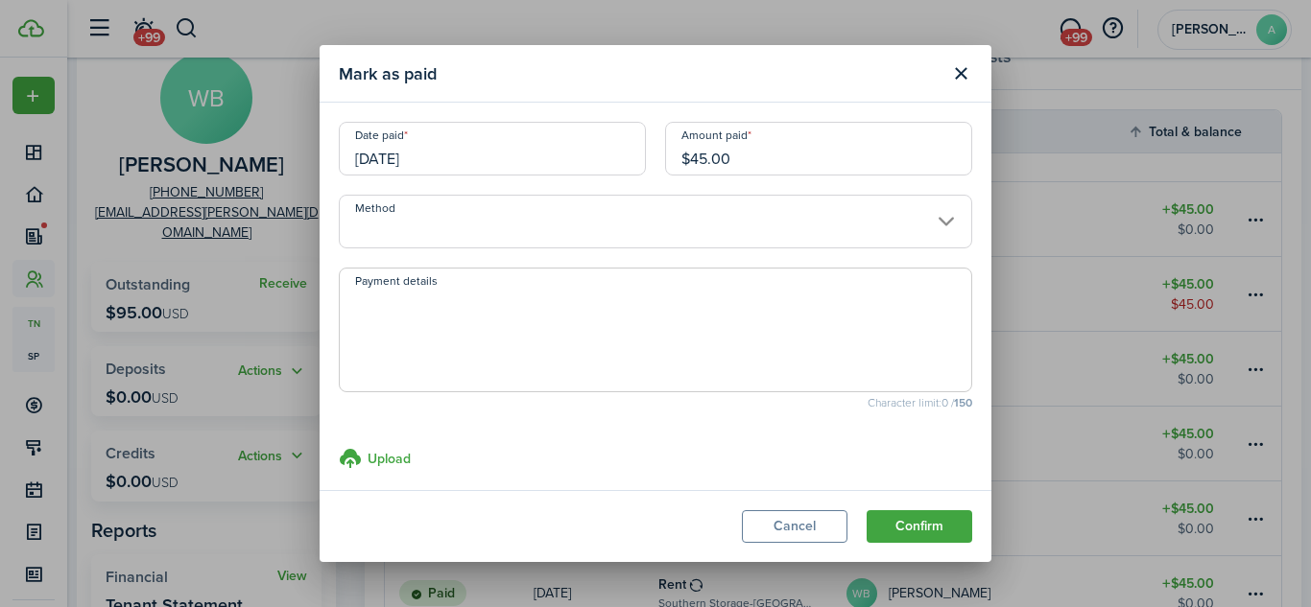
click at [862, 216] on input "Method" at bounding box center [655, 222] width 633 height 54
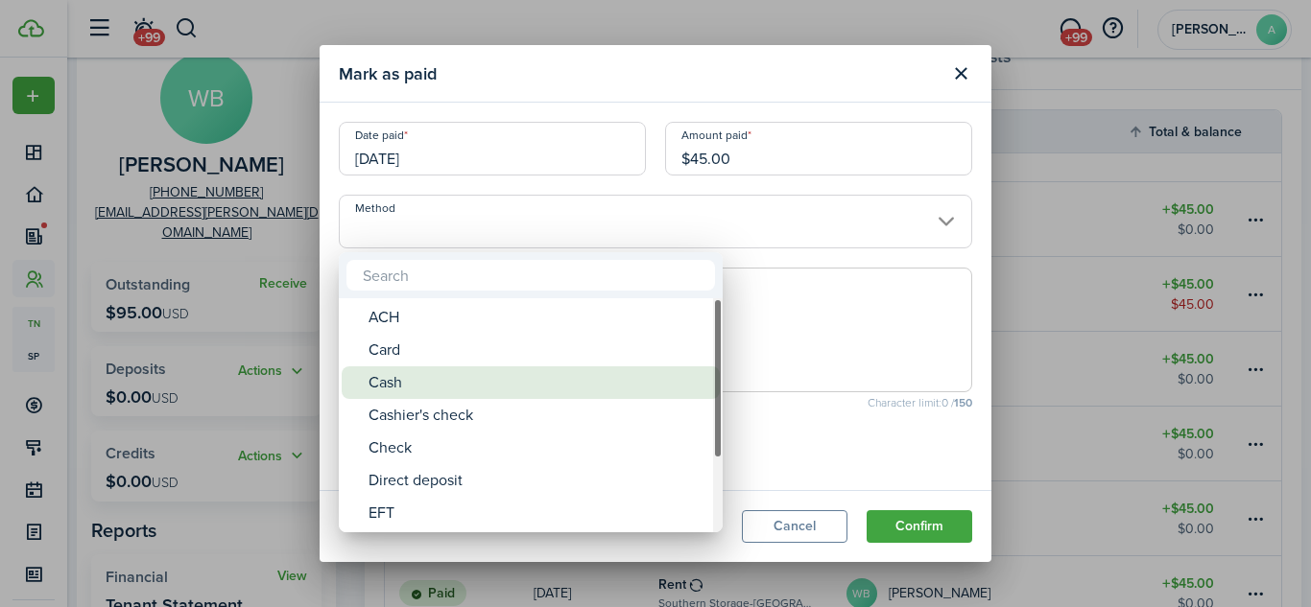
click at [624, 373] on div "Cash" at bounding box center [538, 382] width 340 height 33
type input "Cash"
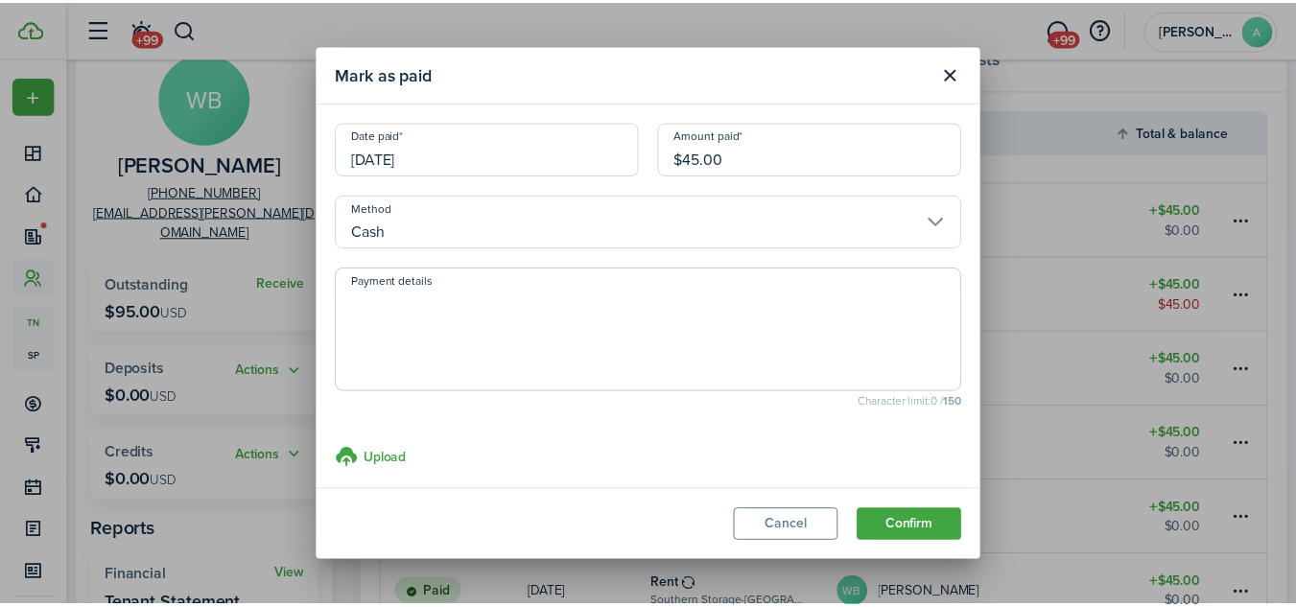
scroll to position [14, 0]
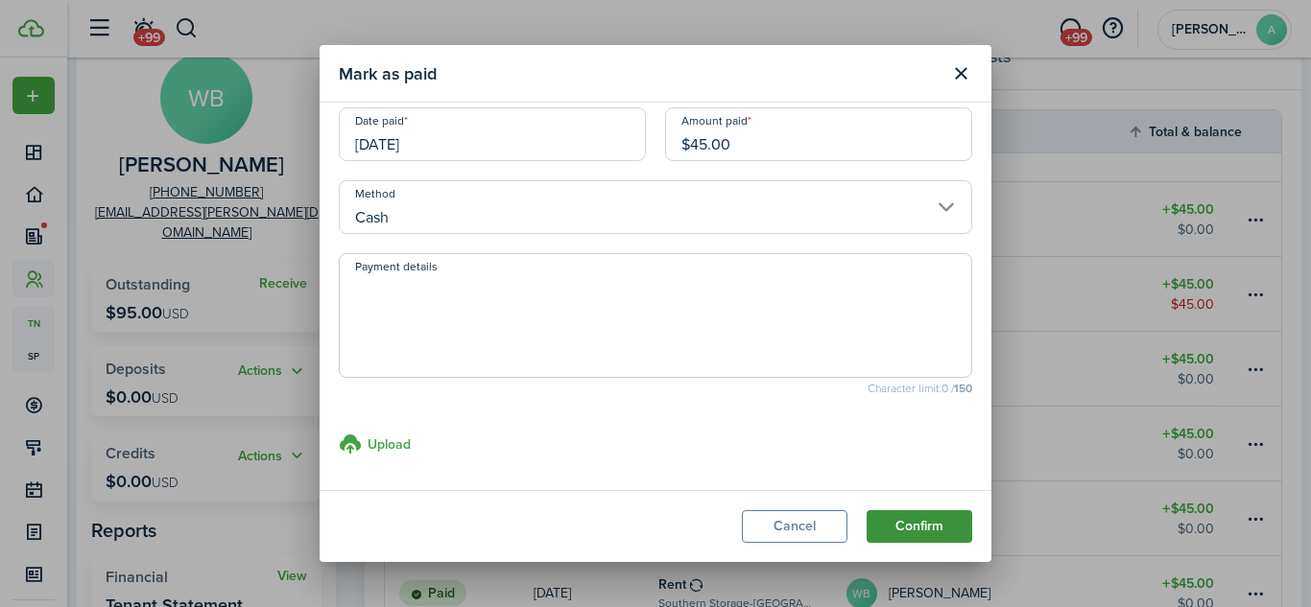
click at [932, 528] on button "Confirm" at bounding box center [919, 526] width 106 height 33
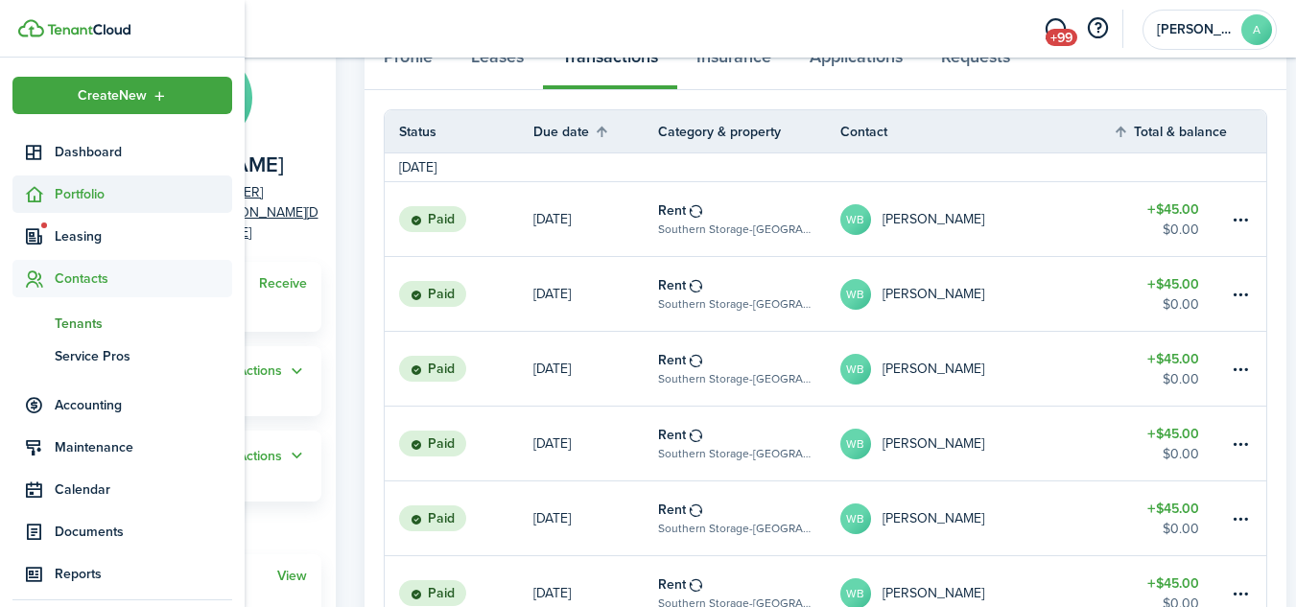
click at [66, 192] on span "Portfolio" at bounding box center [143, 194] width 177 height 20
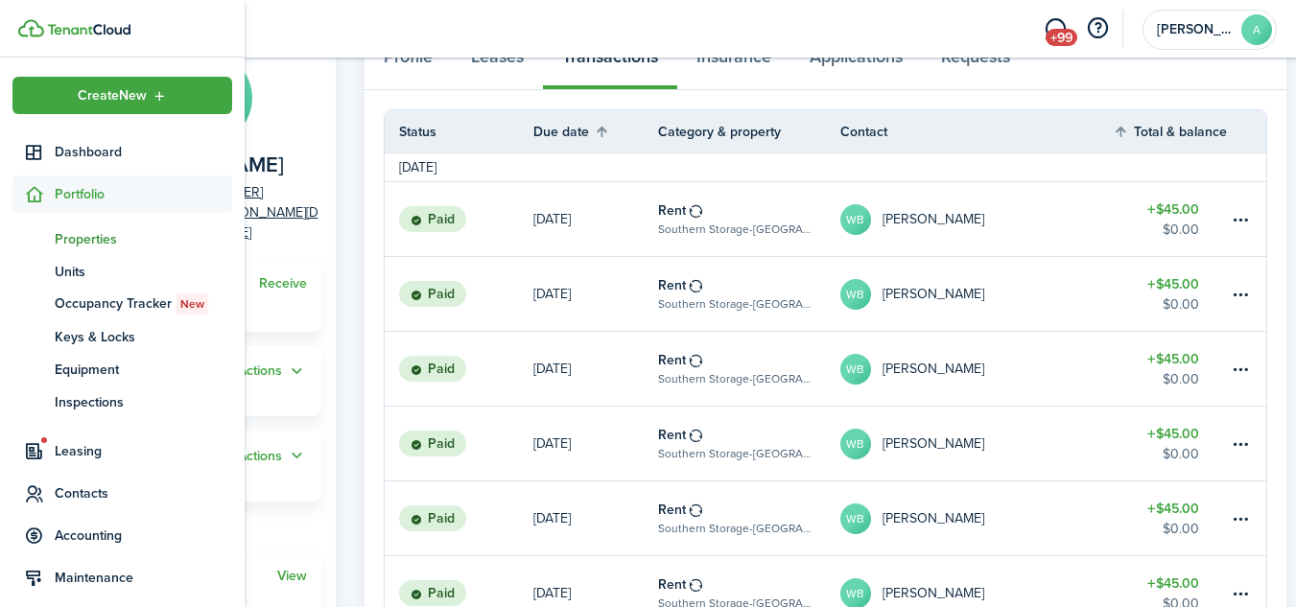
click at [68, 242] on span "Properties" at bounding box center [143, 239] width 177 height 20
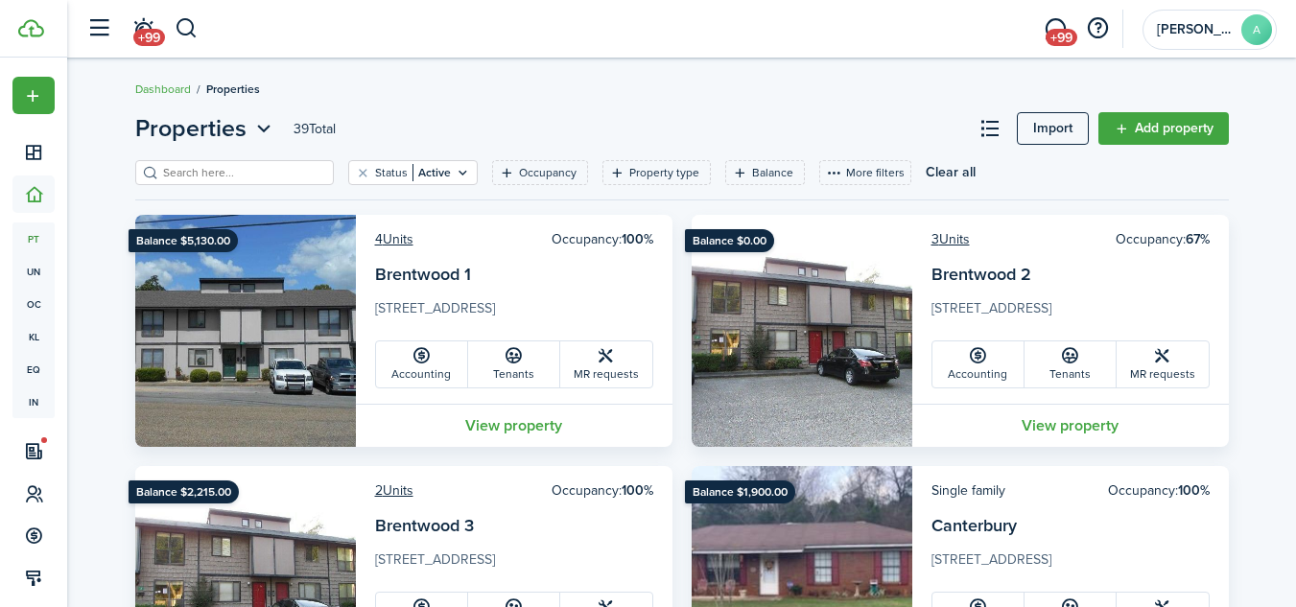
click at [263, 168] on input "search" at bounding box center [242, 173] width 169 height 18
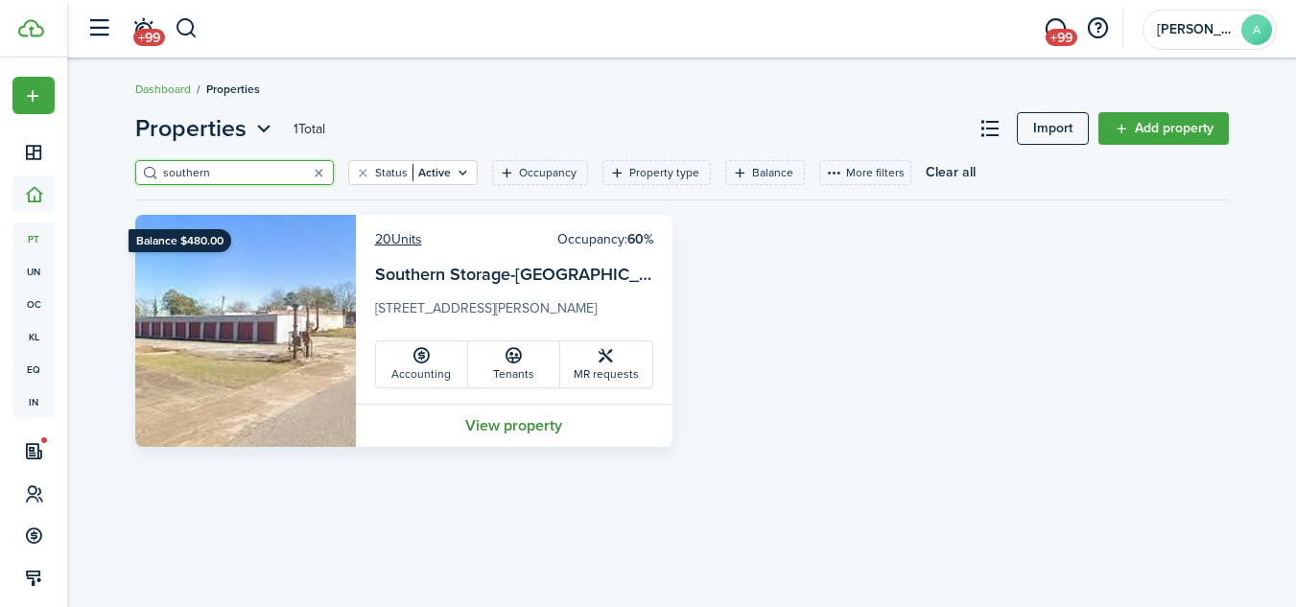
type input "southern"
click at [495, 428] on link "View property" at bounding box center [514, 425] width 317 height 43
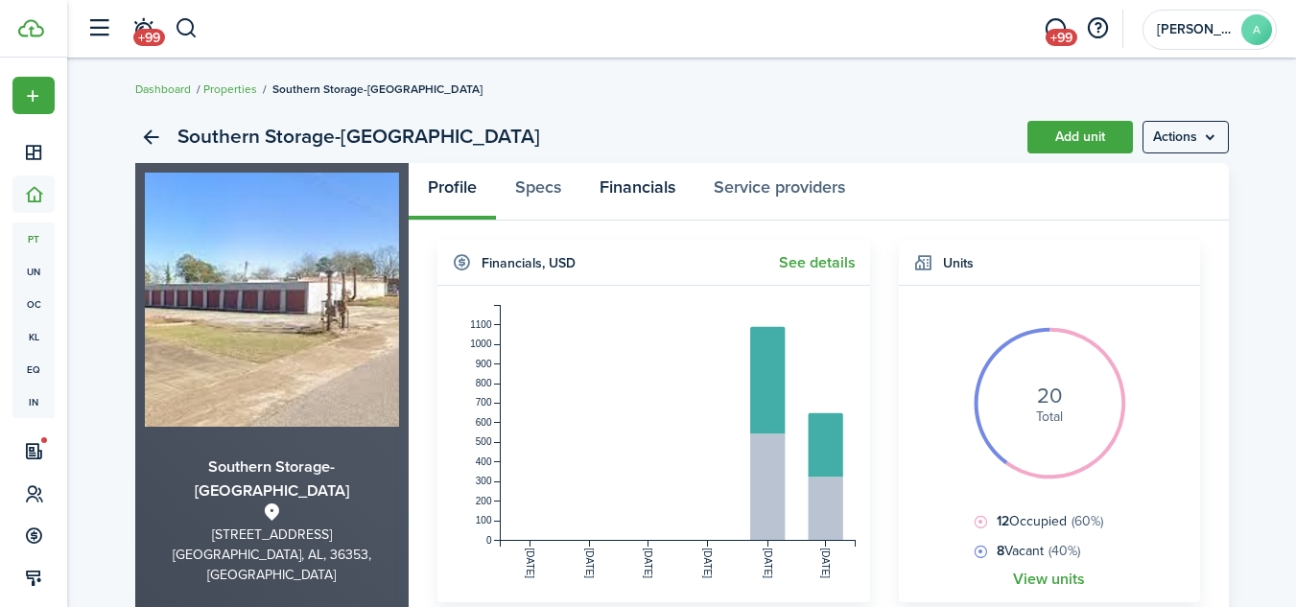
click at [647, 193] on link "Financials" at bounding box center [637, 192] width 114 height 58
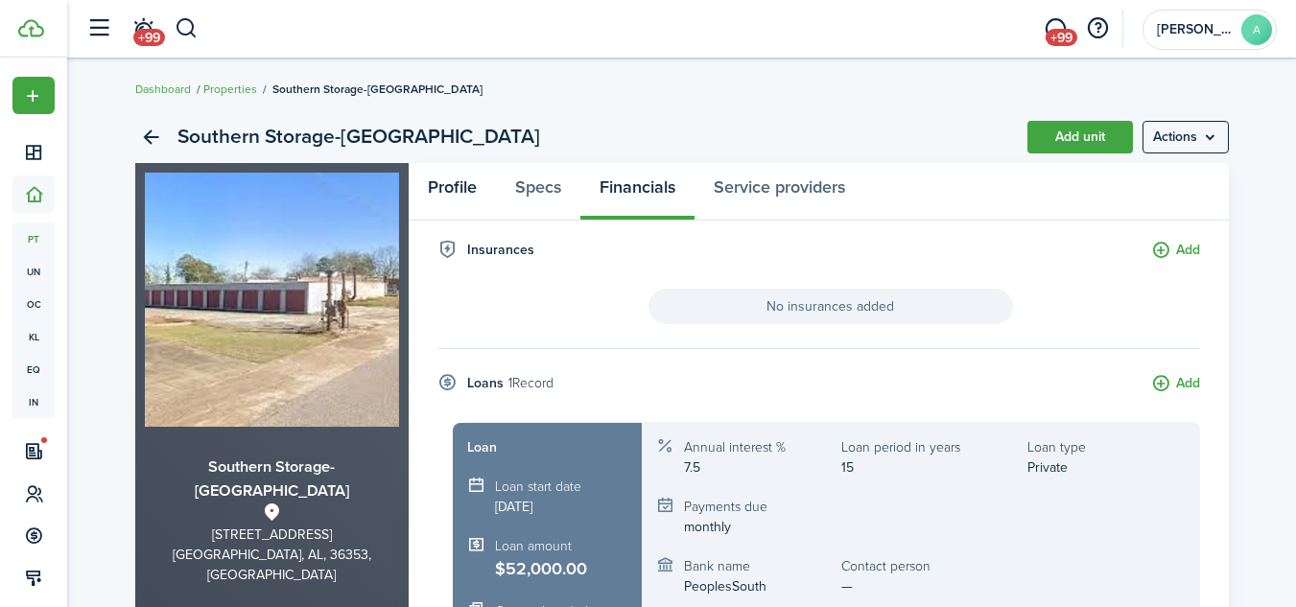
click at [455, 185] on link "Profile" at bounding box center [452, 192] width 87 height 58
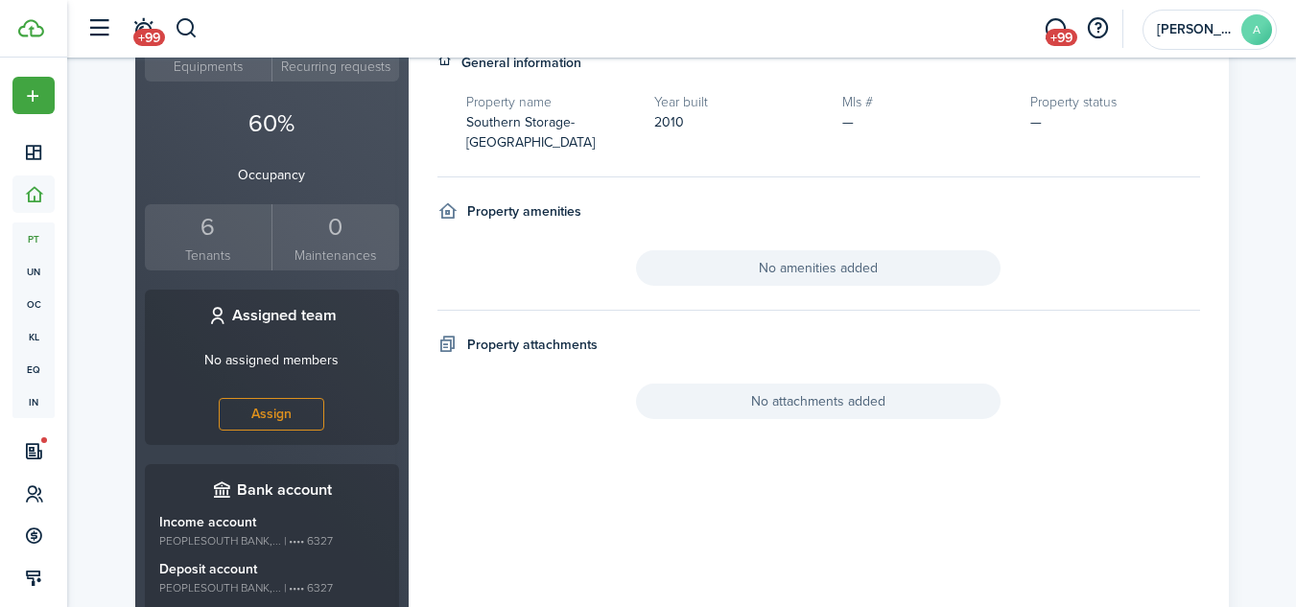
scroll to position [620, 0]
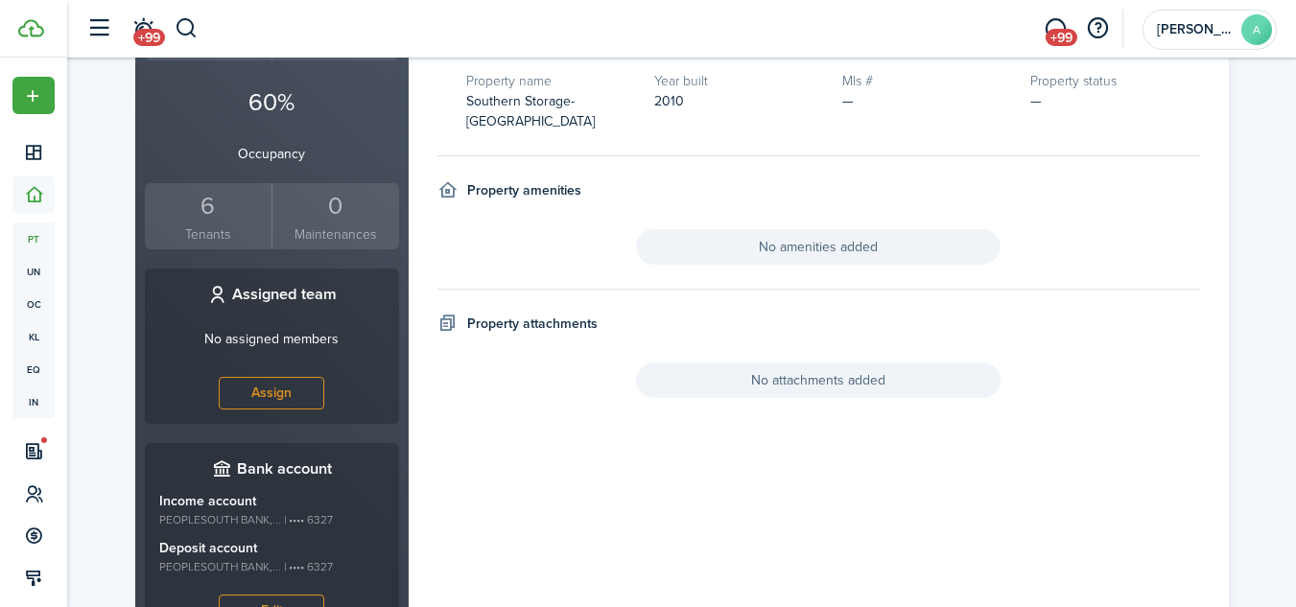
click at [203, 224] on small "Tenants" at bounding box center [209, 234] width 118 height 20
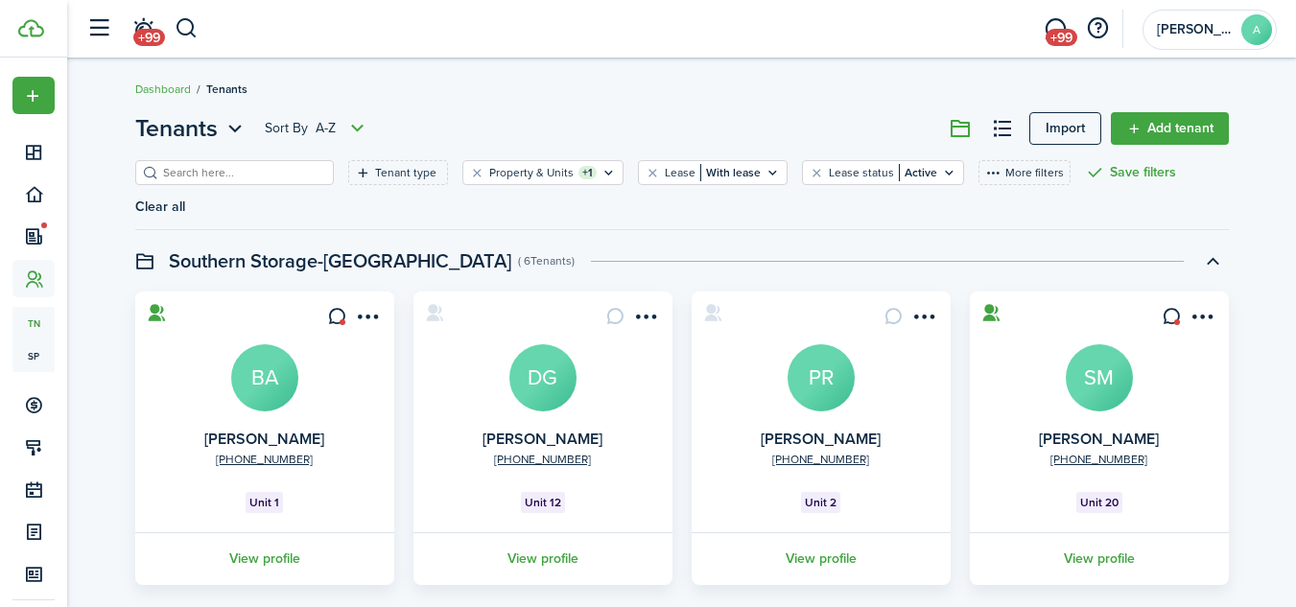
scroll to position [42, 0]
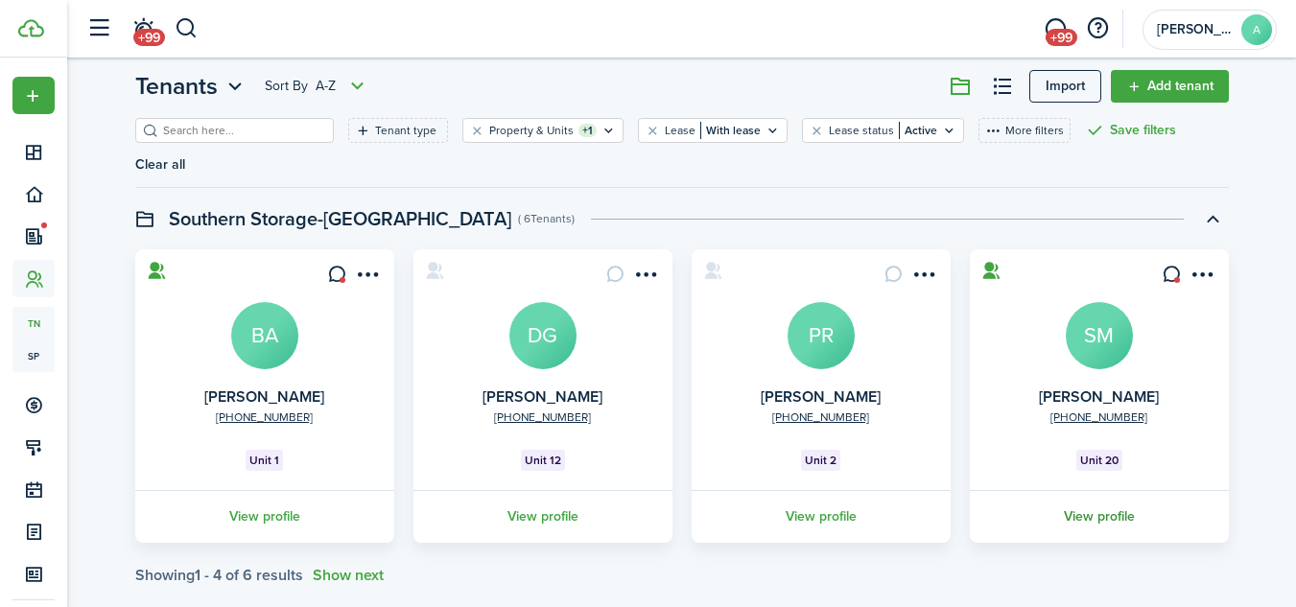
click at [1091, 490] on link "View profile" at bounding box center [1099, 516] width 265 height 53
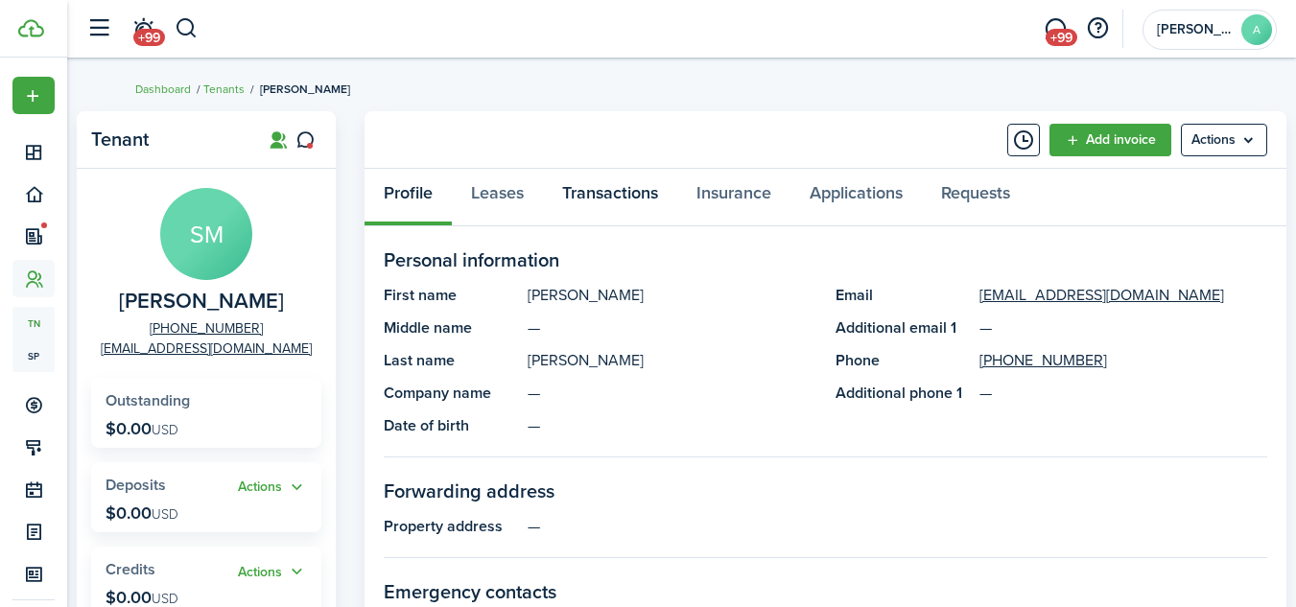
click at [604, 189] on link "Transactions" at bounding box center [610, 198] width 134 height 58
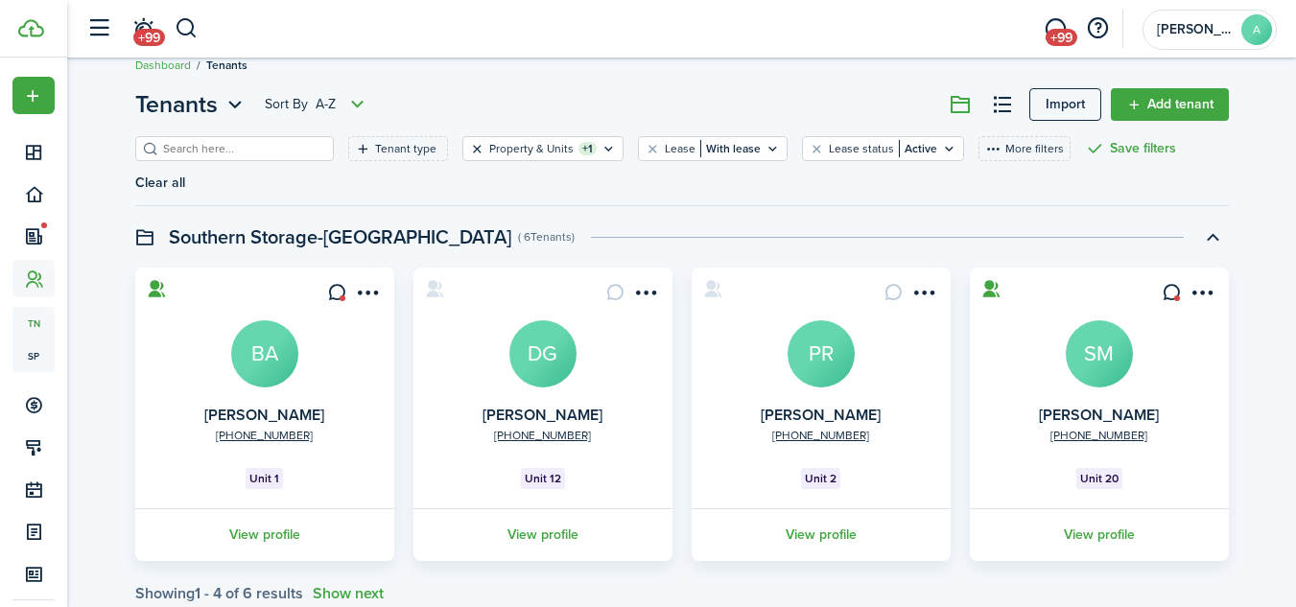
scroll to position [42, 0]
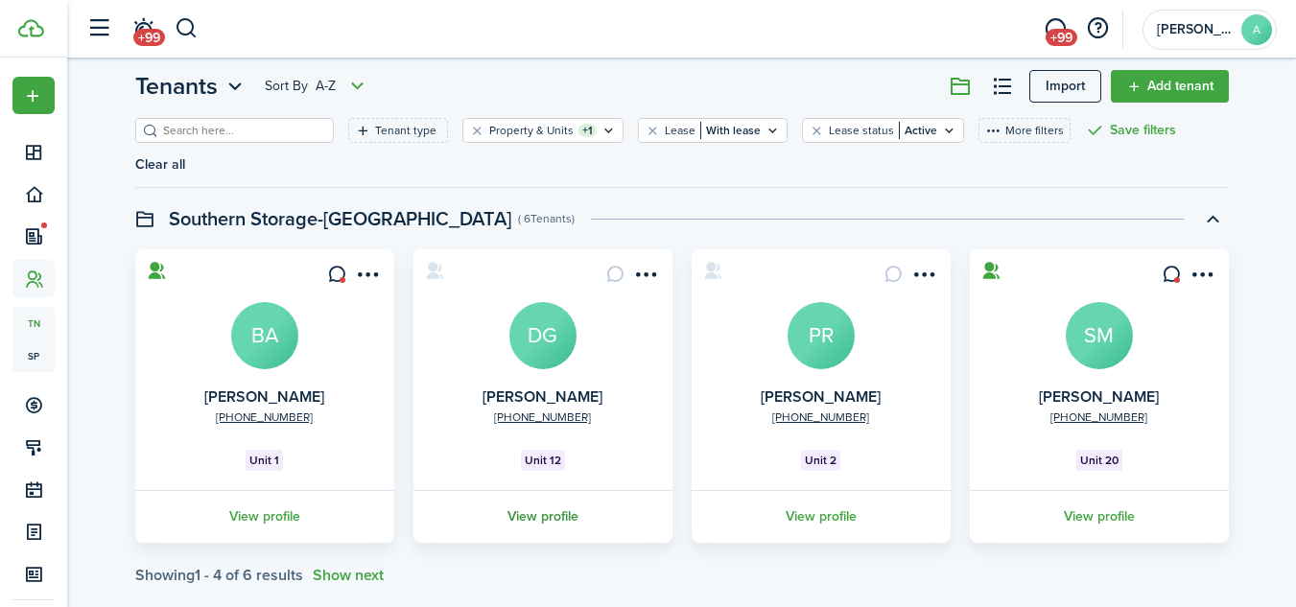
click at [543, 490] on link "View profile" at bounding box center [543, 516] width 265 height 53
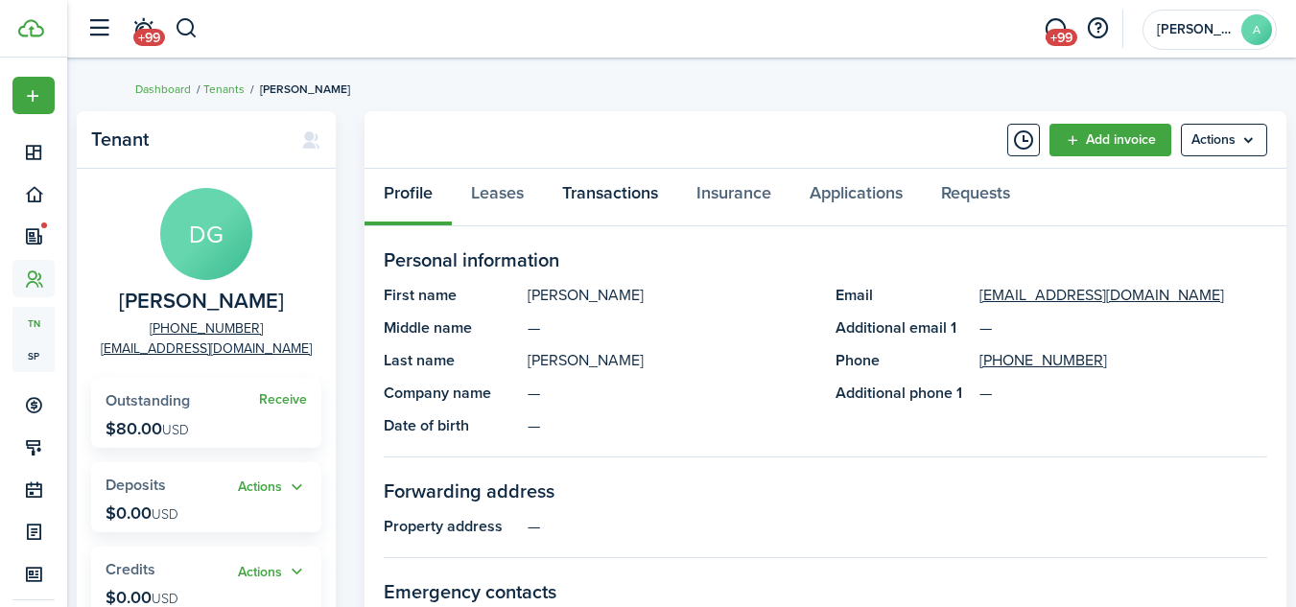
click at [597, 191] on link "Transactions" at bounding box center [610, 198] width 134 height 58
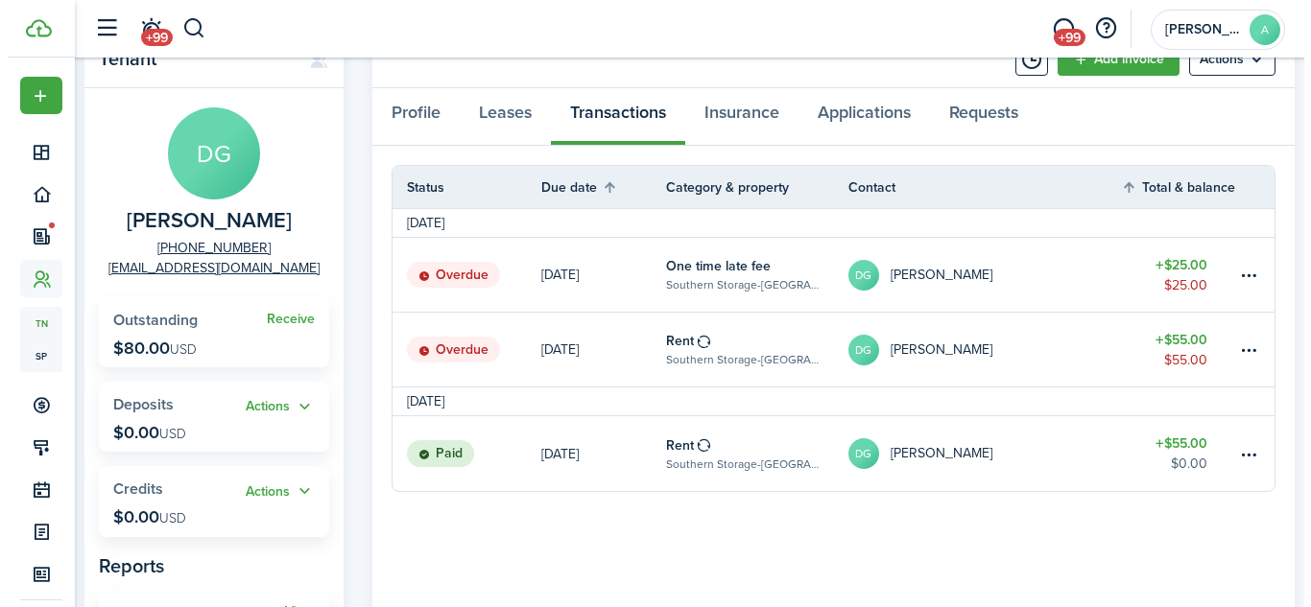
scroll to position [88, 0]
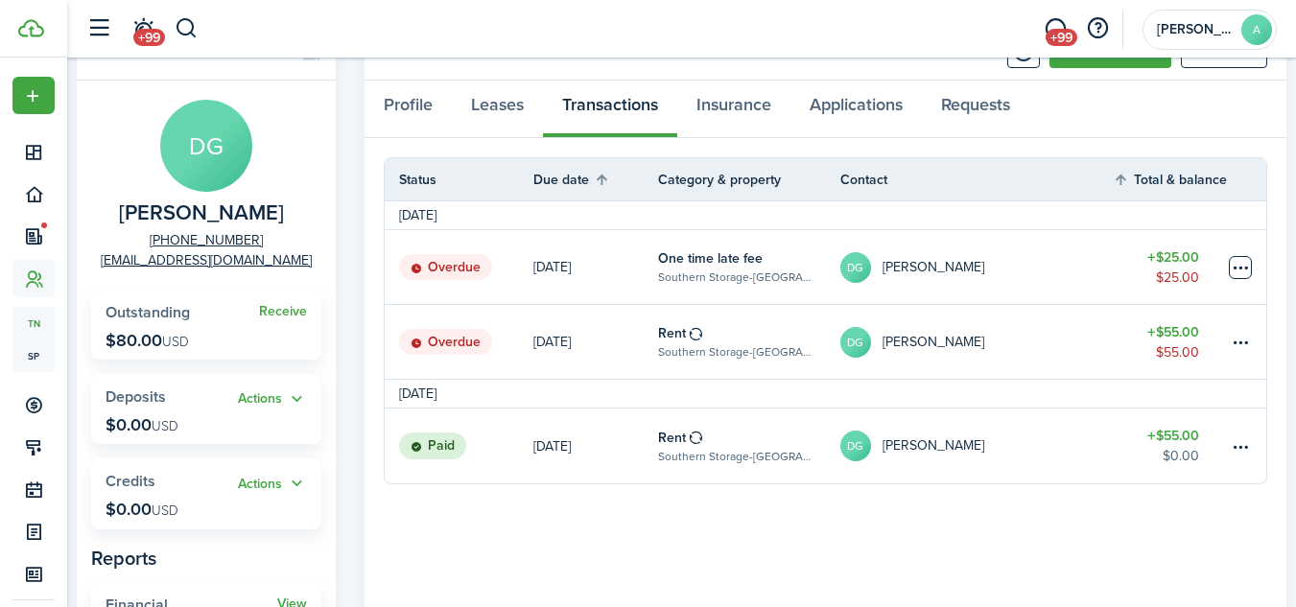
click at [1240, 265] on table-menu-btn-icon at bounding box center [1240, 267] width 23 height 23
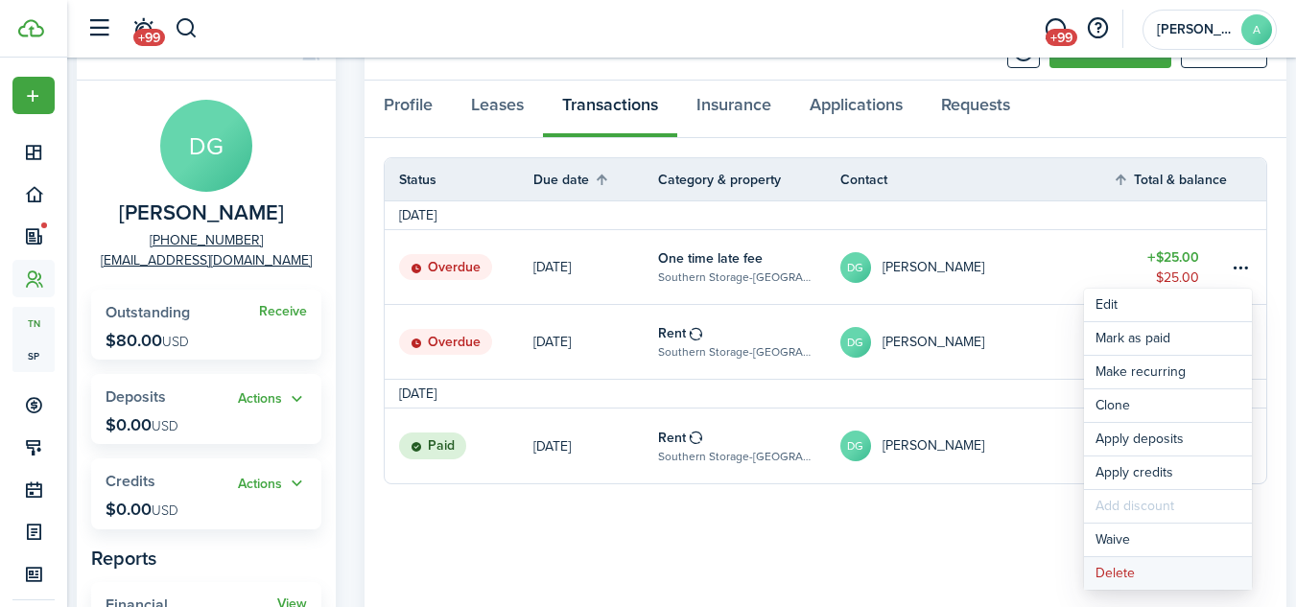
click at [1127, 566] on button "Delete" at bounding box center [1168, 573] width 168 height 33
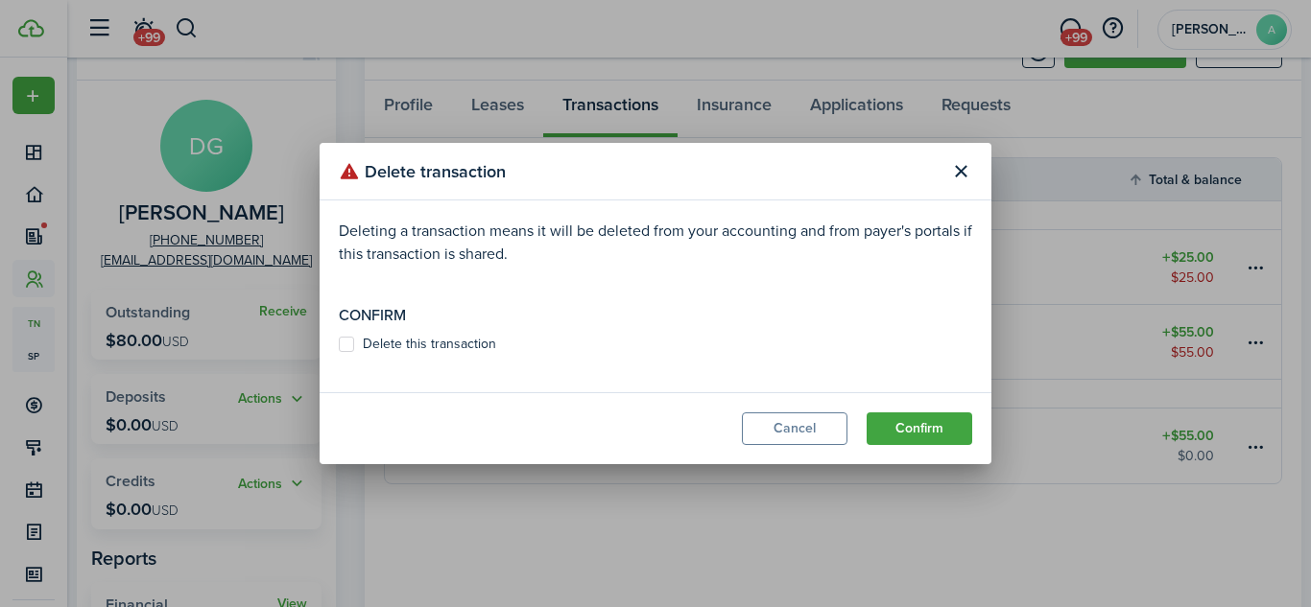
click at [476, 341] on label "Delete this transaction" at bounding box center [417, 344] width 157 height 15
click at [339, 344] on input "Delete this transaction" at bounding box center [338, 344] width 1 height 1
checkbox input "true"
click at [912, 429] on button "Confirm" at bounding box center [919, 429] width 106 height 33
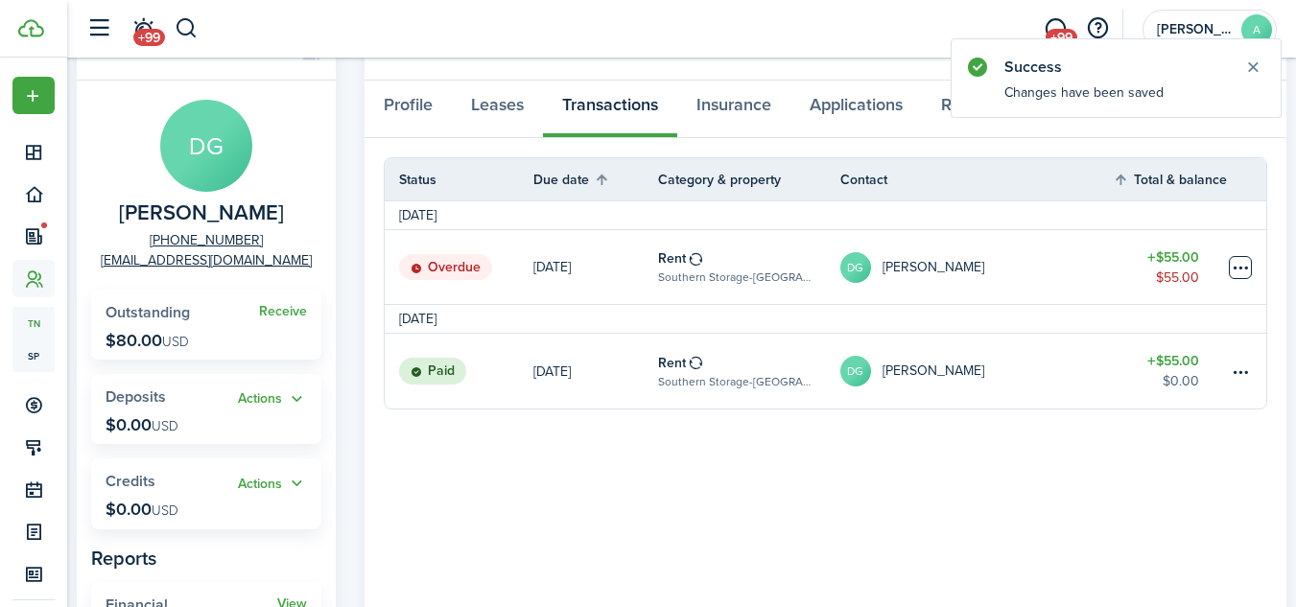
click at [1242, 263] on table-menu-btn-icon at bounding box center [1240, 267] width 23 height 23
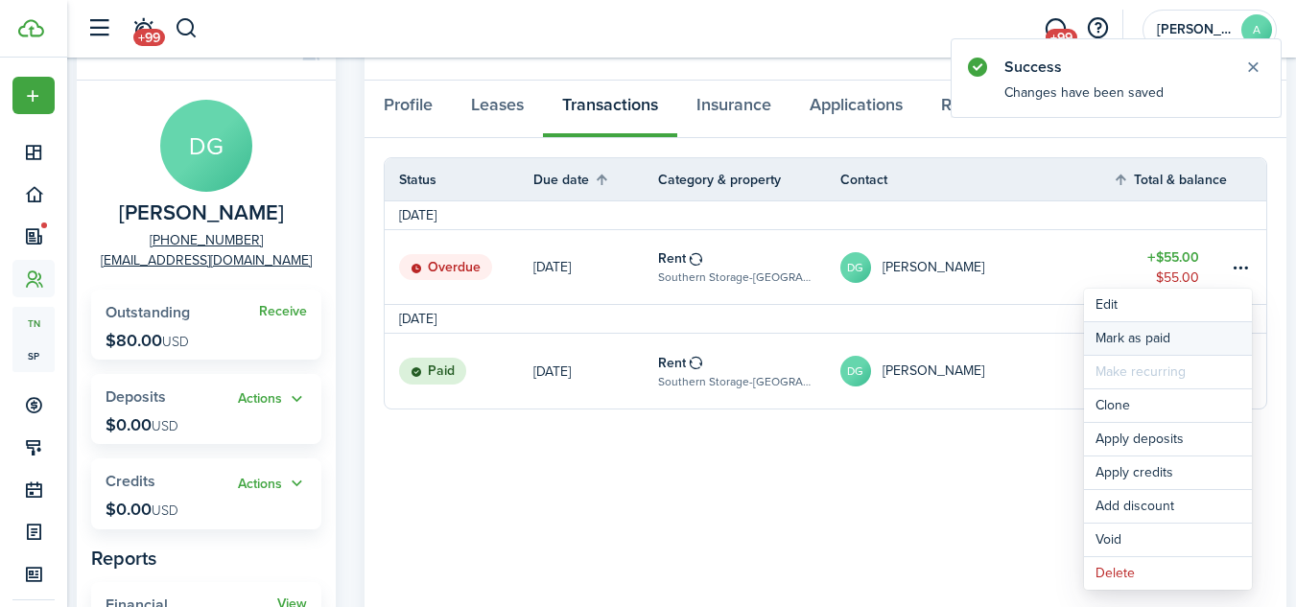
click at [1146, 334] on link "Mark as paid" at bounding box center [1168, 338] width 168 height 33
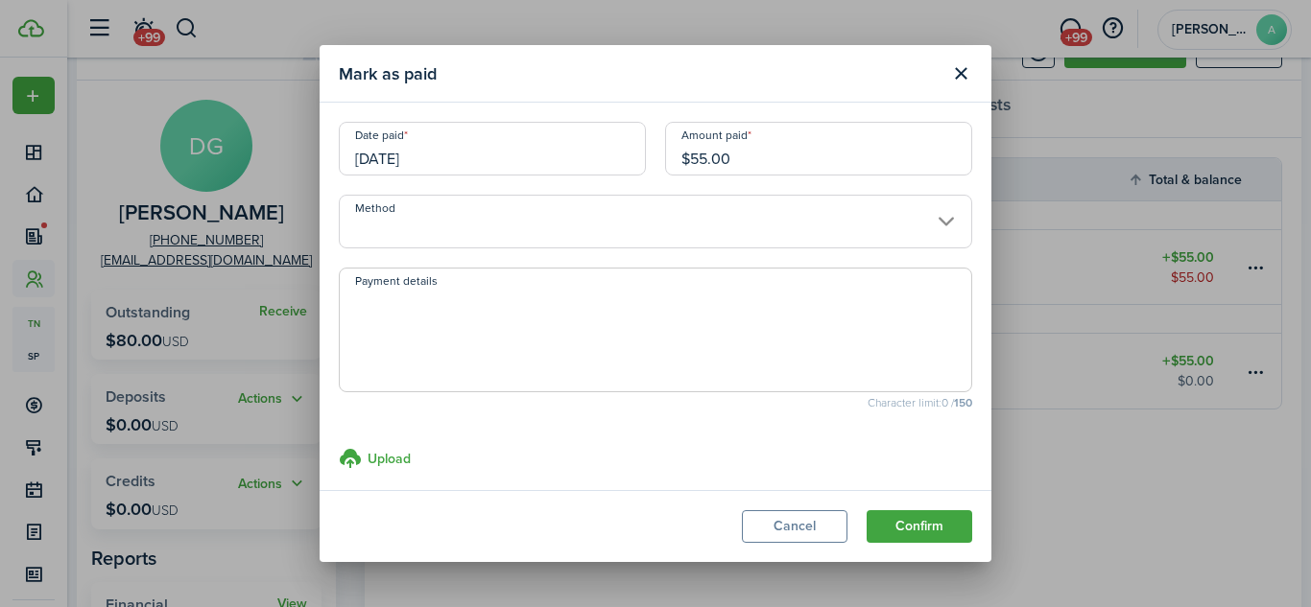
click at [774, 227] on input "Method" at bounding box center [655, 222] width 633 height 54
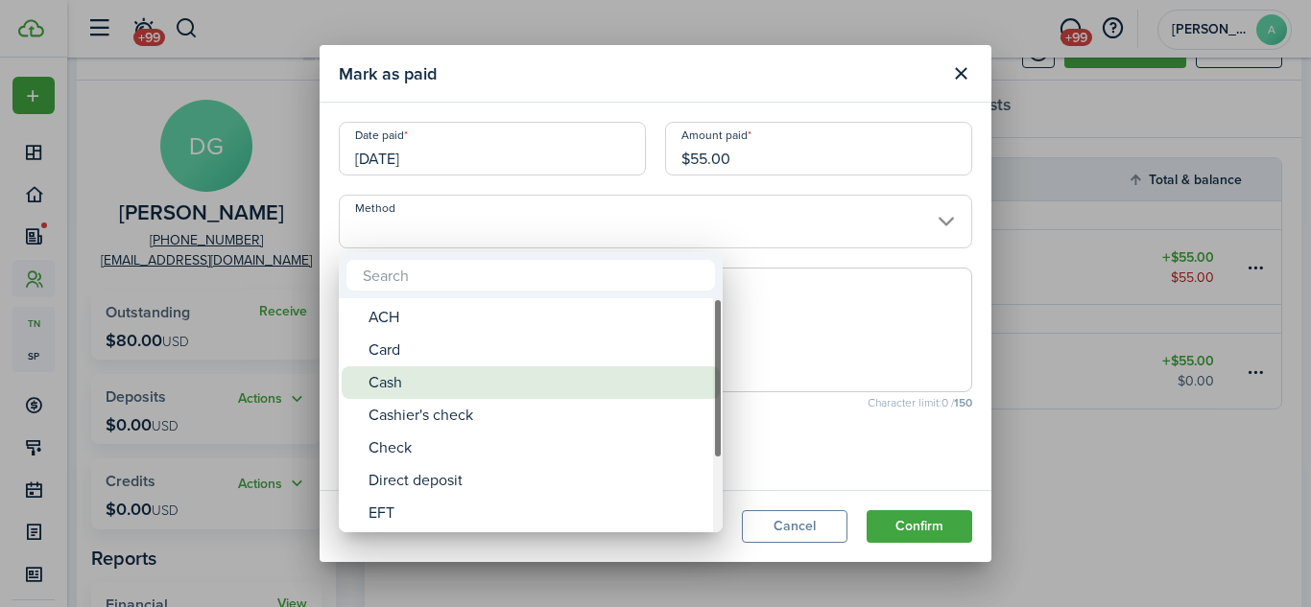
click at [661, 379] on div "Cash" at bounding box center [538, 382] width 340 height 33
type input "Cash"
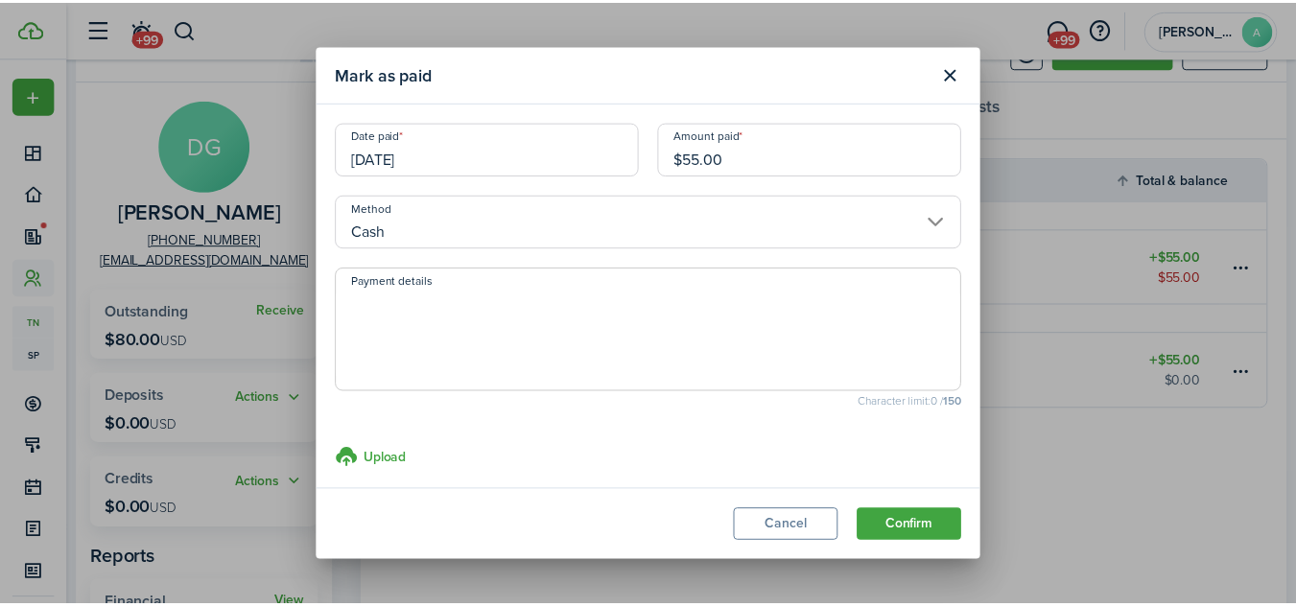
scroll to position [14, 0]
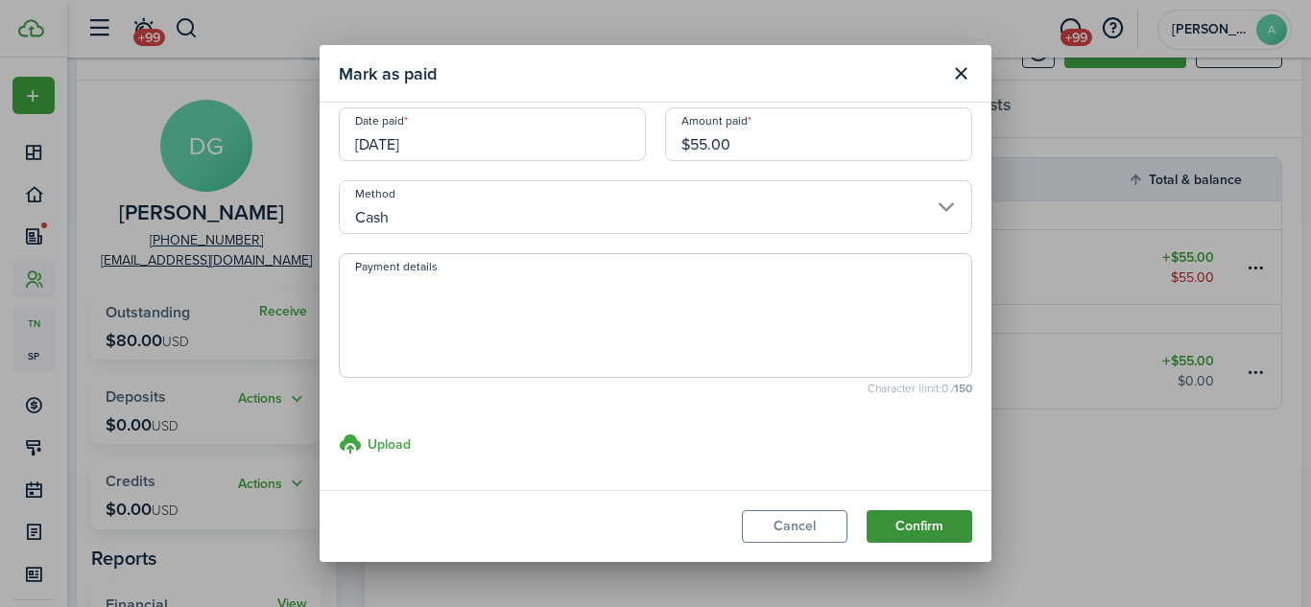
click at [908, 529] on button "Confirm" at bounding box center [919, 526] width 106 height 33
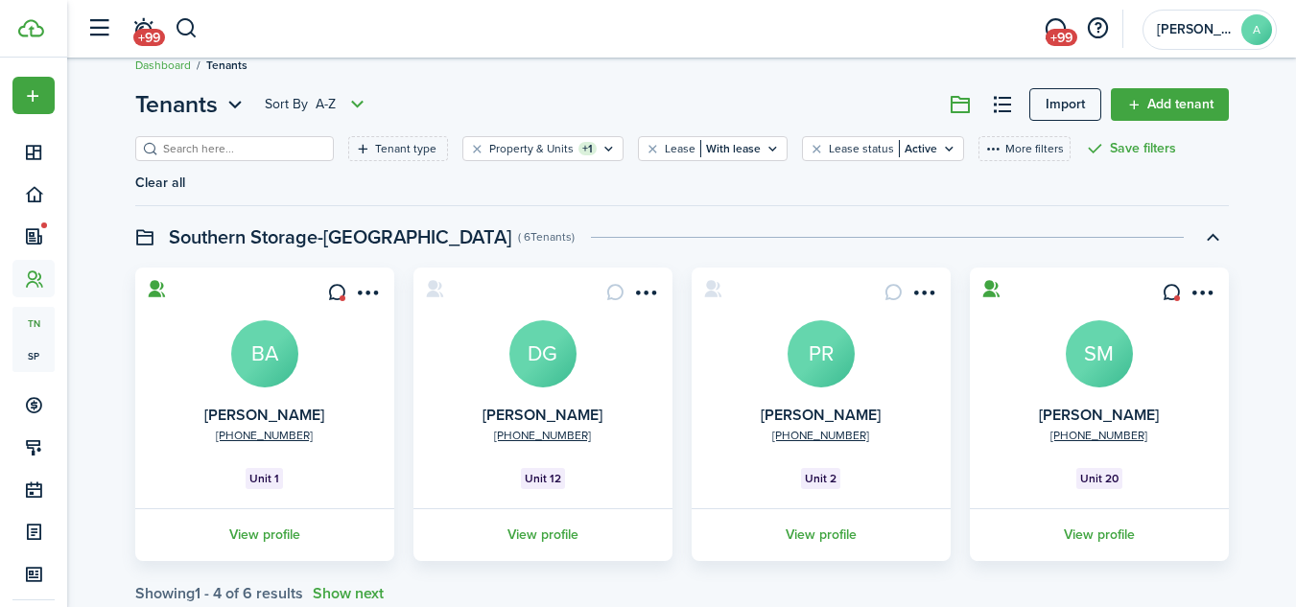
scroll to position [42, 0]
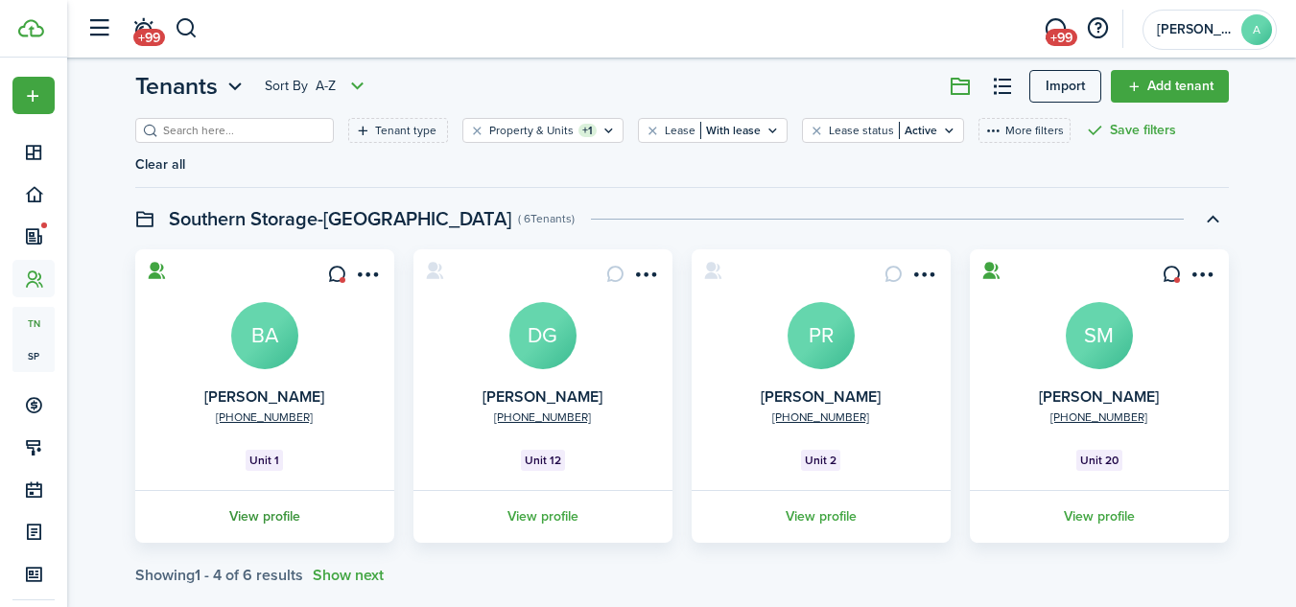
click at [261, 490] on link "View profile" at bounding box center [264, 516] width 265 height 53
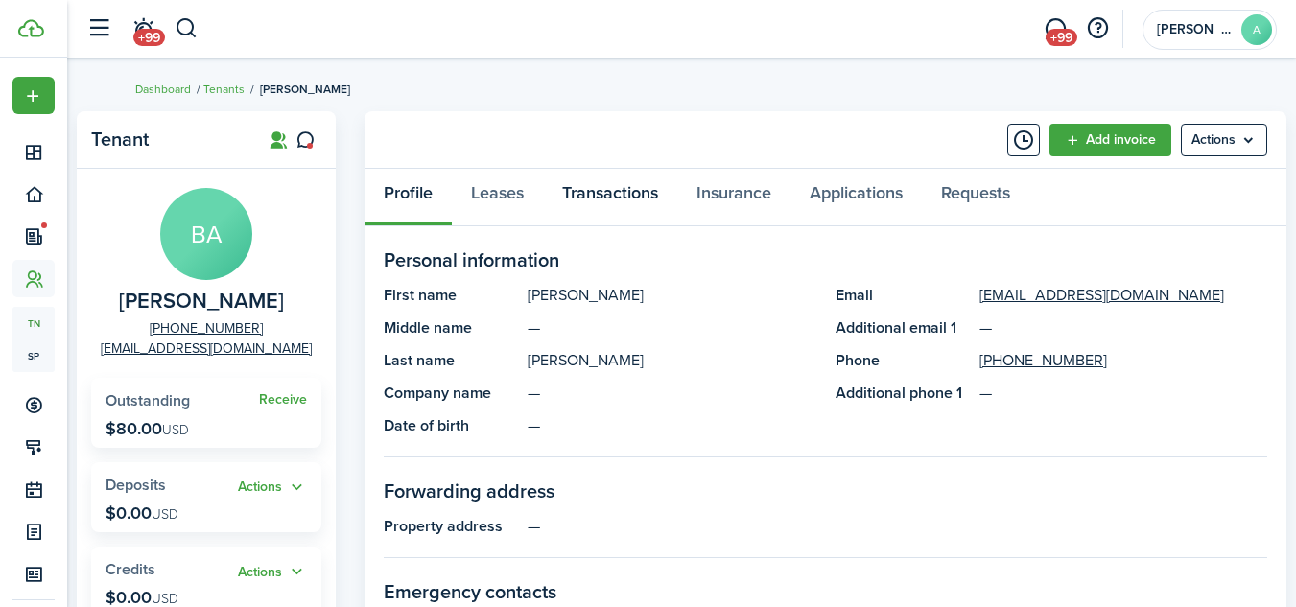
click at [606, 187] on link "Transactions" at bounding box center [610, 198] width 134 height 58
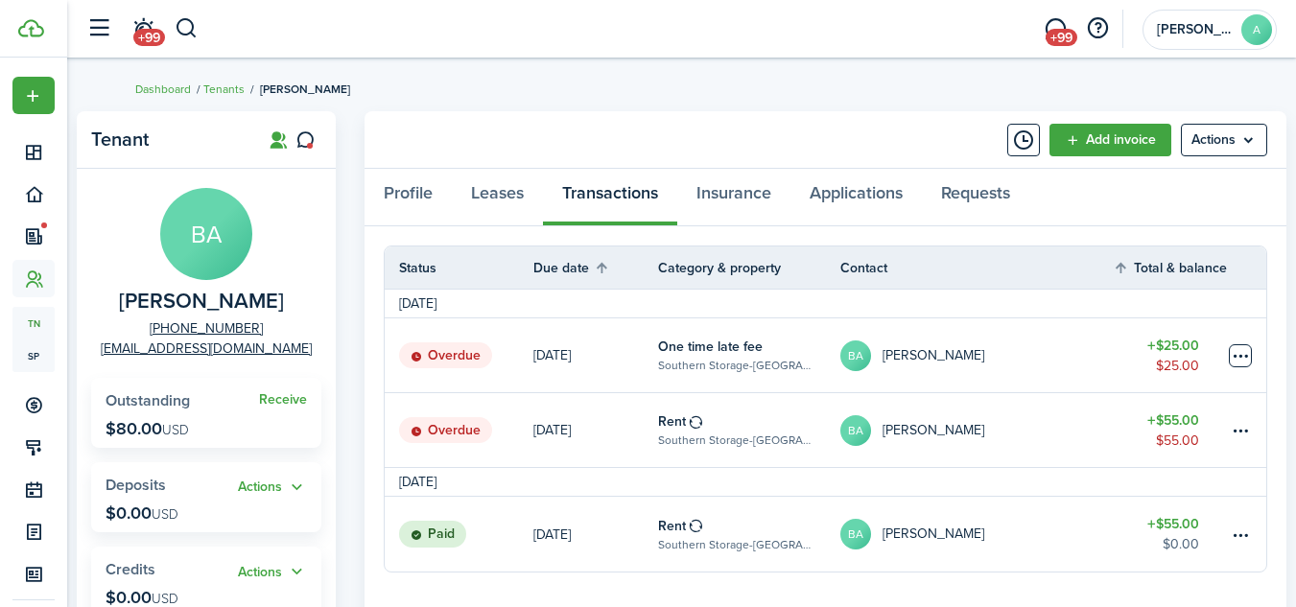
click at [1240, 353] on table-menu-btn-icon at bounding box center [1240, 355] width 23 height 23
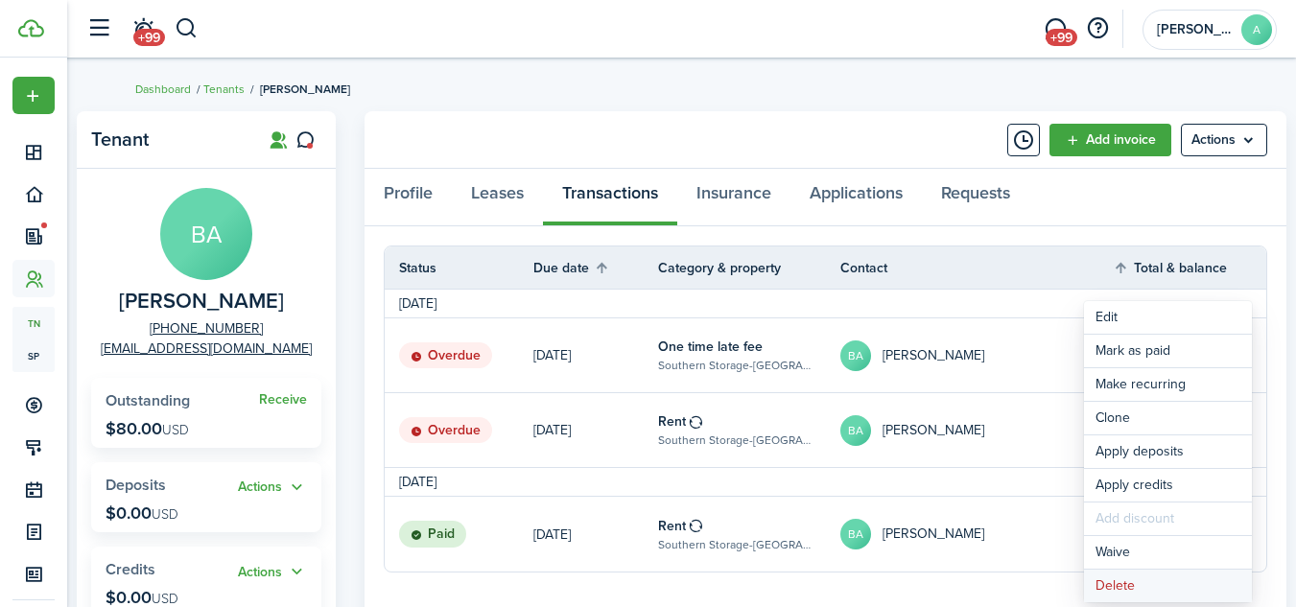
click at [1115, 585] on button "Delete" at bounding box center [1168, 586] width 168 height 33
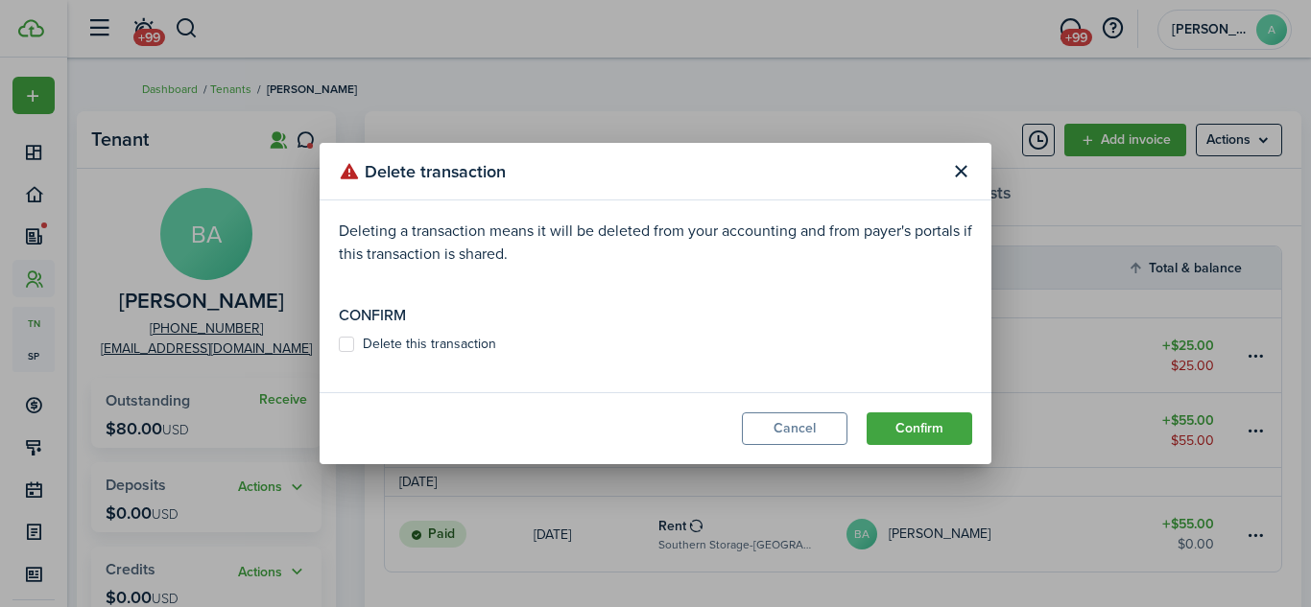
click at [348, 341] on label "Delete this transaction" at bounding box center [417, 344] width 157 height 15
click at [339, 344] on input "Delete this transaction" at bounding box center [338, 344] width 1 height 1
checkbox input "true"
click at [926, 432] on button "Confirm" at bounding box center [919, 429] width 106 height 33
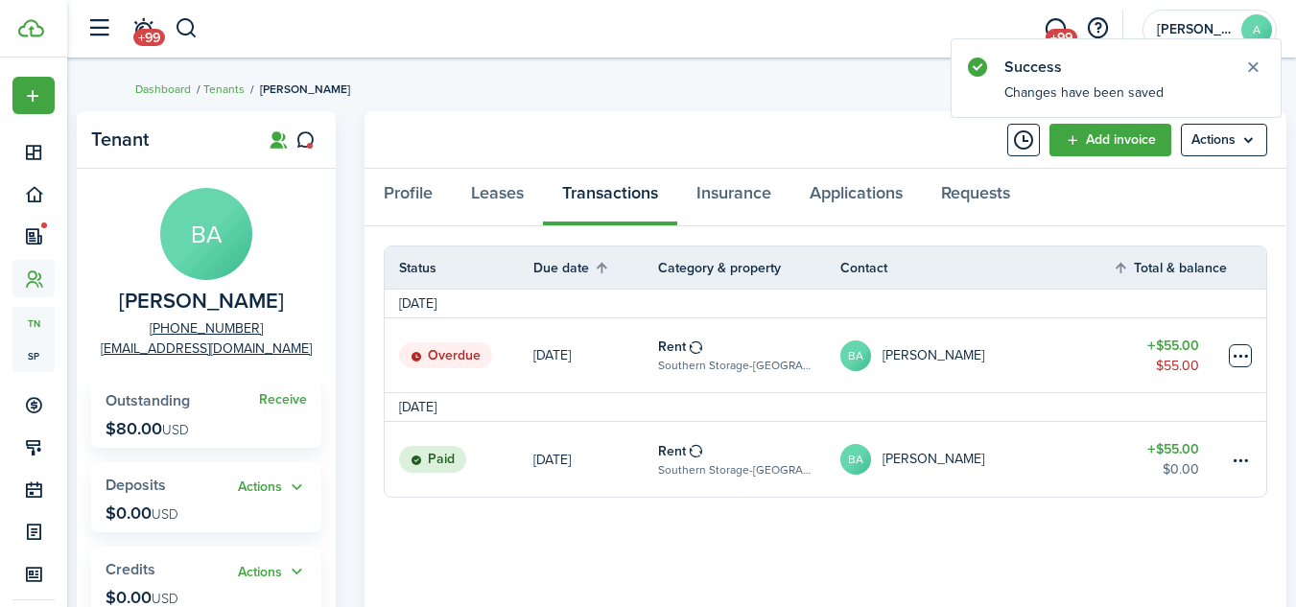
click at [1242, 355] on table-menu-btn-icon at bounding box center [1240, 355] width 23 height 23
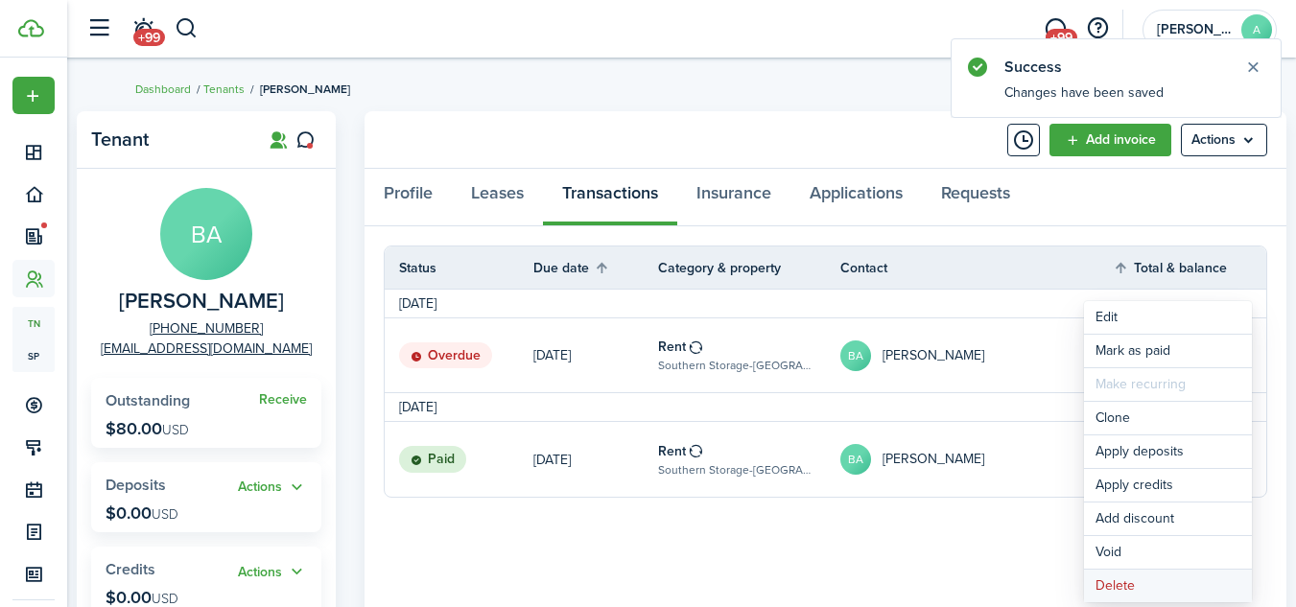
click at [1118, 579] on button "Delete" at bounding box center [1168, 586] width 168 height 33
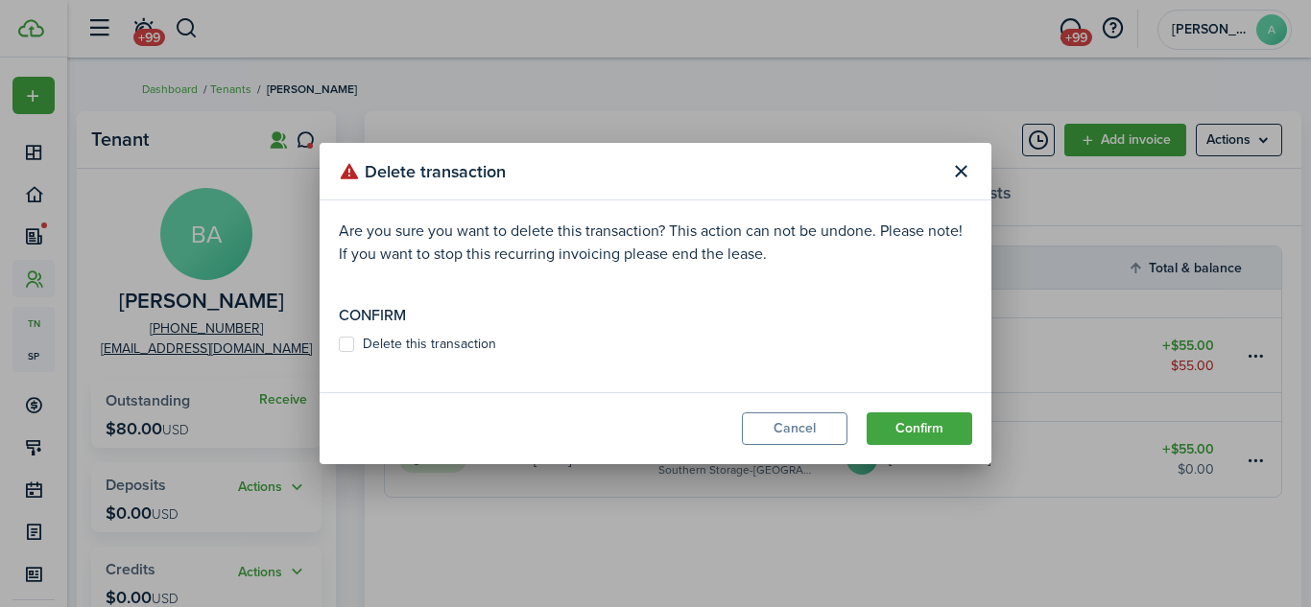
click at [434, 341] on label "Delete this transaction" at bounding box center [417, 344] width 157 height 15
click at [339, 344] on input "Delete this transaction" at bounding box center [338, 344] width 1 height 1
checkbox input "true"
click at [906, 428] on button "Confirm" at bounding box center [919, 429] width 106 height 33
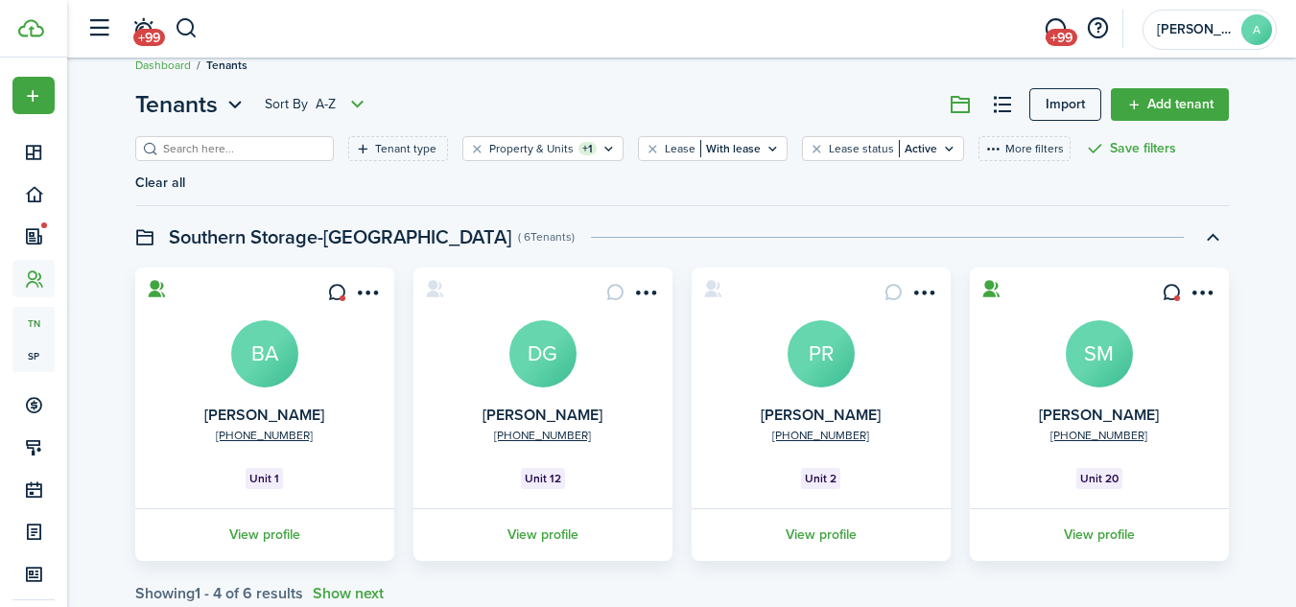
scroll to position [42, 0]
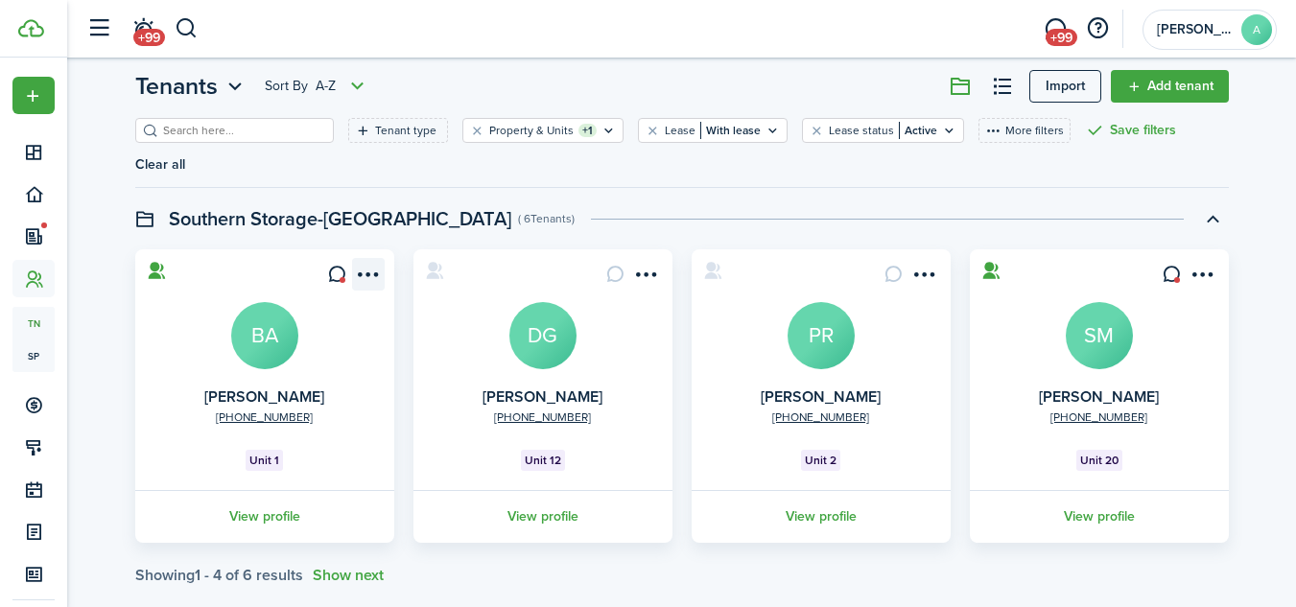
click at [372, 258] on menu-btn-icon "Open menu" at bounding box center [368, 274] width 33 height 33
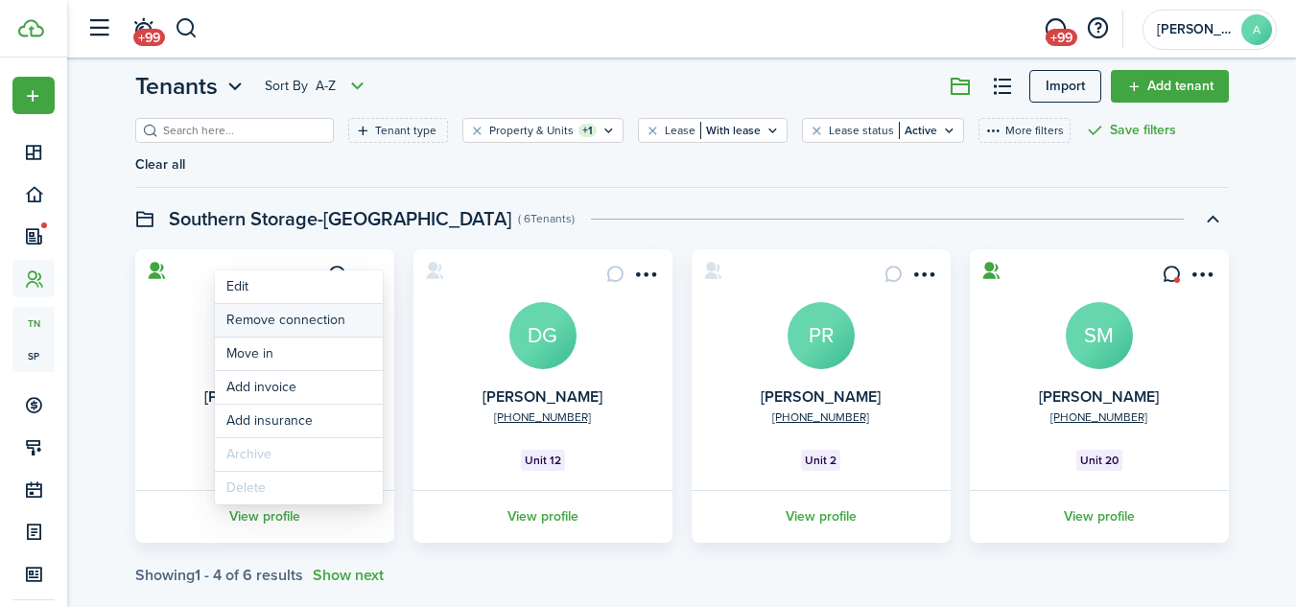
click at [307, 319] on button "Remove connection" at bounding box center [299, 320] width 168 height 33
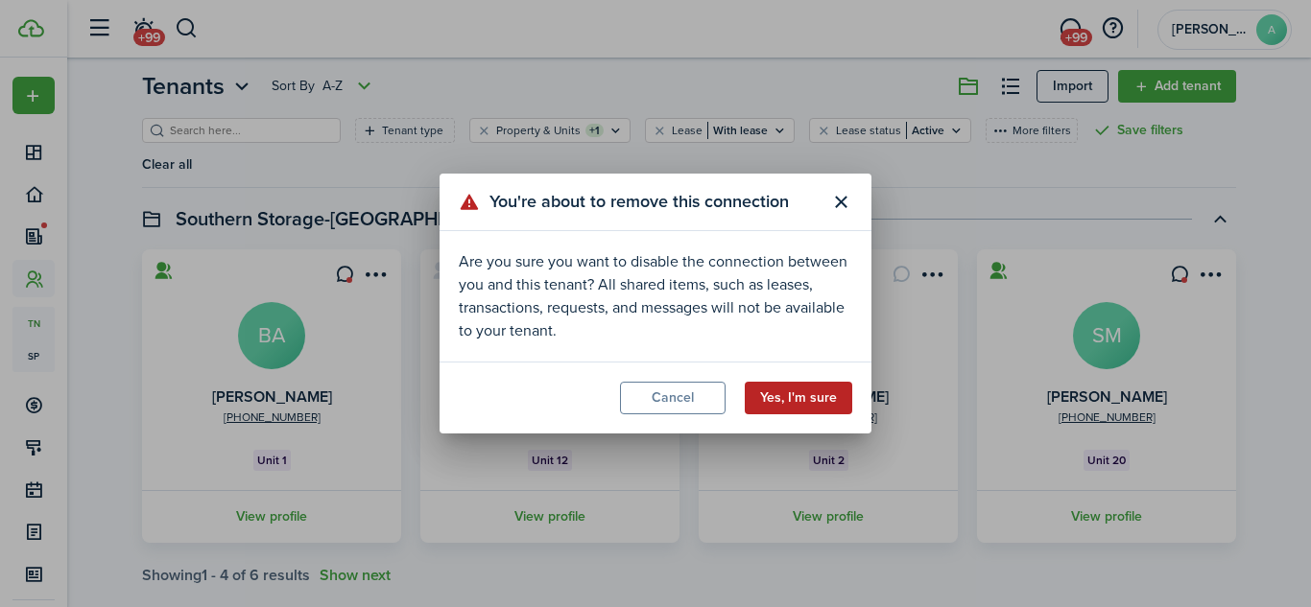
click at [800, 398] on button "Yes, I'm sure" at bounding box center [797, 398] width 107 height 33
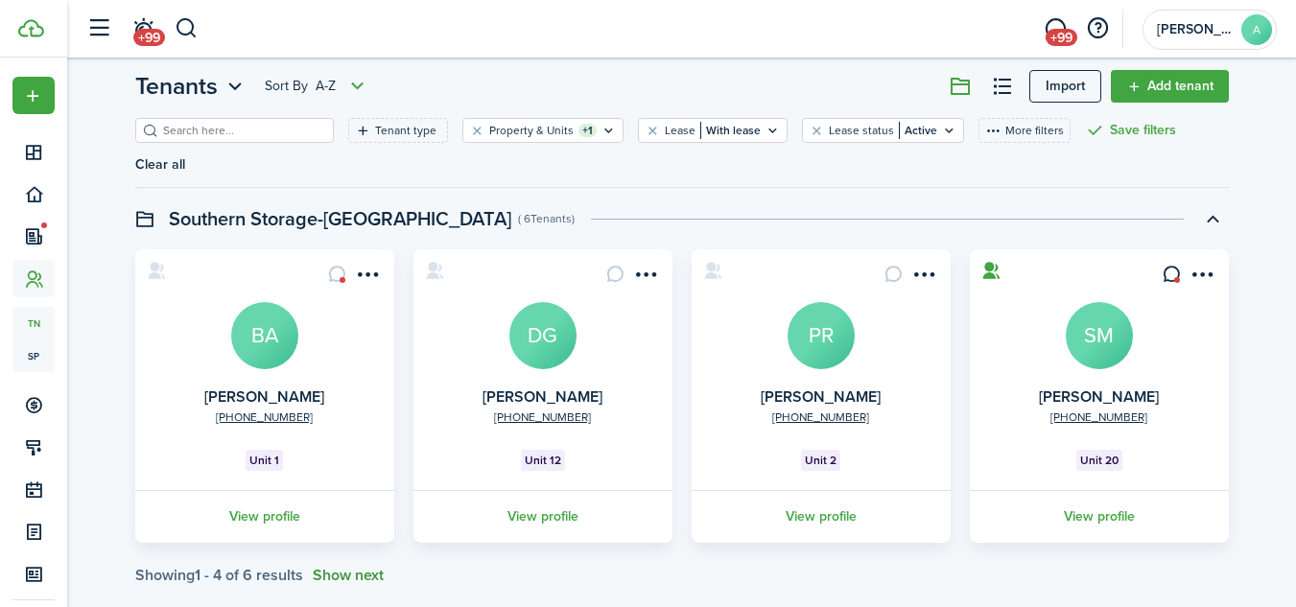
click at [360, 567] on button "Show next" at bounding box center [348, 575] width 71 height 17
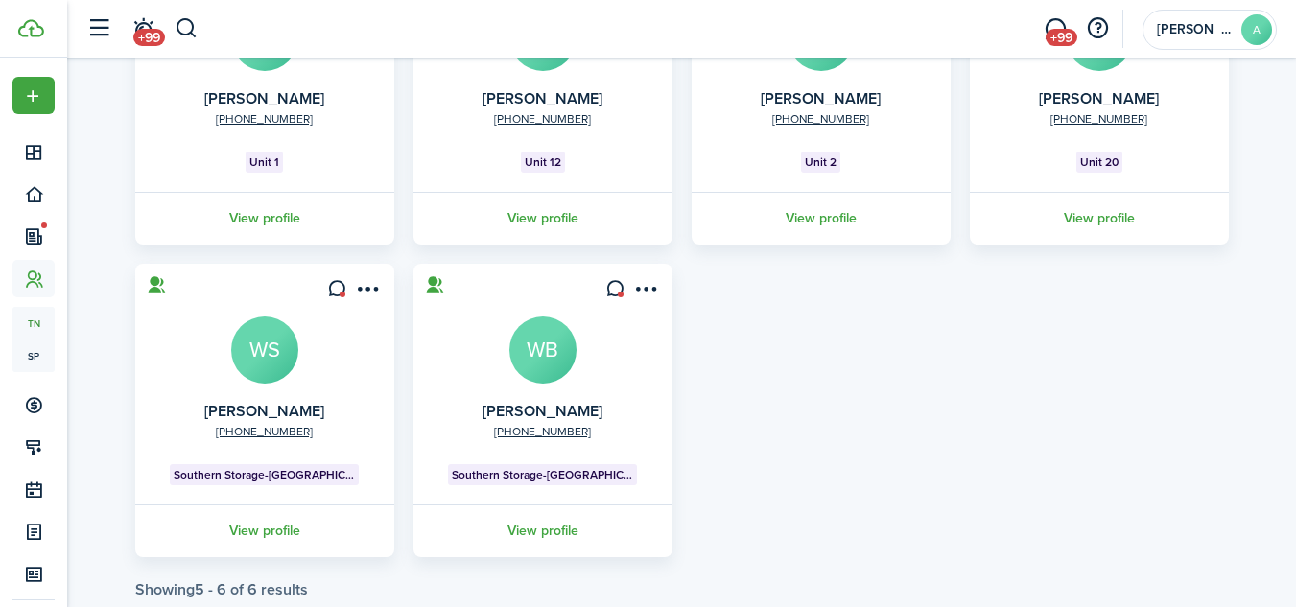
scroll to position [355, 0]
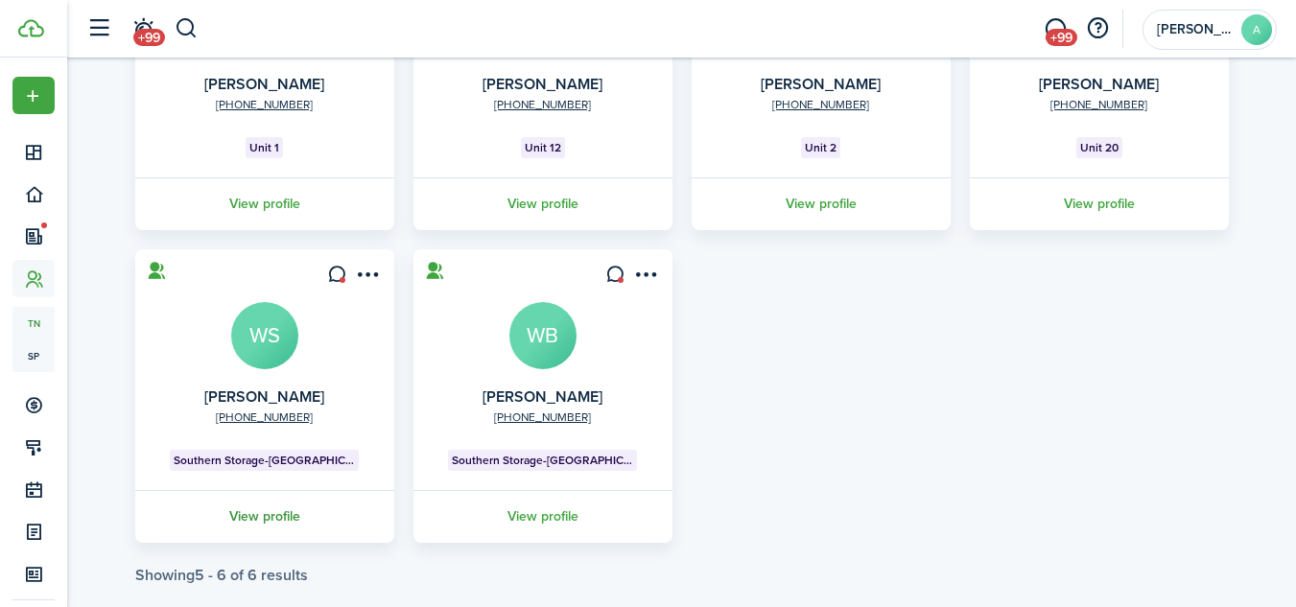
click at [247, 490] on link "View profile" at bounding box center [264, 516] width 265 height 53
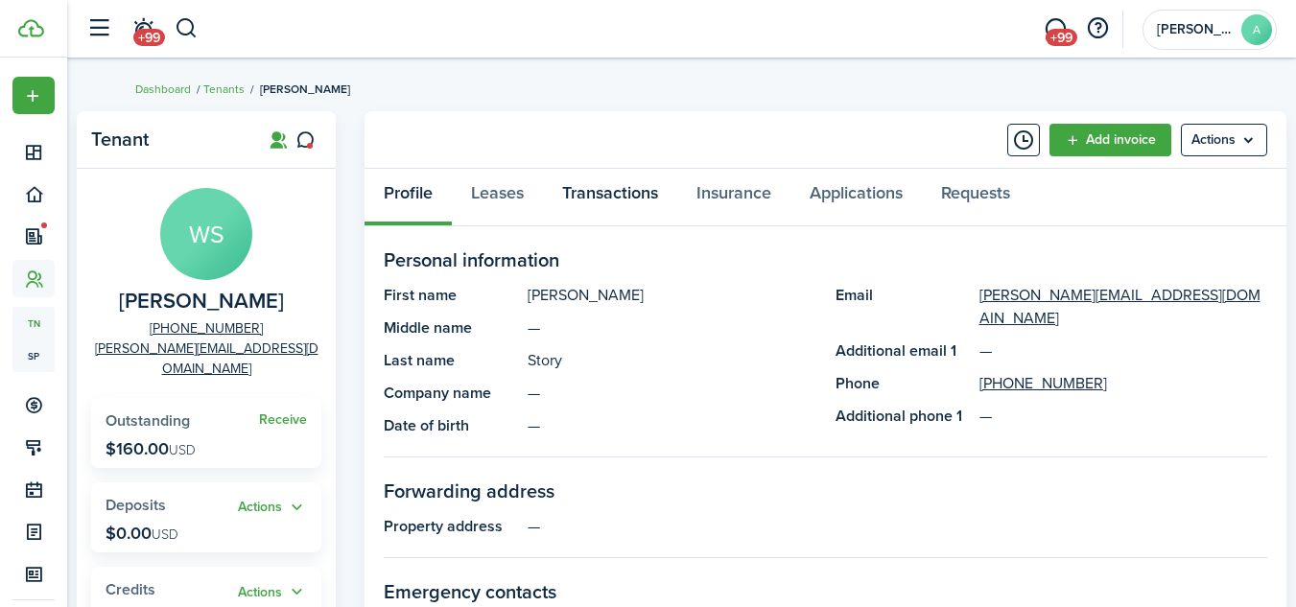
click at [603, 189] on link "Transactions" at bounding box center [610, 198] width 134 height 58
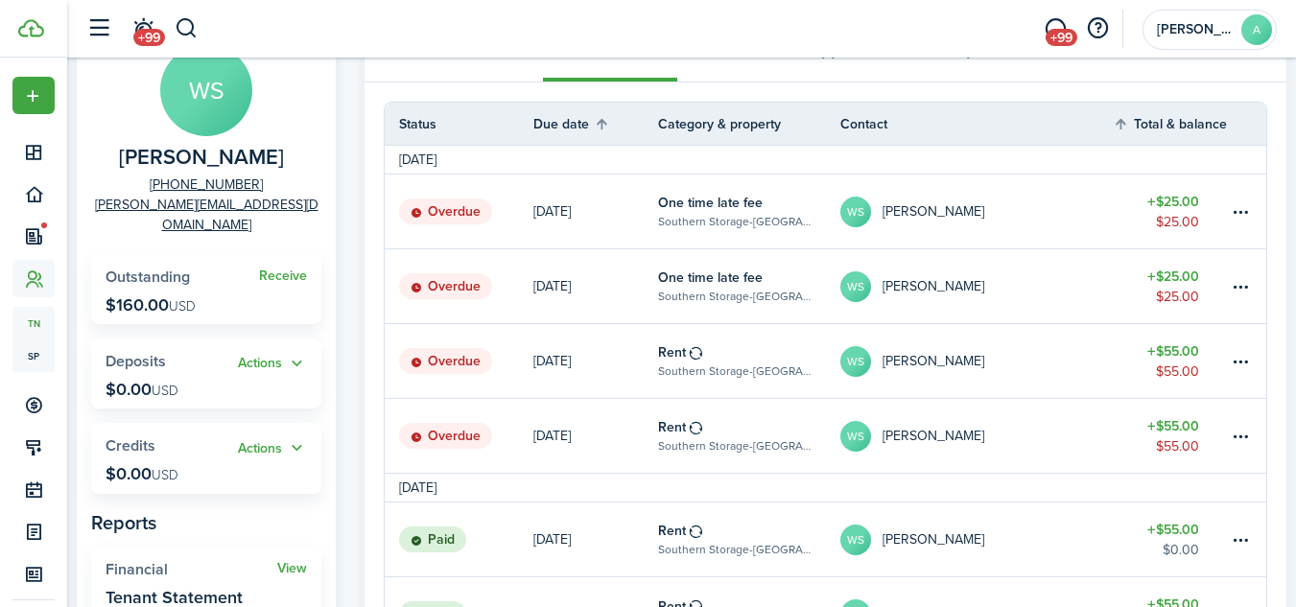
scroll to position [146, 0]
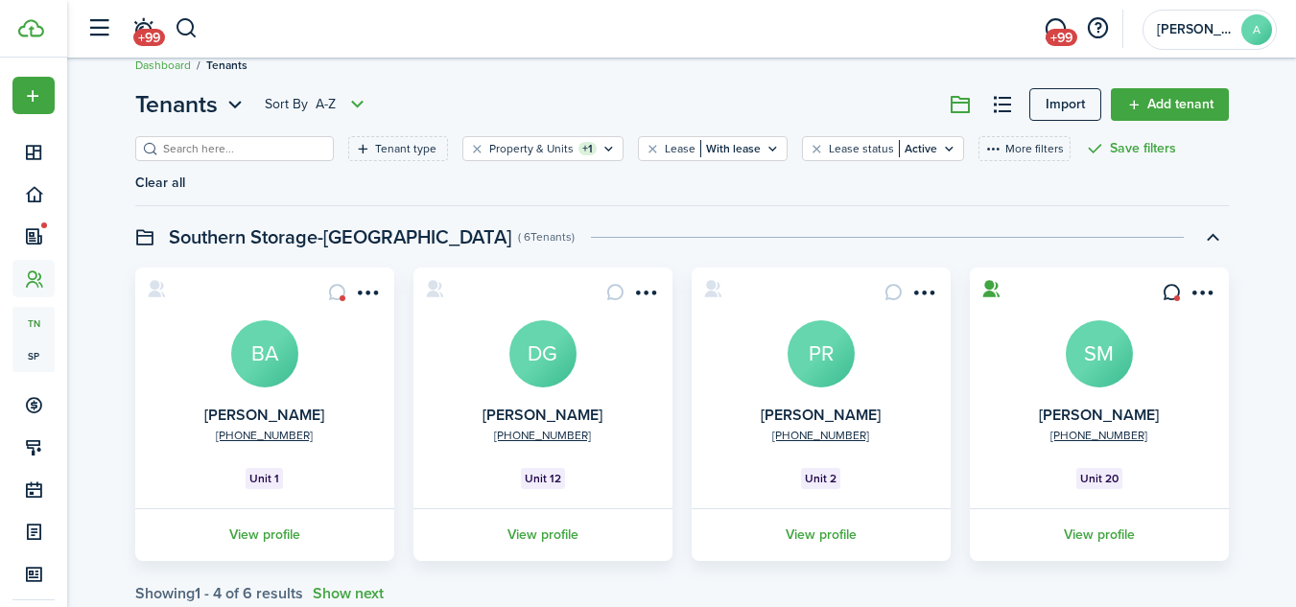
scroll to position [42, 0]
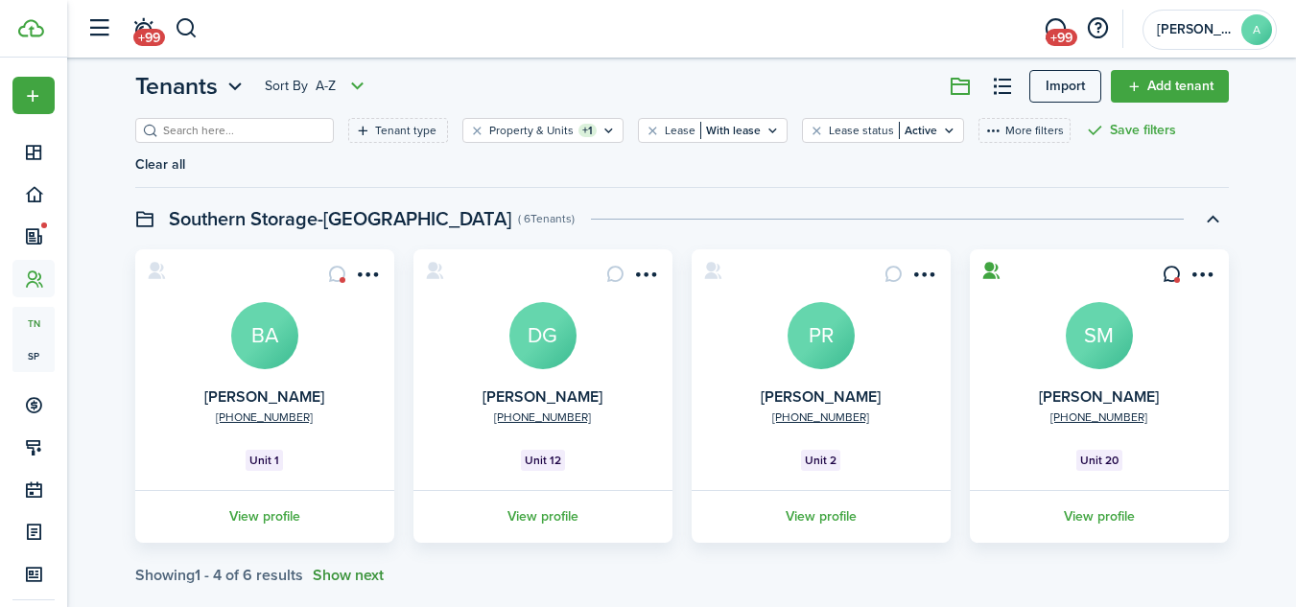
click at [356, 567] on button "Show next" at bounding box center [348, 575] width 71 height 17
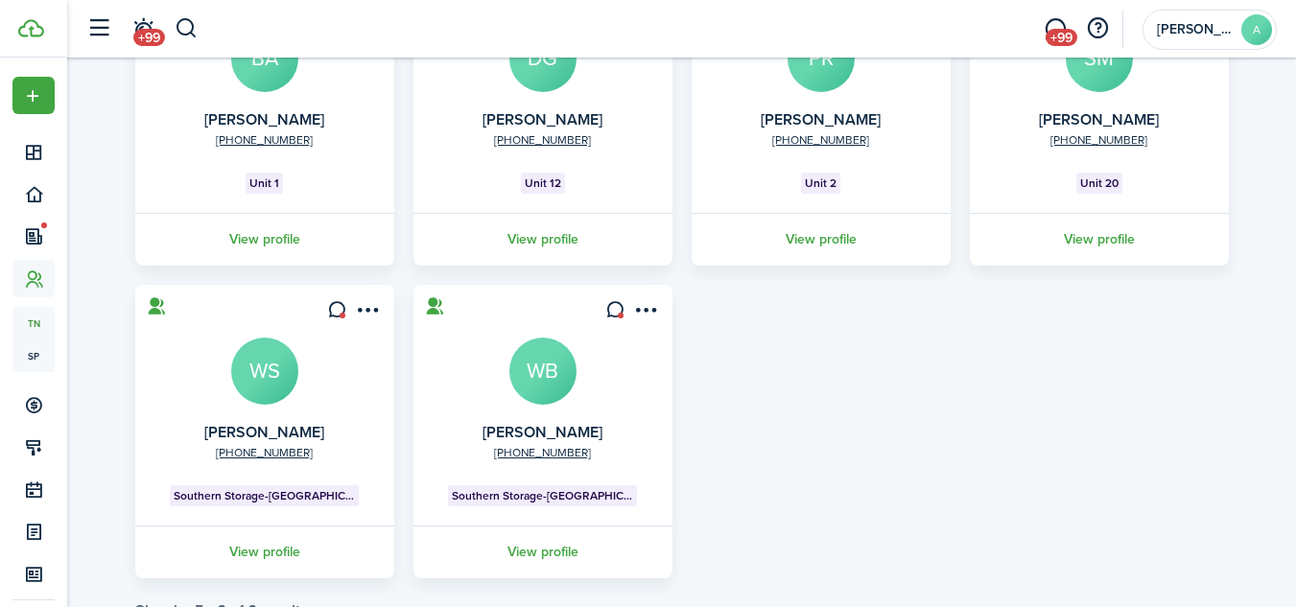
scroll to position [326, 0]
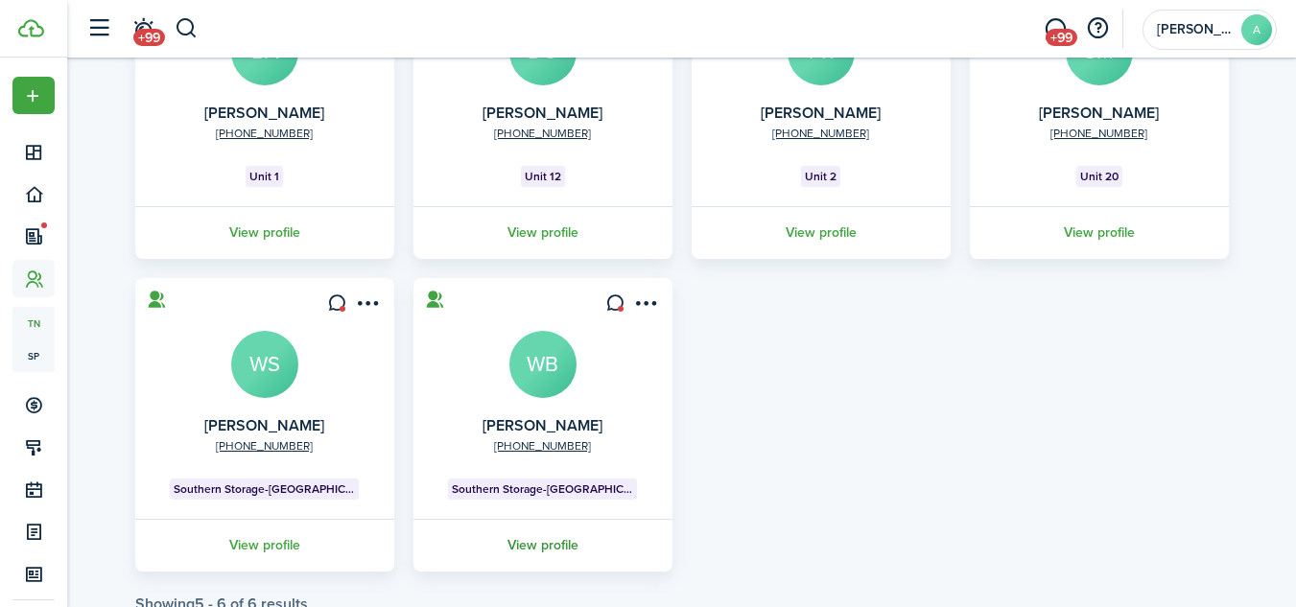
click at [551, 519] on link "View profile" at bounding box center [543, 545] width 265 height 53
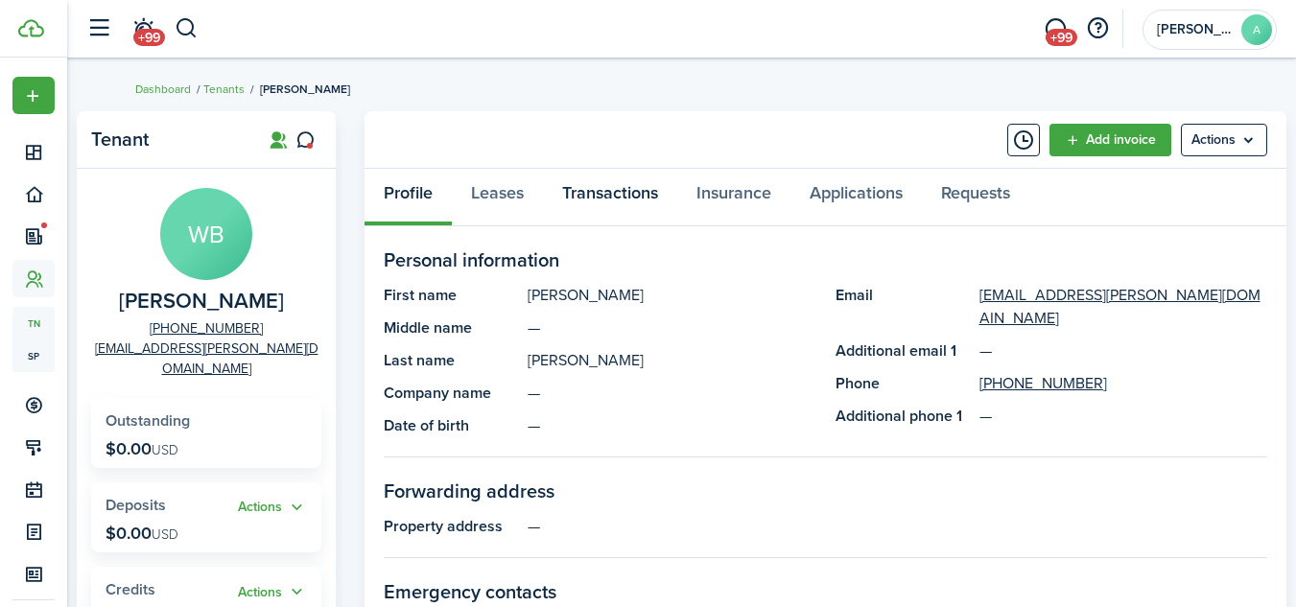
click at [626, 195] on link "Transactions" at bounding box center [610, 198] width 134 height 58
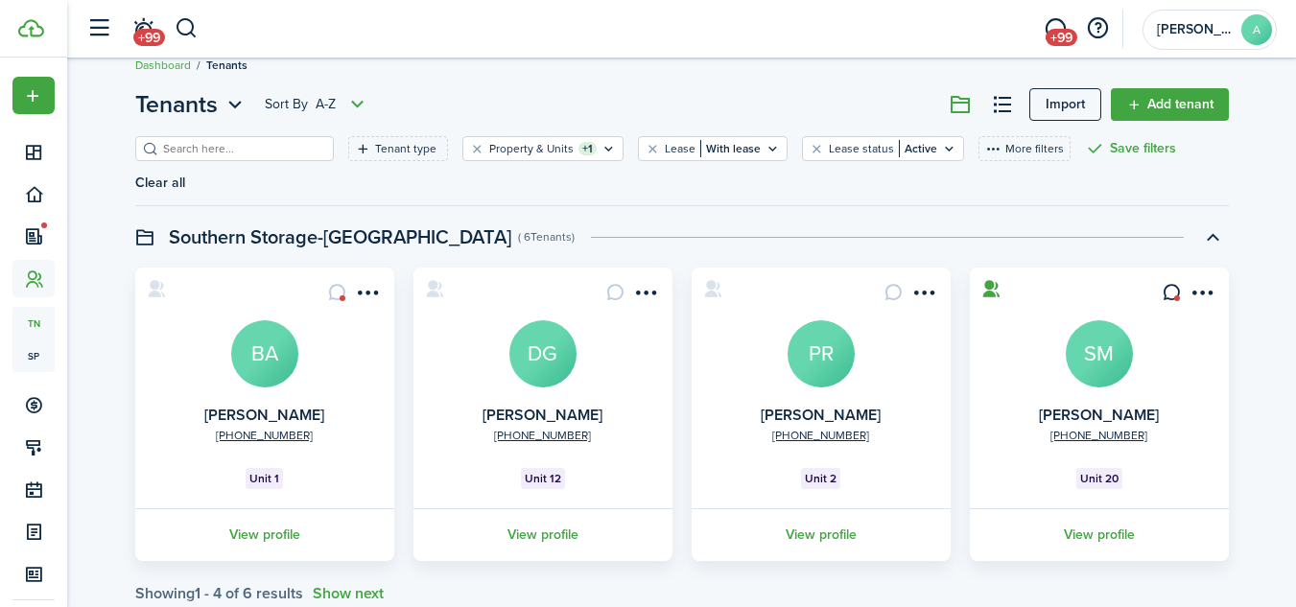
scroll to position [42, 0]
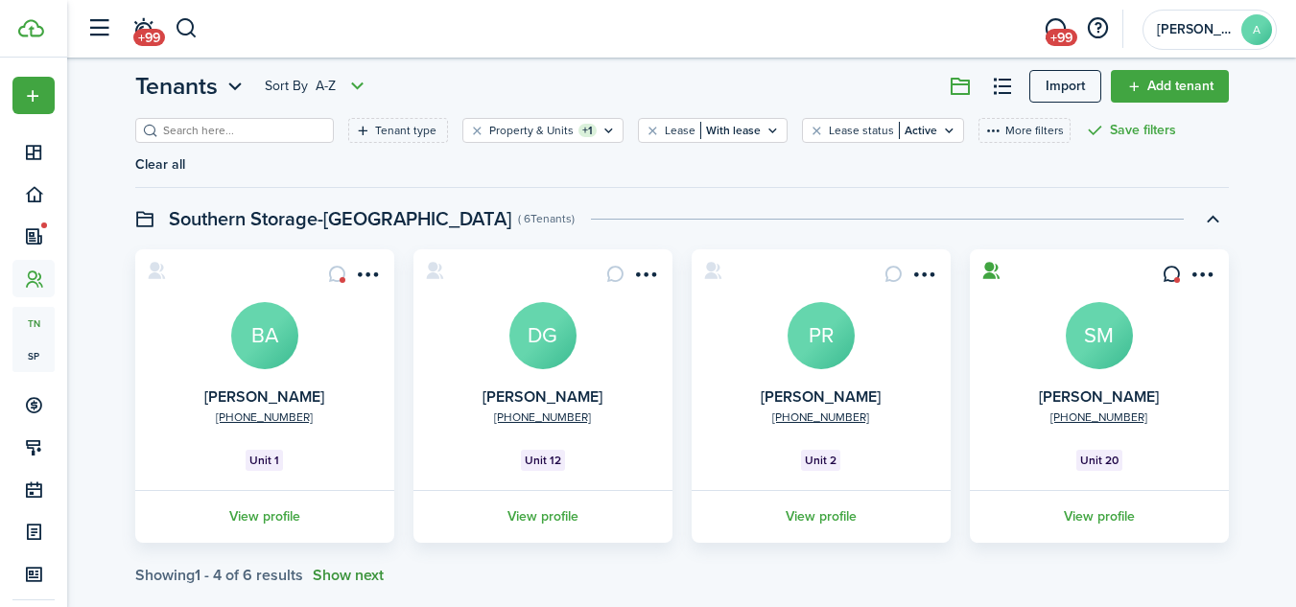
click at [339, 567] on button "Show next" at bounding box center [348, 575] width 71 height 17
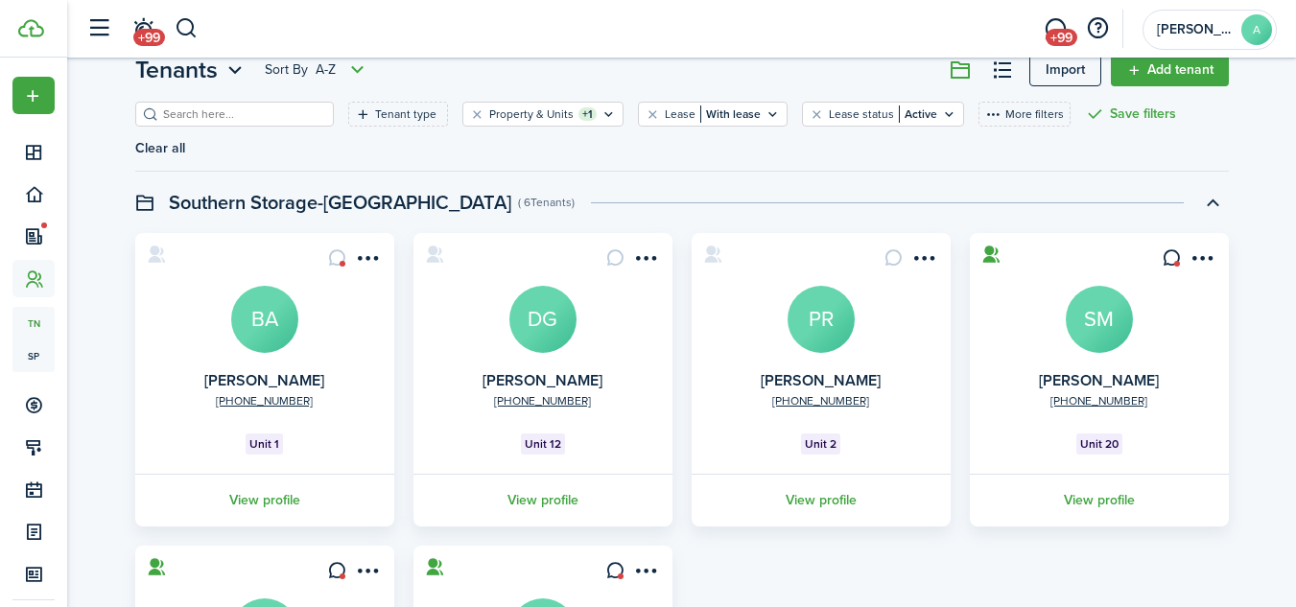
scroll to position [0, 0]
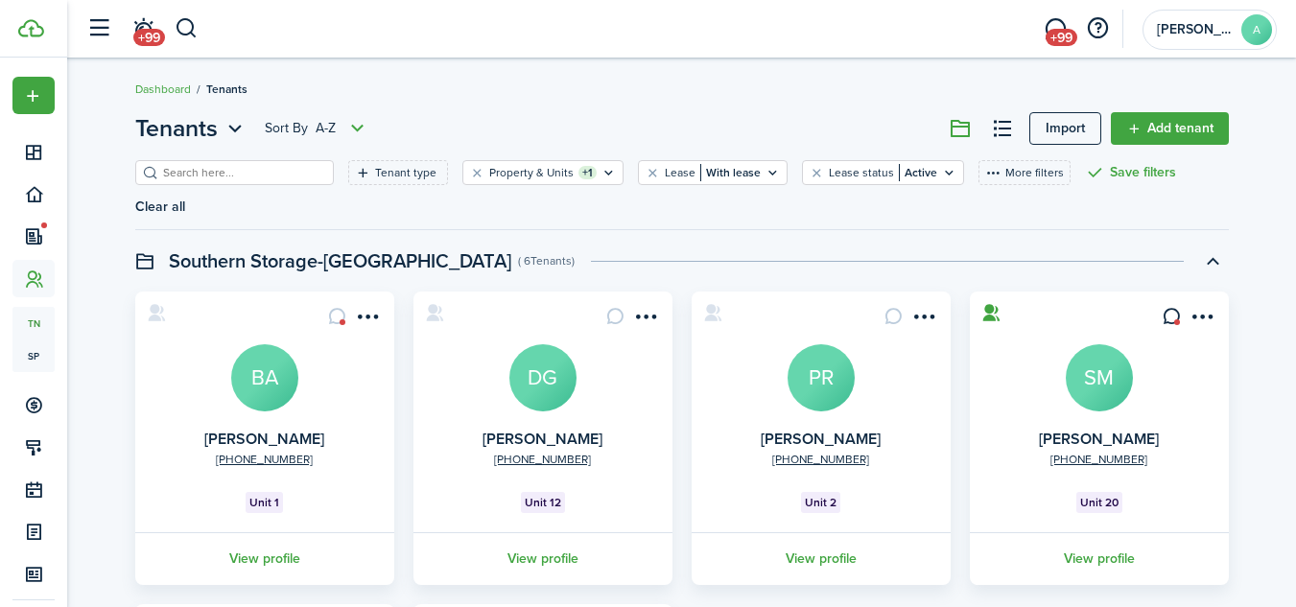
click at [236, 177] on input "search" at bounding box center [242, 173] width 169 height 18
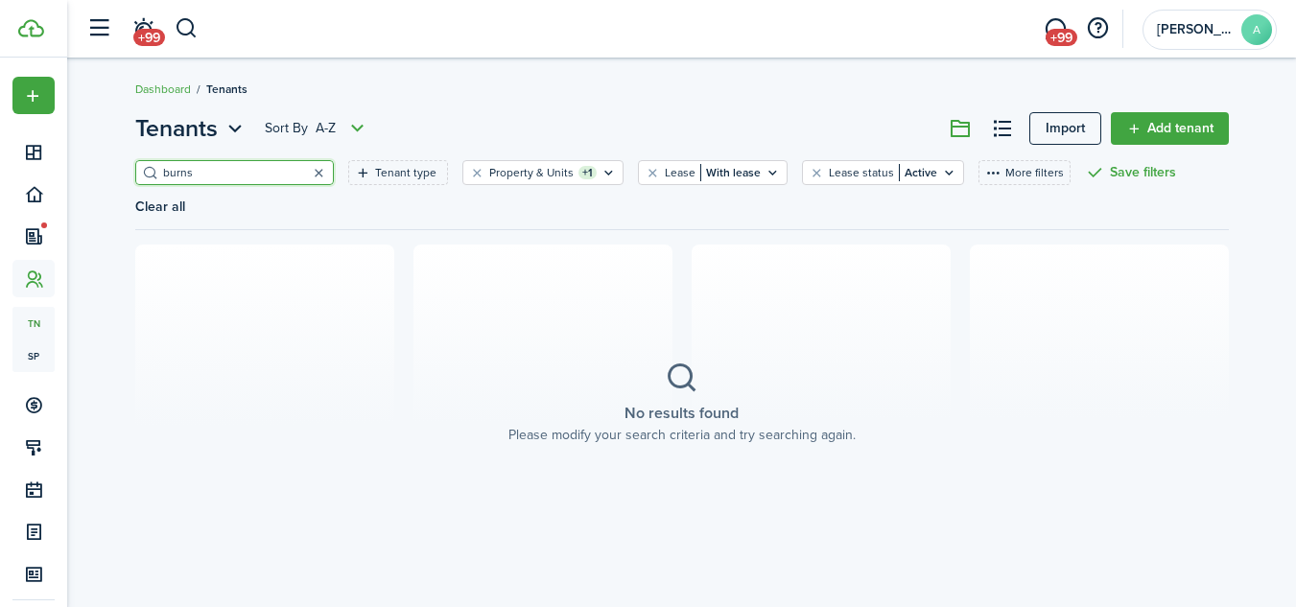
type input "burns"
click at [306, 173] on button "button" at bounding box center [319, 172] width 27 height 27
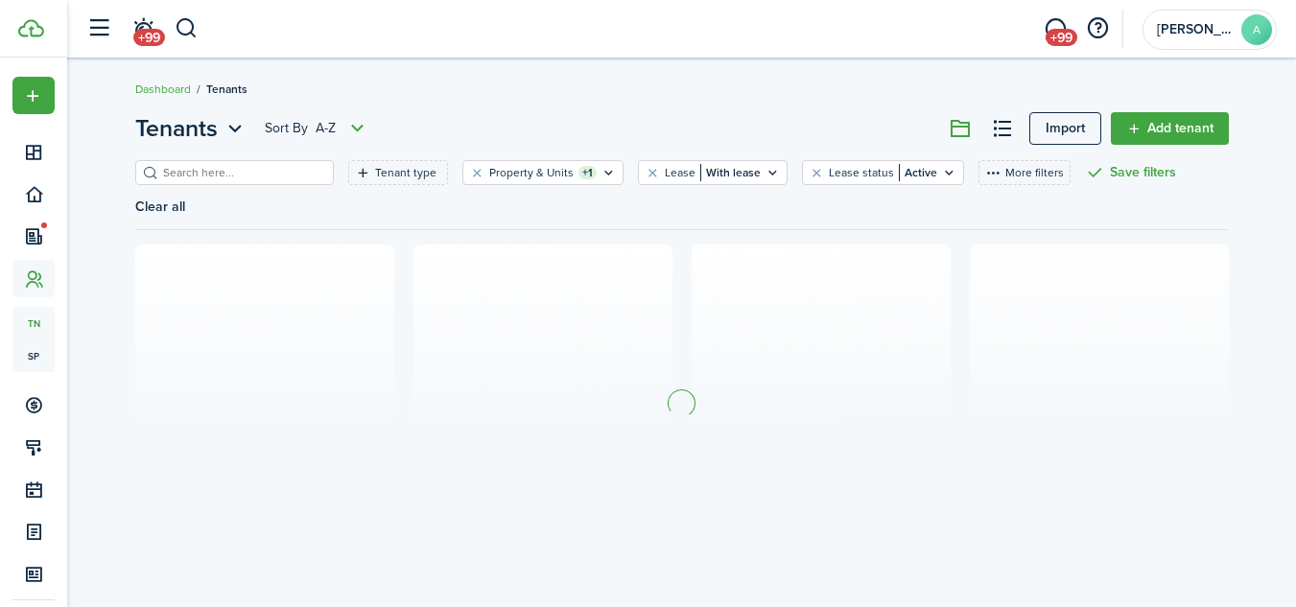
click at [551, 99] on breadcrumb "Dashboard Tenants" at bounding box center [682, 80] width 1094 height 44
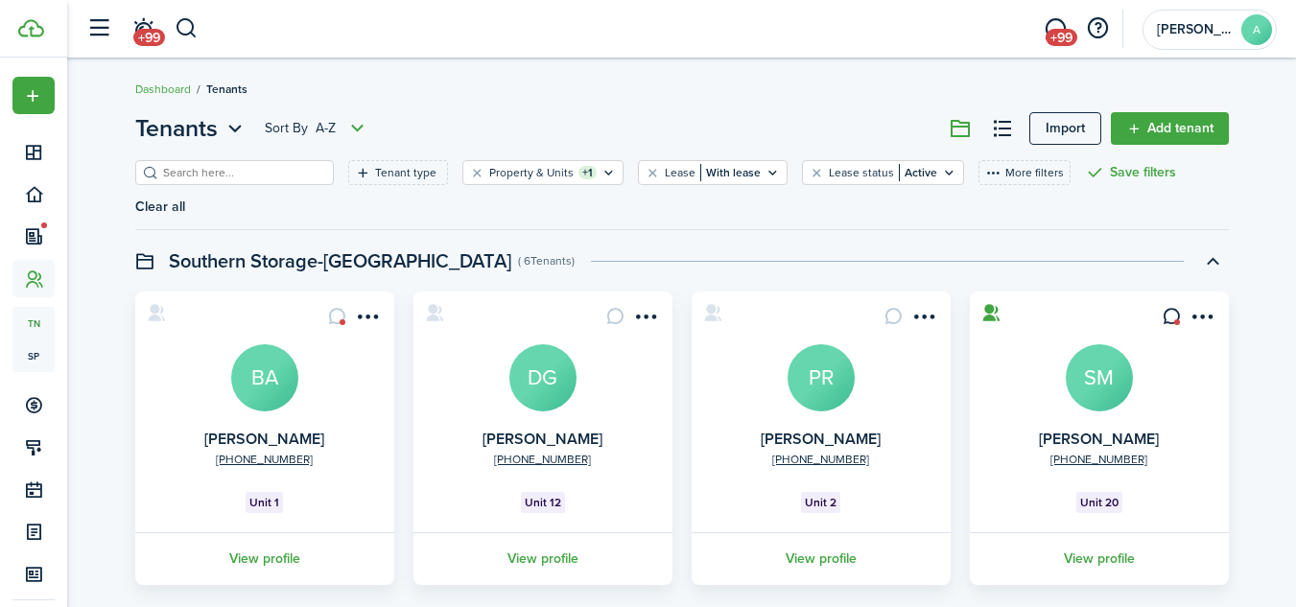
click at [522, 35] on header-wrapper "+99 +99 [PERSON_NAME]" at bounding box center [677, 29] width 1200 height 58
